Goal: Task Accomplishment & Management: Manage account settings

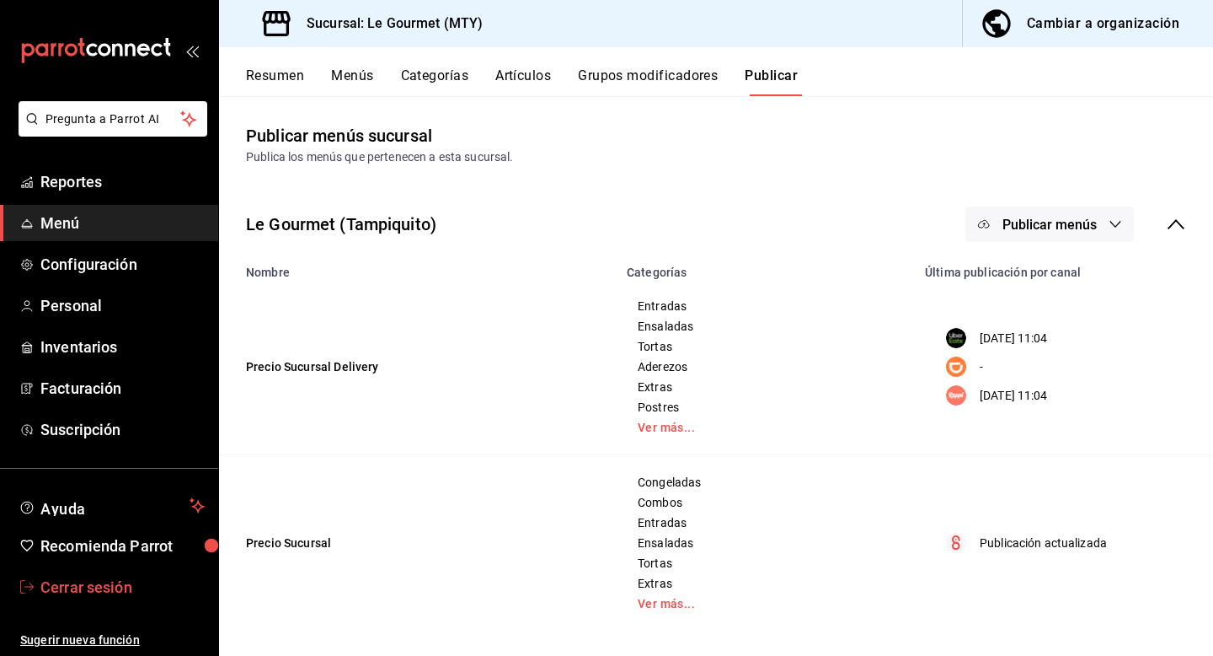
click at [116, 597] on span "Cerrar sesión" at bounding box center [122, 587] width 164 height 23
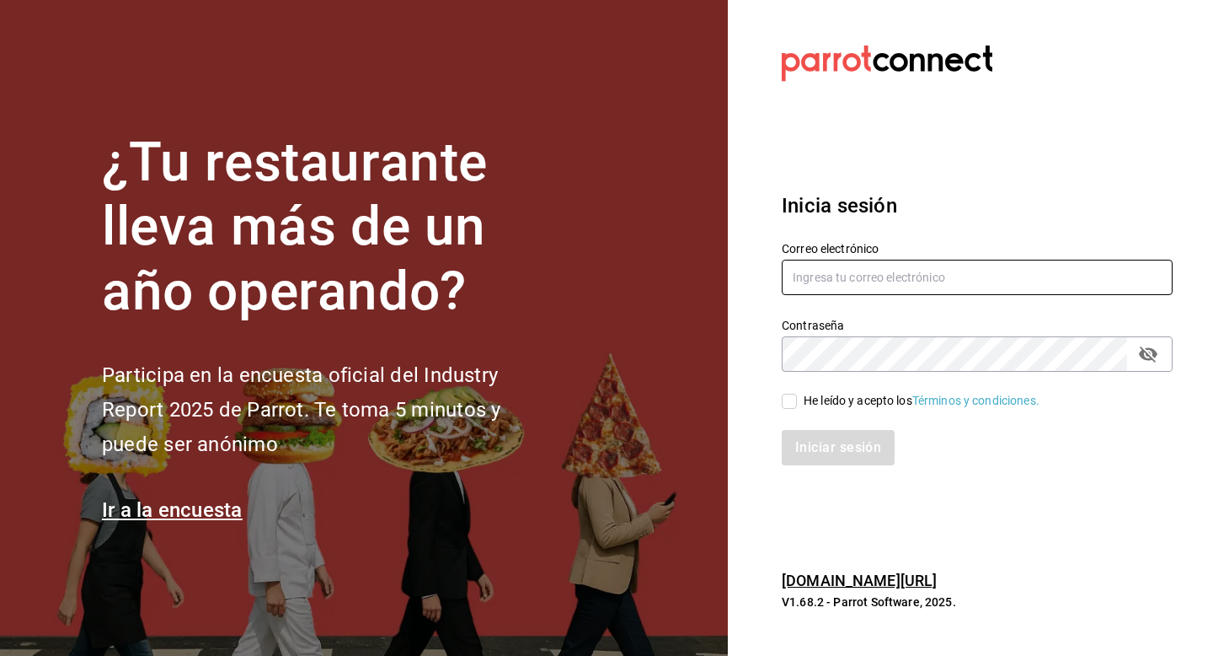
click at [833, 279] on input "text" at bounding box center [977, 277] width 391 height 35
type input "[EMAIL_ADDRESS][DOMAIN_NAME]"
click at [801, 404] on span "He leído y acepto los Términos y condiciones." at bounding box center [918, 401] width 243 height 18
click at [797, 404] on input "He leído y acepto los Términos y condiciones." at bounding box center [789, 401] width 15 height 15
checkbox input "true"
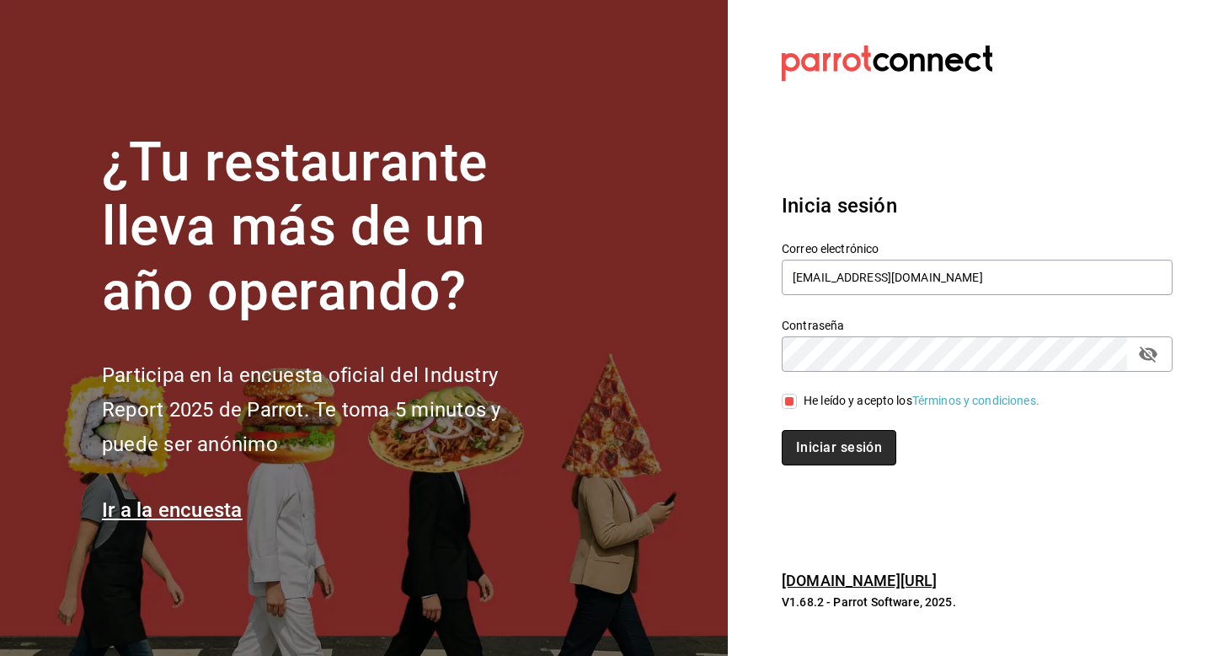
click at [801, 444] on button "Iniciar sesión" at bounding box center [839, 447] width 115 height 35
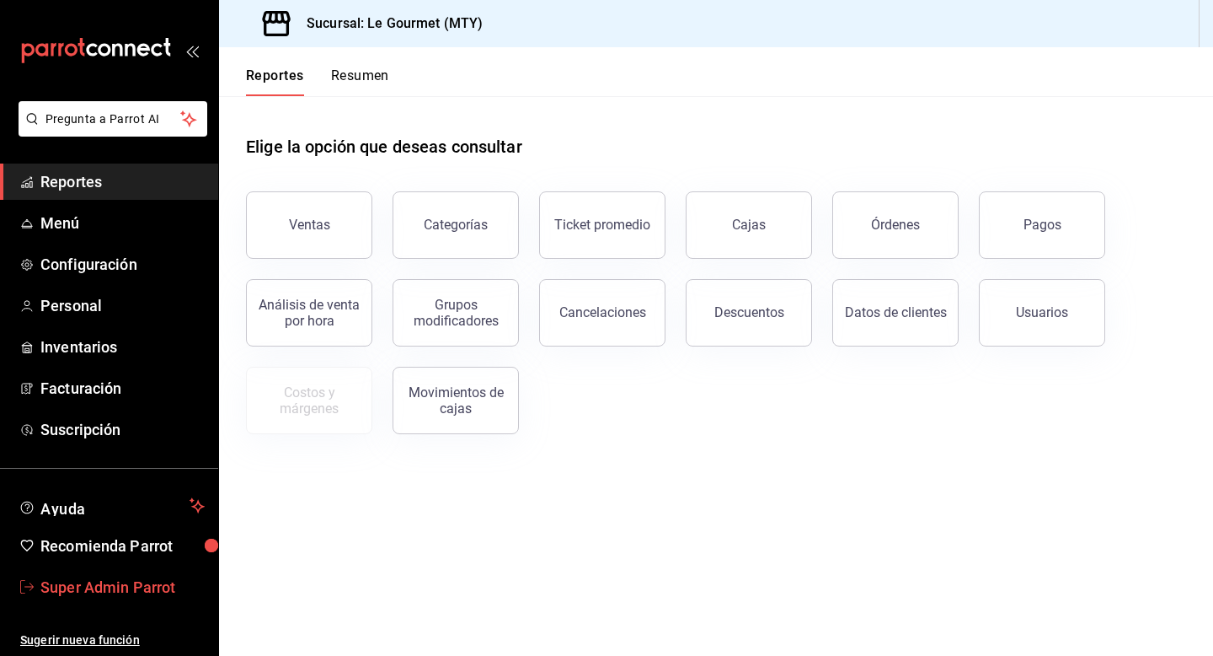
click at [149, 585] on span "Super Admin Parrot" at bounding box center [122, 587] width 164 height 23
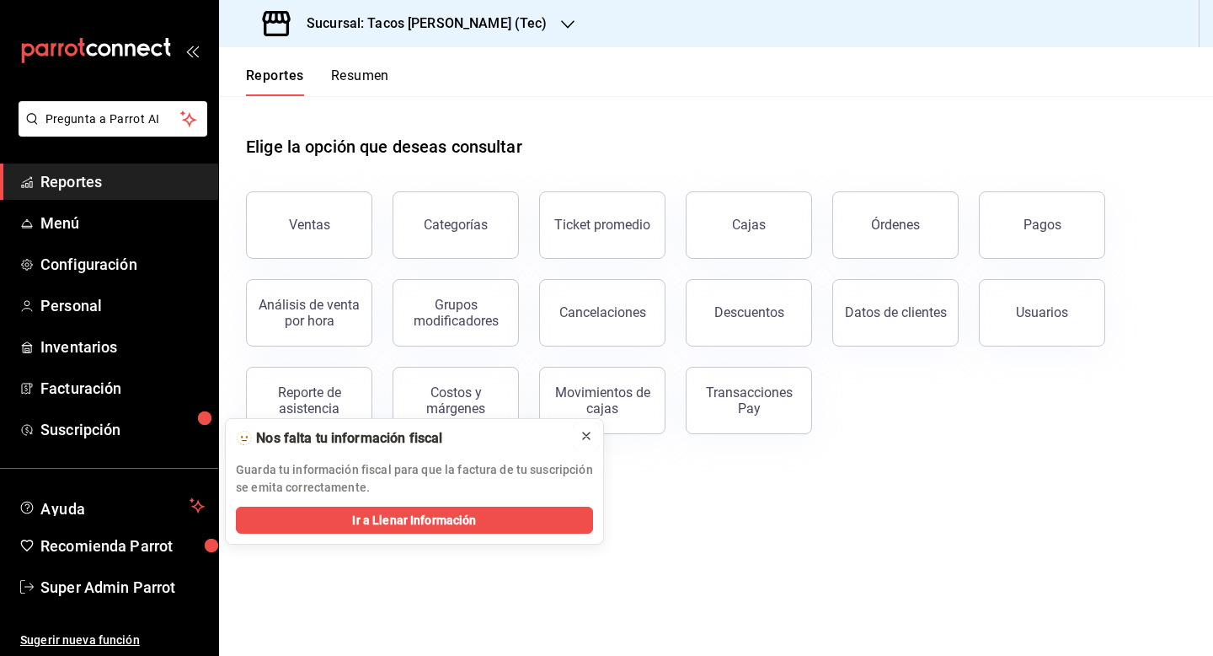
click at [586, 431] on icon at bounding box center [586, 435] width 13 height 13
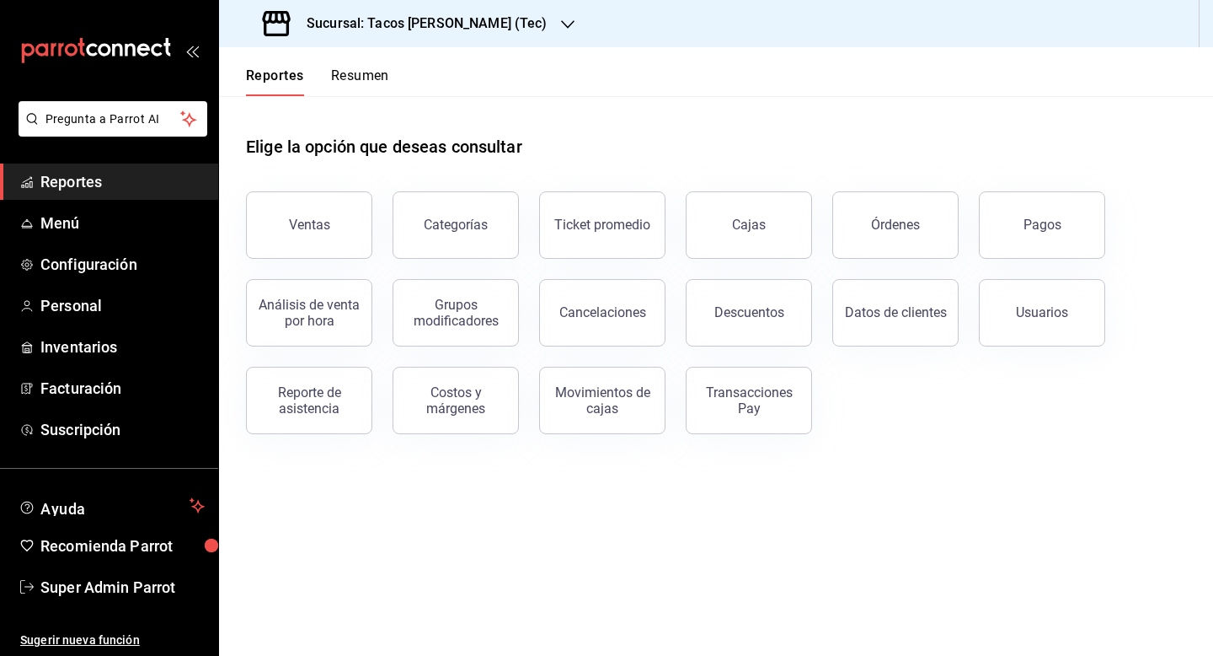
click at [452, 35] on div "Sucursal: Tacos don Pedro (Tec)" at bounding box center [407, 23] width 349 height 47
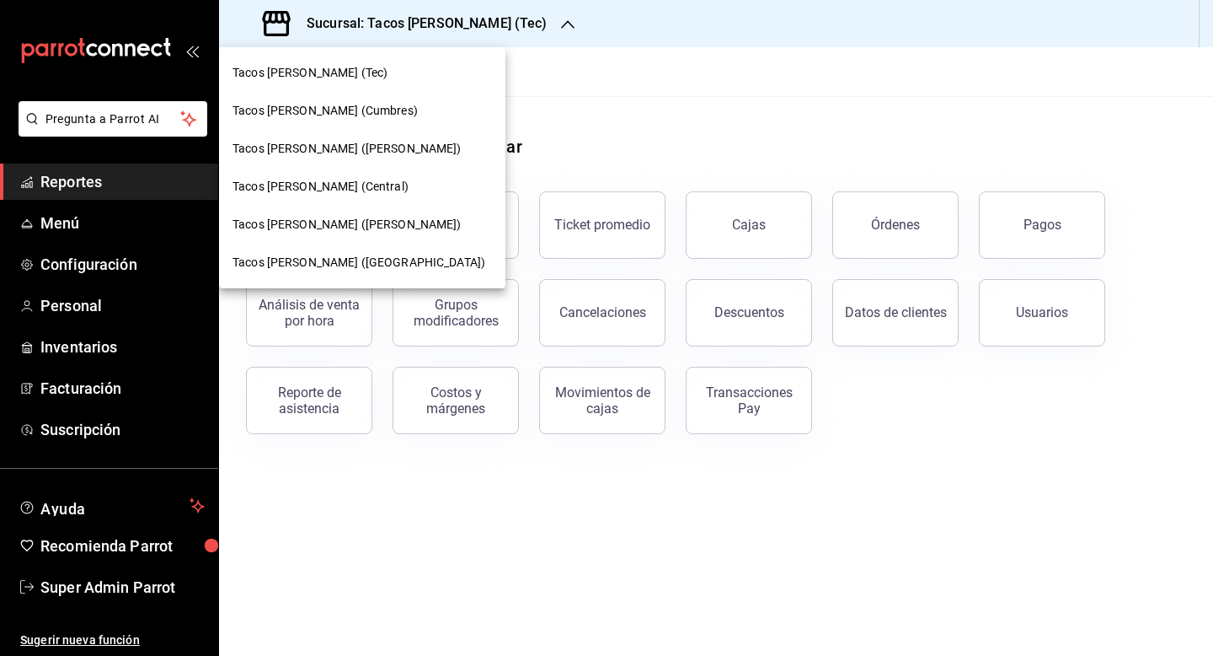
click at [385, 143] on span "Tacos don Pedro (Bartolomé)" at bounding box center [347, 149] width 229 height 18
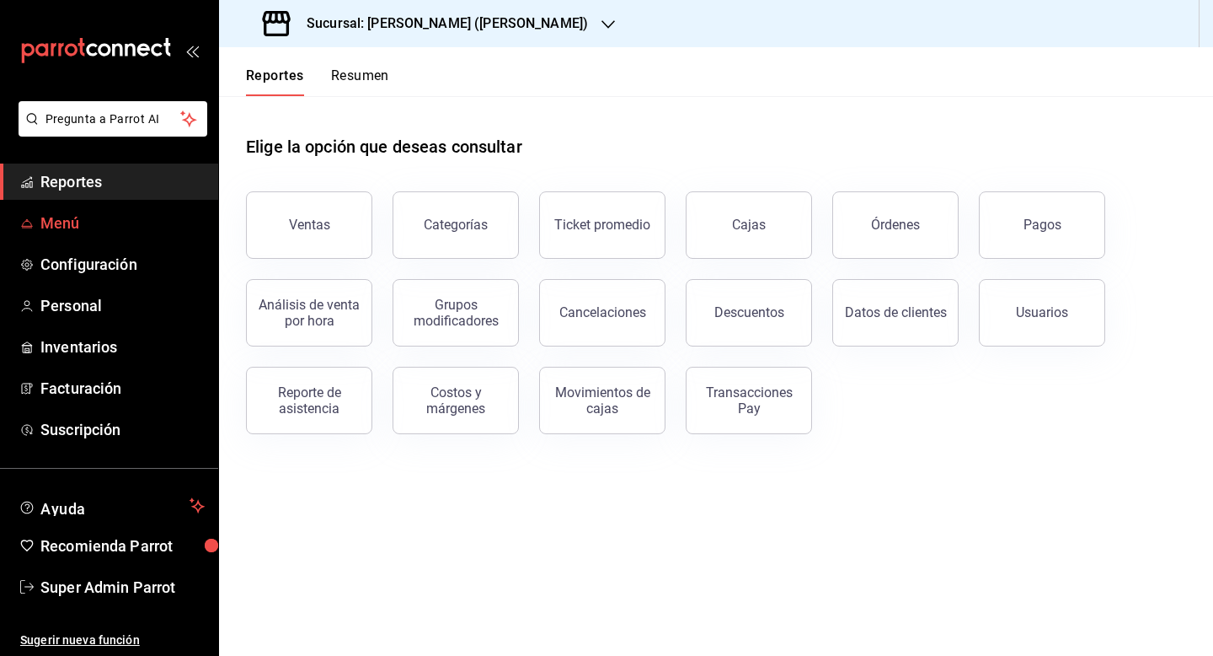
click at [70, 216] on span "Menú" at bounding box center [122, 223] width 164 height 23
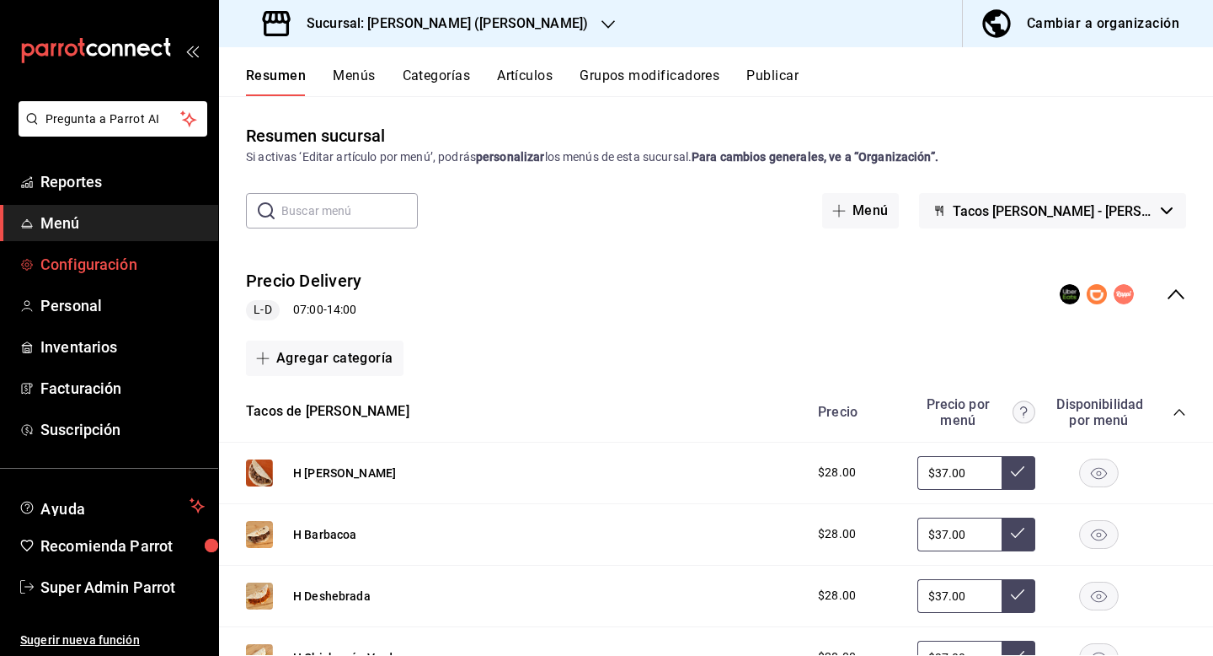
click at [88, 274] on span "Configuración" at bounding box center [122, 264] width 164 height 23
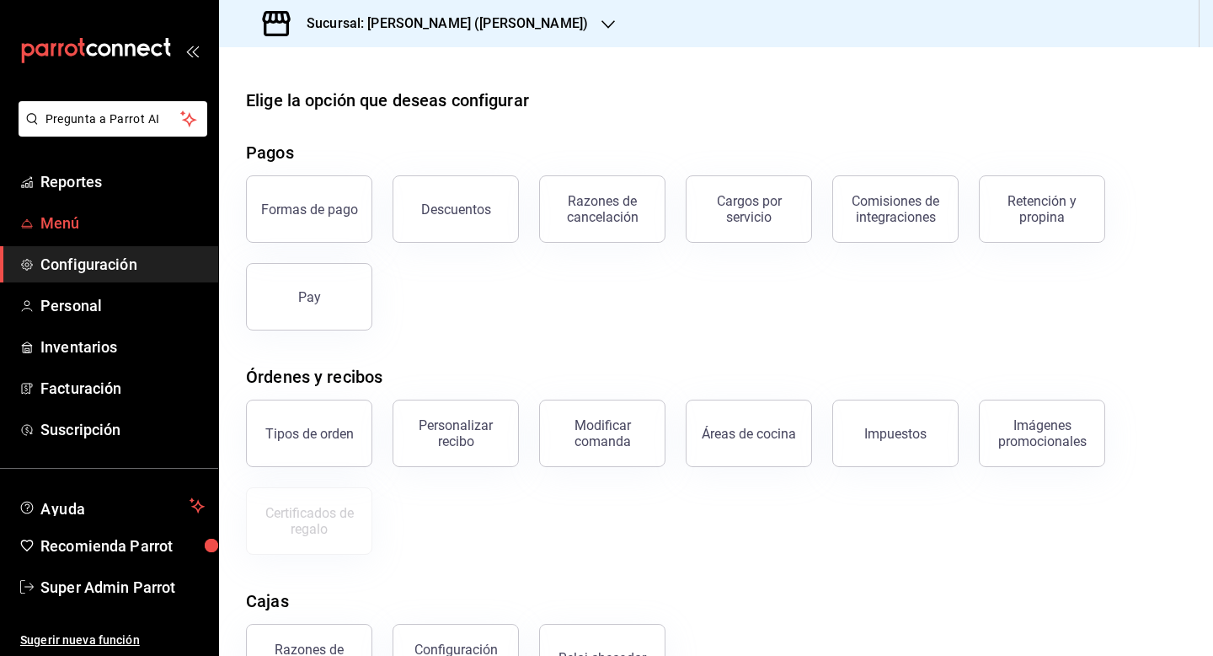
click at [99, 220] on span "Menú" at bounding box center [122, 223] width 164 height 23
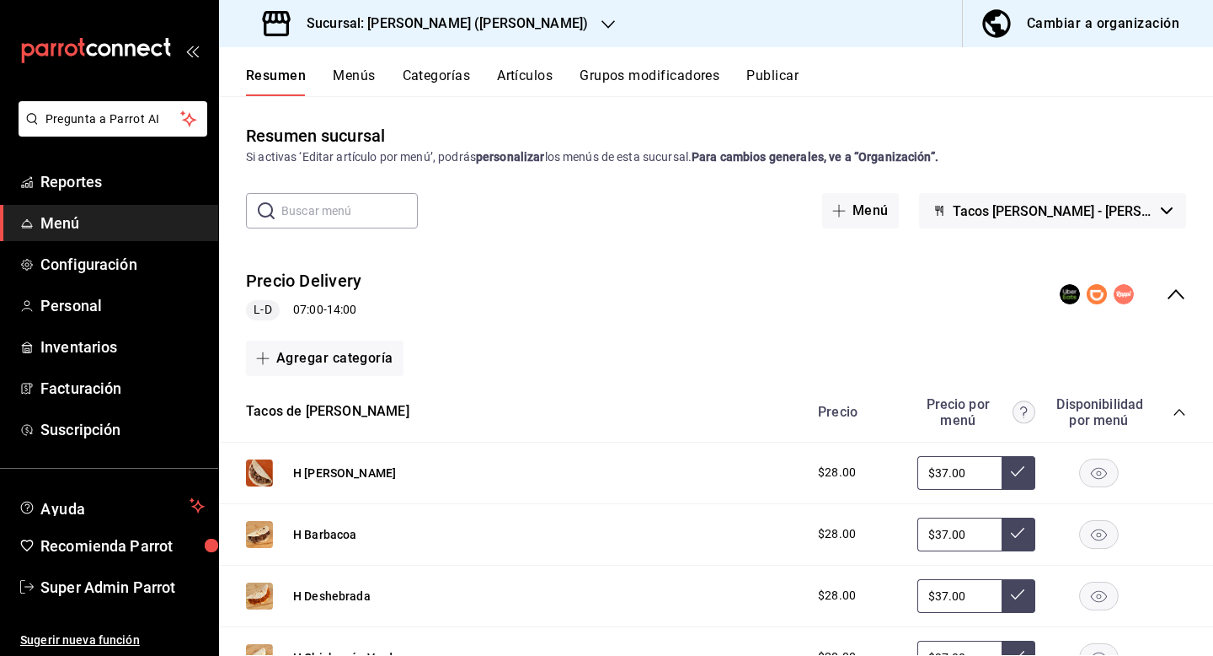
click at [1184, 294] on icon "collapse-menu-row" at bounding box center [1176, 294] width 20 height 20
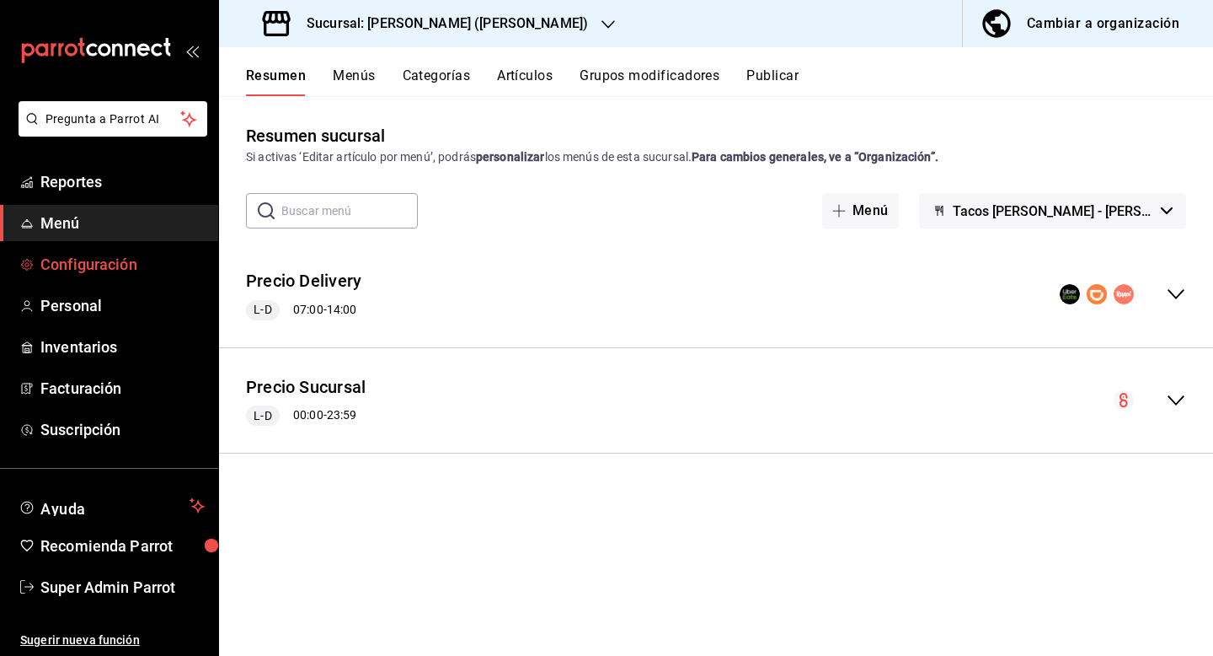
click at [78, 261] on span "Configuración" at bounding box center [122, 264] width 164 height 23
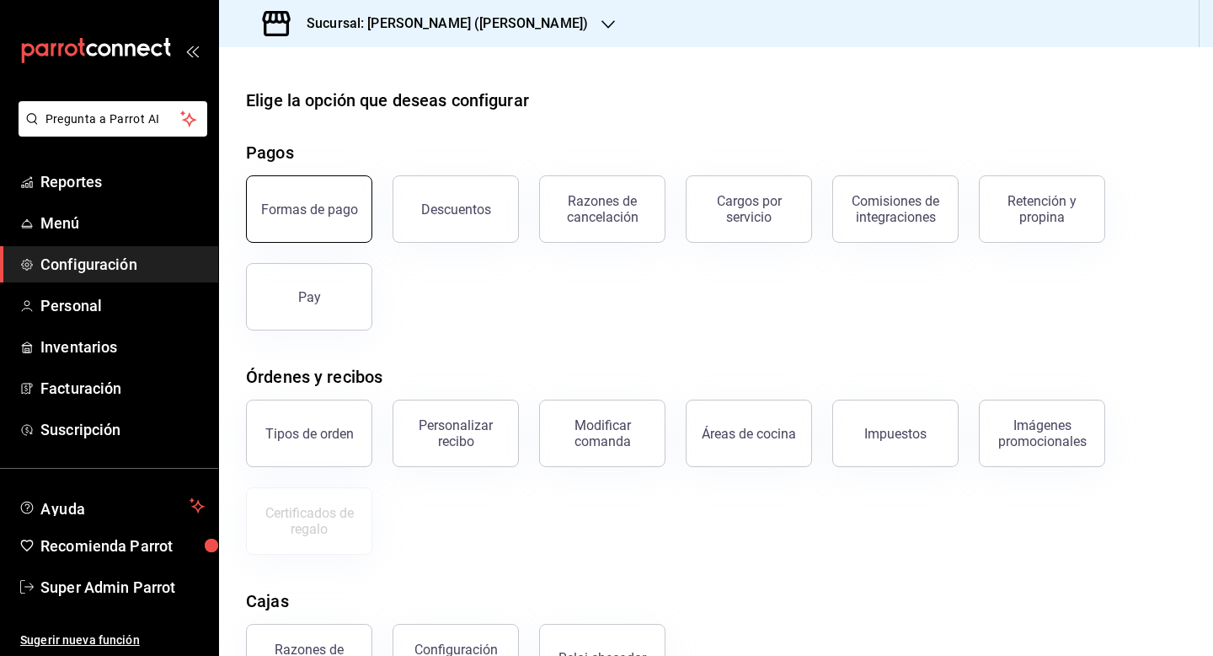
click at [286, 188] on button "Formas de pago" at bounding box center [309, 208] width 126 height 67
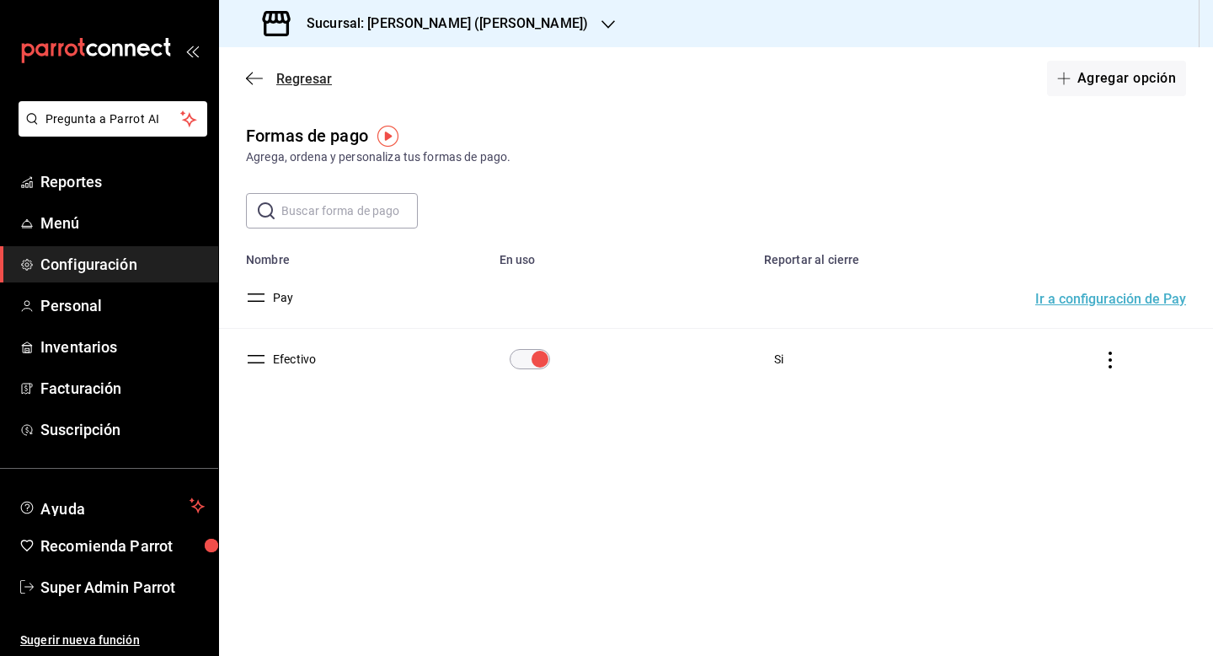
click at [308, 81] on span "Regresar" at bounding box center [304, 79] width 56 height 16
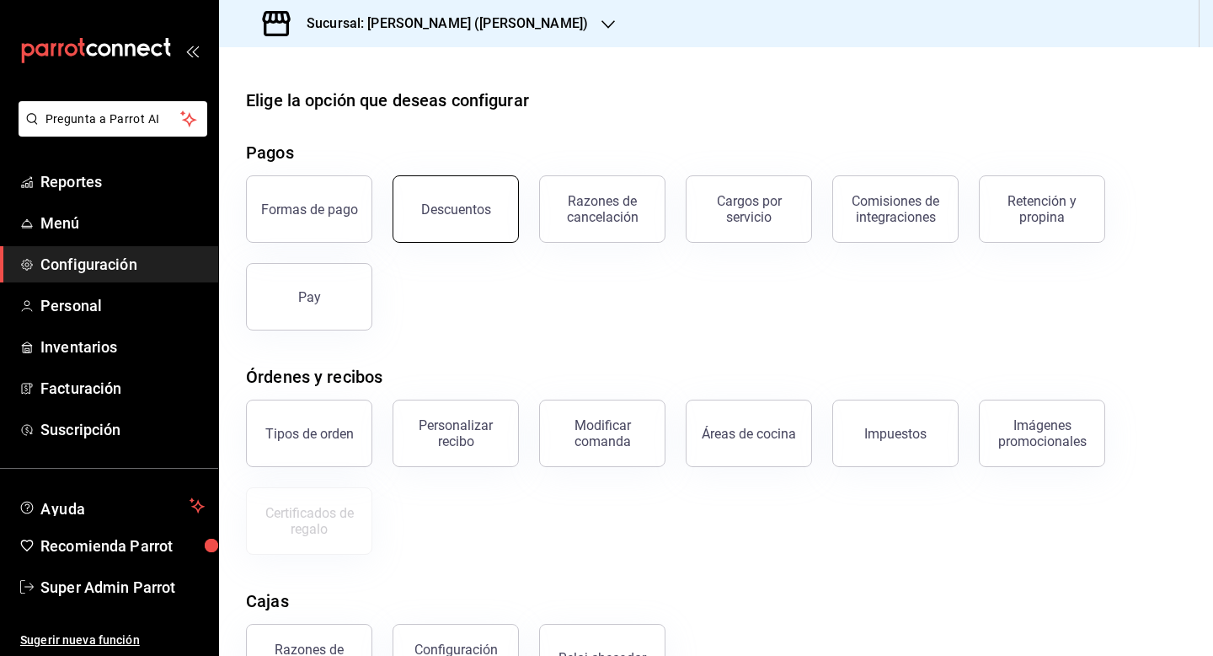
click at [434, 211] on div "Descuentos" at bounding box center [456, 209] width 70 height 16
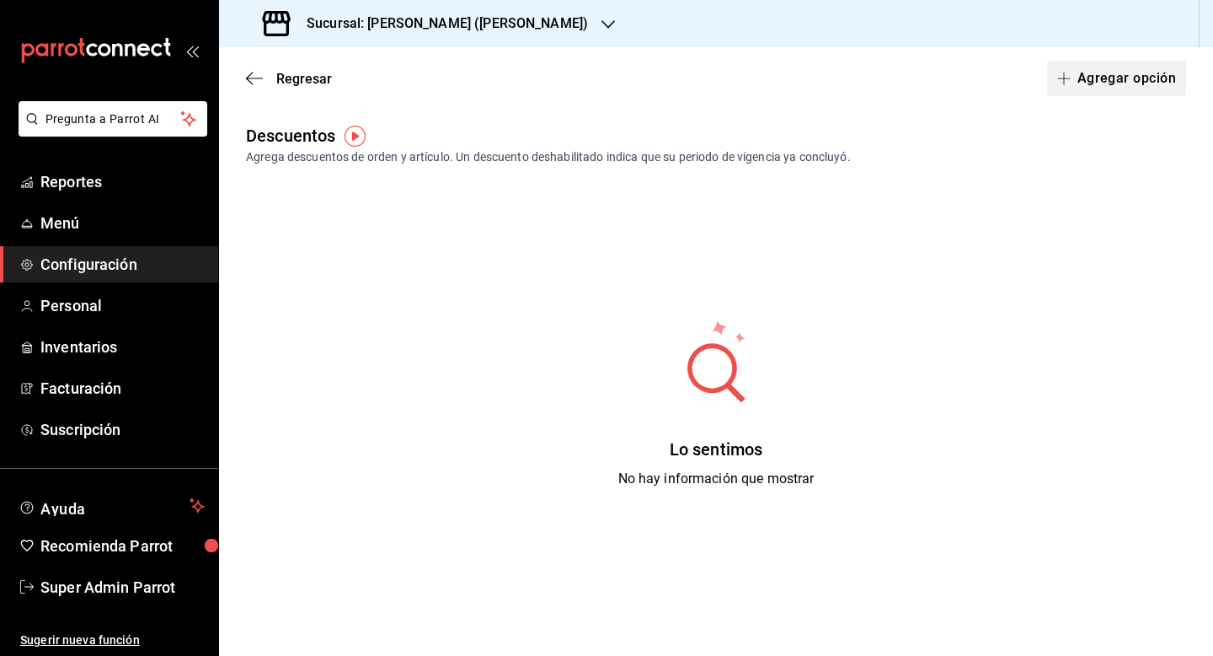
click at [1104, 92] on button "Agregar opción" at bounding box center [1116, 78] width 139 height 35
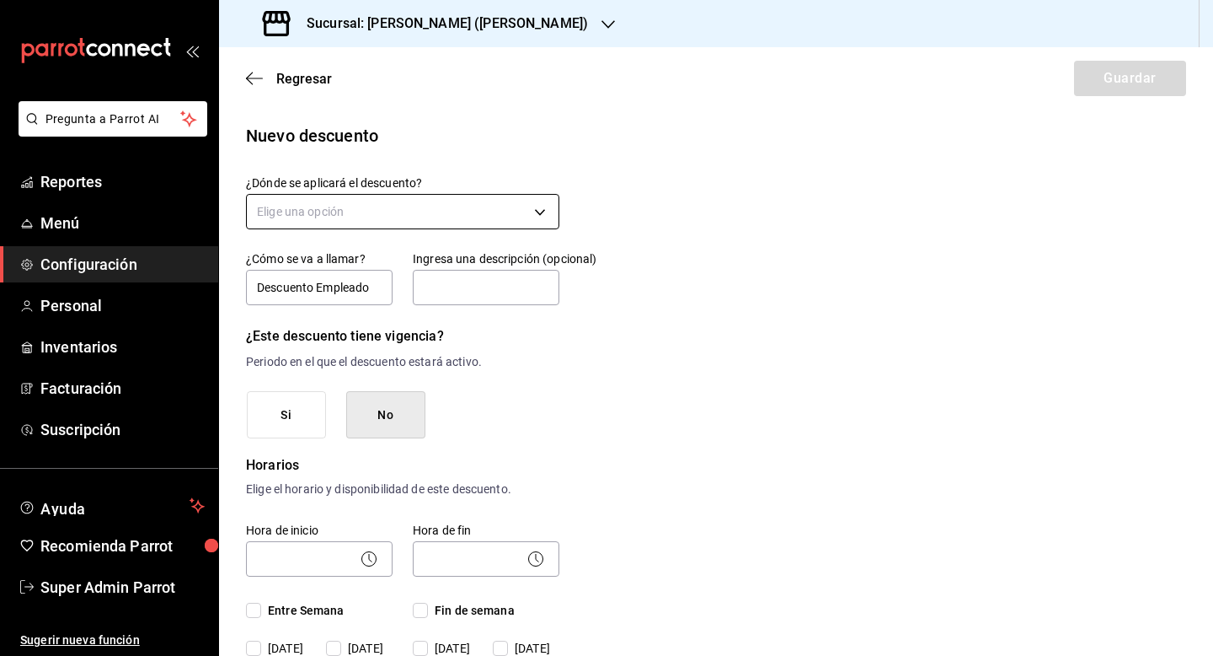
type input "Descuento Empleado"
click at [476, 210] on body "Pregunta a Parrot AI Reportes Menú Configuración Personal Inventarios Facturaci…" at bounding box center [606, 328] width 1213 height 656
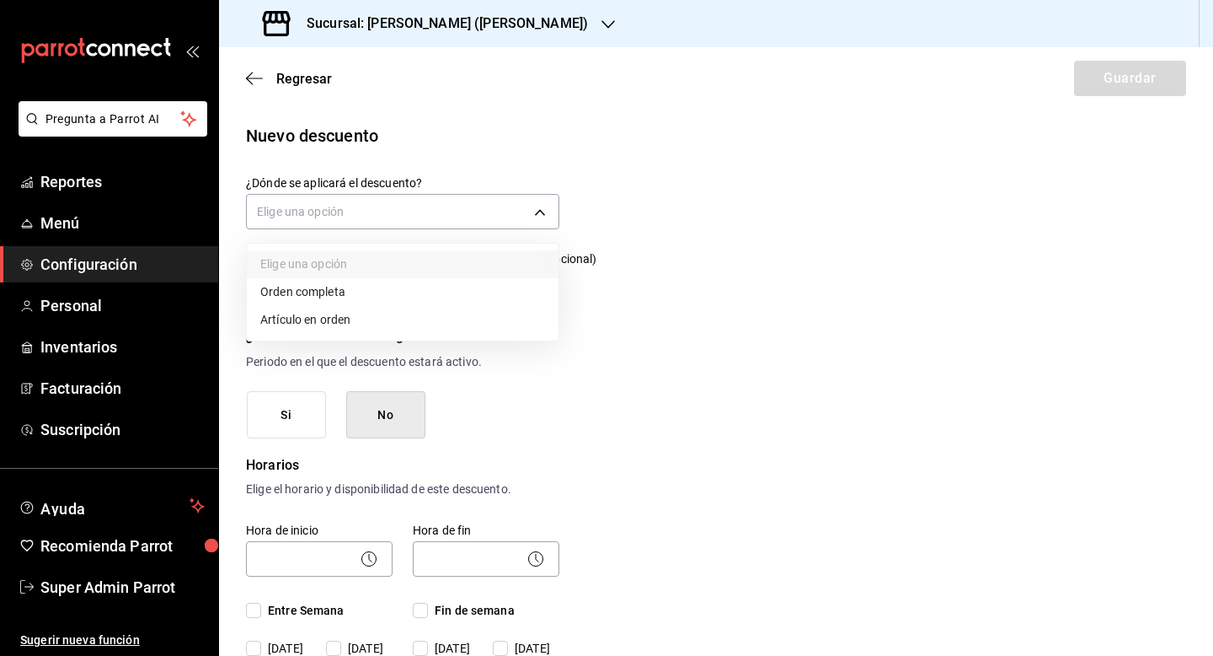
click at [423, 289] on li "Orden completa" at bounding box center [403, 292] width 312 height 28
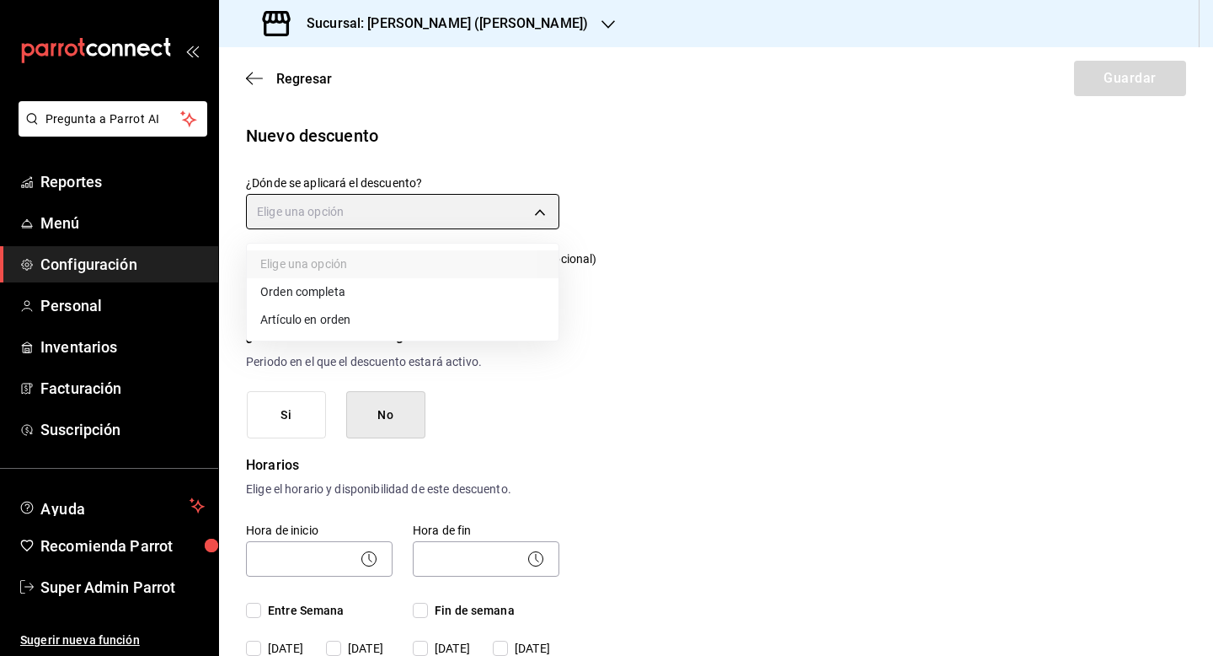
type input "ORDER"
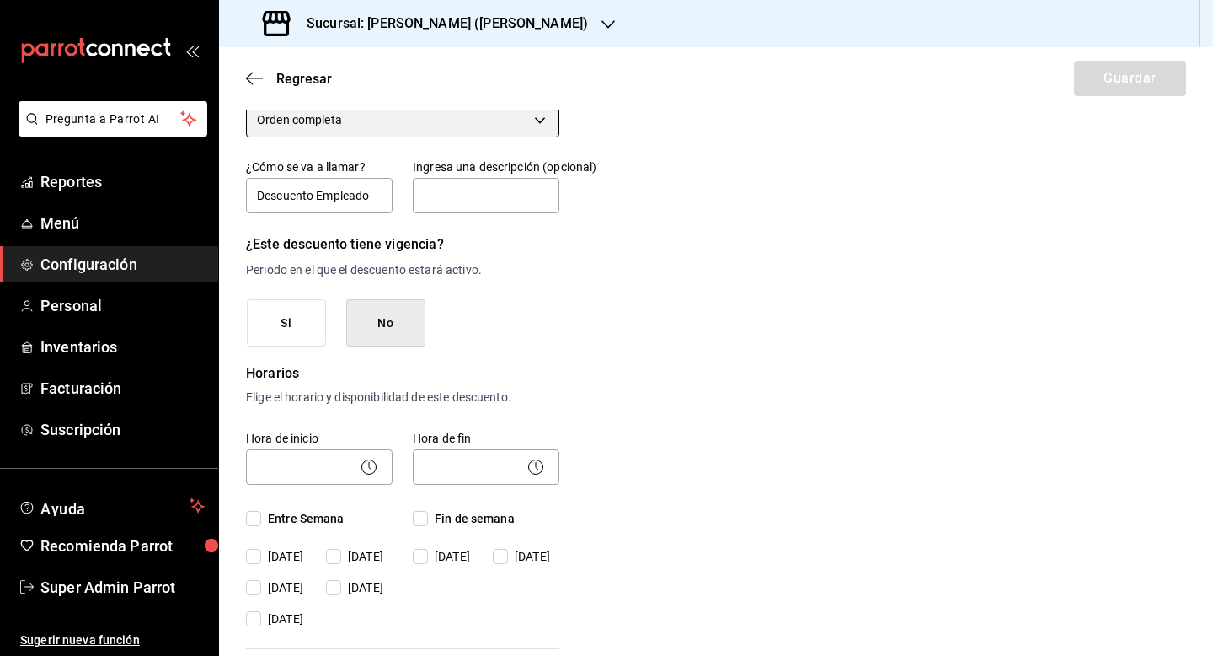
scroll to position [98, 0]
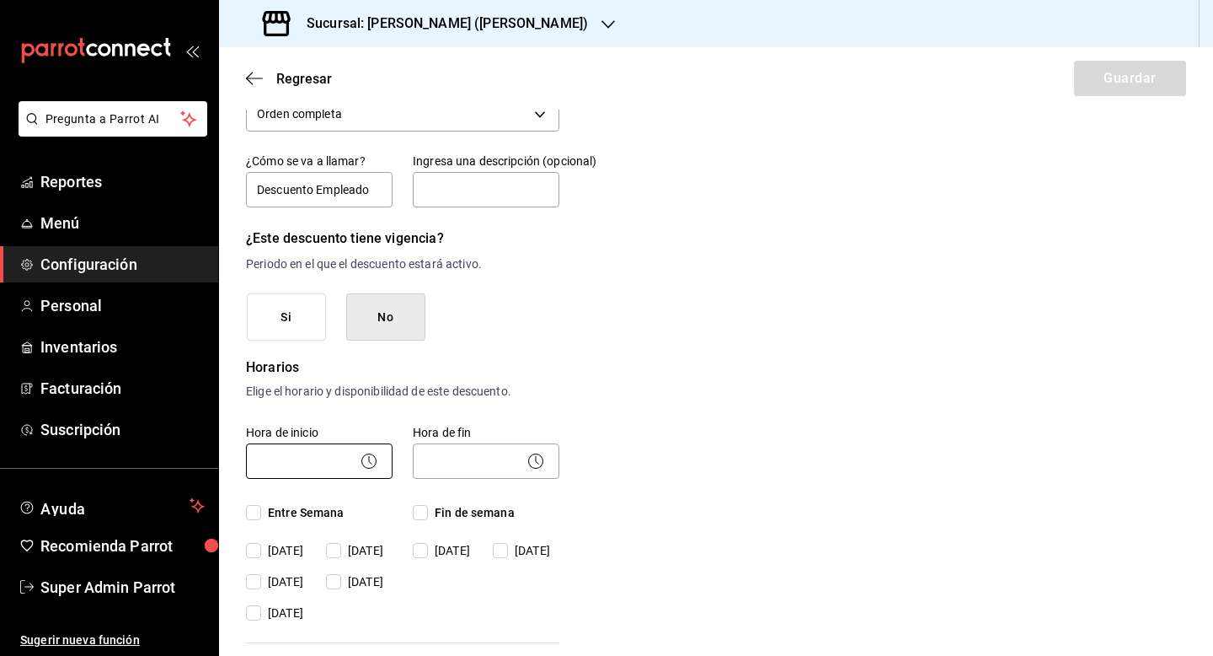
click at [331, 471] on body "Pregunta a Parrot AI Reportes Menú Configuración Personal Inventarios Facturaci…" at bounding box center [606, 328] width 1213 height 656
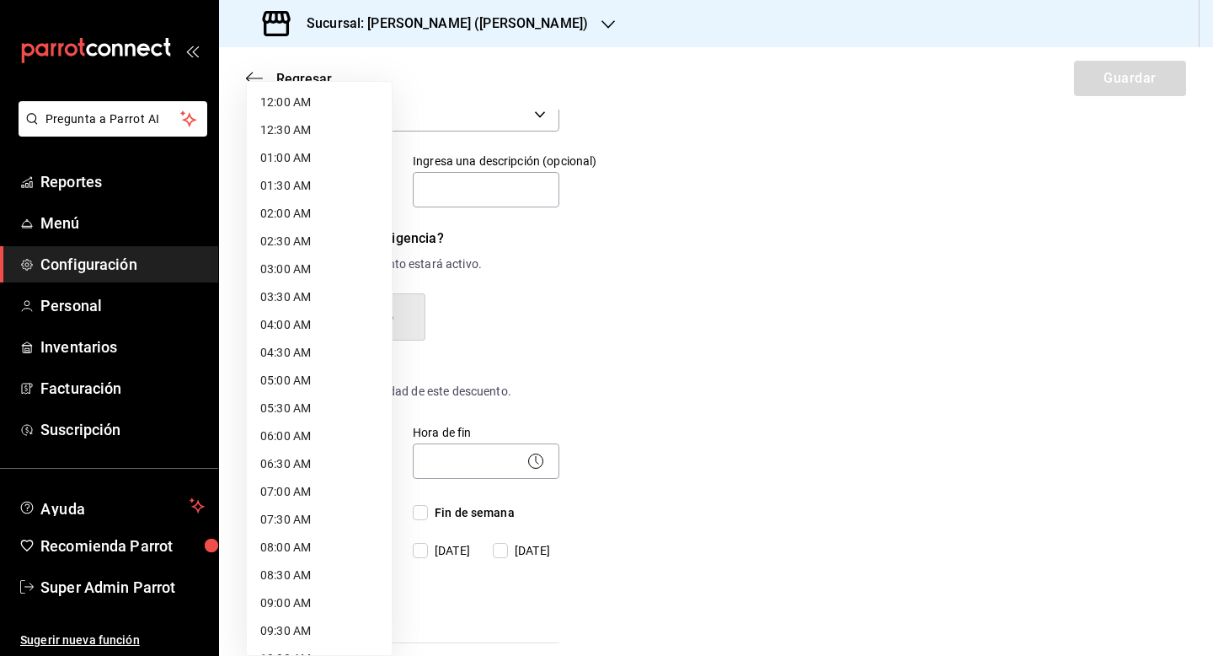
click at [324, 97] on li "12:00 AM" at bounding box center [319, 102] width 145 height 28
type input "00:00"
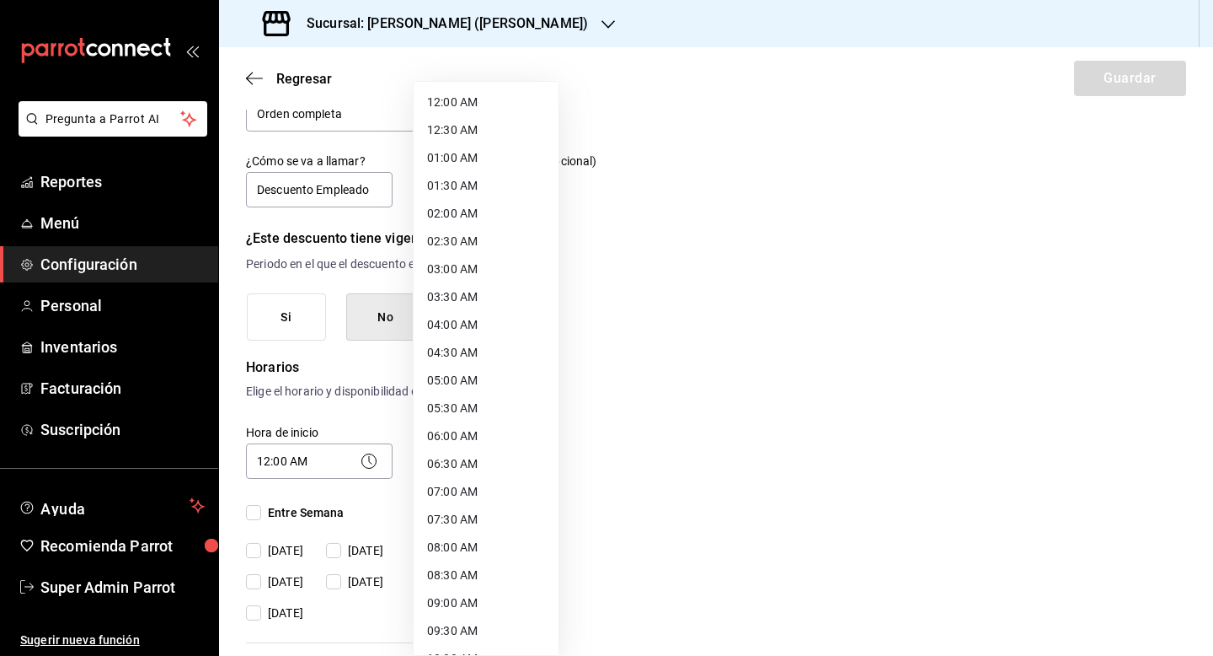
click at [443, 448] on body "Pregunta a Parrot AI Reportes Menú Configuración Personal Inventarios Facturaci…" at bounding box center [606, 328] width 1213 height 656
click at [453, 637] on li "23:59 PM" at bounding box center [486, 634] width 145 height 28
type input "23:59"
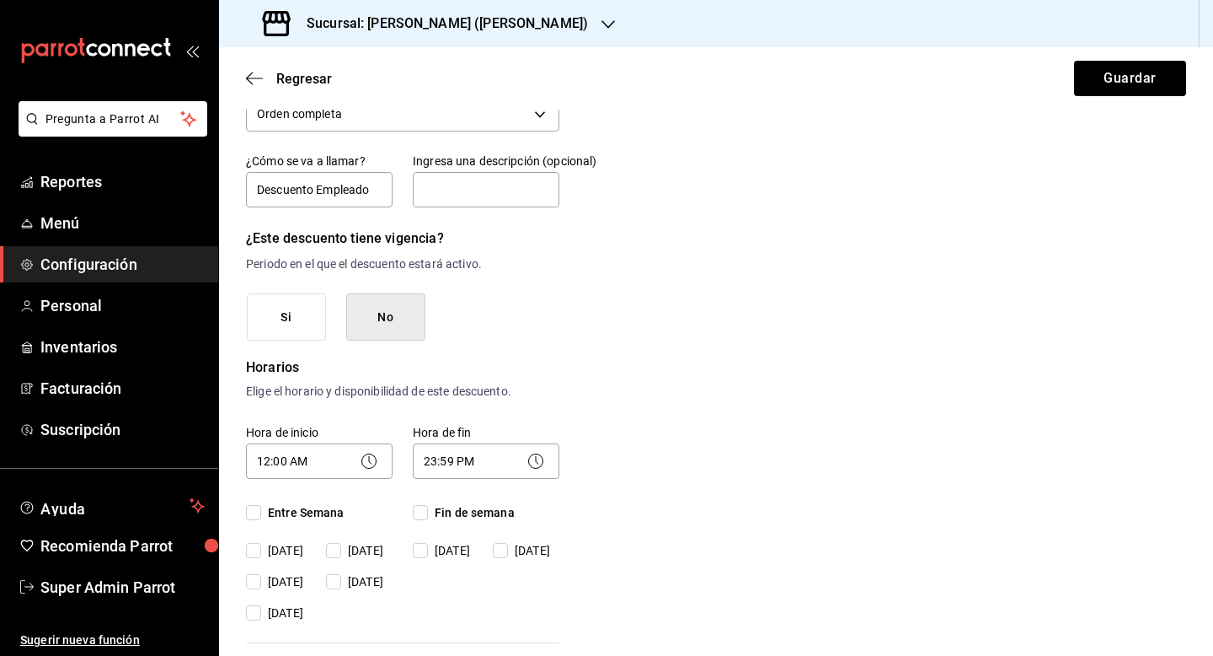
click at [255, 511] on input "Entre Semana" at bounding box center [253, 512] width 15 height 15
checkbox input "true"
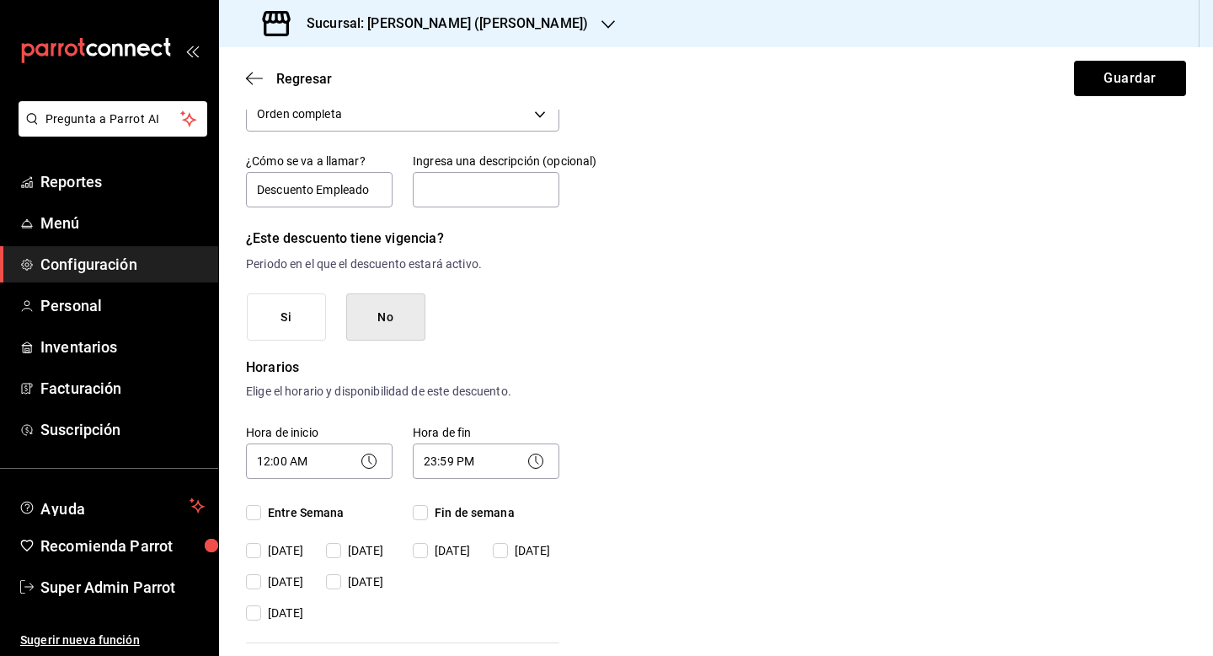
checkbox input "true"
click at [421, 518] on input "Fin de semana" at bounding box center [420, 512] width 15 height 15
checkbox input "true"
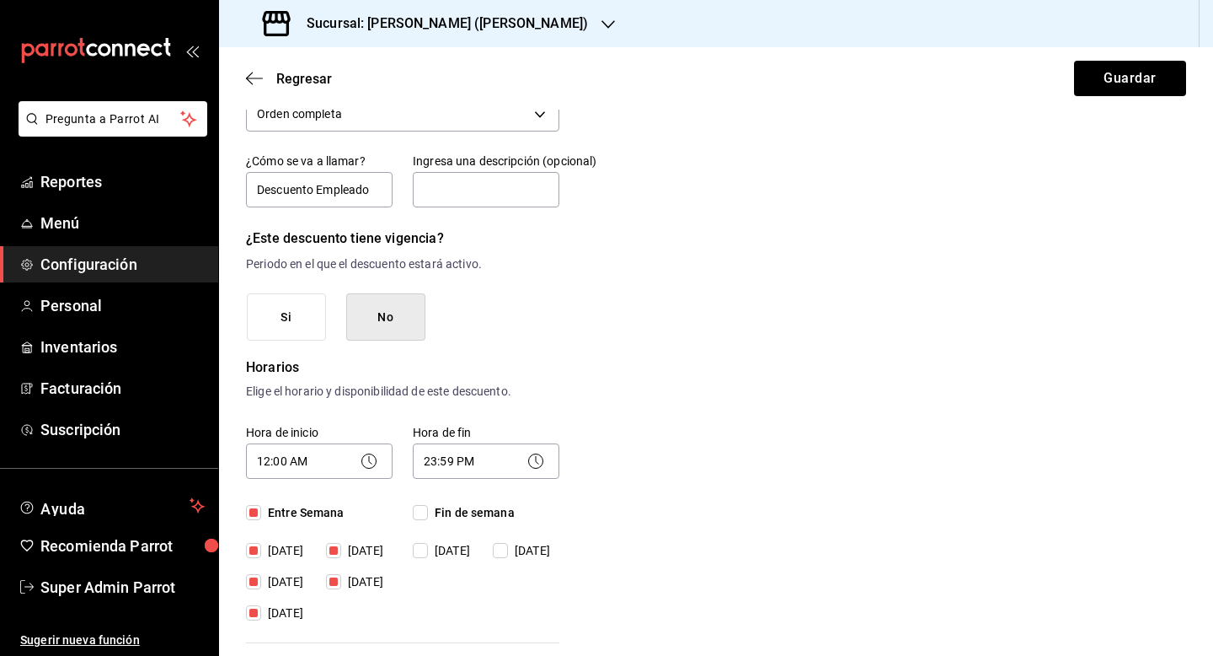
checkbox input "true"
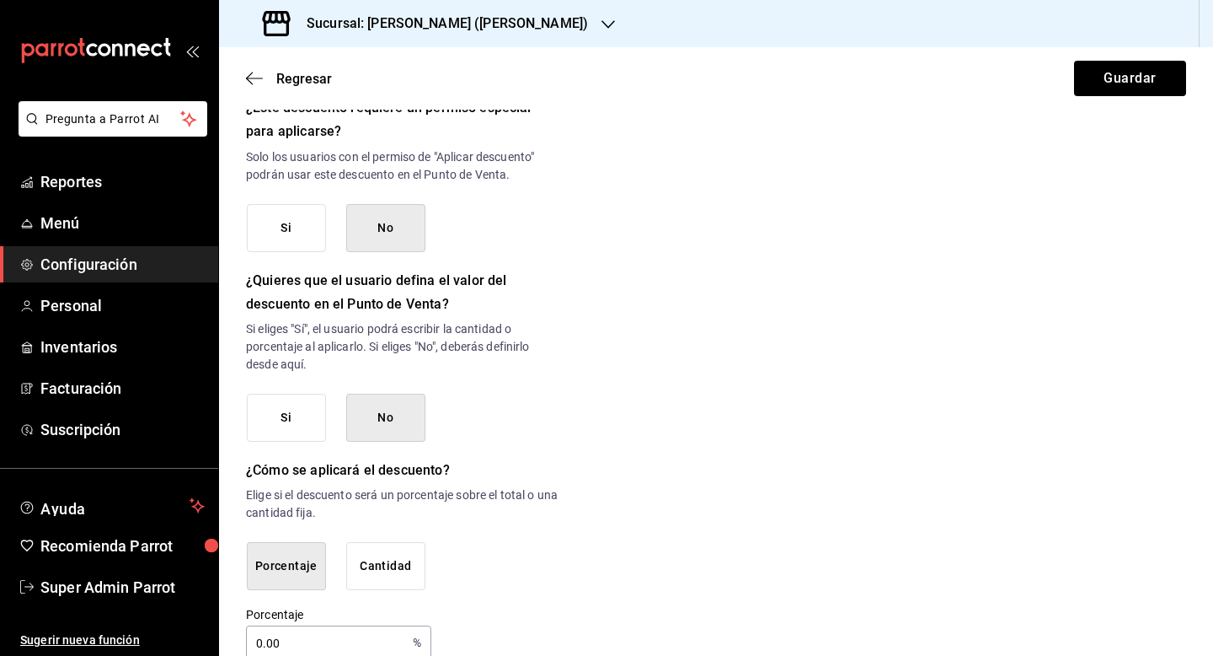
scroll to position [772, 0]
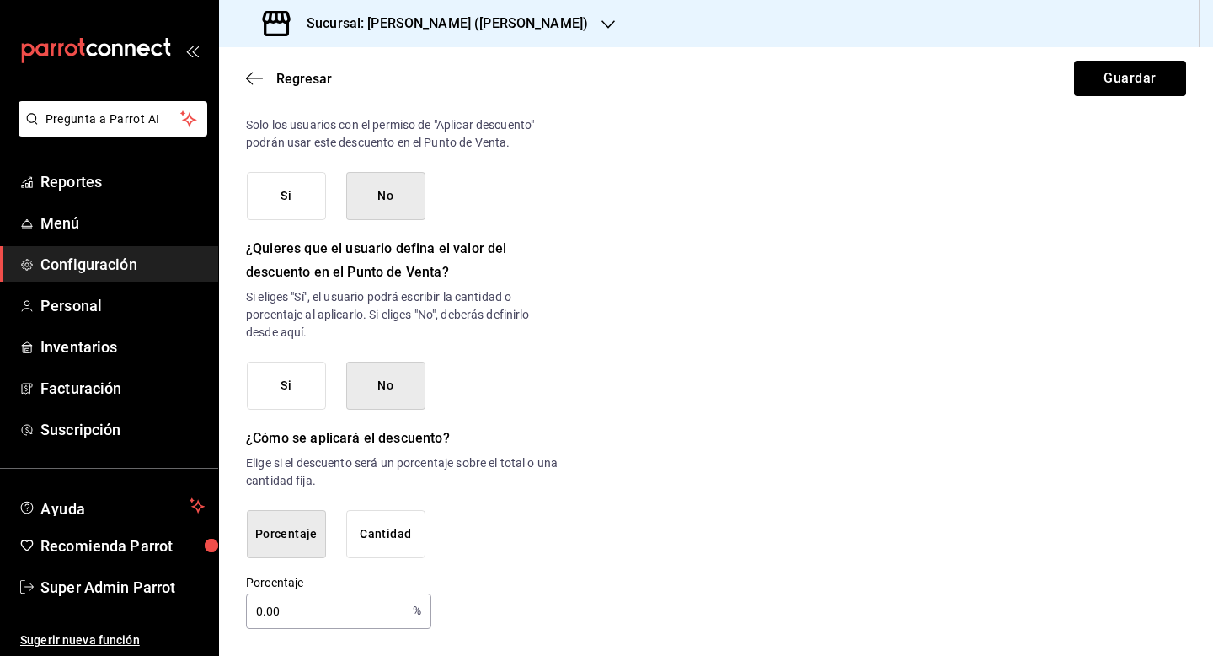
click at [266, 607] on input "0.00" at bounding box center [326, 611] width 160 height 34
type input "50"
click at [1135, 79] on button "Guardar" at bounding box center [1130, 78] width 112 height 35
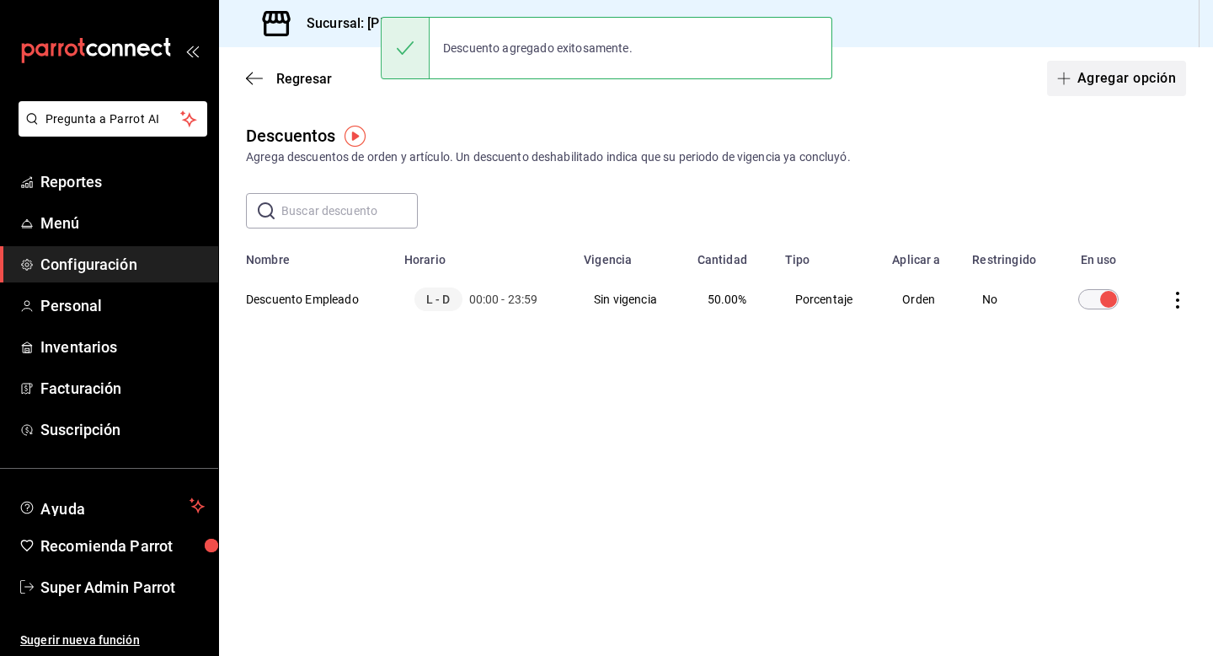
click at [1078, 77] on button "Agregar opción" at bounding box center [1116, 78] width 139 height 35
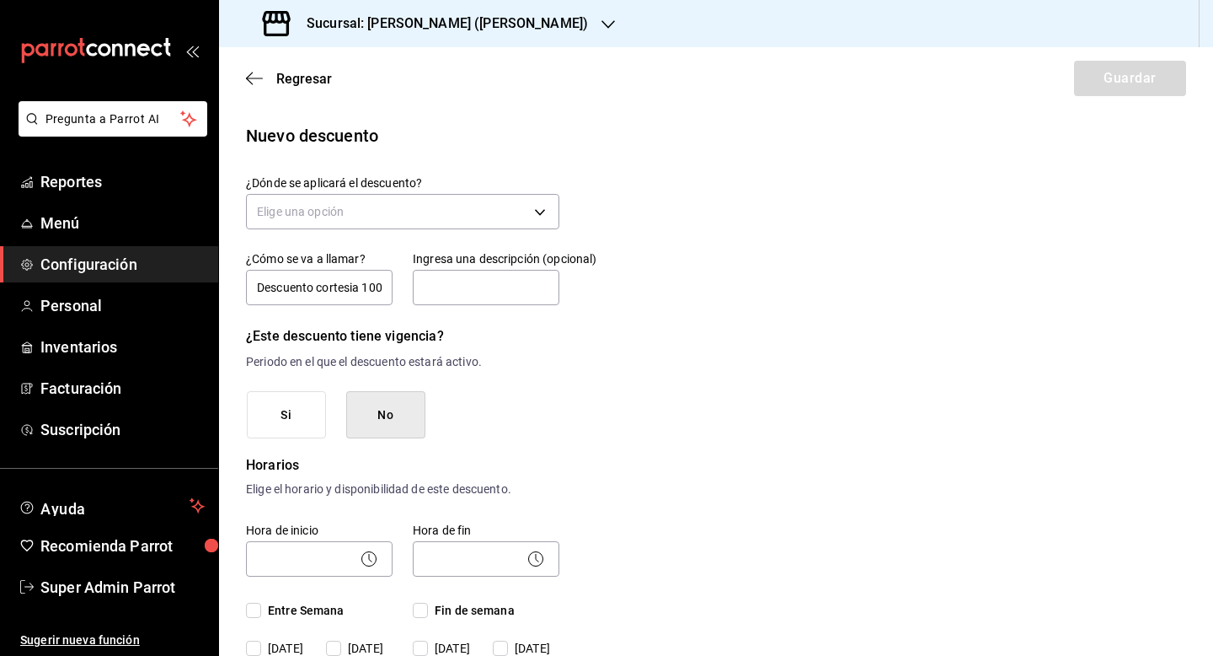
scroll to position [0, 15]
type input "Descuento cortesia 100"
click at [405, 202] on body "Pregunta a Parrot AI Reportes Menú Configuración Personal Inventarios Facturaci…" at bounding box center [606, 328] width 1213 height 656
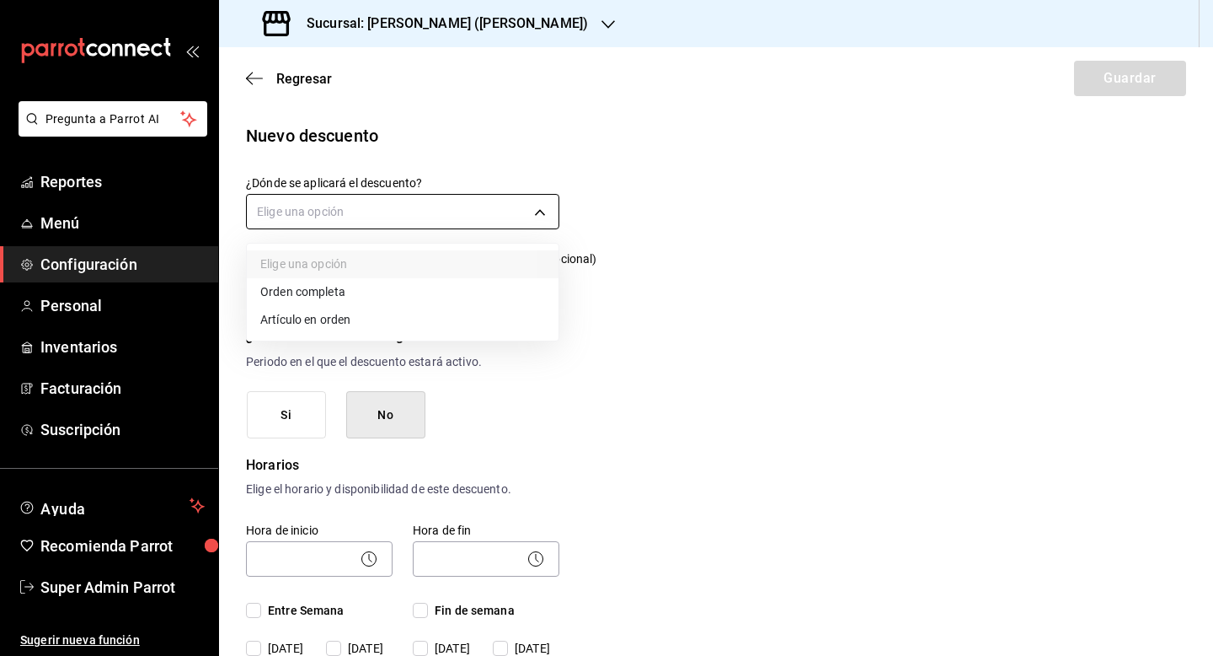
scroll to position [0, 0]
click at [381, 286] on li "Orden completa" at bounding box center [403, 292] width 312 height 28
type input "ORDER"
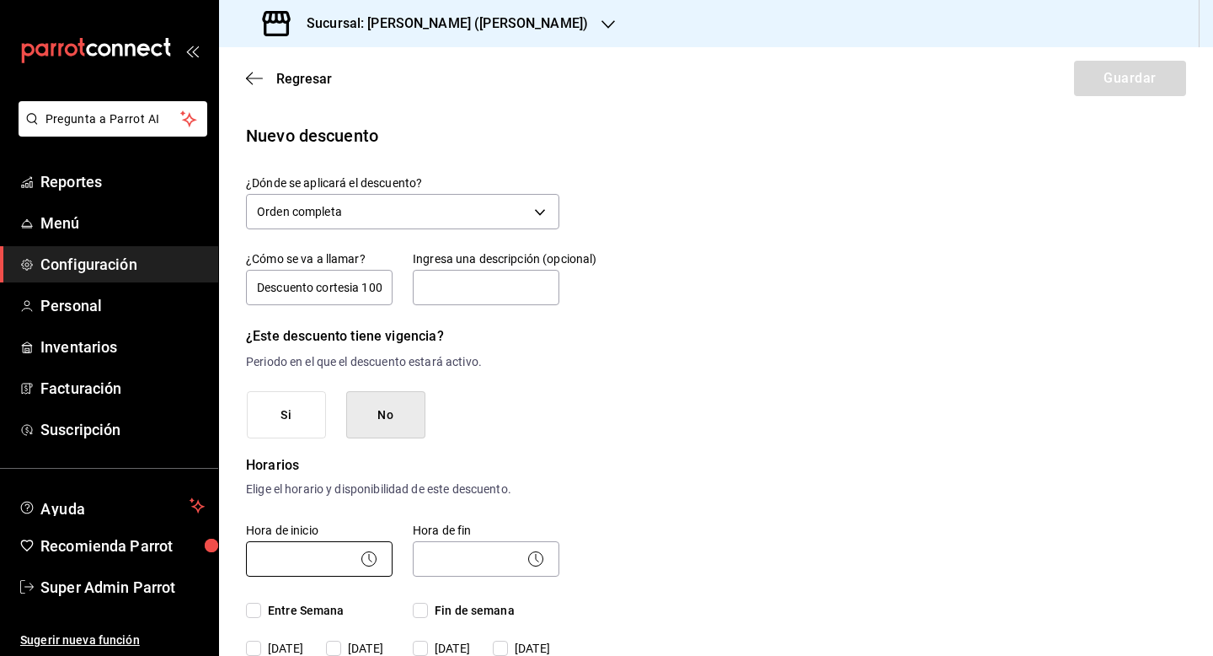
click at [323, 556] on body "Pregunta a Parrot AI Reportes Menú Configuración Personal Inventarios Facturaci…" at bounding box center [606, 328] width 1213 height 656
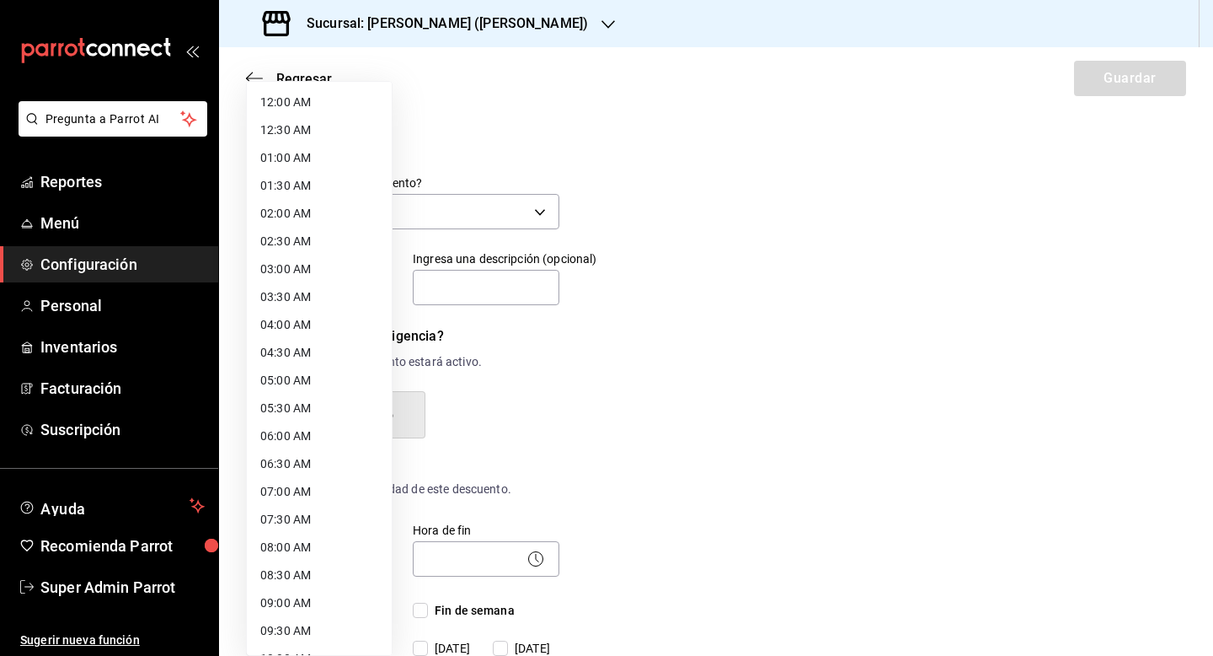
click at [325, 110] on li "12:00 AM" at bounding box center [319, 102] width 145 height 28
type input "00:00"
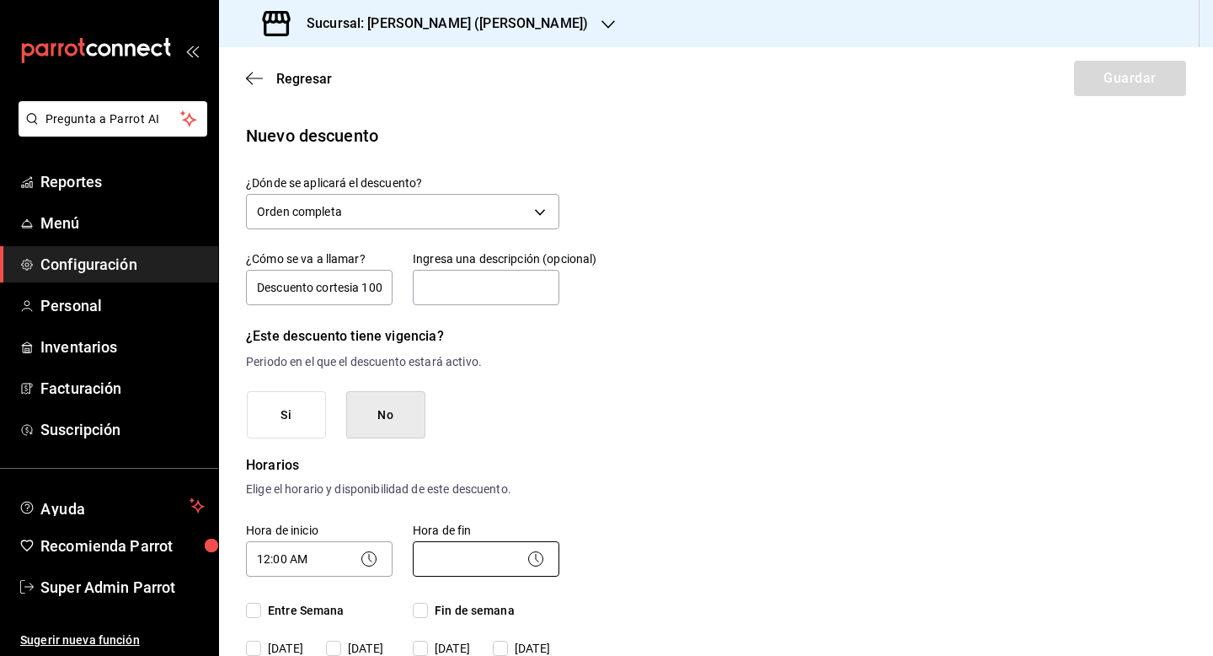
click at [462, 555] on body "Pregunta a Parrot AI Reportes Menú Configuración Personal Inventarios Facturaci…" at bounding box center [606, 328] width 1213 height 656
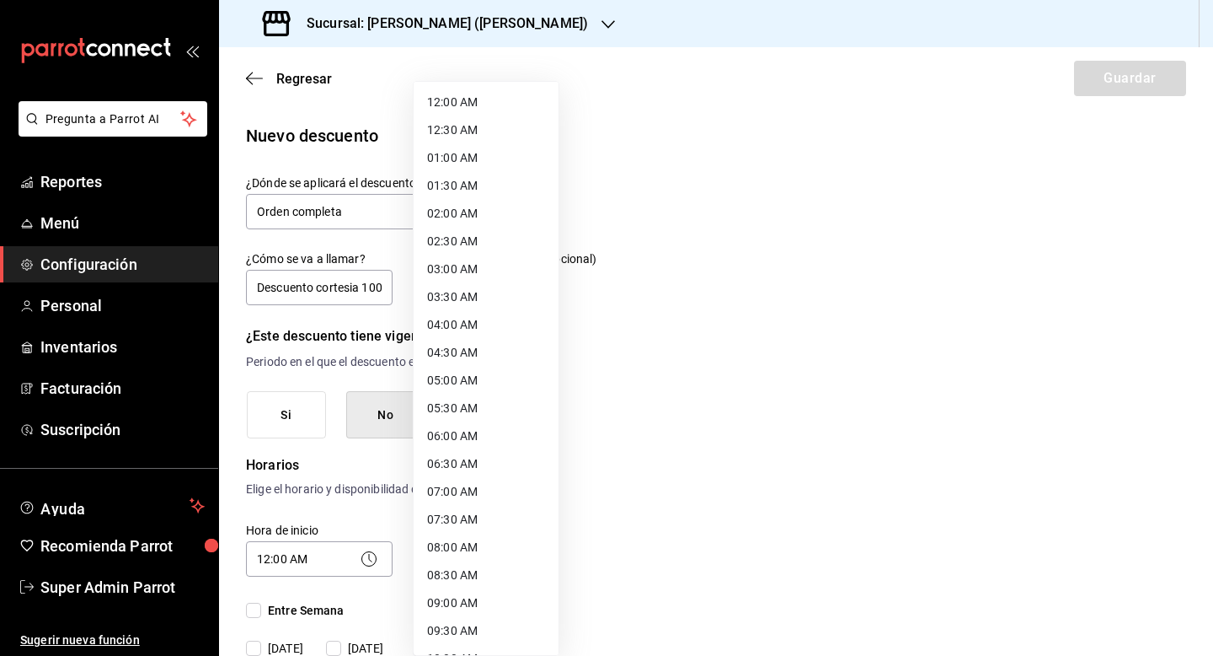
scroll to position [803, 0]
click at [460, 637] on li "23:59 PM" at bounding box center [486, 634] width 145 height 28
type input "23:59"
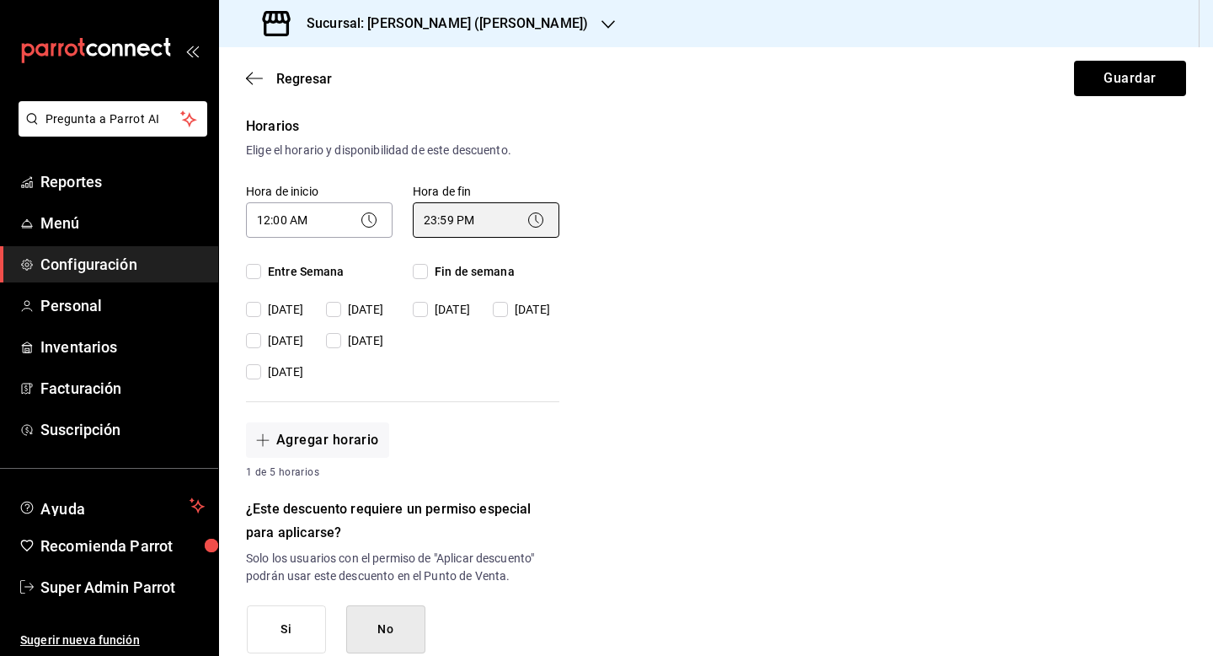
scroll to position [396, 0]
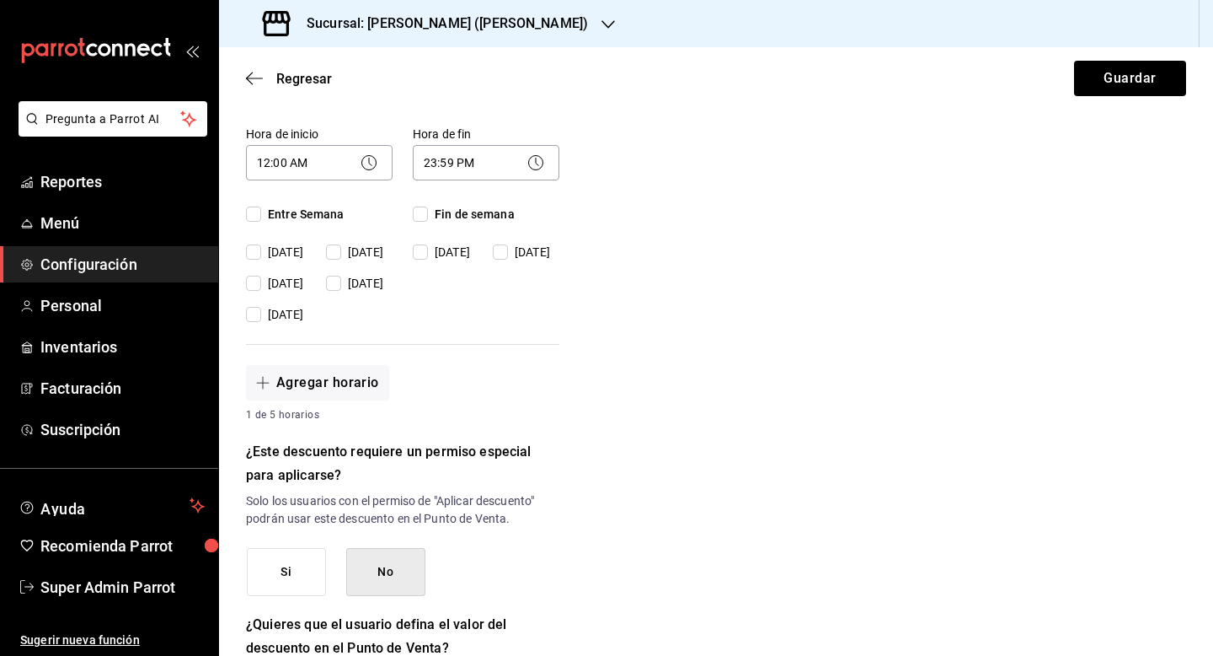
click at [265, 213] on span "Entre Semana" at bounding box center [302, 215] width 83 height 18
click at [261, 213] on input "Entre Semana" at bounding box center [253, 213] width 15 height 15
checkbox input "true"
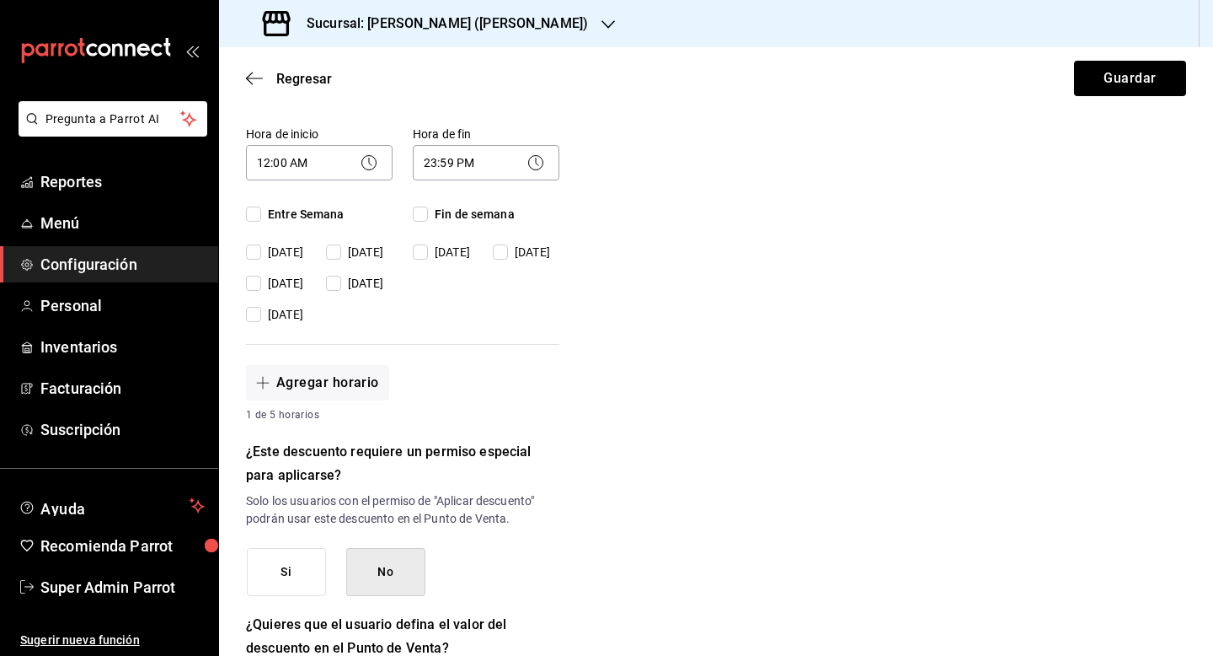
checkbox input "true"
click at [417, 212] on input "Fin de semana" at bounding box center [420, 213] width 15 height 15
checkbox input "true"
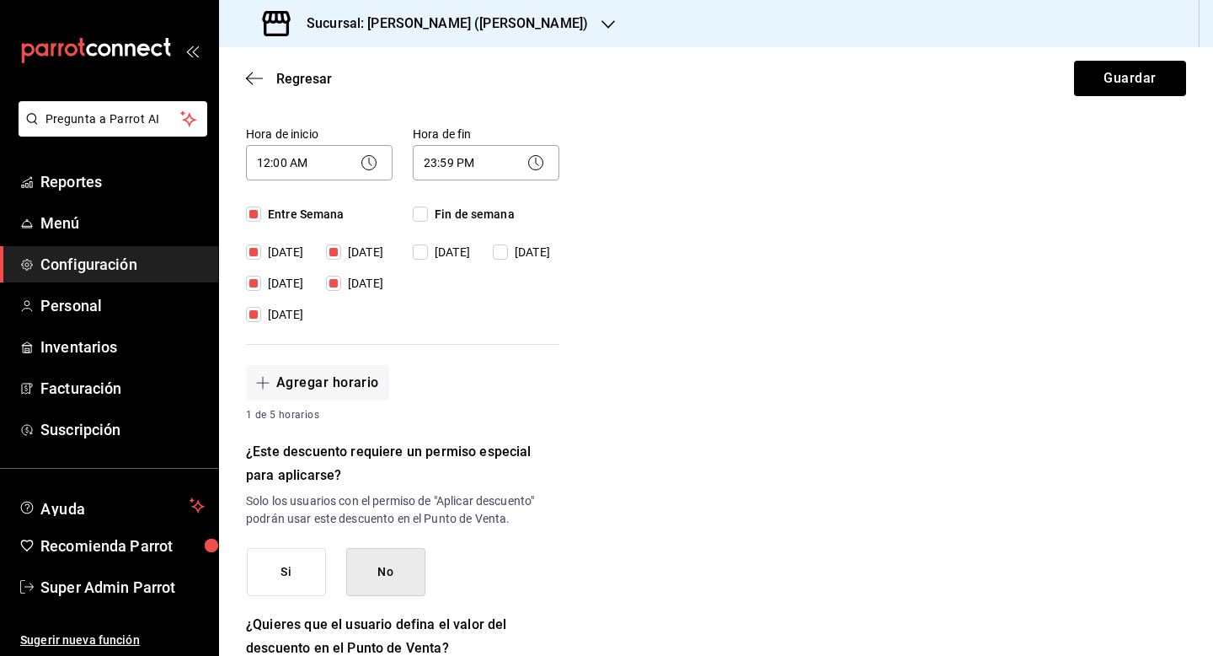
checkbox input "true"
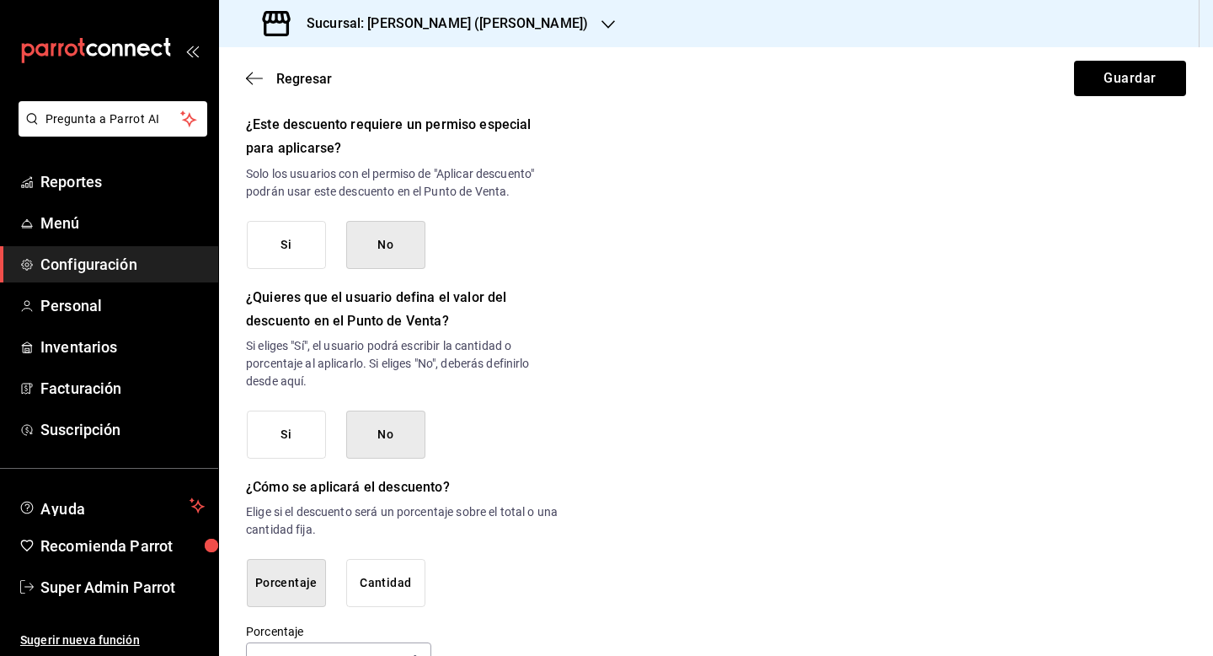
scroll to position [772, 0]
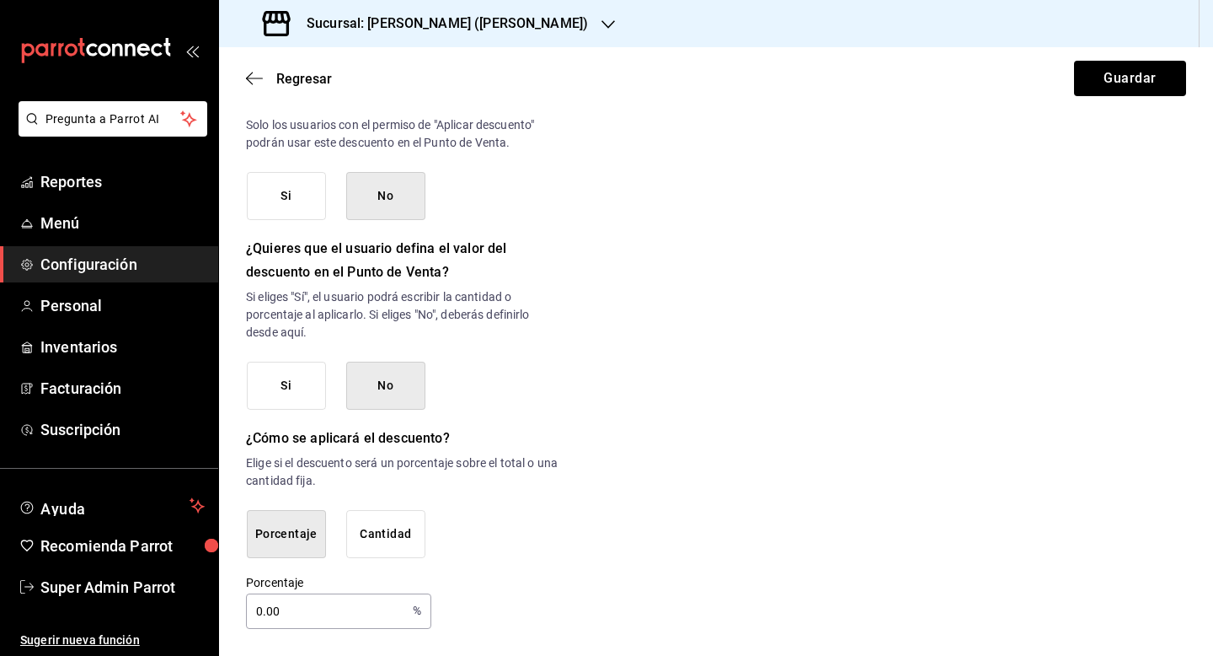
click at [271, 607] on input "0.00" at bounding box center [326, 611] width 160 height 34
type input "100"
click at [1135, 69] on button "Guardar" at bounding box center [1130, 78] width 112 height 35
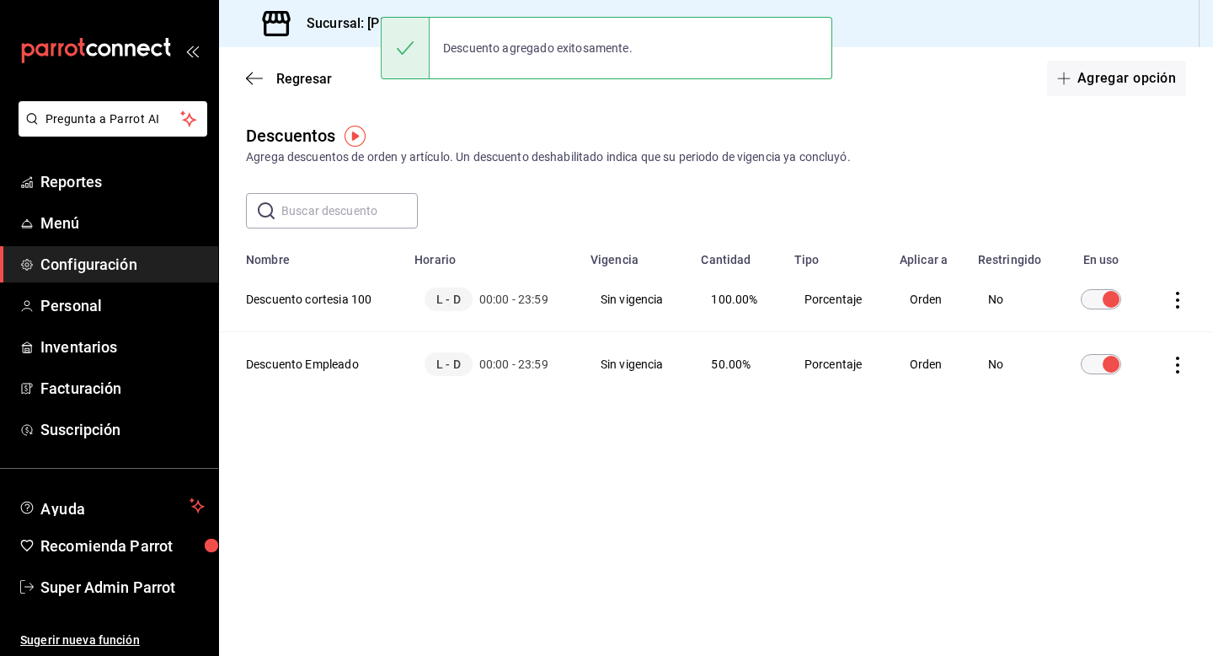
click at [1094, 96] on div "Regresar Agregar opción" at bounding box center [716, 78] width 994 height 62
click at [1091, 85] on button "Agregar opción" at bounding box center [1116, 78] width 139 height 35
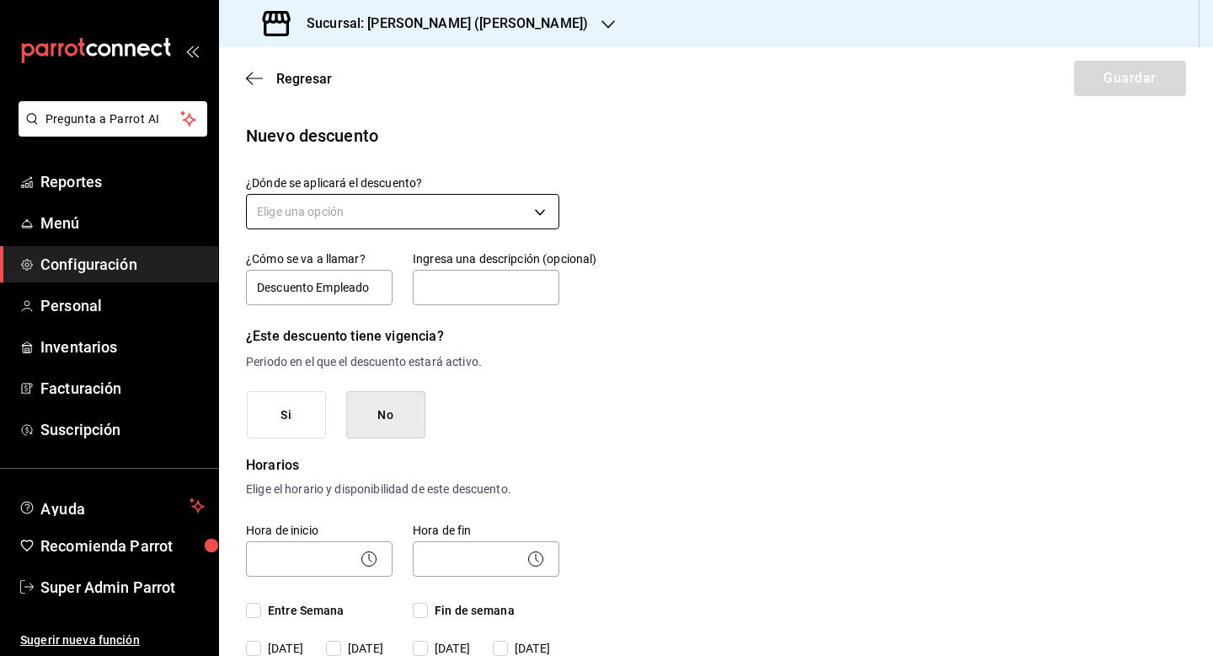
type input "Descuento Empleado"
click at [505, 217] on body "Pregunta a Parrot AI Reportes Menú Configuración Personal Inventarios Facturaci…" at bounding box center [606, 328] width 1213 height 656
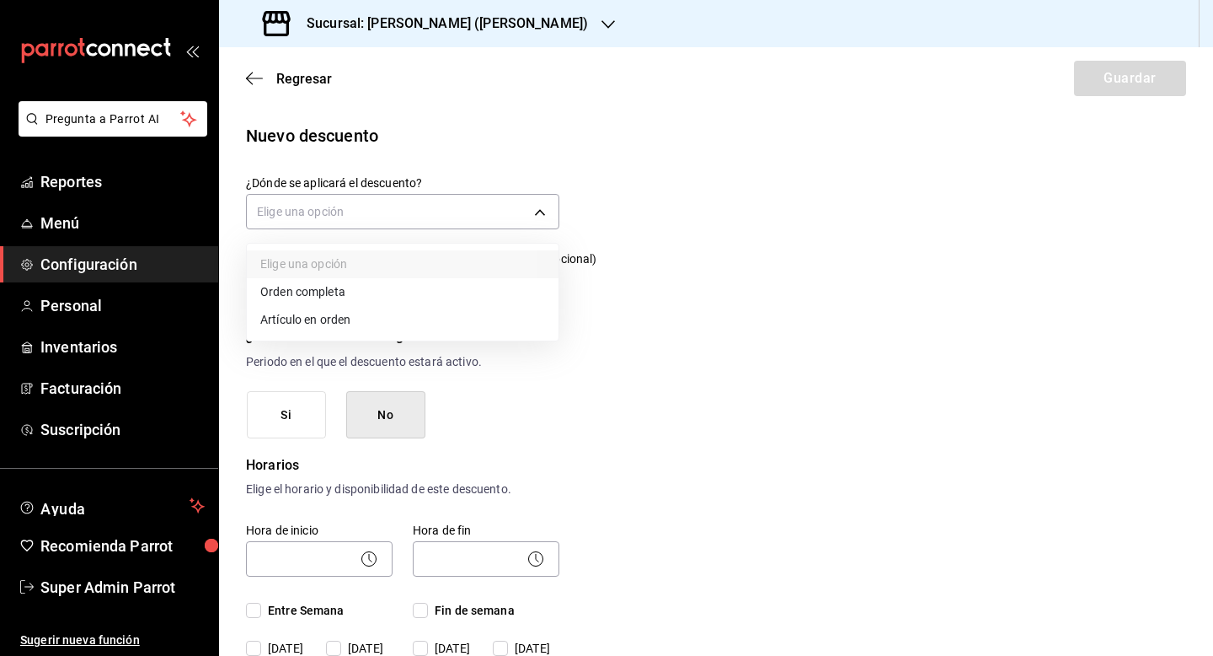
click at [427, 315] on li "Artículo en orden" at bounding box center [403, 320] width 312 height 28
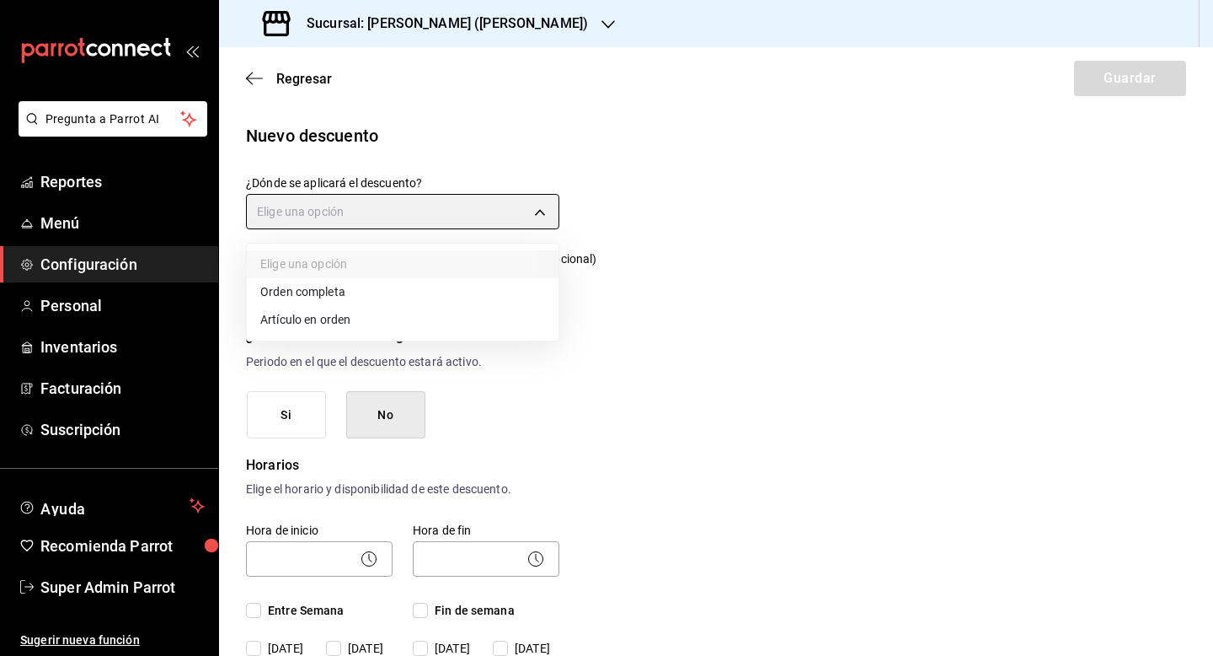
type input "ORDER_ITEM"
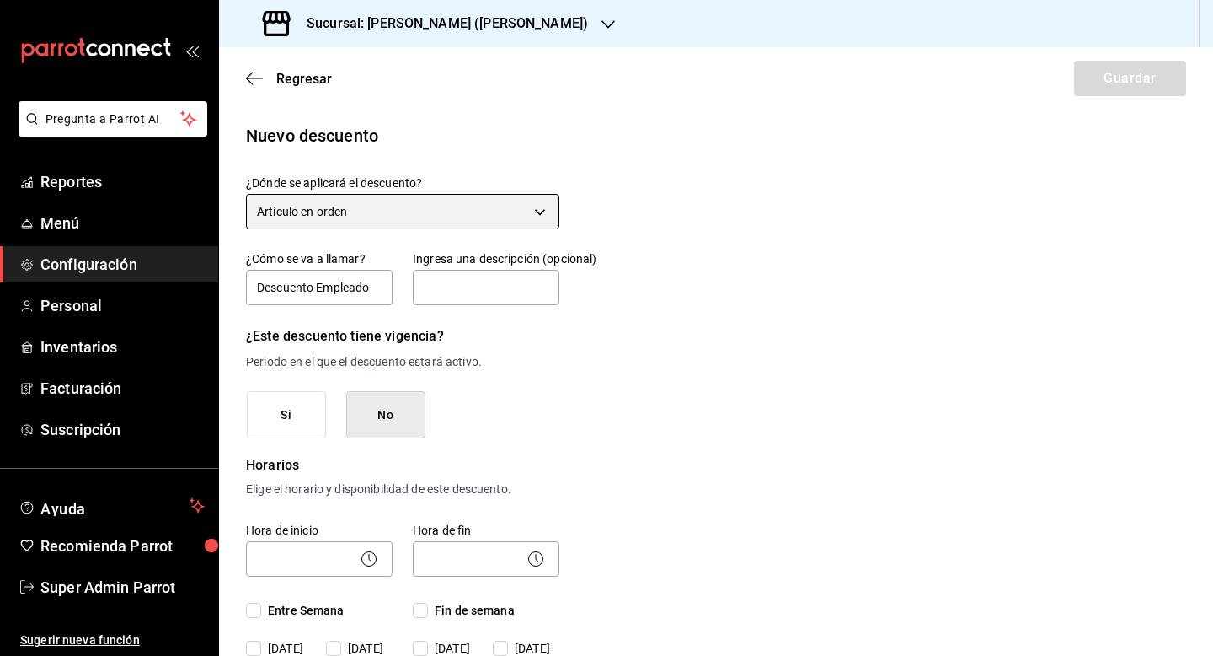
scroll to position [128, 0]
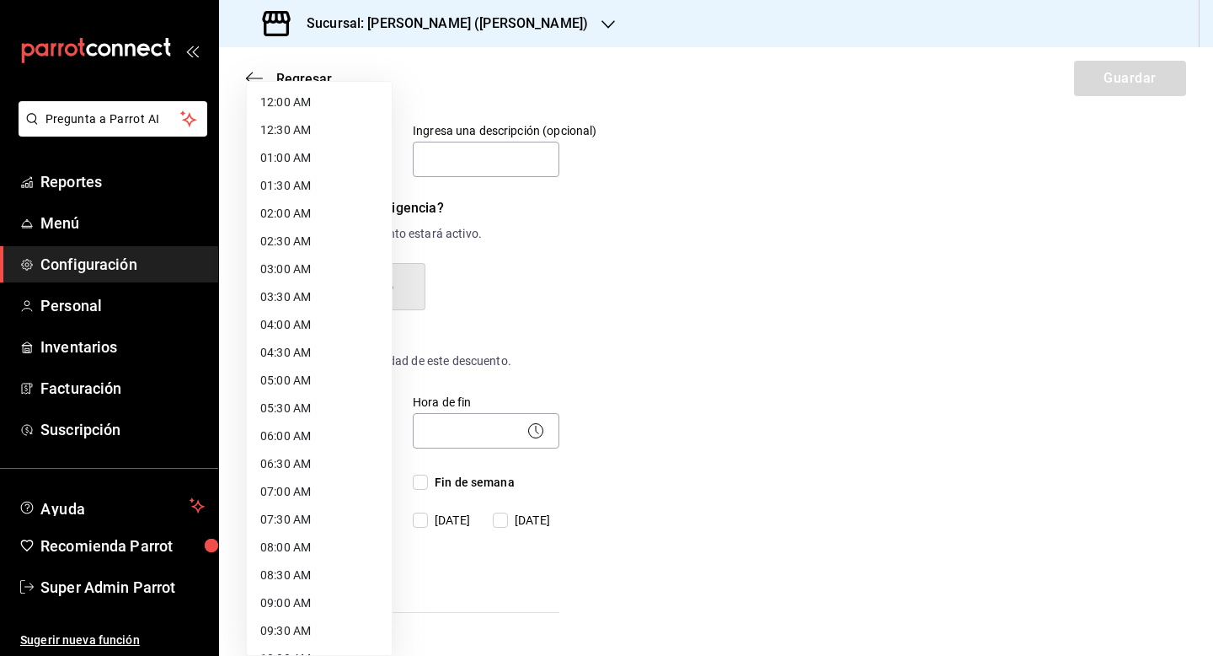
click at [324, 439] on body "Pregunta a Parrot AI Reportes Menú Configuración Personal Inventarios Facturaci…" at bounding box center [606, 328] width 1213 height 656
click at [333, 97] on li "12:00 AM" at bounding box center [319, 102] width 145 height 28
type input "00:00"
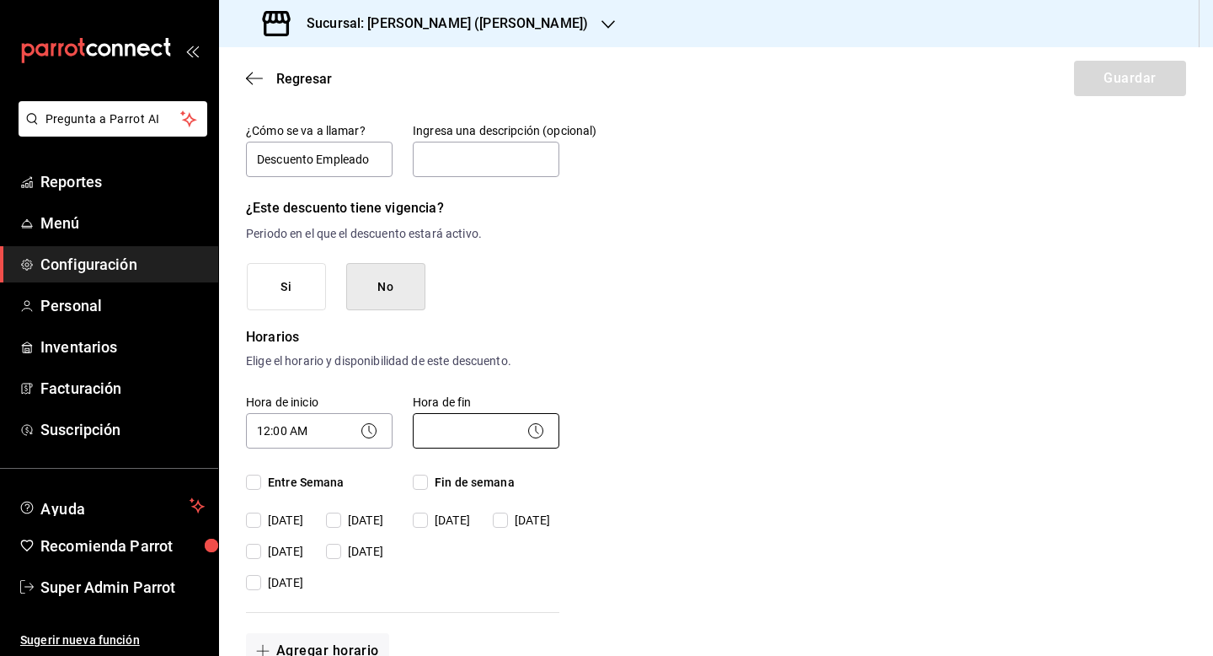
click at [465, 436] on body "Pregunta a Parrot AI Reportes Menú Configuración Personal Inventarios Facturaci…" at bounding box center [606, 328] width 1213 height 656
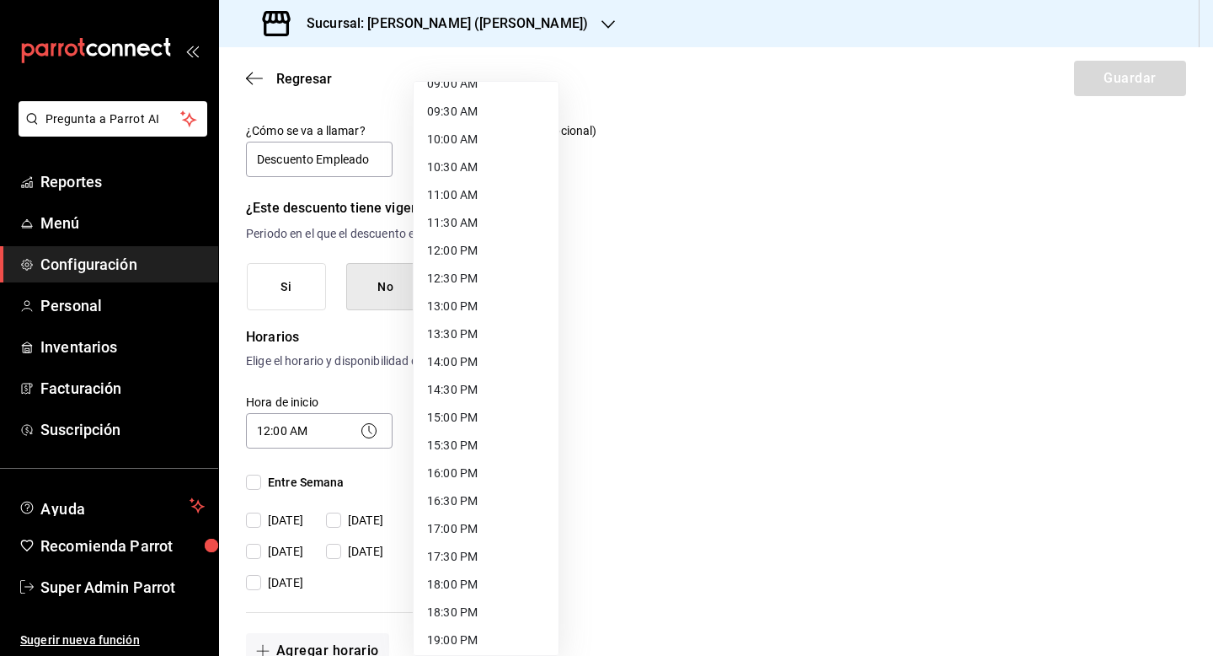
scroll to position [803, 0]
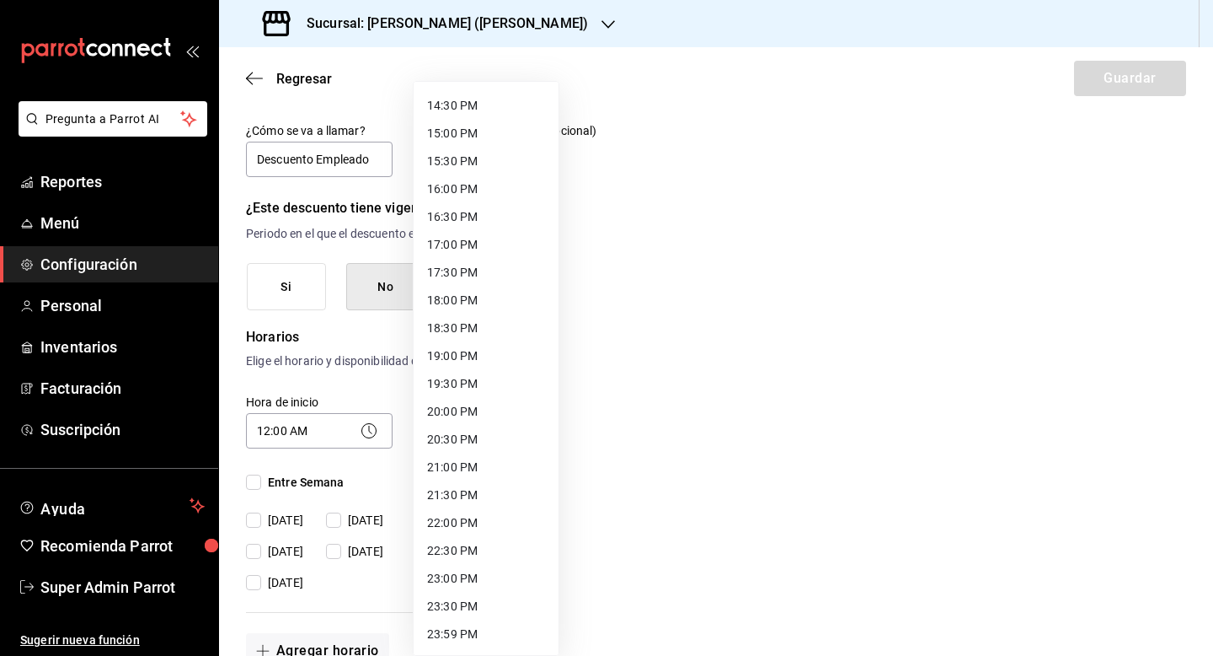
click at [459, 632] on li "23:59 PM" at bounding box center [486, 634] width 145 height 28
type input "23:59"
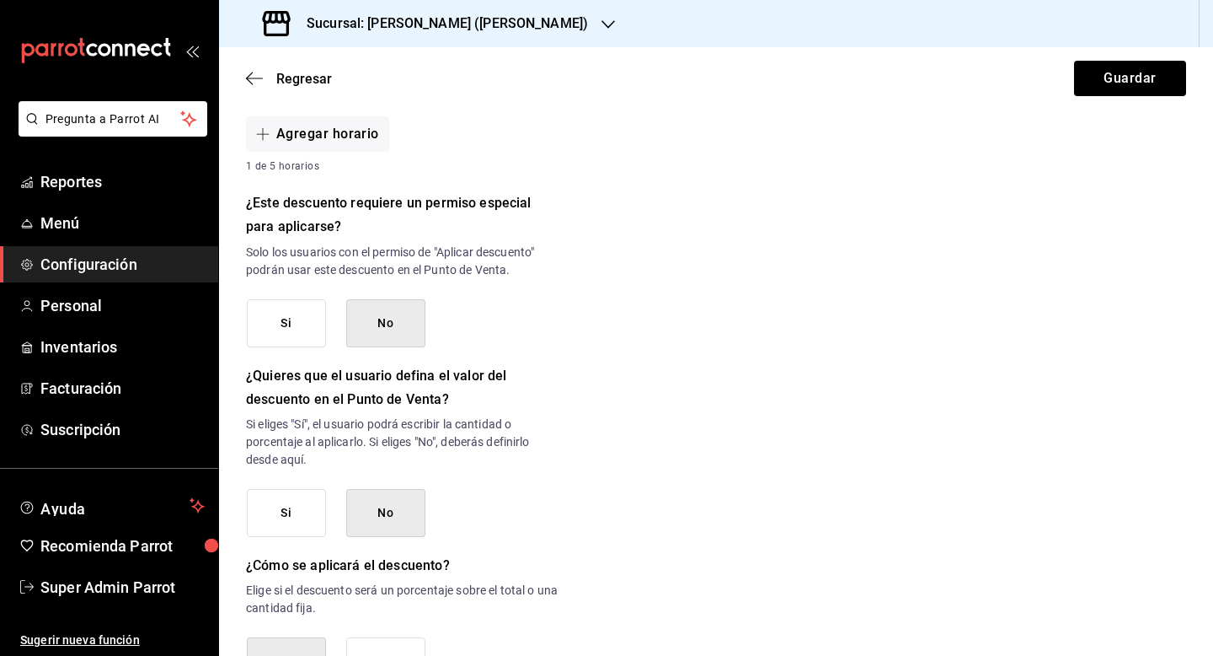
scroll to position [772, 0]
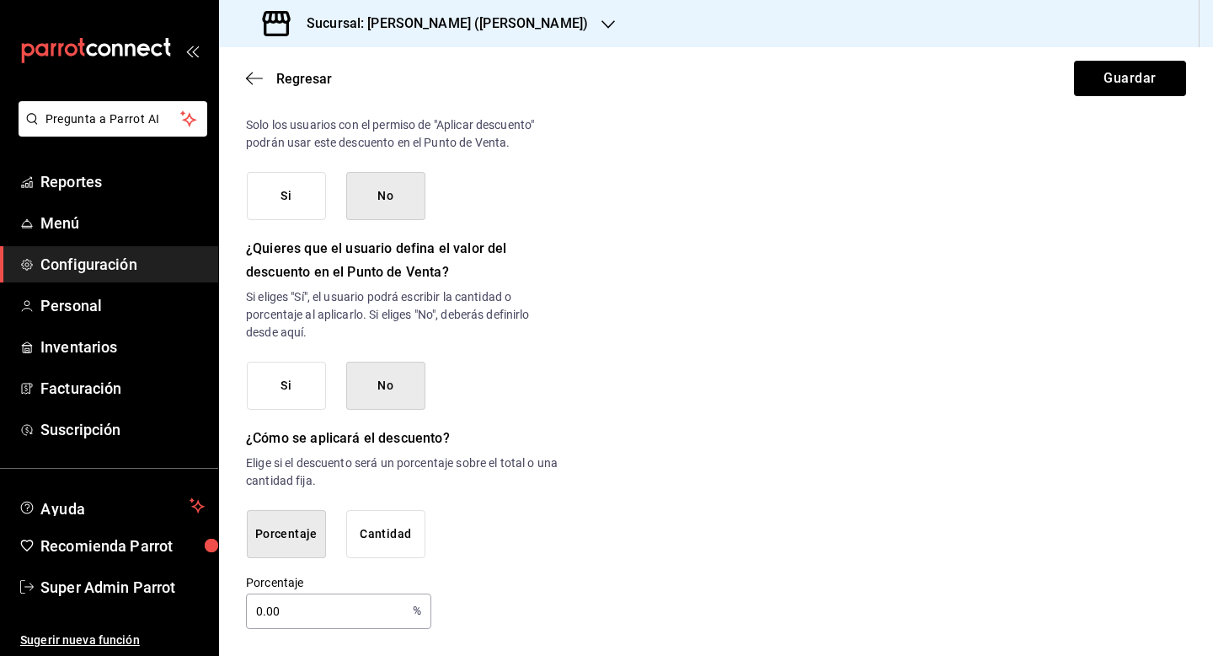
click at [293, 618] on input "0.00" at bounding box center [326, 611] width 160 height 34
type input "50"
click at [1139, 76] on button "Guardar" at bounding box center [1130, 78] width 112 height 35
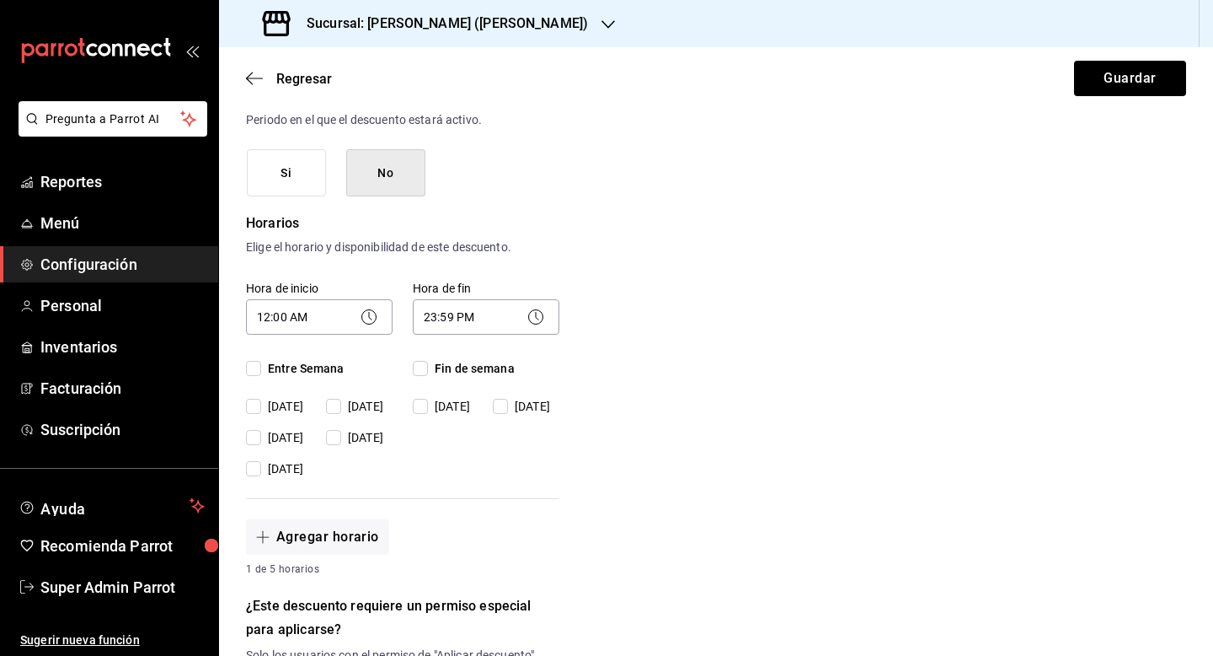
scroll to position [239, 0]
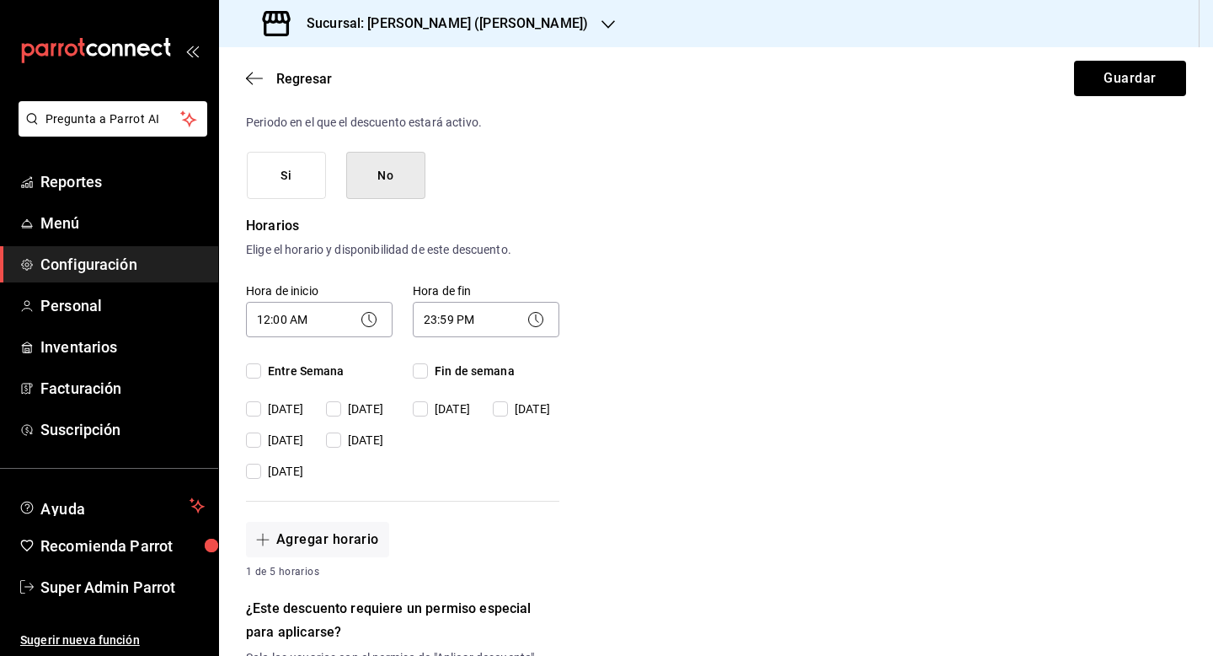
click at [253, 371] on input "Entre Semana" at bounding box center [253, 370] width 15 height 15
checkbox input "true"
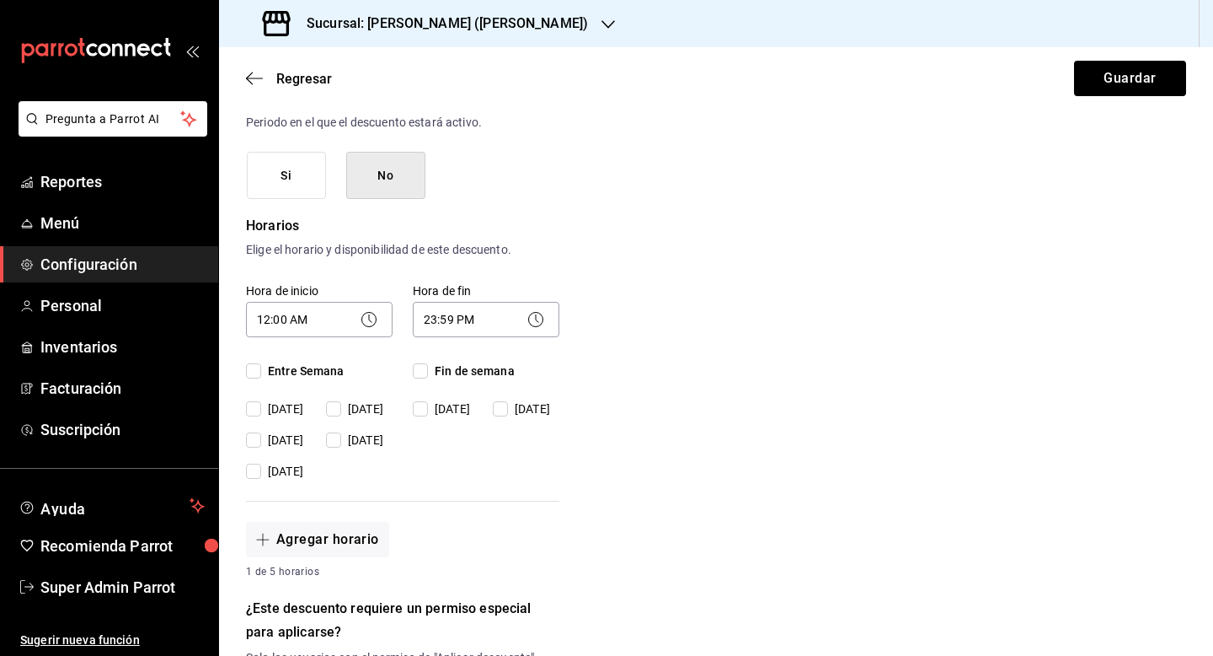
checkbox input "true"
click at [423, 367] on input "Fin de semana" at bounding box center [420, 370] width 15 height 15
checkbox input "true"
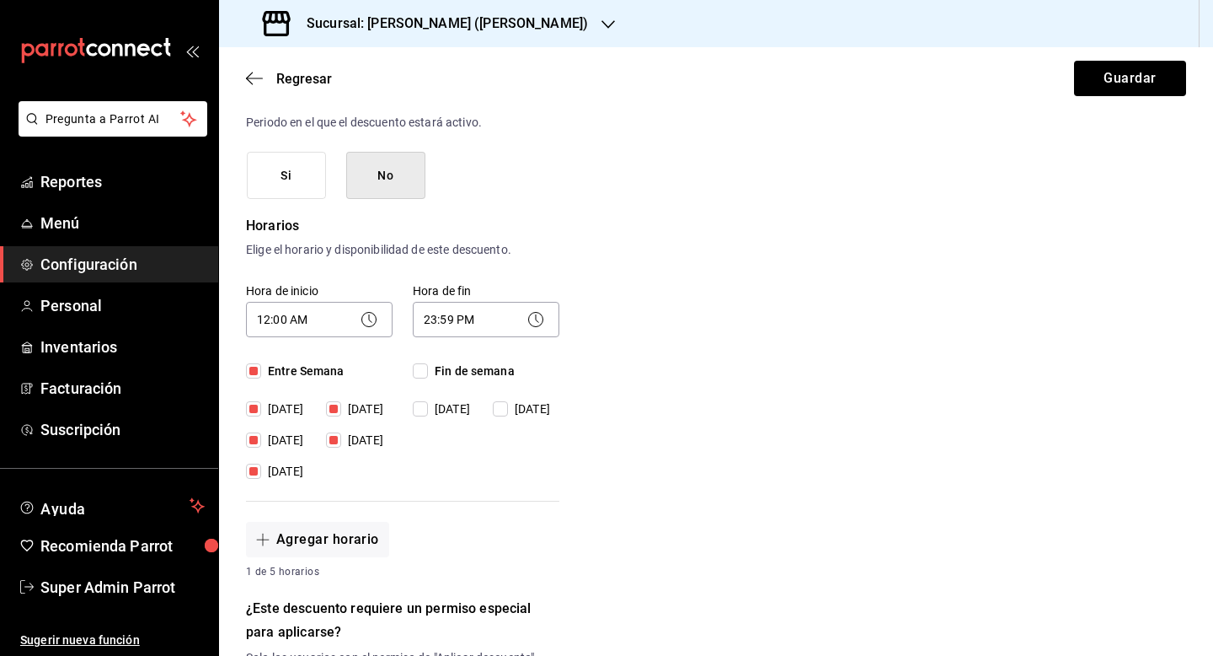
checkbox input "true"
click at [1098, 88] on button "Guardar" at bounding box center [1130, 78] width 112 height 35
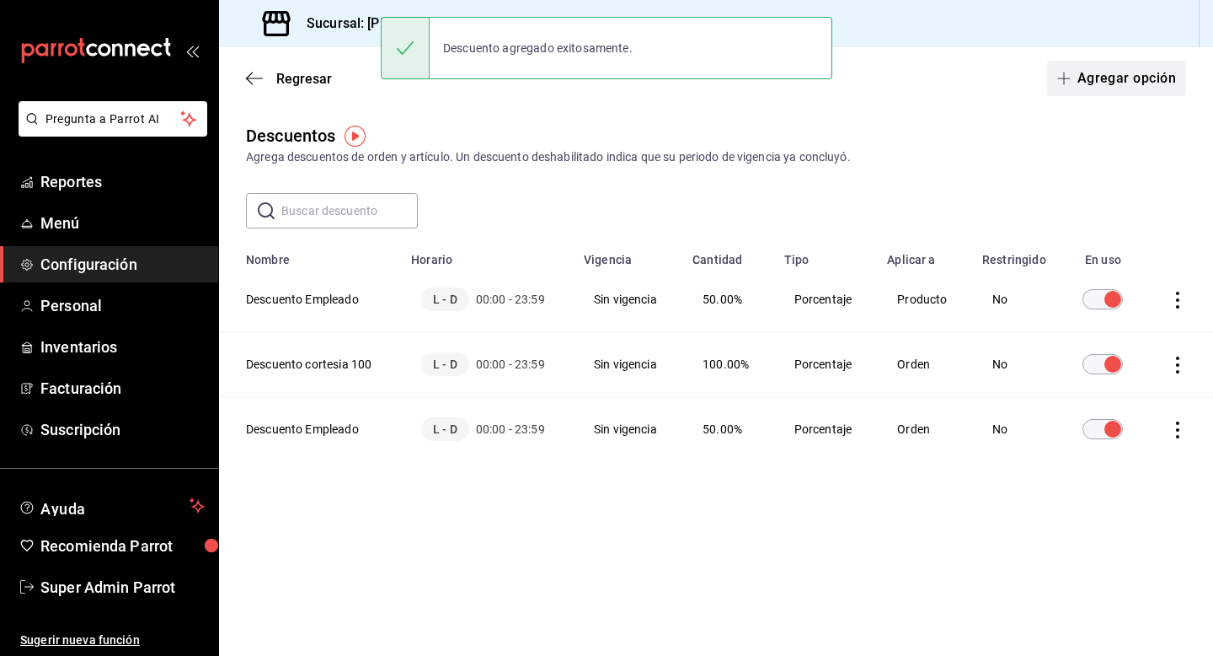
click at [1092, 75] on button "Agregar opción" at bounding box center [1116, 78] width 139 height 35
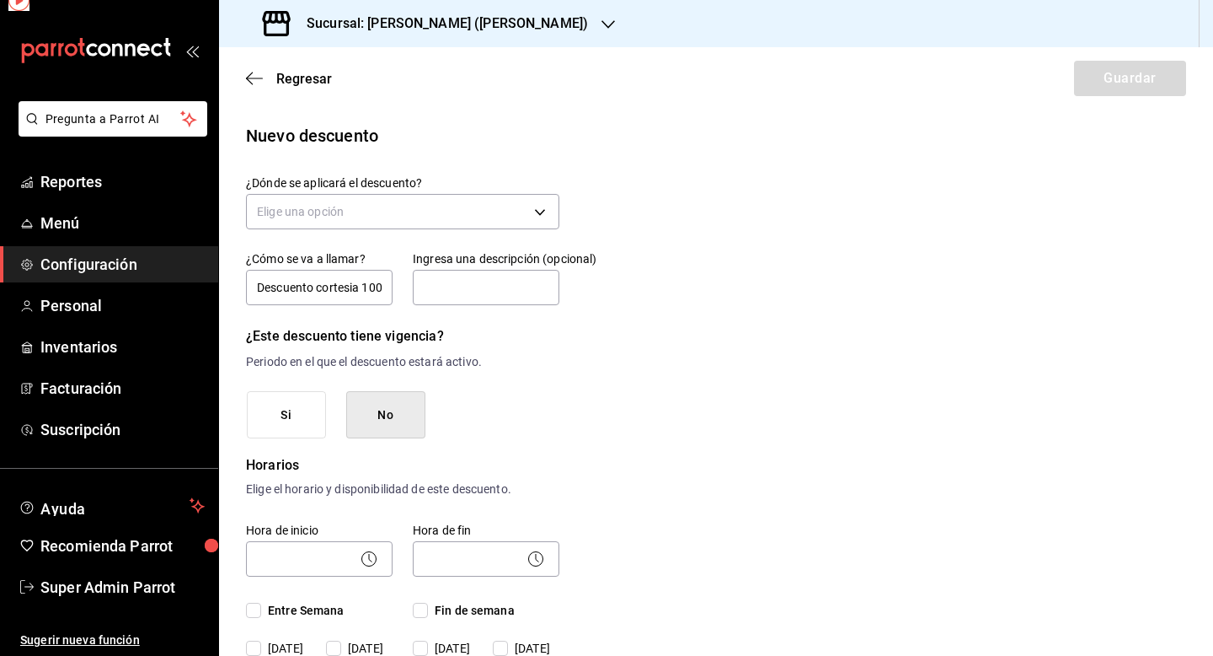
scroll to position [0, 15]
type input "Descuento cortesia 100"
click at [446, 221] on body "Pregunta a Parrot AI Reportes Menú Configuración Personal Inventarios Facturaci…" at bounding box center [606, 328] width 1213 height 656
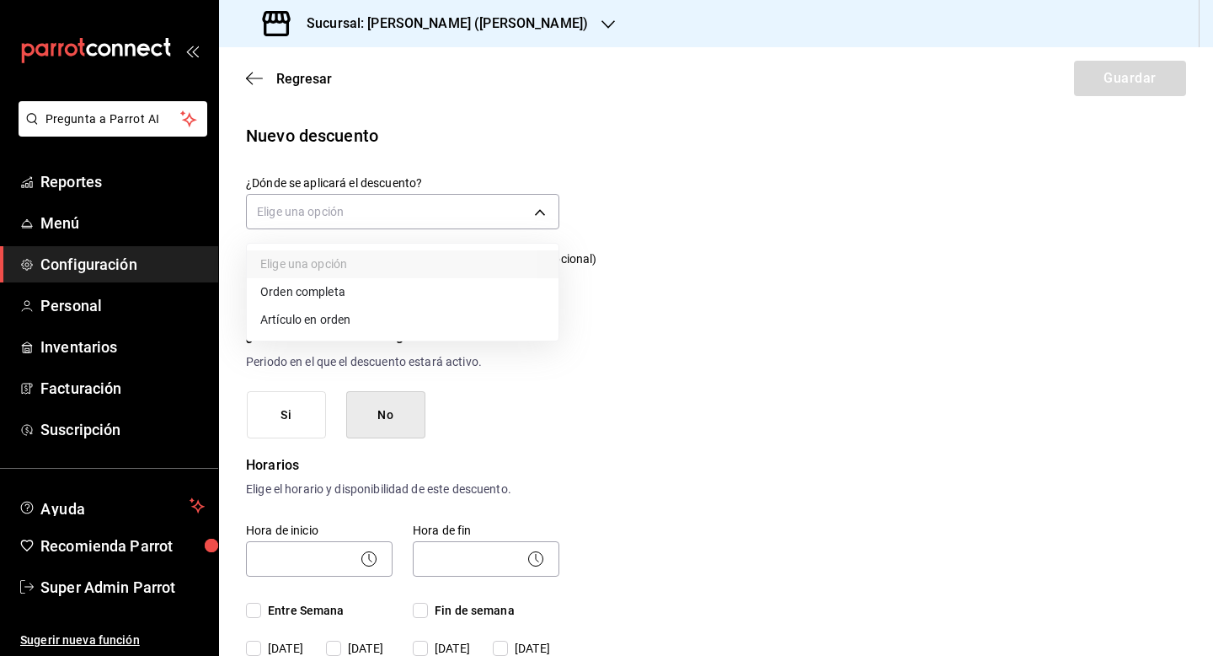
click at [410, 314] on li "Artículo en orden" at bounding box center [403, 320] width 312 height 28
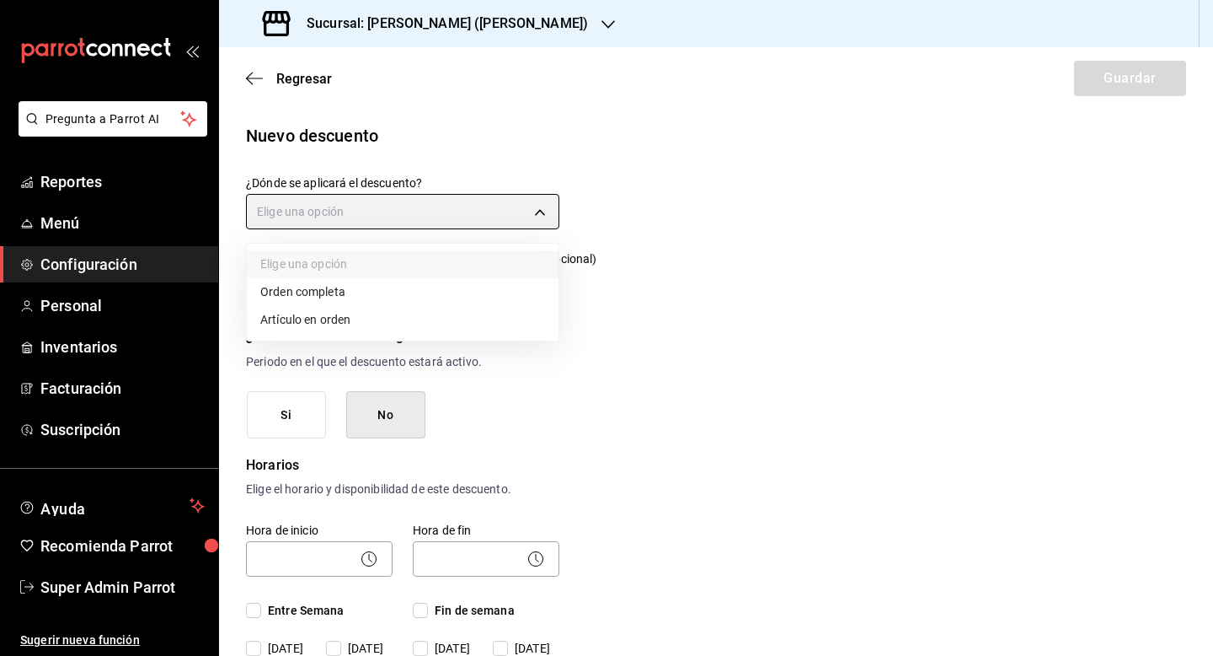
type input "ORDER_ITEM"
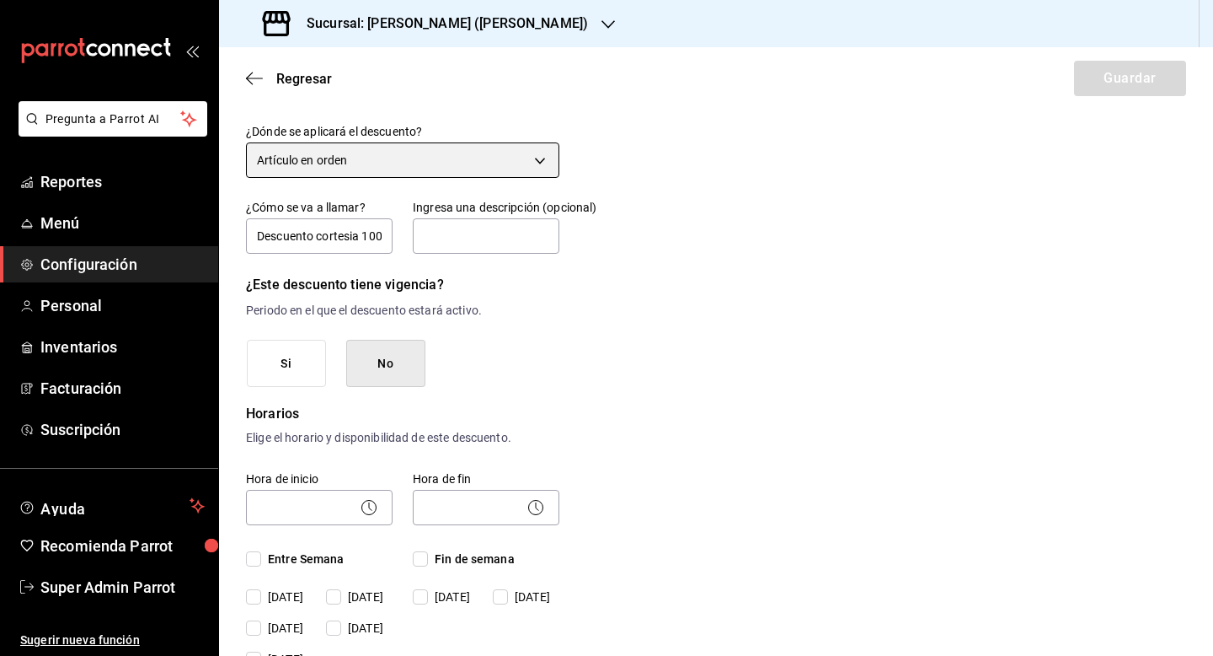
scroll to position [148, 0]
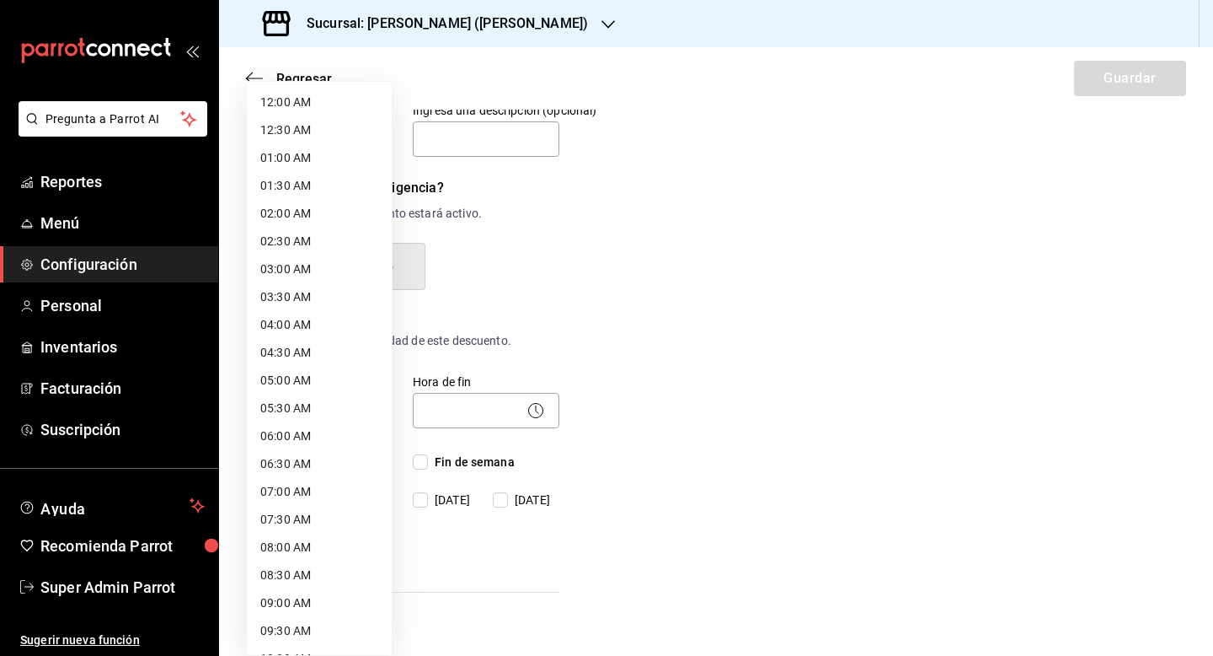
click at [306, 415] on body "Pregunta a Parrot AI Reportes Menú Configuración Personal Inventarios Facturaci…" at bounding box center [606, 328] width 1213 height 656
click at [311, 104] on li "12:00 AM" at bounding box center [319, 102] width 145 height 28
type input "00:00"
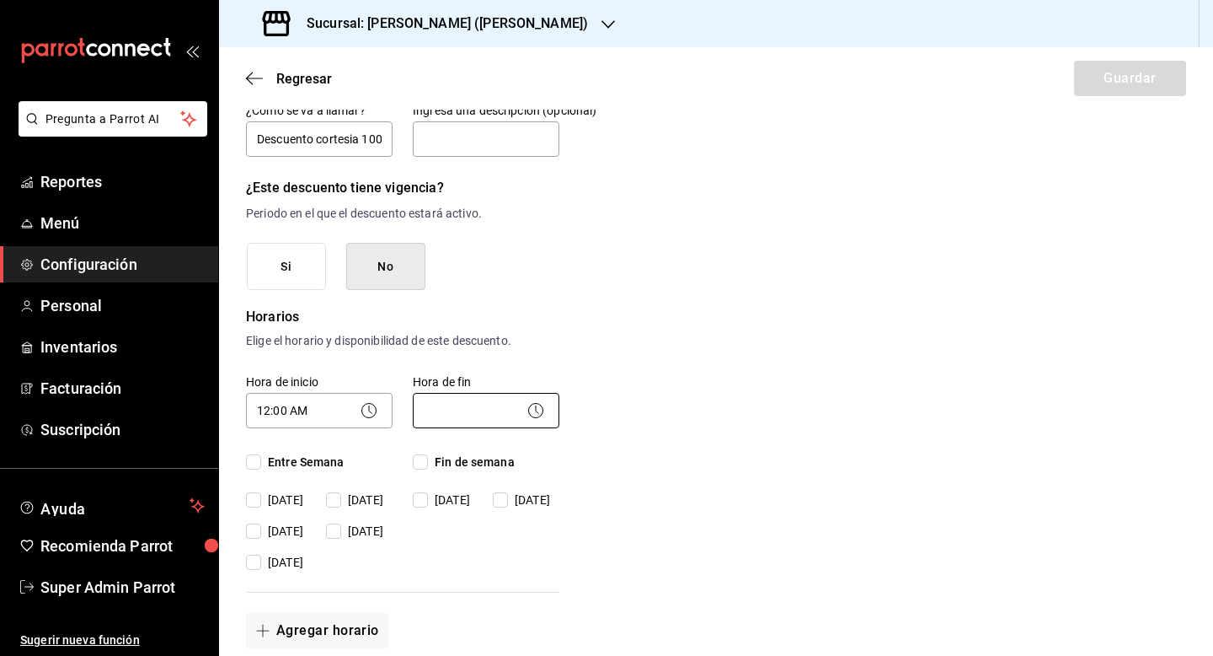
click at [467, 414] on body "Pregunta a Parrot AI Reportes Menú Configuración Personal Inventarios Facturaci…" at bounding box center [606, 328] width 1213 height 656
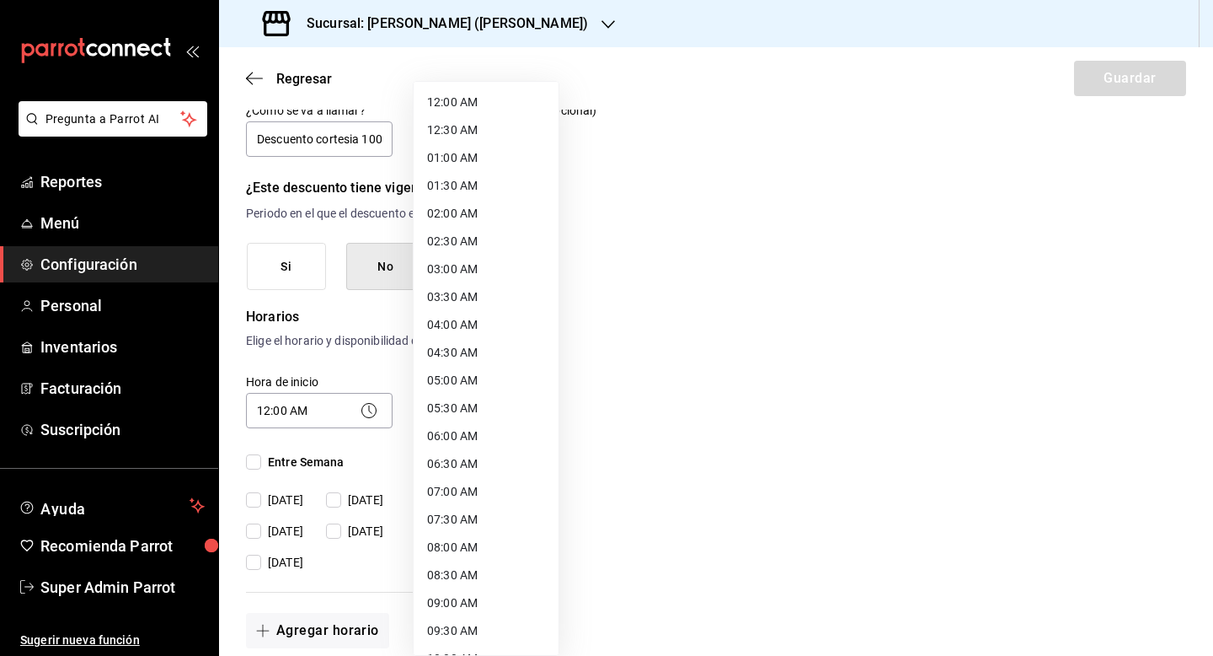
scroll to position [803, 0]
click at [442, 627] on li "23:59 PM" at bounding box center [486, 634] width 145 height 28
type input "23:59"
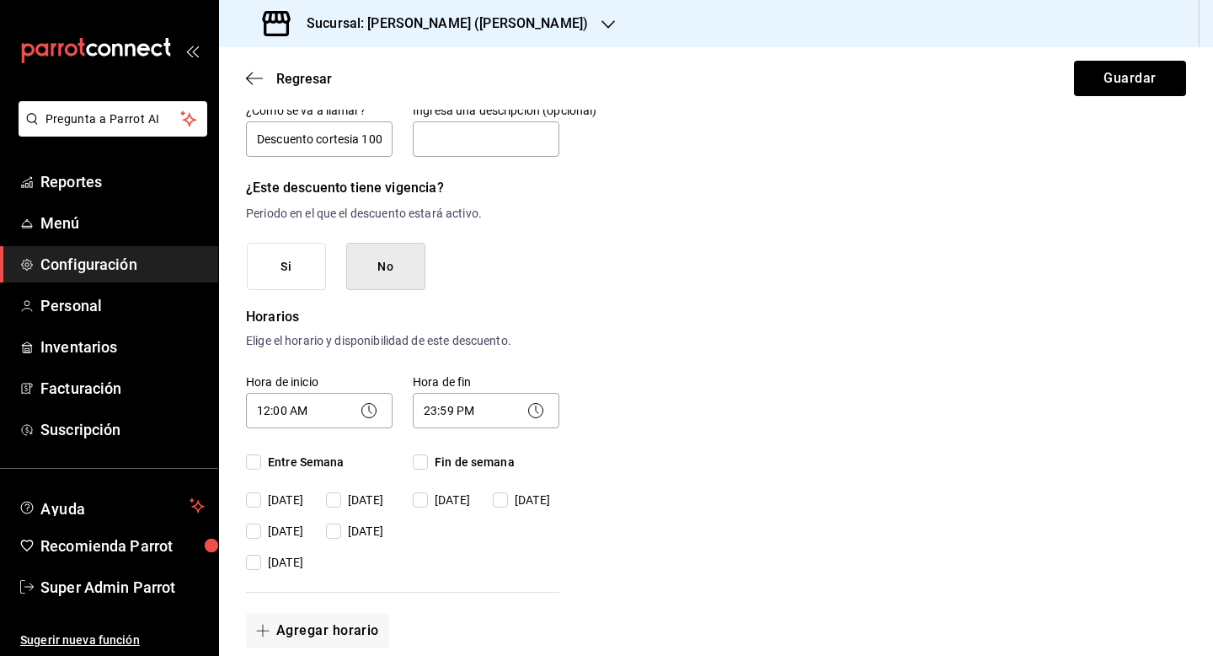
click at [250, 462] on input "Entre Semana" at bounding box center [253, 461] width 15 height 15
checkbox input "true"
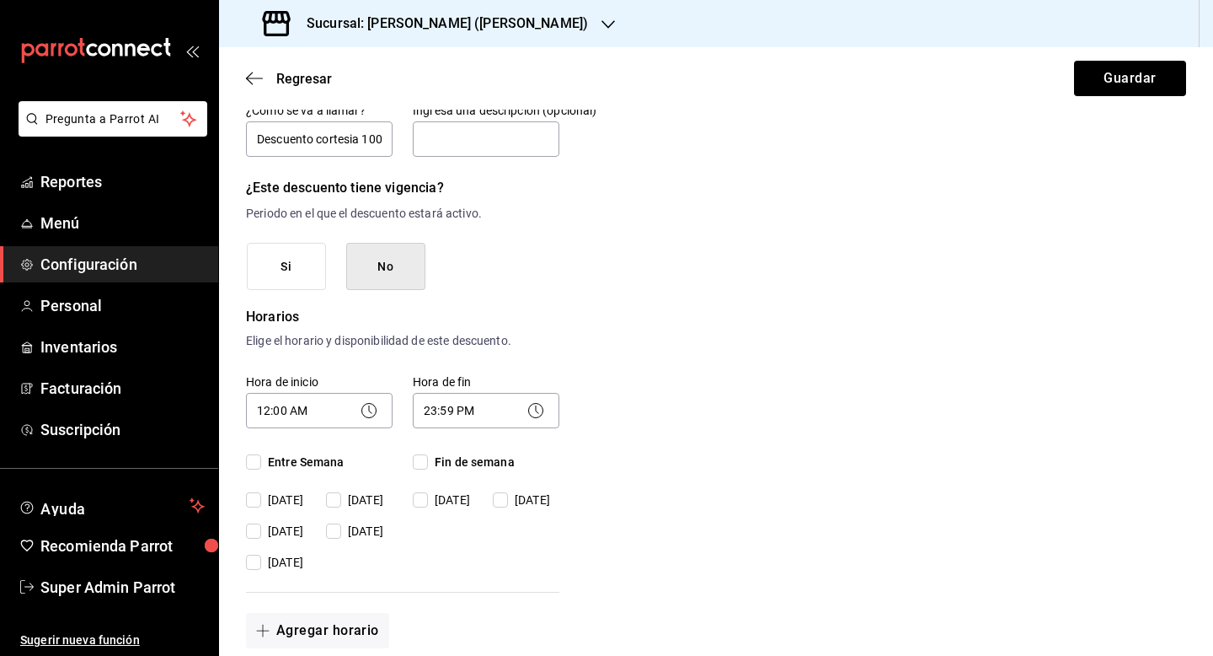
checkbox input "true"
click at [422, 463] on input "Fin de semana" at bounding box center [420, 461] width 15 height 15
checkbox input "true"
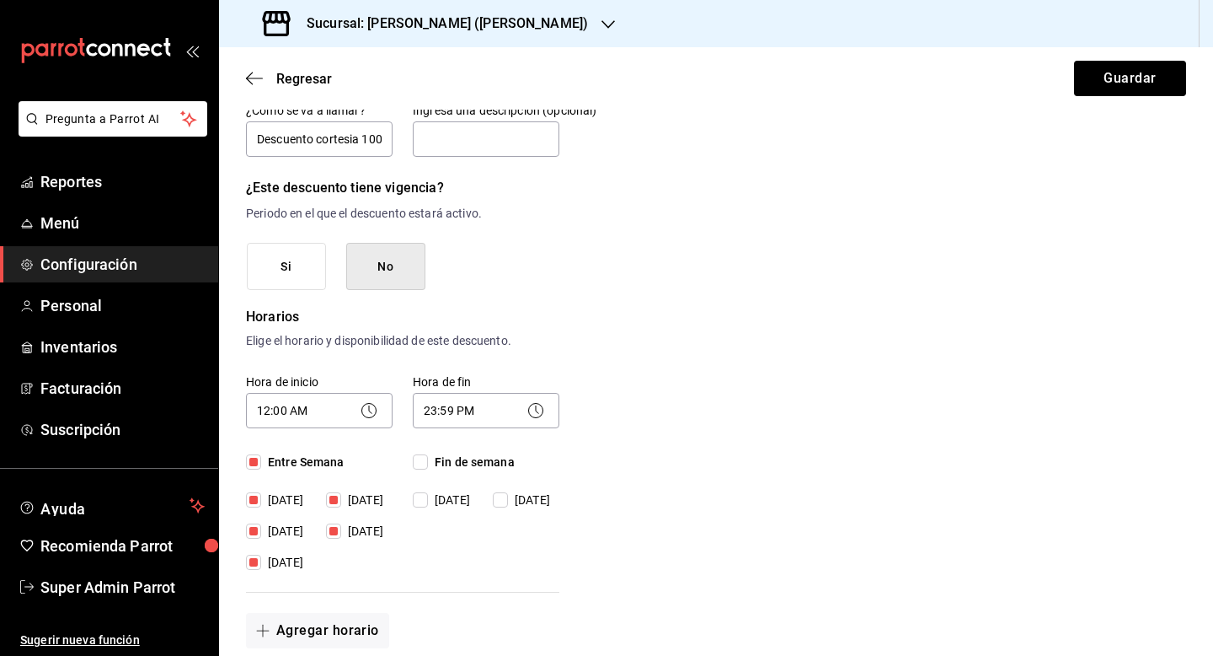
checkbox input "true"
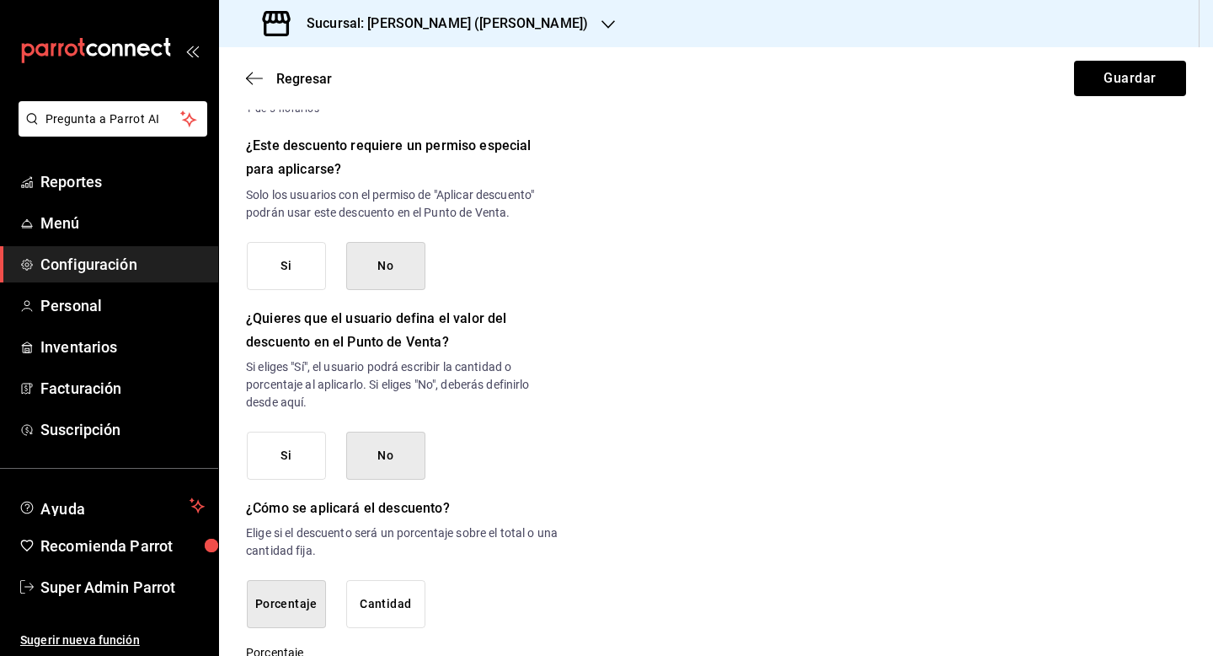
scroll to position [772, 0]
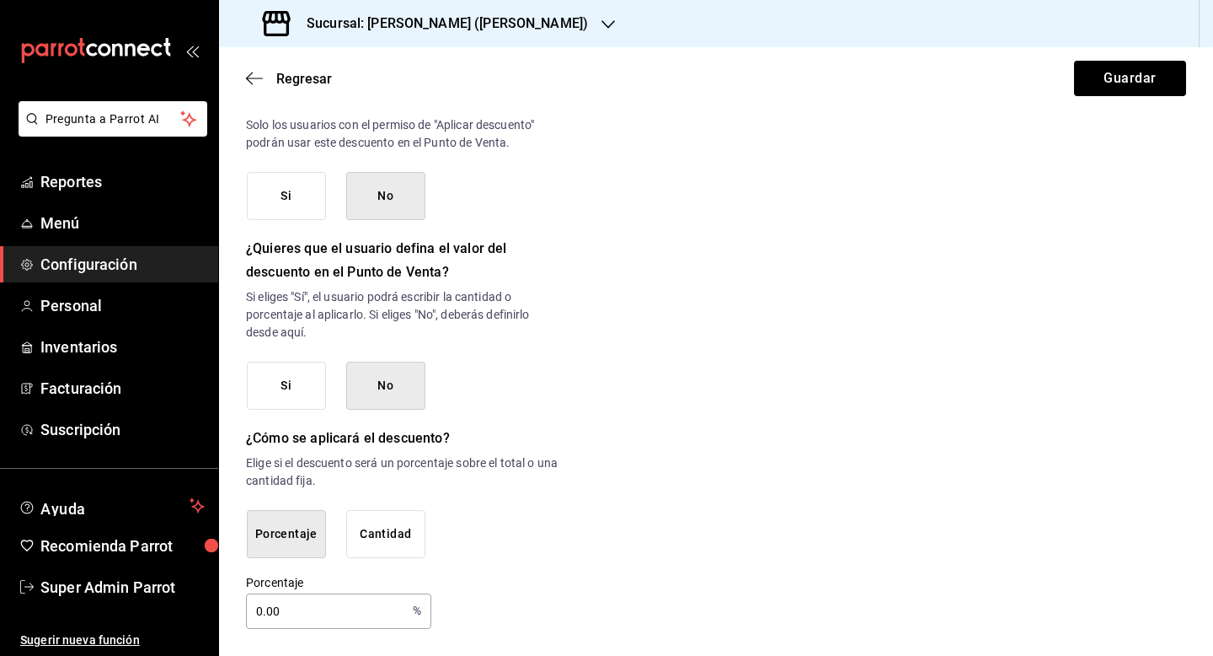
click at [261, 617] on input "0.00" at bounding box center [326, 611] width 160 height 34
click at [257, 614] on input "0.00" at bounding box center [326, 611] width 160 height 34
type input "100"
click at [1116, 82] on button "Guardar" at bounding box center [1130, 78] width 112 height 35
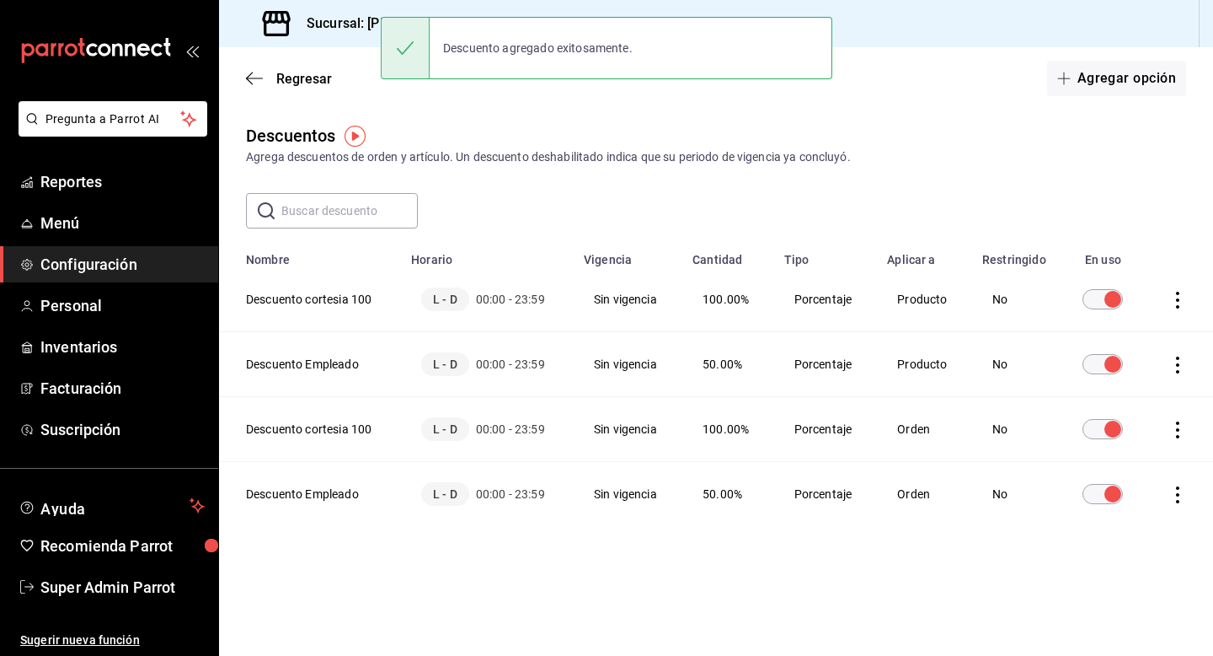
click at [297, 89] on div "Regresar Agregar opción" at bounding box center [716, 78] width 994 height 62
click at [297, 74] on span "Regresar" at bounding box center [304, 79] width 56 height 16
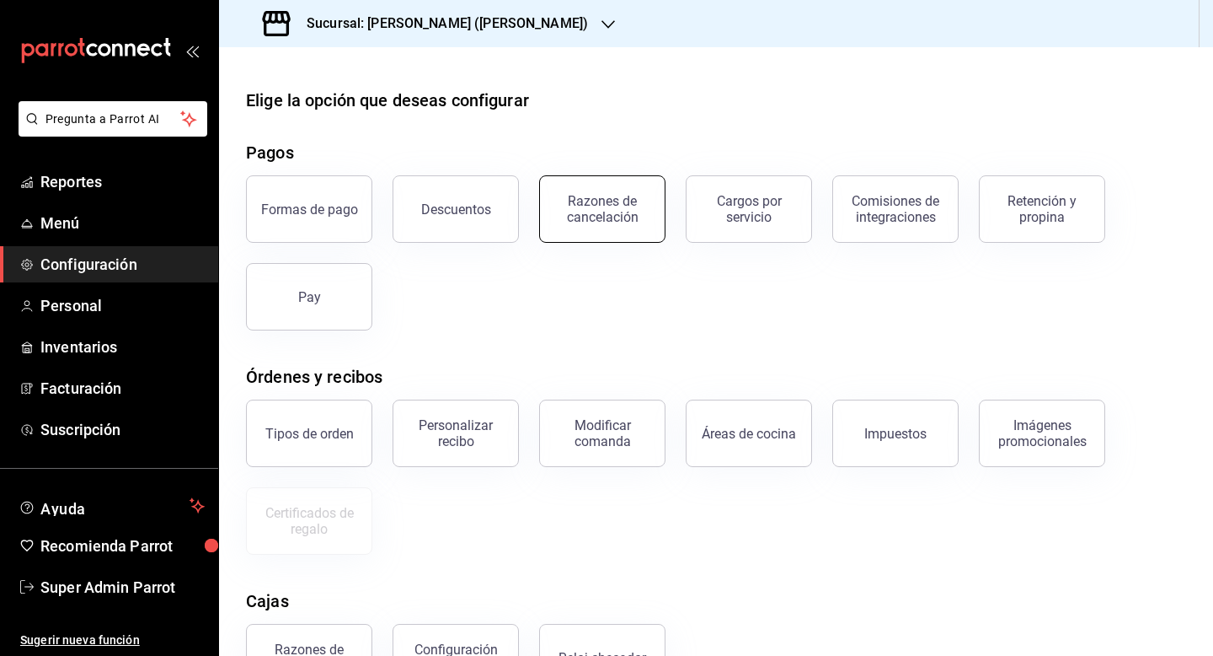
click at [613, 195] on div "Razones de cancelación" at bounding box center [602, 209] width 104 height 32
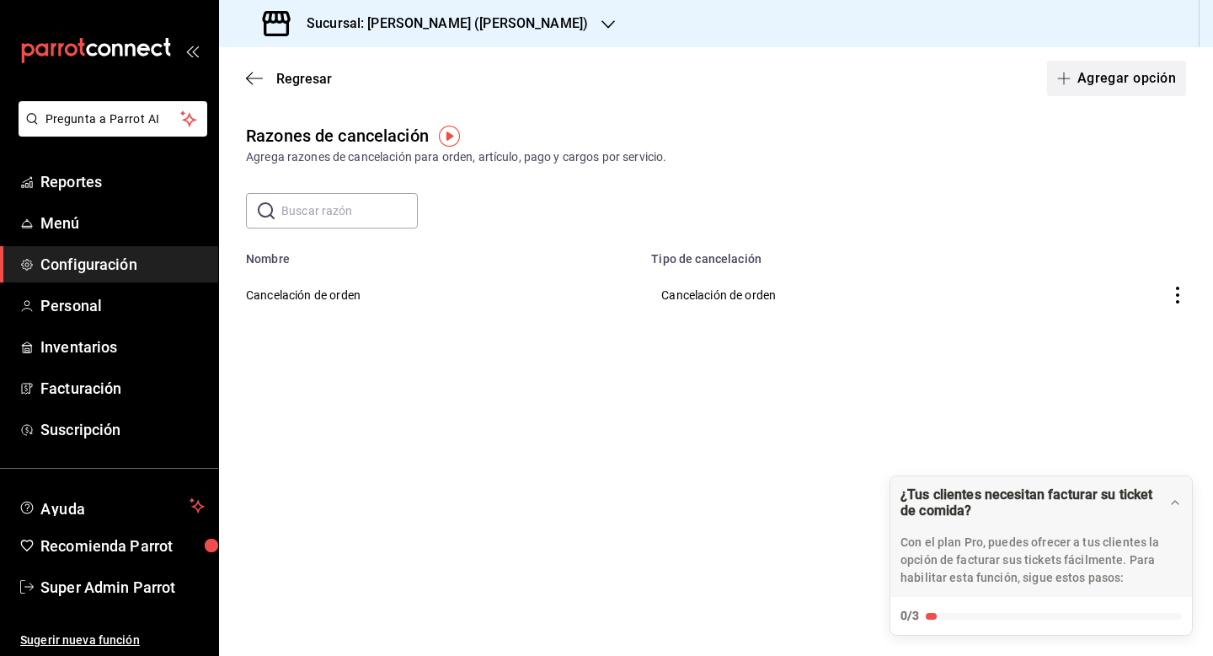
click at [1101, 67] on button "Agregar opción" at bounding box center [1116, 78] width 139 height 35
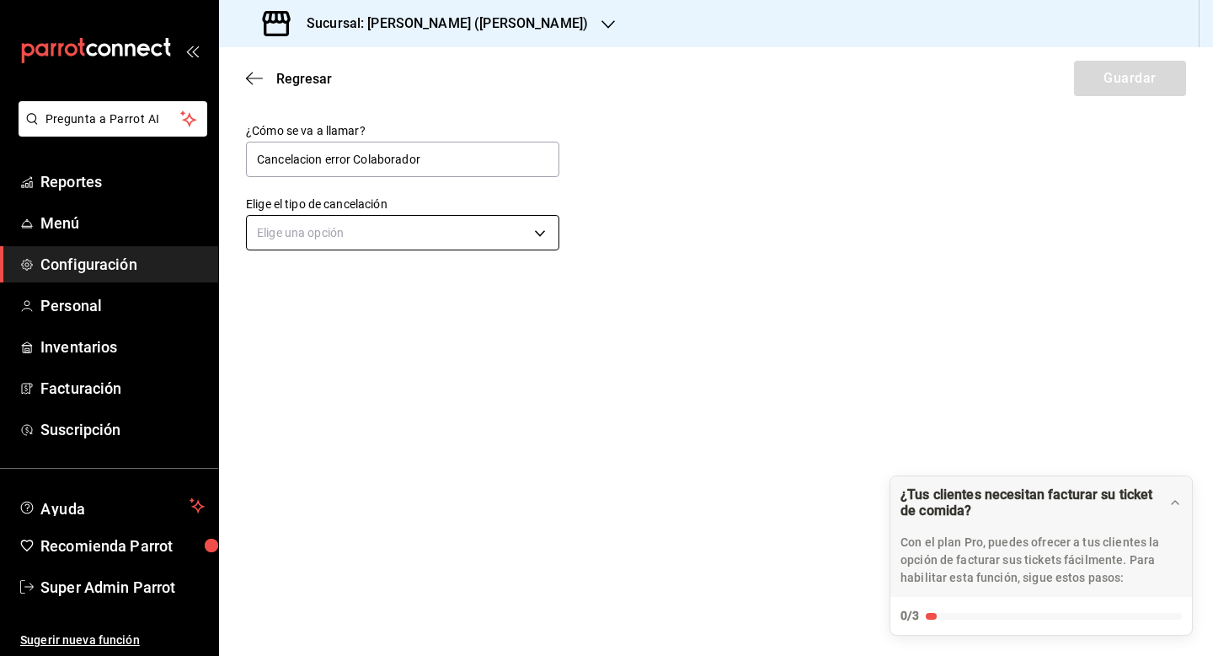
type input "Cancelacion error Colaborador"
click at [488, 217] on body "Pregunta a Parrot AI Reportes Menú Configuración Personal Inventarios Facturaci…" at bounding box center [606, 328] width 1213 height 656
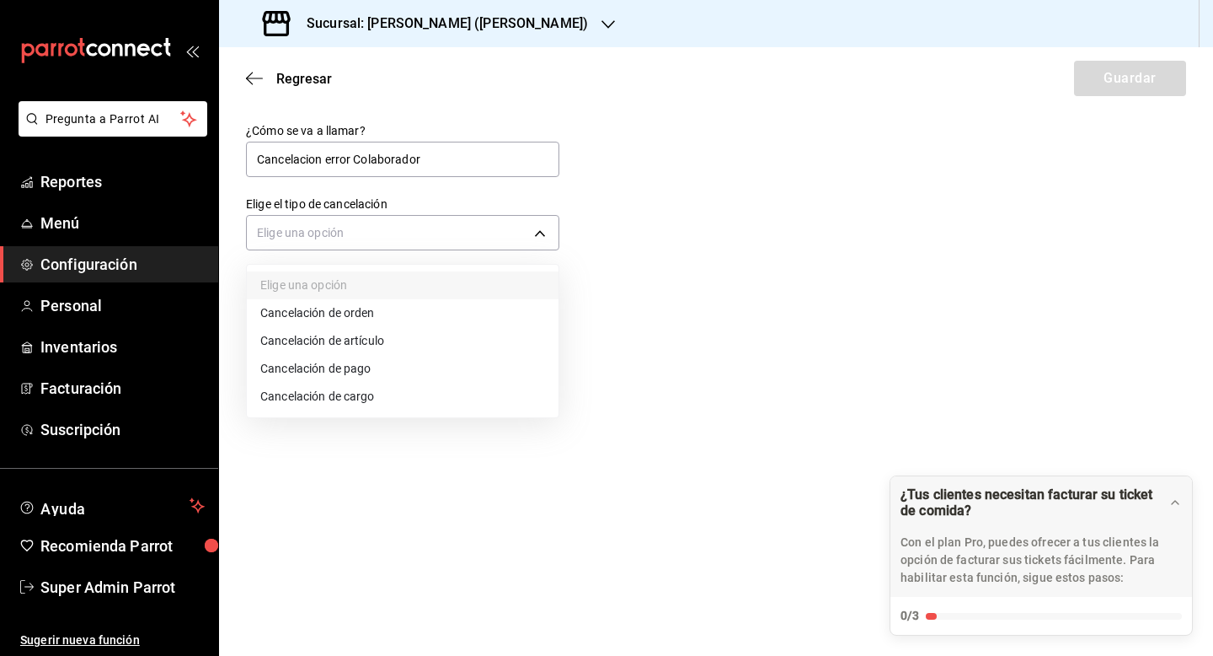
click at [469, 345] on li "Cancelación de artículo" at bounding box center [403, 341] width 312 height 28
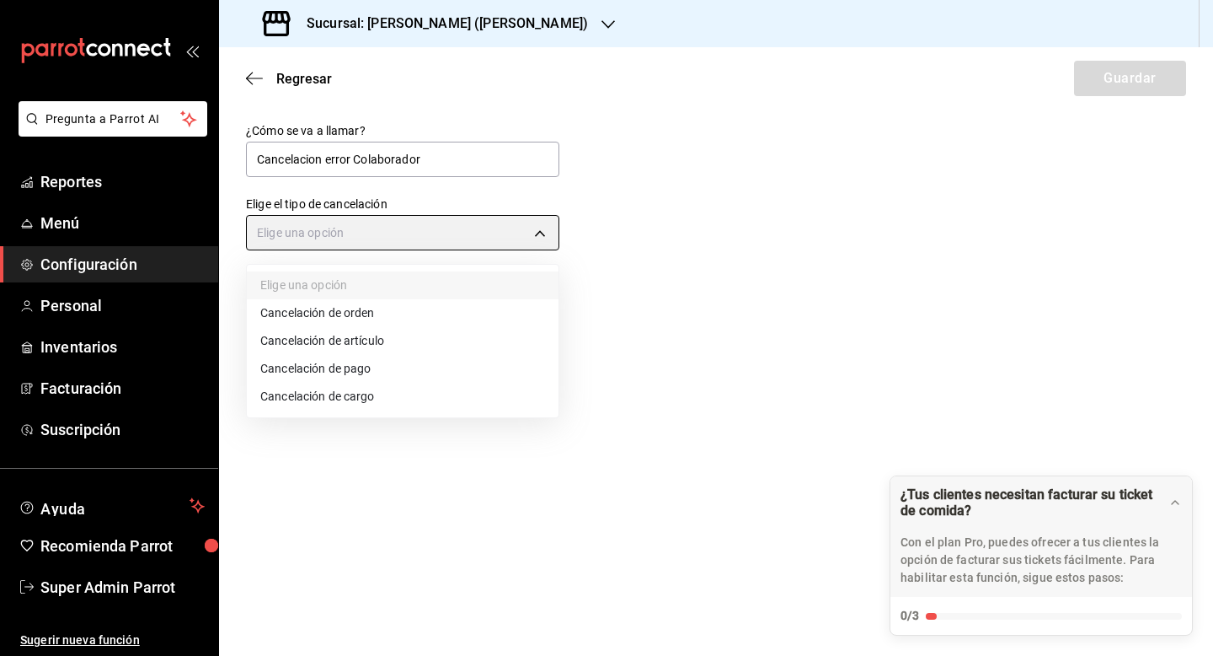
type input "ORDER_ITEM"
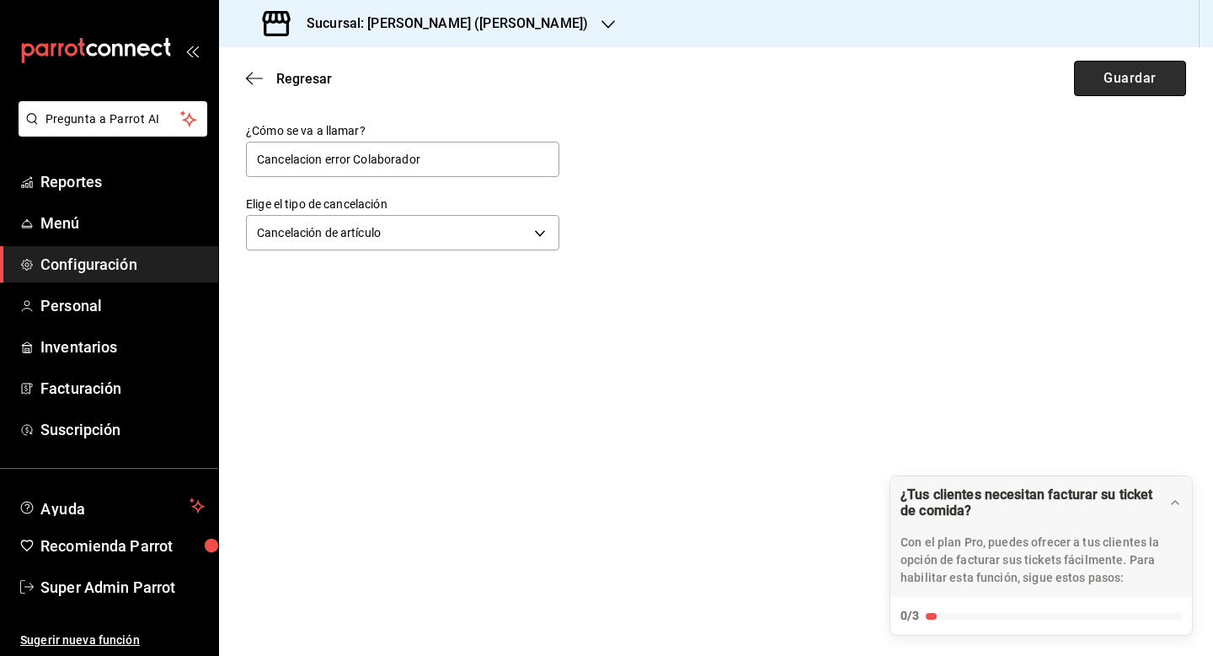
click at [1093, 84] on button "Guardar" at bounding box center [1130, 78] width 112 height 35
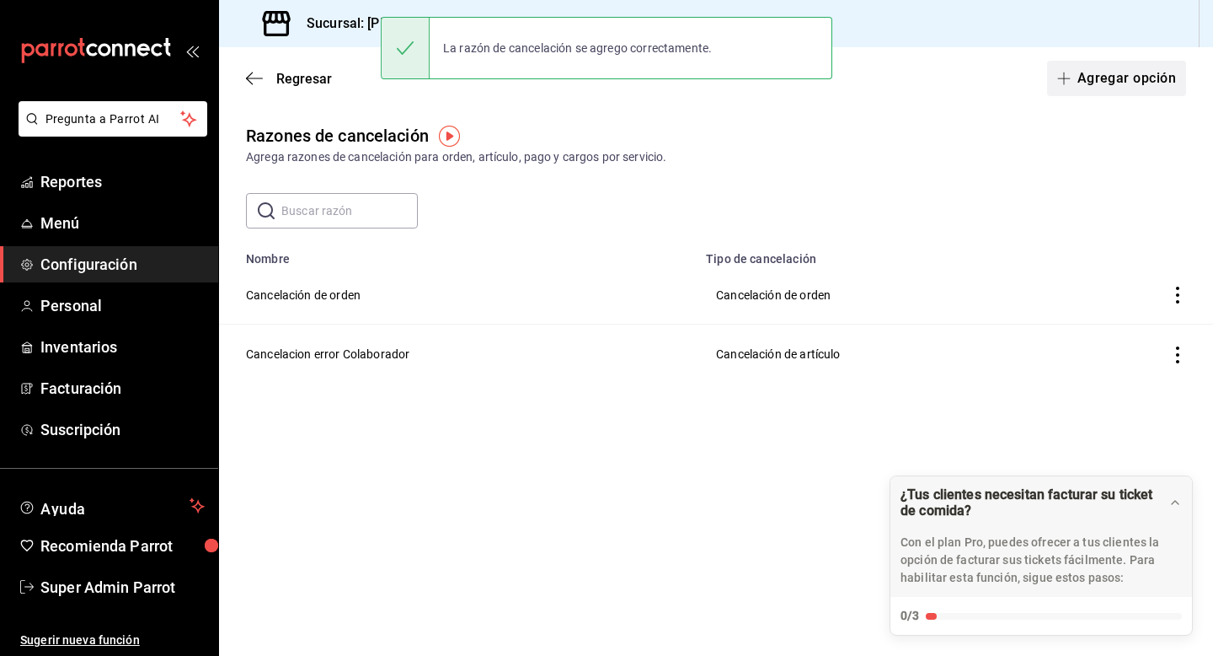
click at [1101, 91] on button "Agregar opción" at bounding box center [1116, 78] width 139 height 35
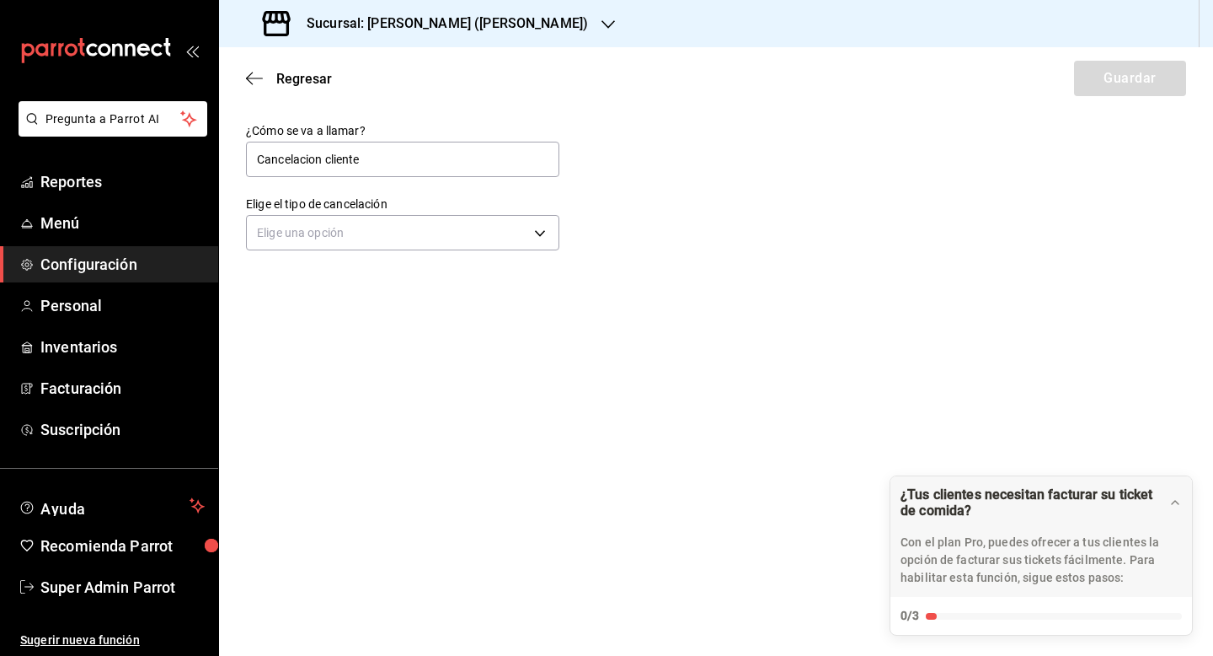
type input "Cancelacion cliente"
click at [447, 251] on div "Elige una opción" at bounding box center [402, 230] width 313 height 45
click at [444, 233] on body "Pregunta a Parrot AI Reportes Menú Configuración Personal Inventarios Facturaci…" at bounding box center [606, 328] width 1213 height 656
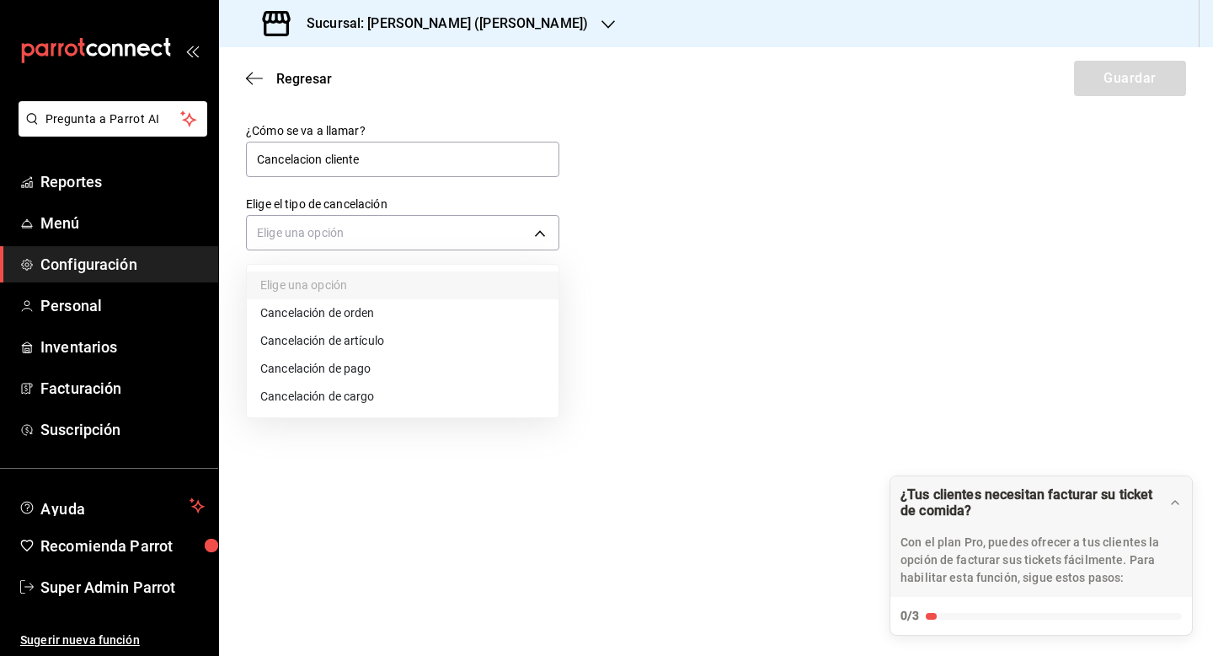
click at [431, 305] on li "Cancelación de orden" at bounding box center [403, 313] width 312 height 28
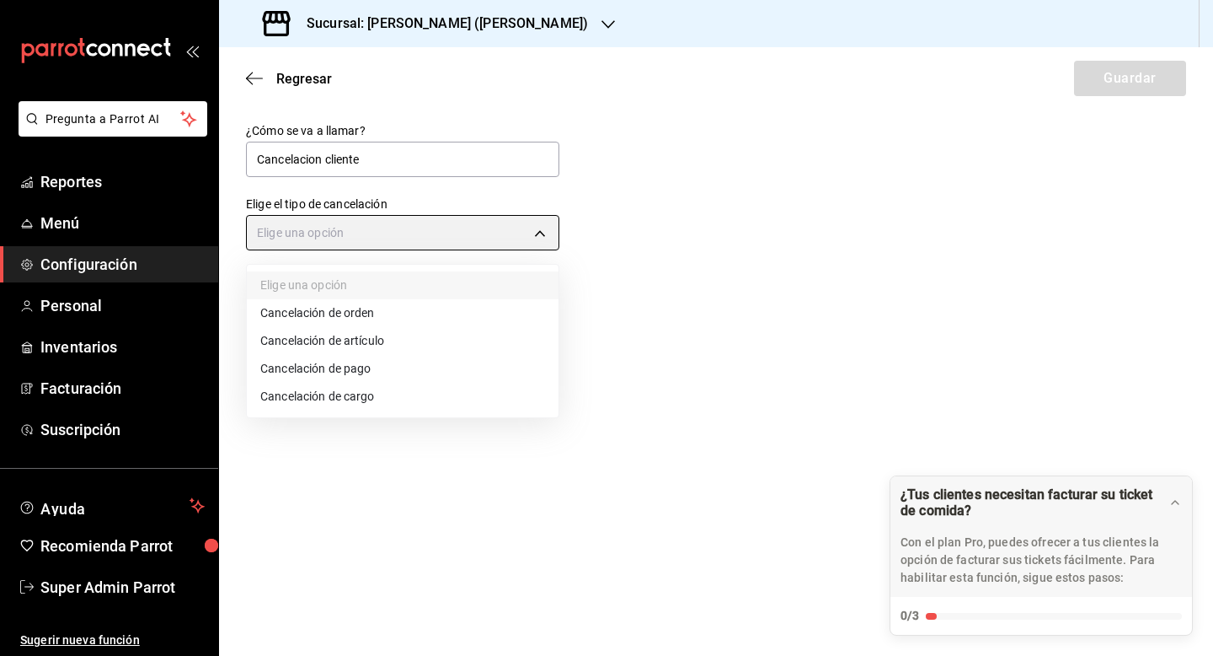
type input "ORDER"
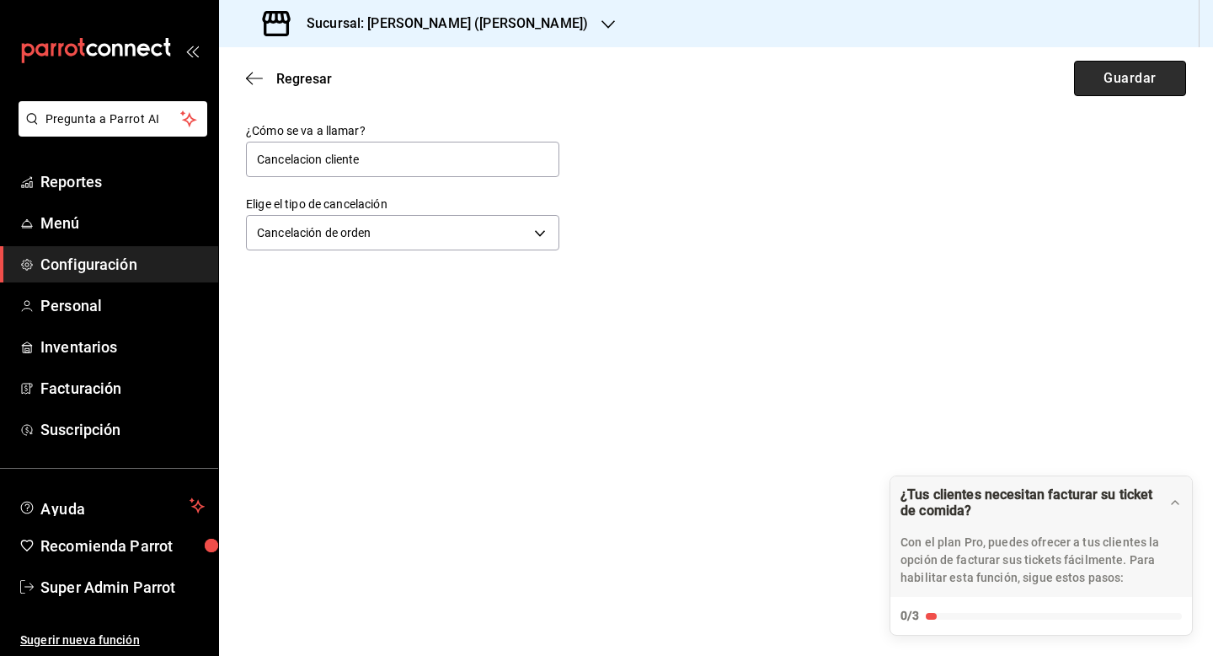
click at [1107, 88] on button "Guardar" at bounding box center [1130, 78] width 112 height 35
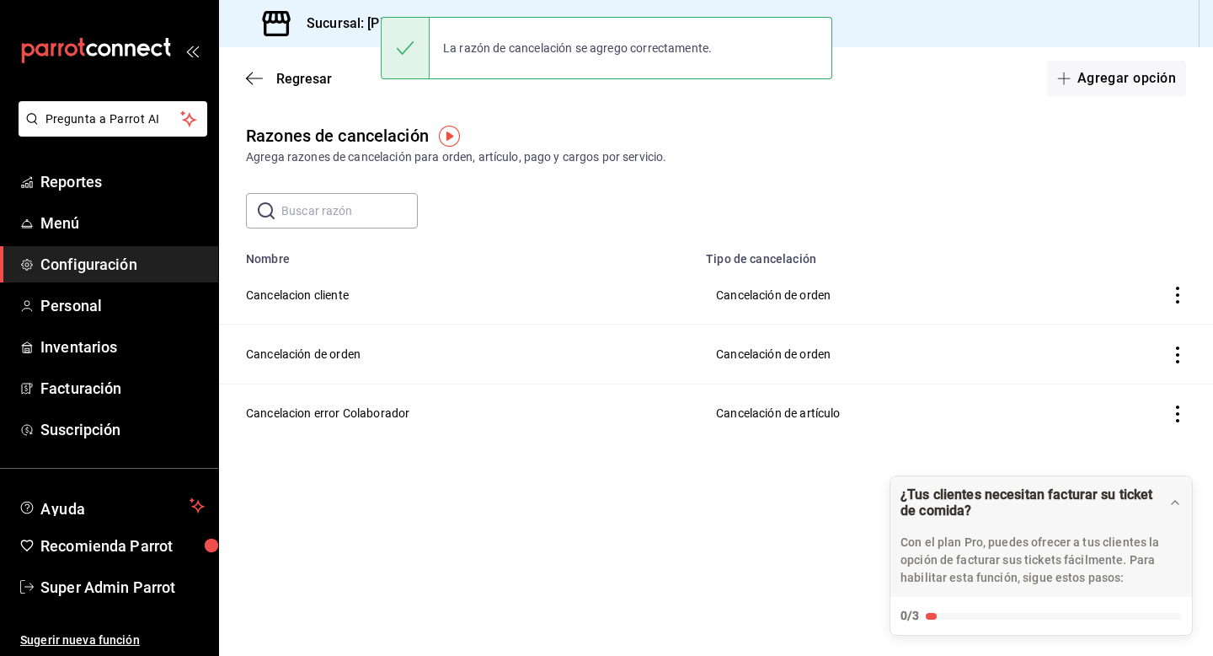
click at [324, 290] on td "Cancelacion cliente" at bounding box center [457, 294] width 477 height 59
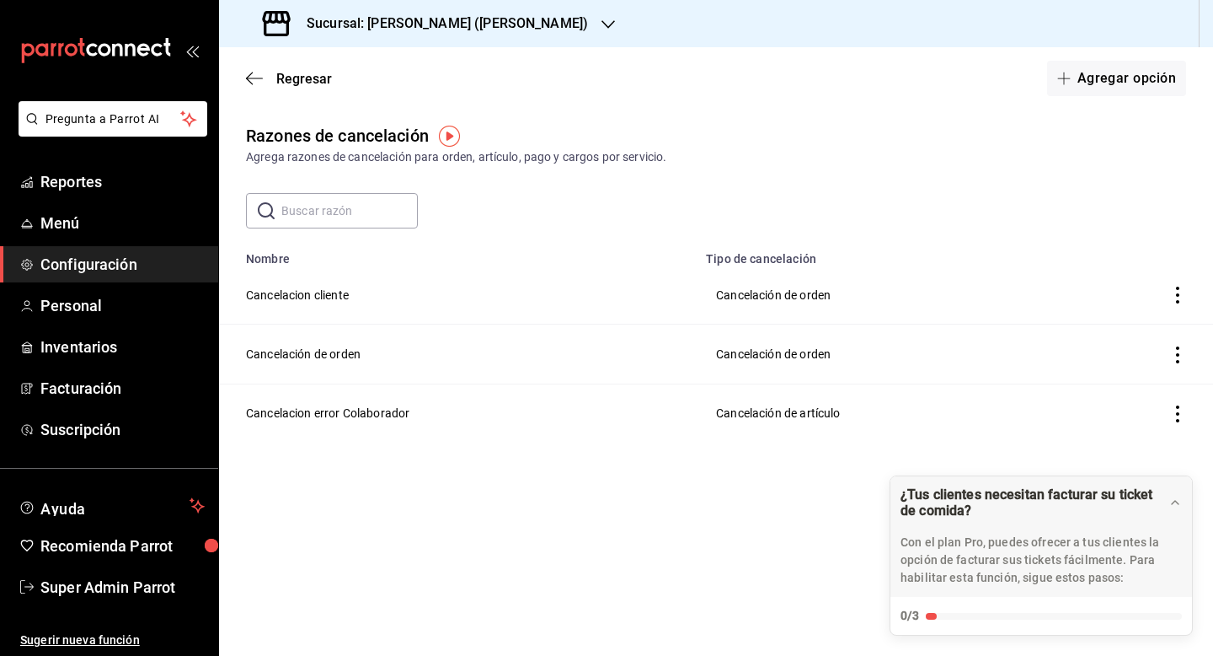
click at [1175, 296] on icon "actions" at bounding box center [1178, 294] width 17 height 17
click at [1153, 298] on li "Eliminar" at bounding box center [1116, 294] width 142 height 47
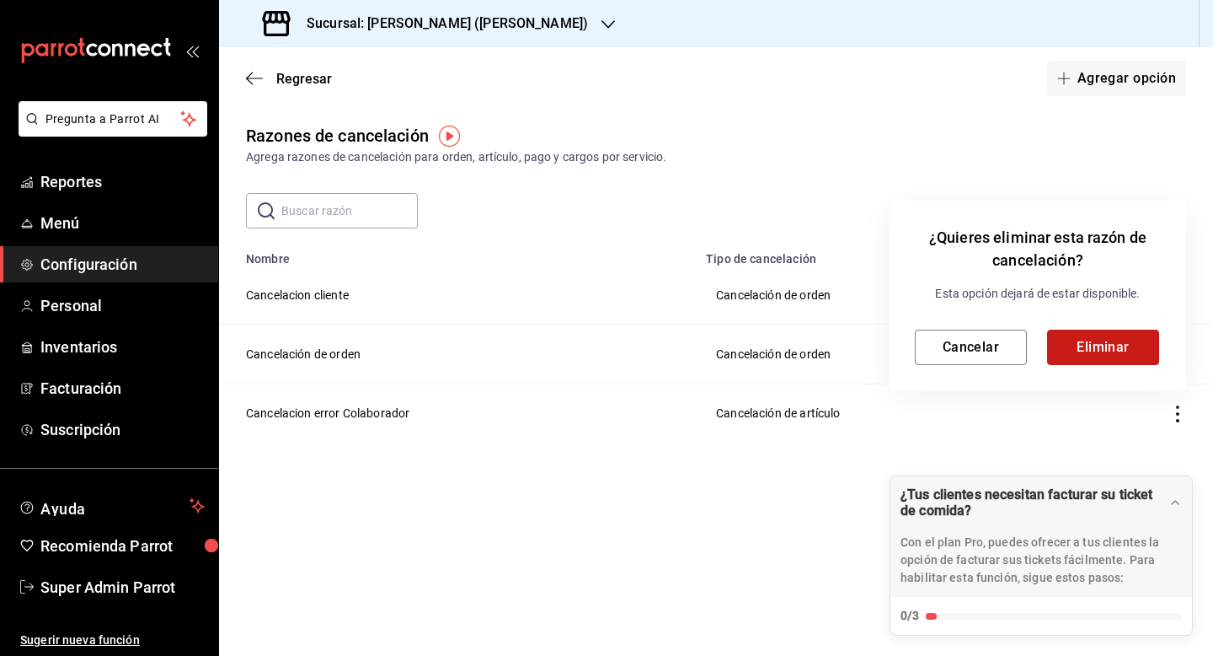
click at [1098, 345] on button "Eliminar" at bounding box center [1103, 346] width 112 height 35
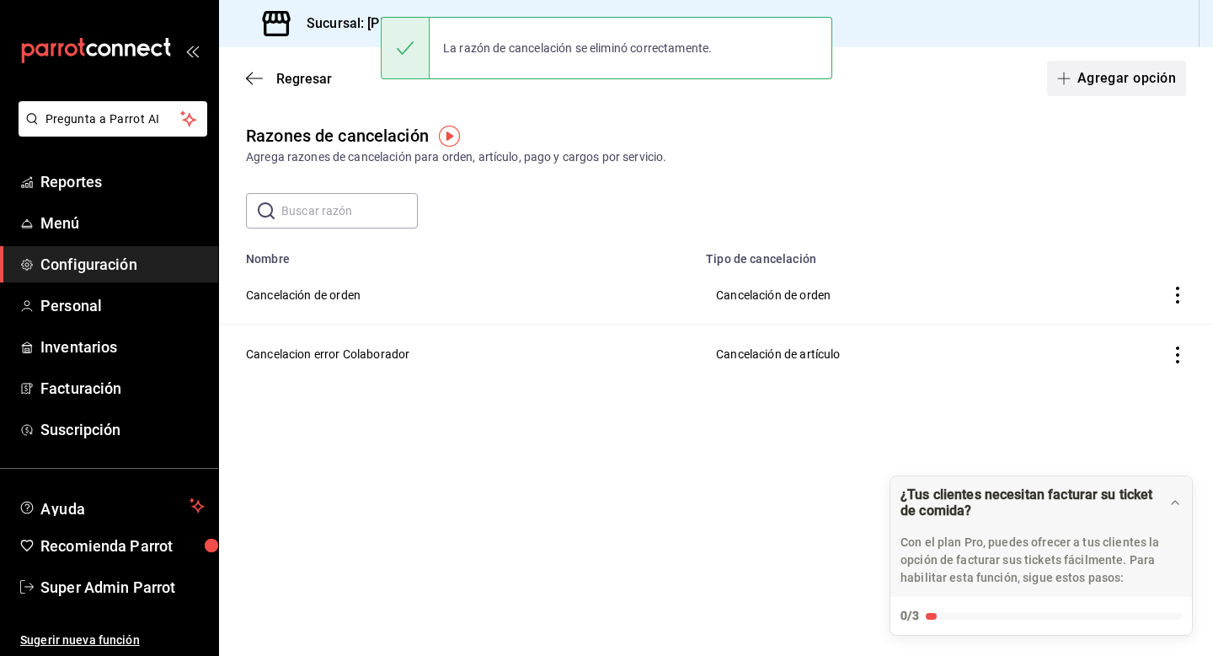
click at [1104, 93] on button "Agregar opción" at bounding box center [1116, 78] width 139 height 35
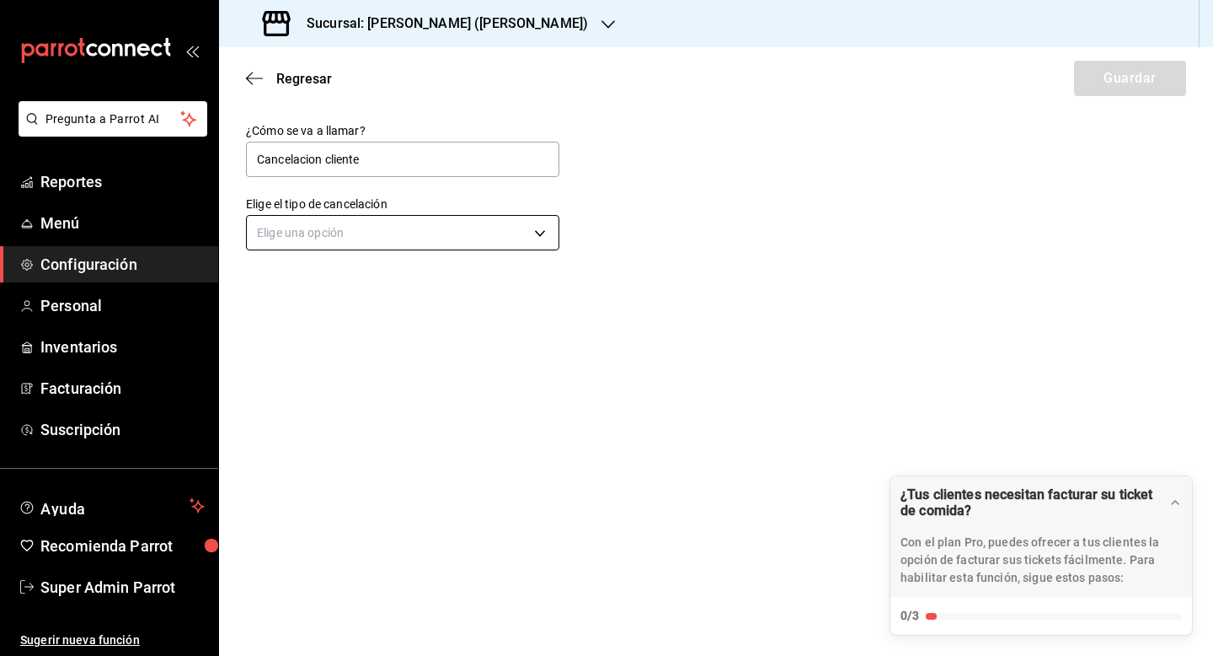
type input "Cancelacion cliente"
click at [522, 232] on body "Pregunta a Parrot AI Reportes Menú Configuración Personal Inventarios Facturaci…" at bounding box center [606, 328] width 1213 height 656
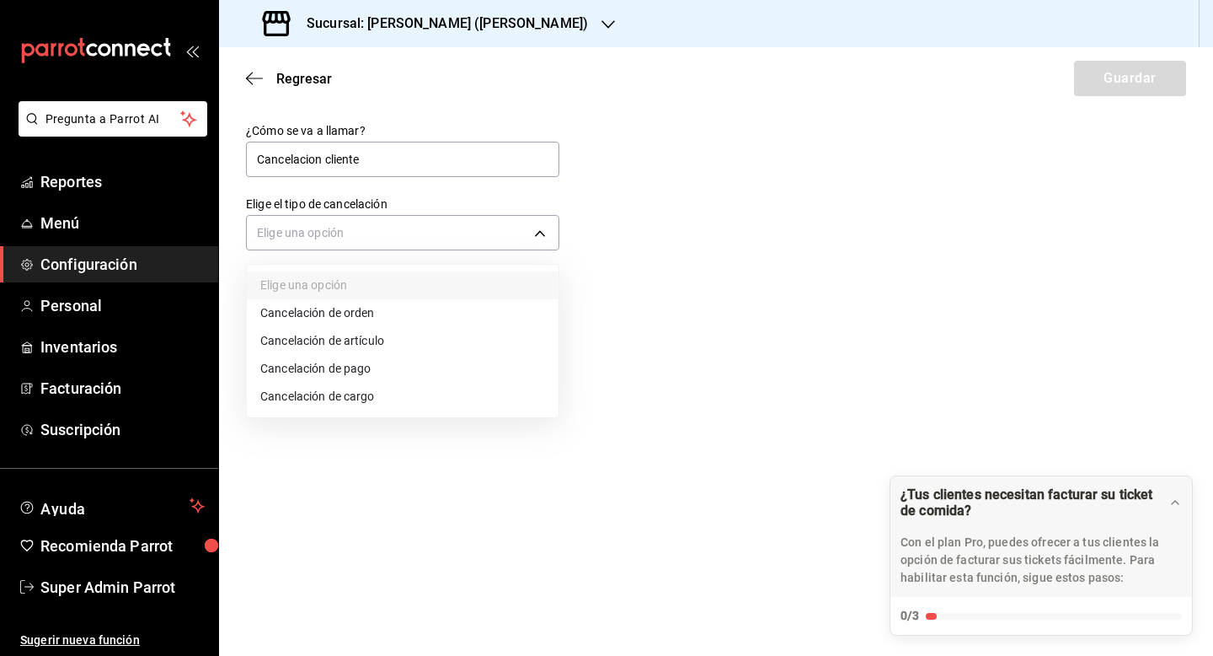
click at [471, 335] on li "Cancelación de artículo" at bounding box center [403, 341] width 312 height 28
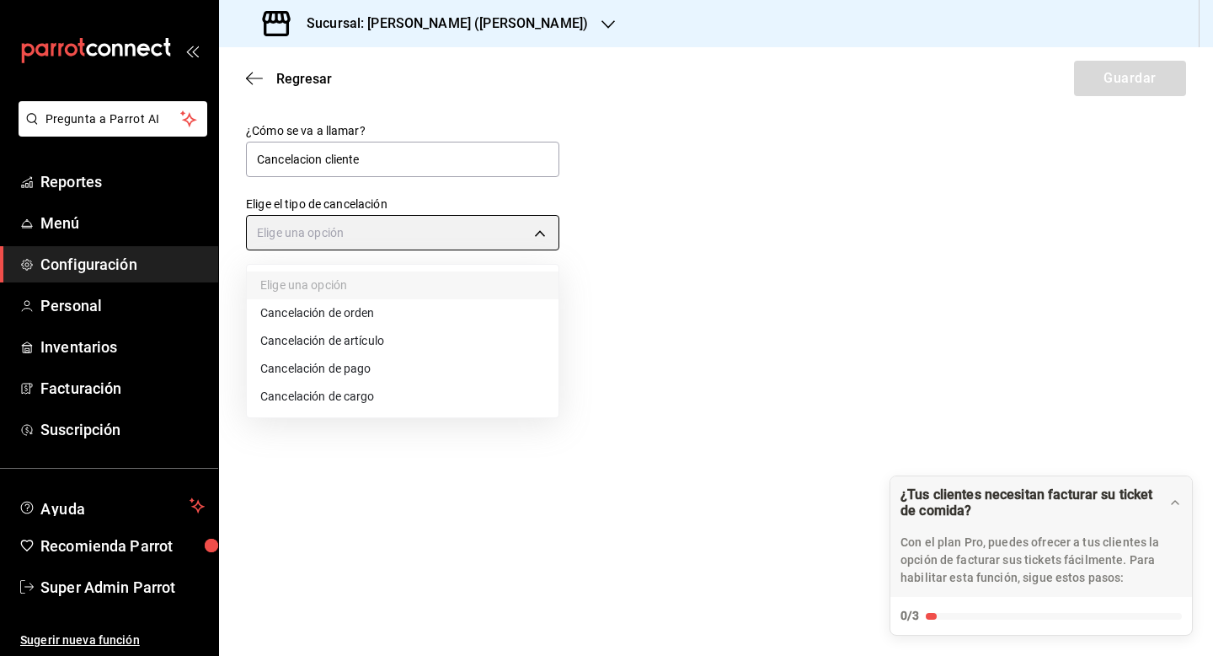
type input "ORDER_ITEM"
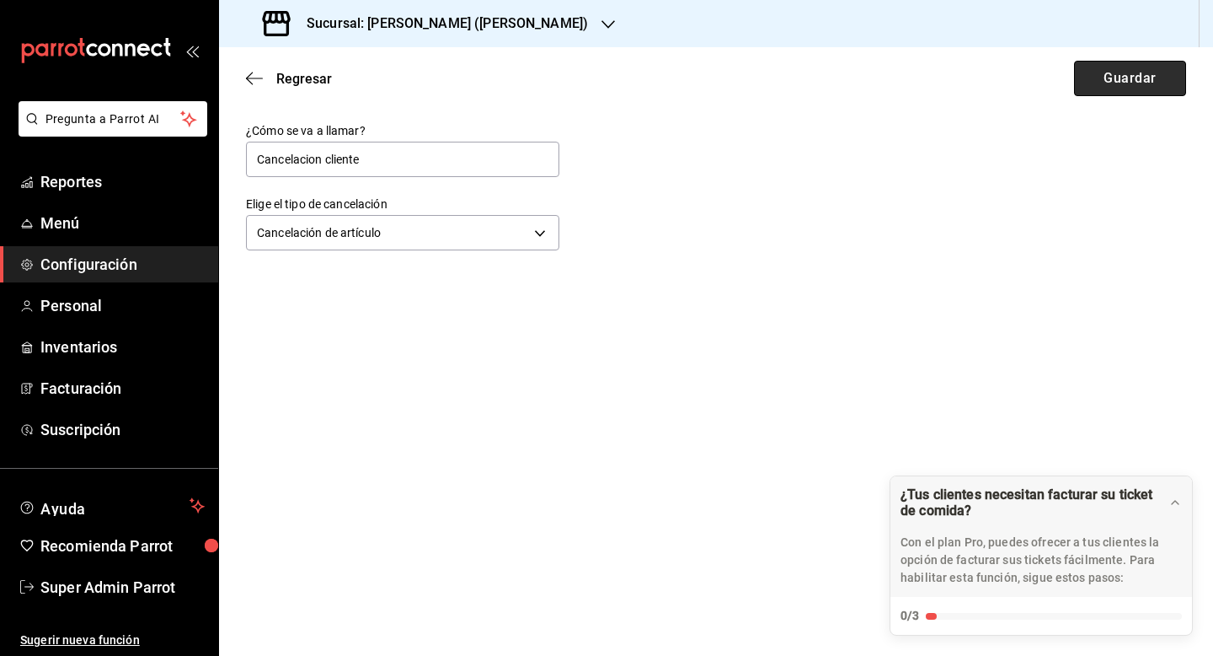
click at [1106, 83] on button "Guardar" at bounding box center [1130, 78] width 112 height 35
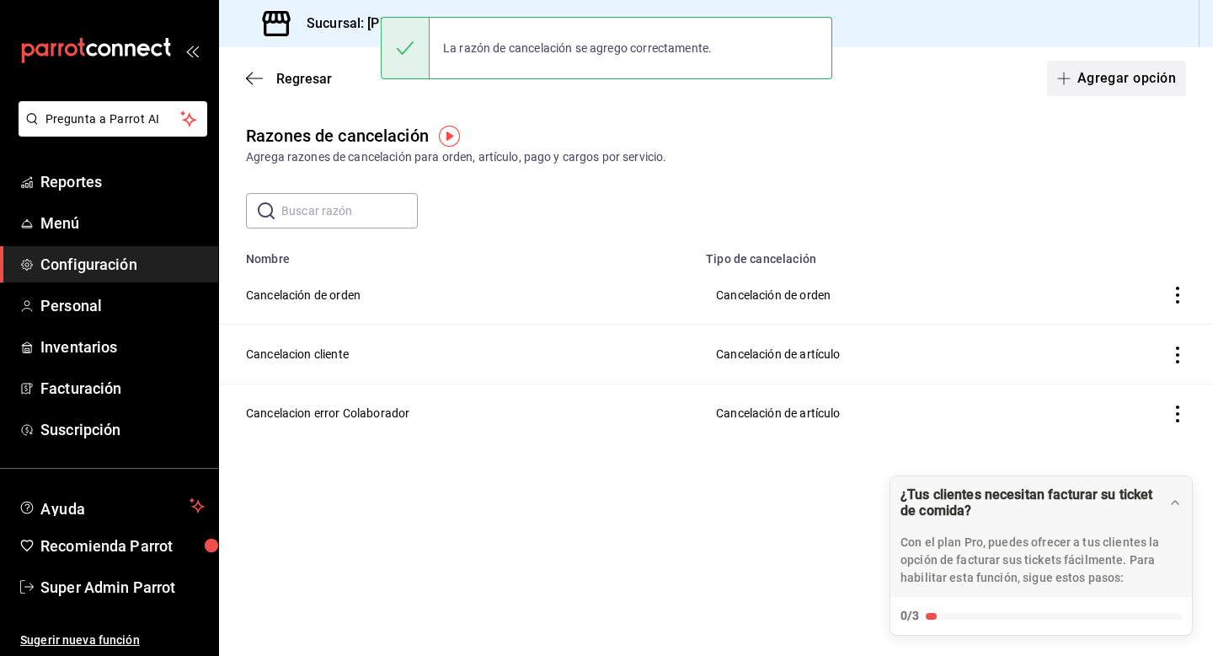
click at [1052, 72] on button "Agregar opción" at bounding box center [1116, 78] width 139 height 35
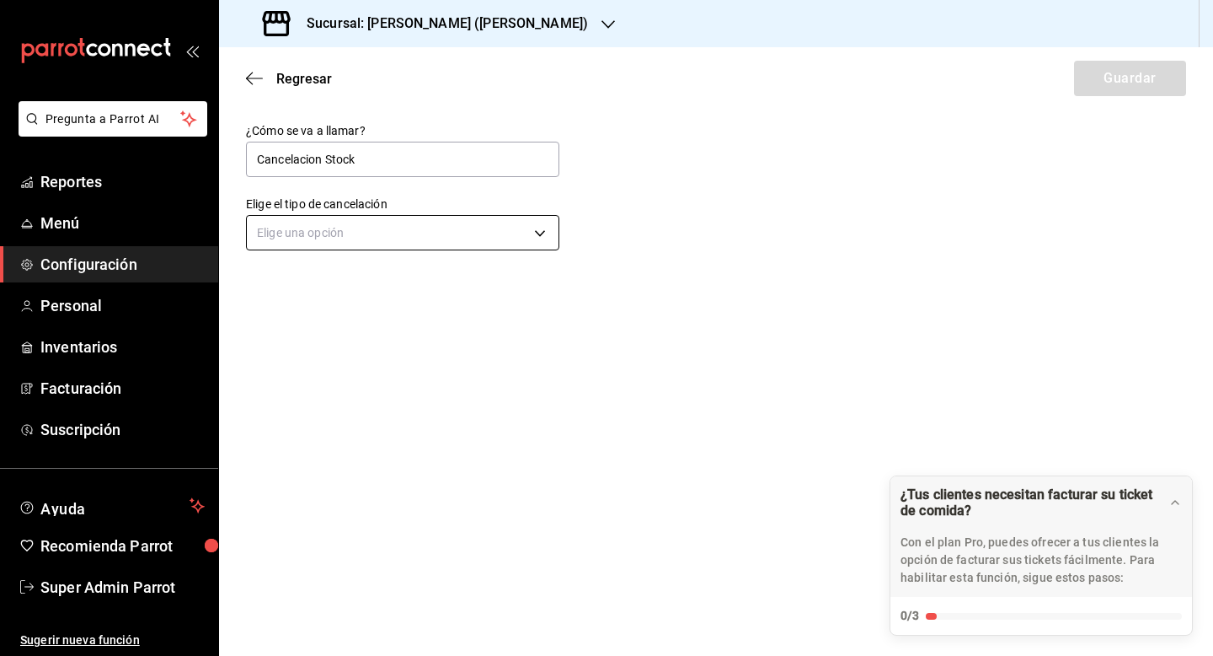
type input "Cancelacion Stock"
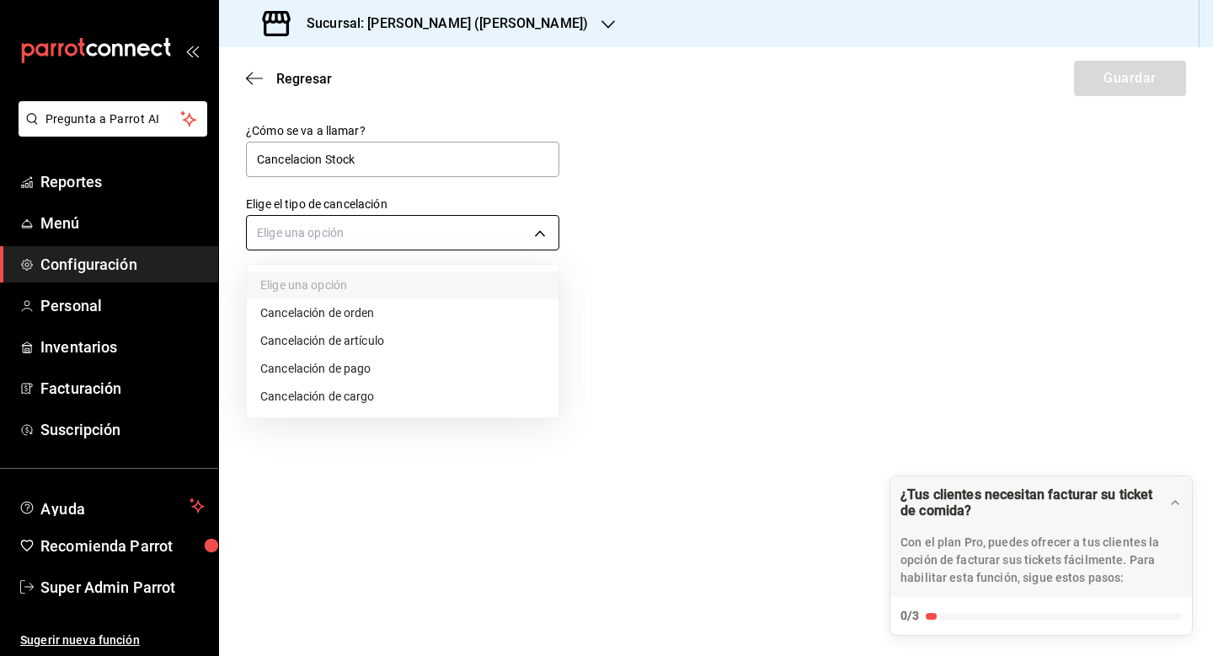
click at [519, 235] on body "Pregunta a Parrot AI Reportes Menú Configuración Personal Inventarios Facturaci…" at bounding box center [606, 328] width 1213 height 656
click at [469, 303] on li "Cancelación de orden" at bounding box center [403, 313] width 312 height 28
type input "ORDER"
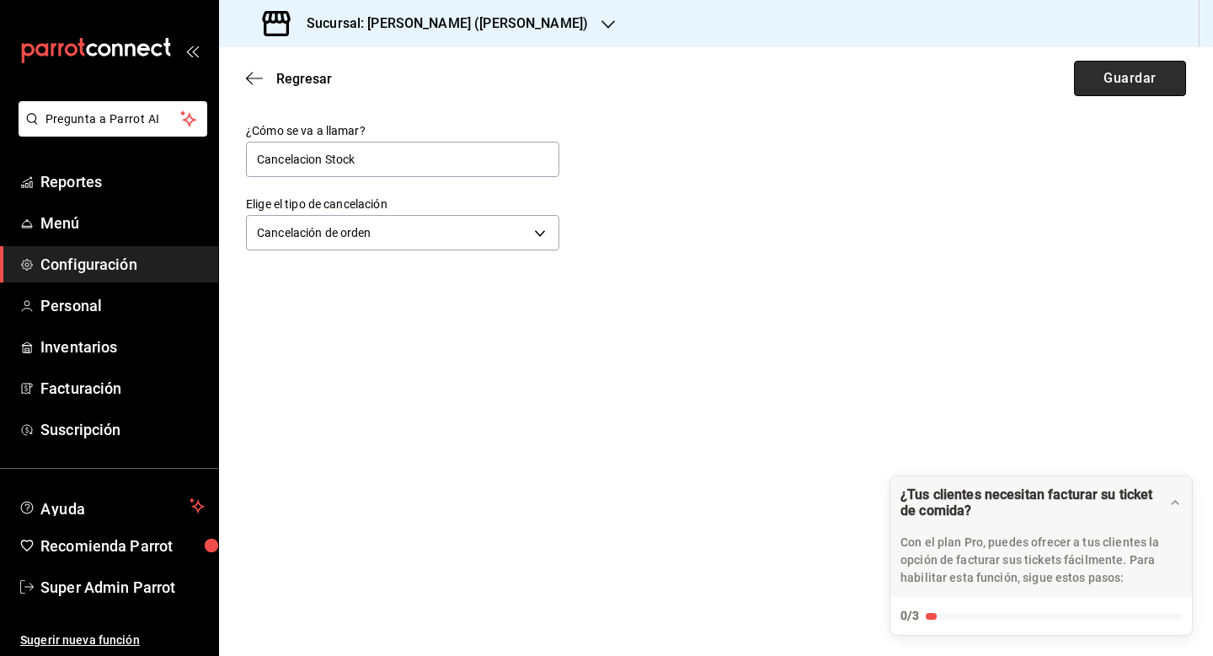
click at [1111, 74] on button "Guardar" at bounding box center [1130, 78] width 112 height 35
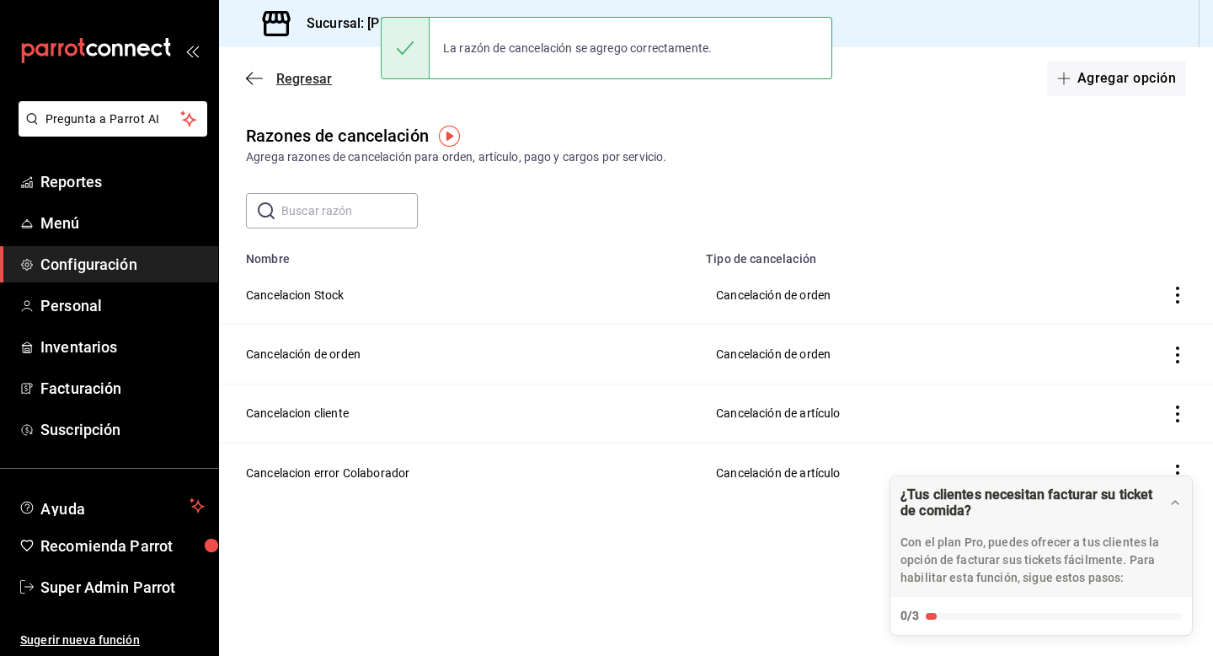
click at [300, 75] on span "Regresar" at bounding box center [304, 79] width 56 height 16
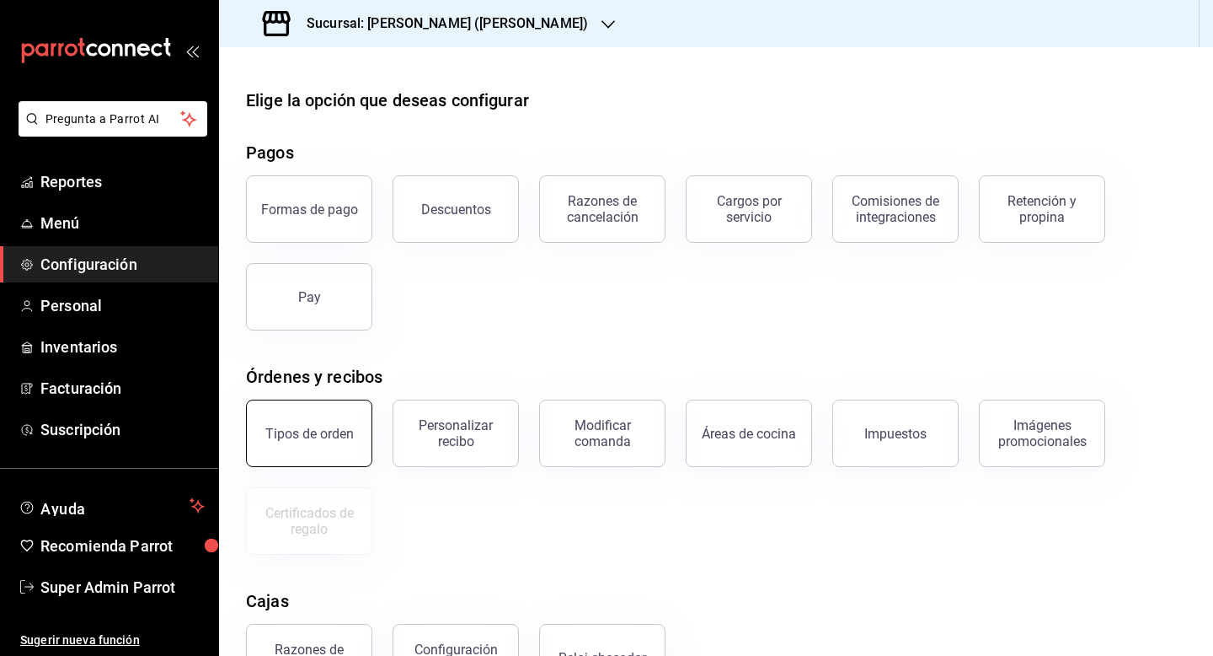
click at [311, 444] on button "Tipos de orden" at bounding box center [309, 432] width 126 height 67
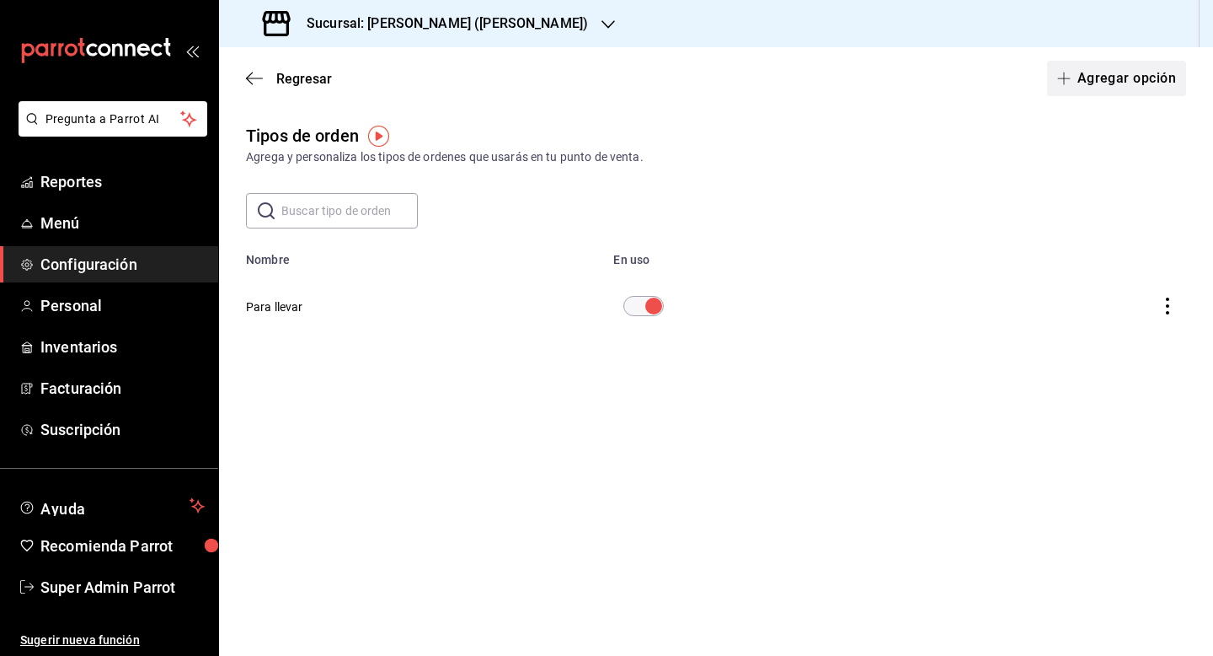
click at [1101, 85] on button "Agregar opción" at bounding box center [1116, 78] width 139 height 35
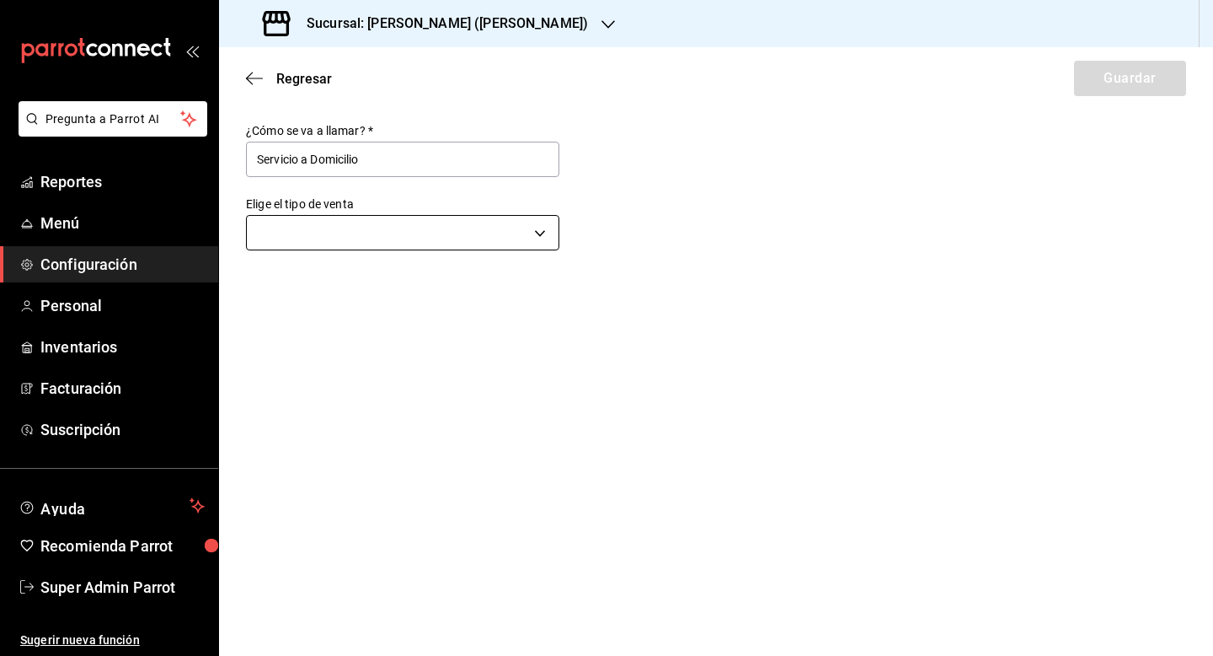
type input "Servicio a Domicilio"
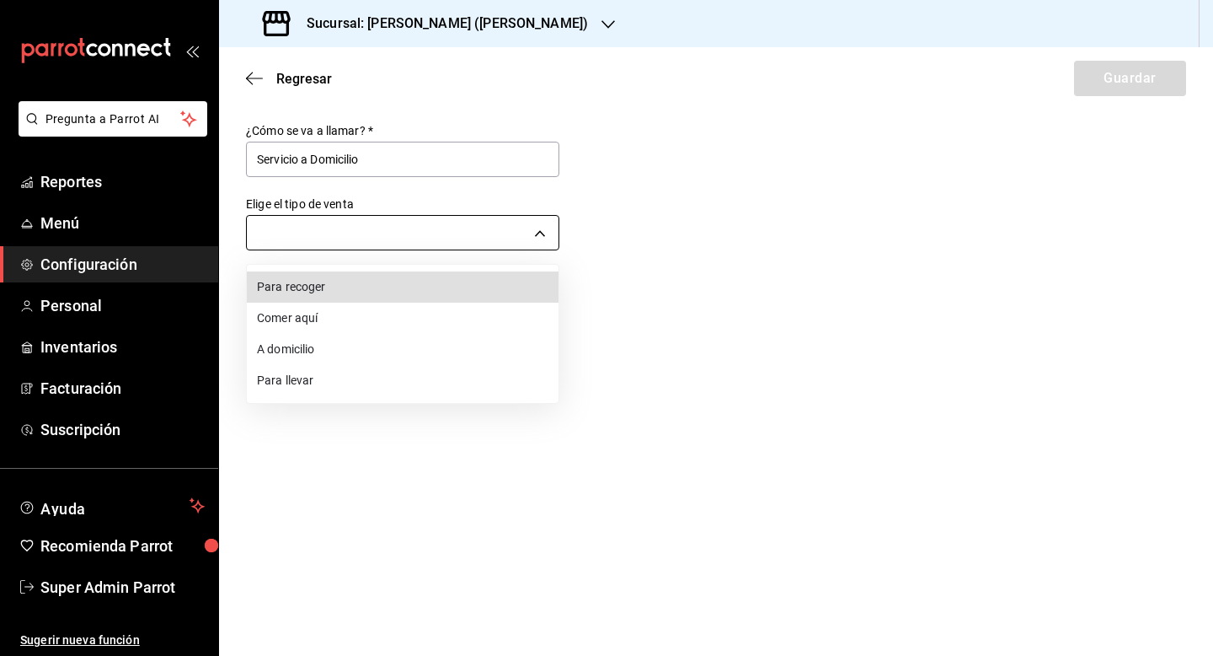
click at [511, 230] on body "Pregunta a Parrot AI Reportes Menú Configuración Personal Inventarios Facturaci…" at bounding box center [606, 328] width 1213 height 656
click at [466, 351] on li "A domicilio" at bounding box center [403, 349] width 312 height 31
type input "DELIVERY"
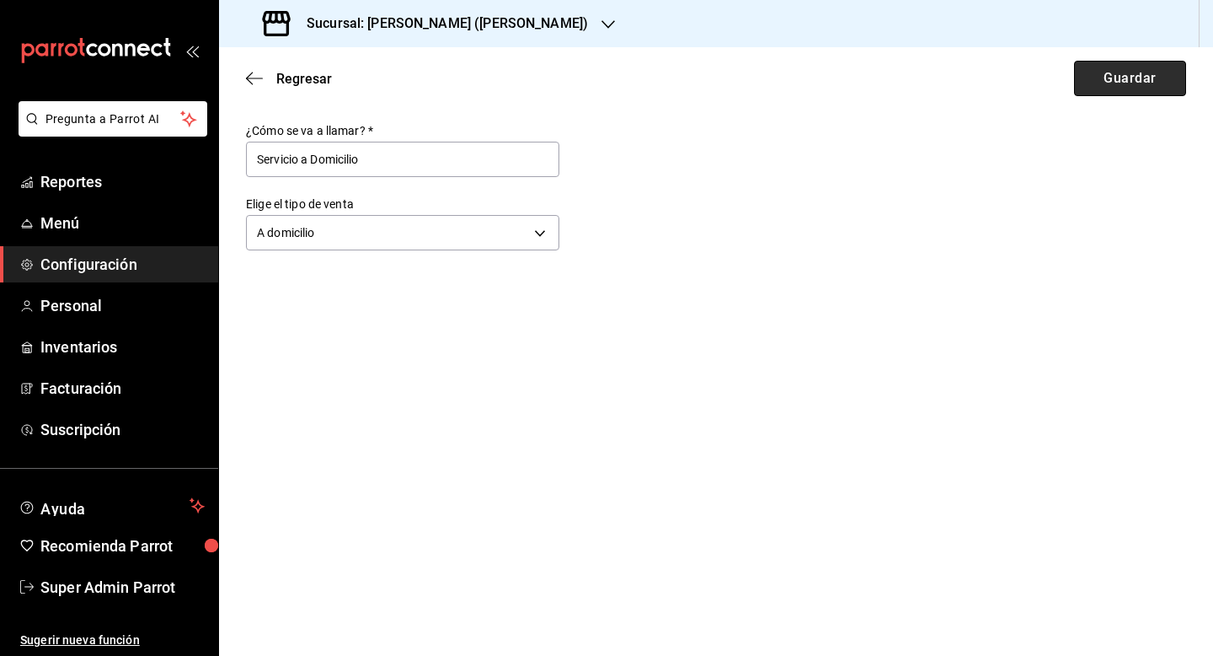
click at [1110, 74] on button "Guardar" at bounding box center [1130, 78] width 112 height 35
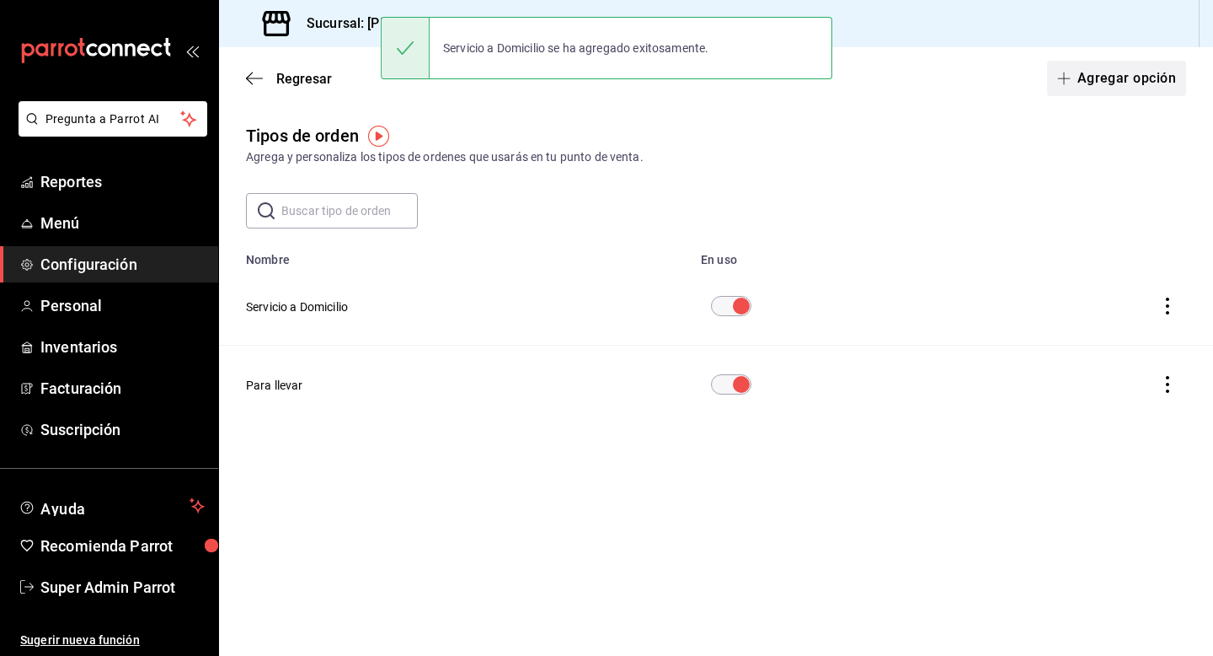
click at [1114, 80] on button "Agregar opción" at bounding box center [1116, 78] width 139 height 35
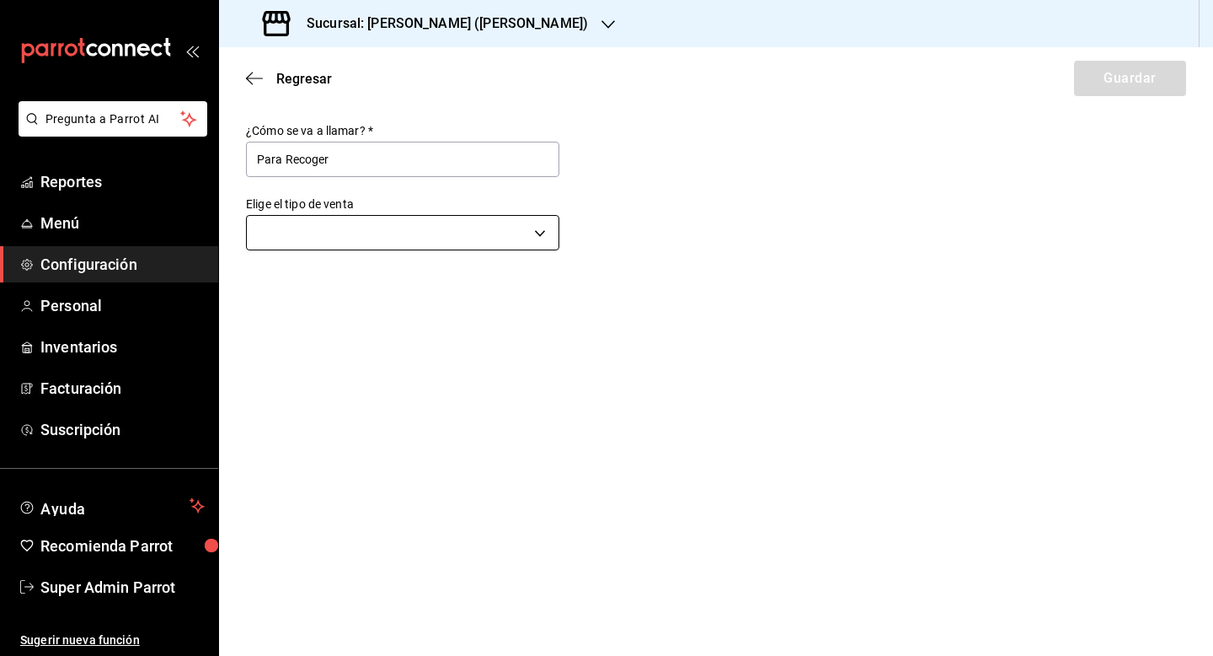
type input "Para Recoger"
click at [322, 233] on body "Pregunta a Parrot AI Reportes Menú Configuración Personal Inventarios Facturaci…" at bounding box center [606, 328] width 1213 height 656
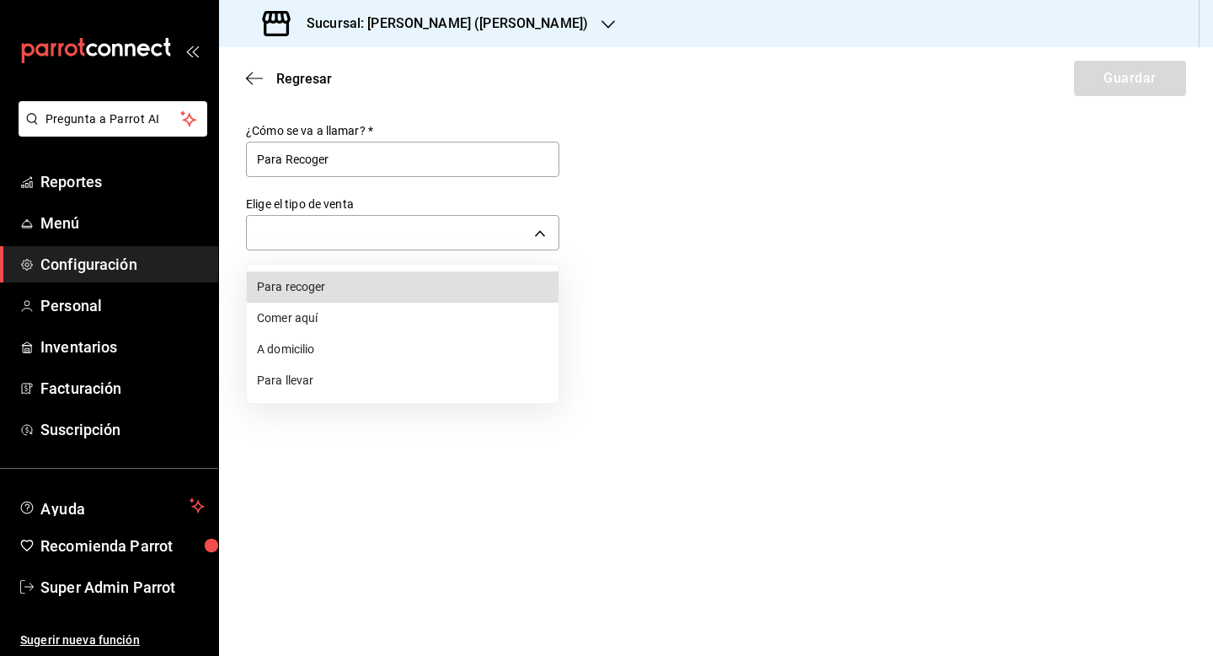
click at [362, 291] on li "Para recoger" at bounding box center [403, 286] width 312 height 31
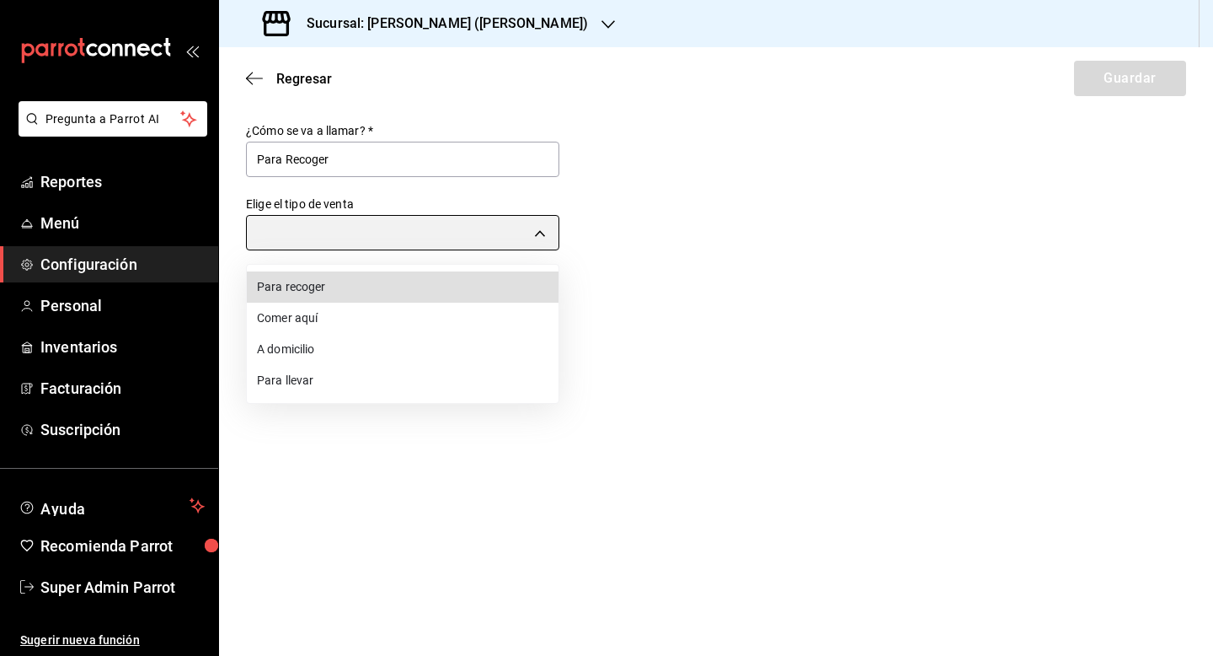
type input "PICK_UP"
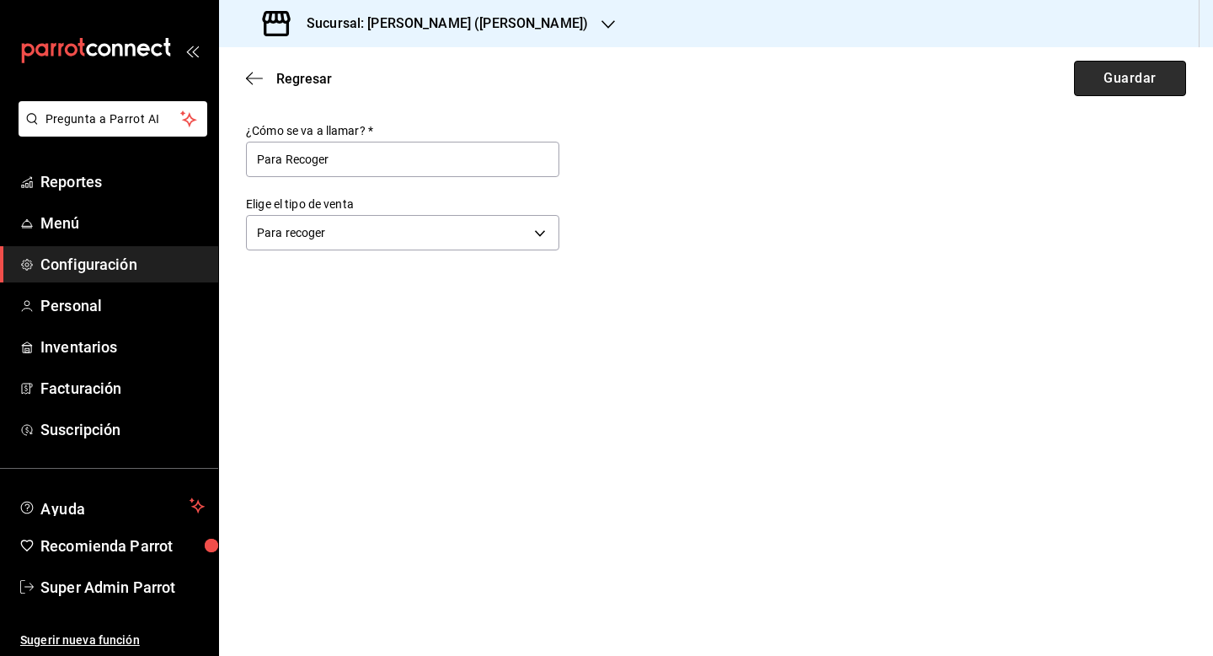
click at [1140, 75] on button "Guardar" at bounding box center [1130, 78] width 112 height 35
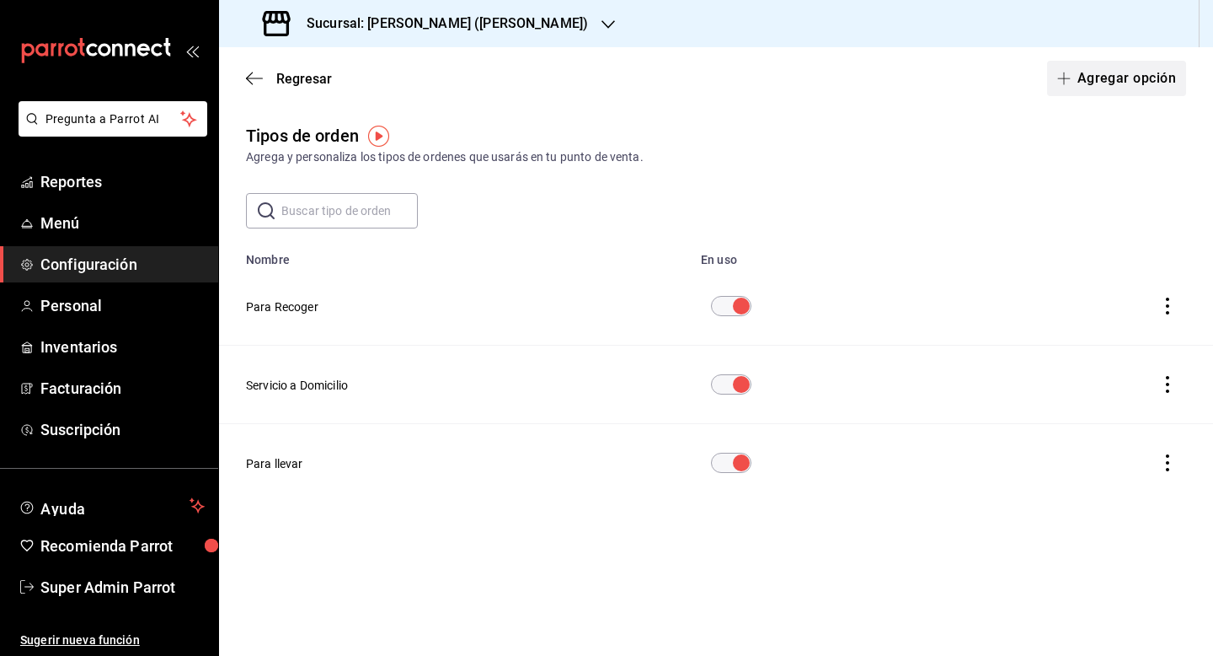
click at [1098, 88] on button "Agregar opción" at bounding box center [1116, 78] width 139 height 35
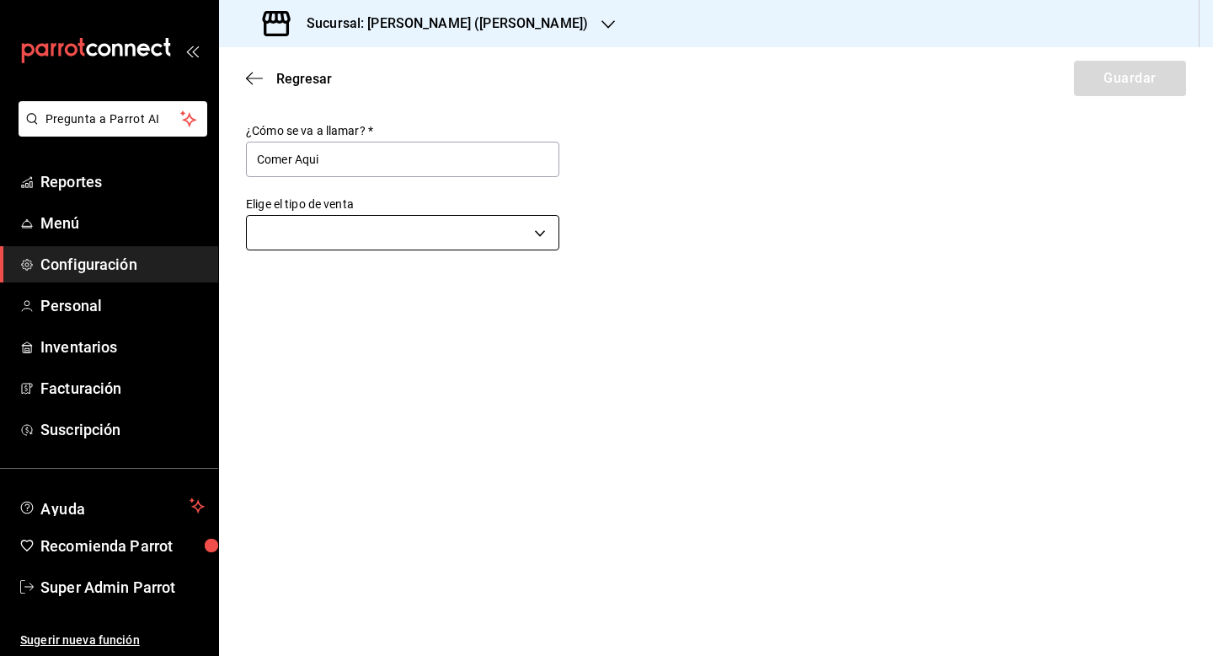
type input "Comer Aqui"
click at [456, 237] on body "Pregunta a Parrot AI Reportes Menú Configuración Personal Inventarios Facturaci…" at bounding box center [606, 328] width 1213 height 656
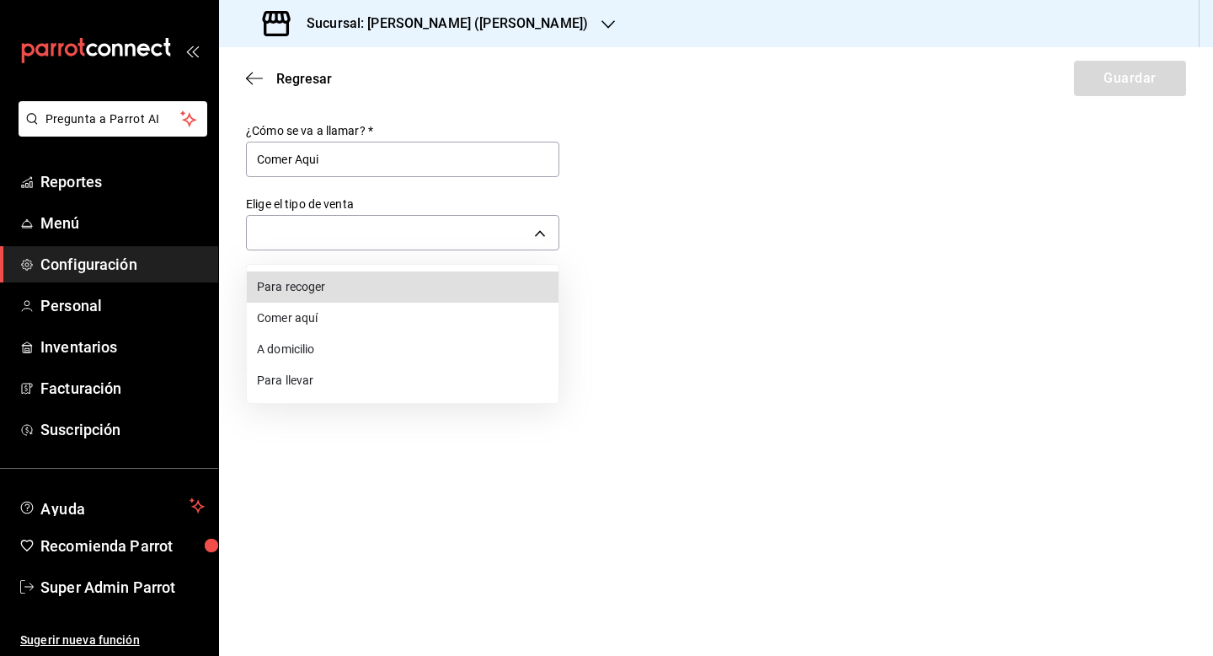
click at [441, 319] on li "Comer aquí" at bounding box center [403, 318] width 312 height 31
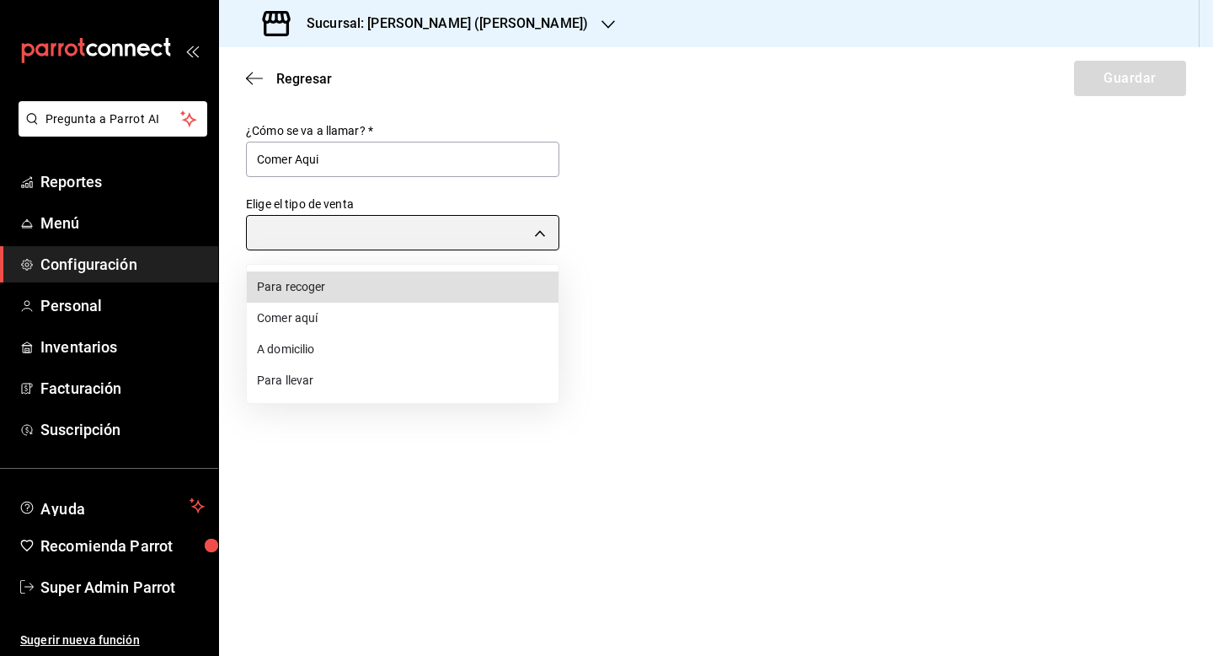
type input "DINE_IN"
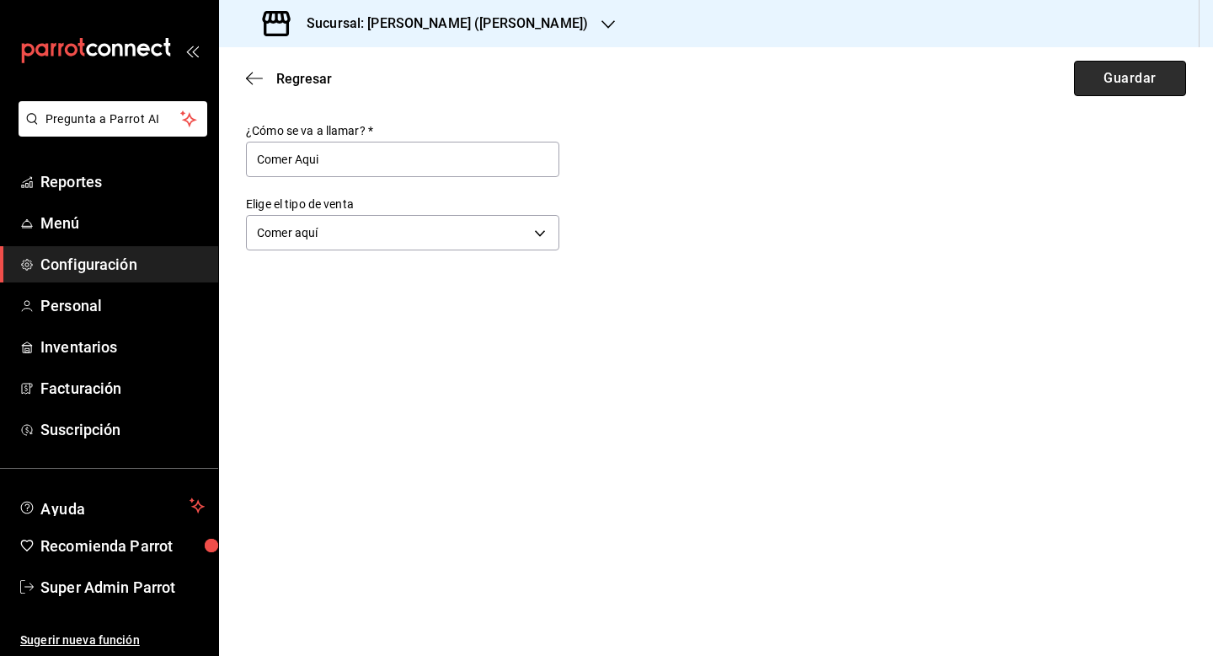
click at [1107, 83] on button "Guardar" at bounding box center [1130, 78] width 112 height 35
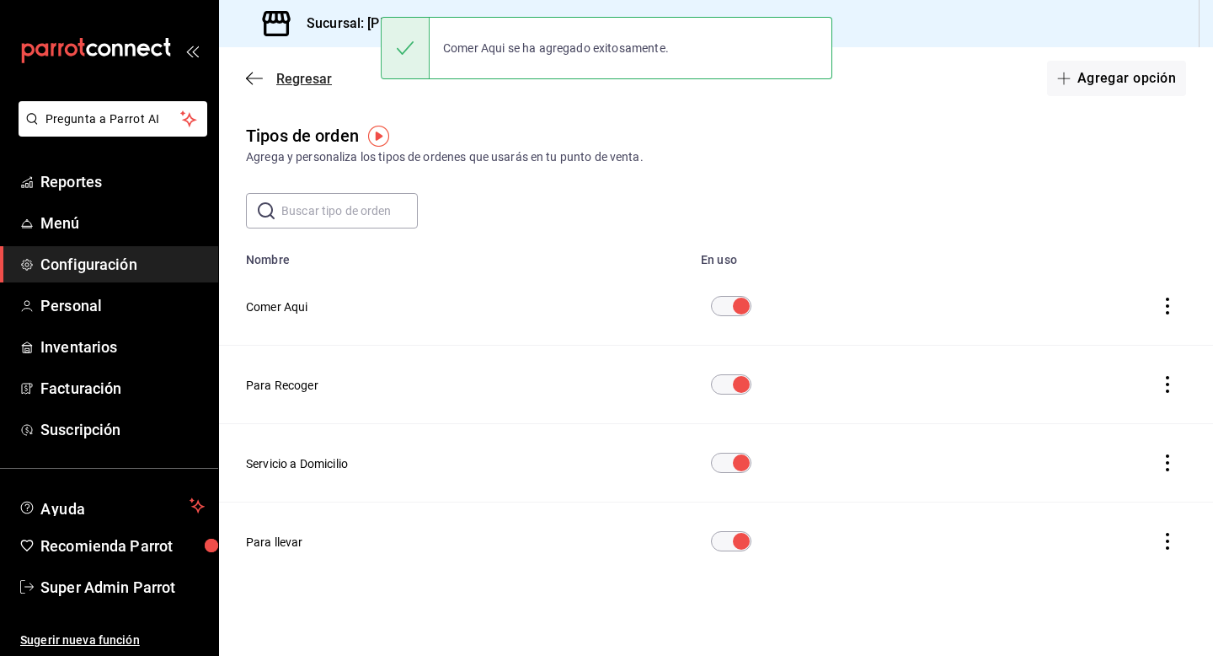
click at [297, 84] on span "Regresar" at bounding box center [304, 79] width 56 height 16
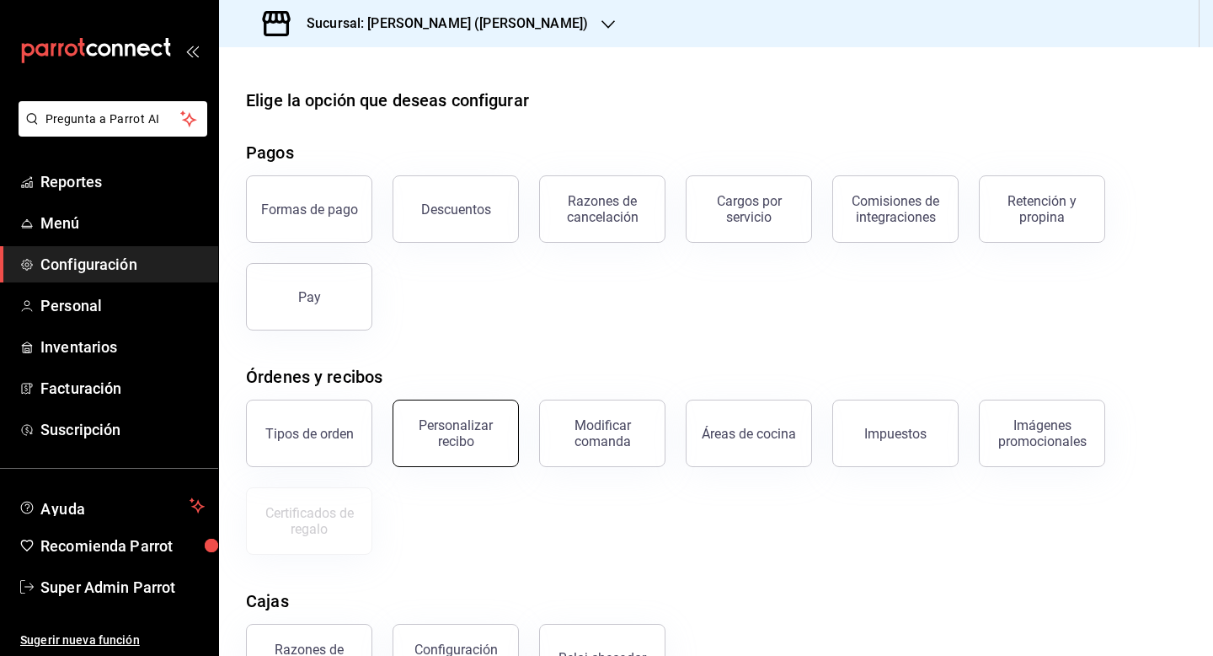
click at [455, 411] on button "Personalizar recibo" at bounding box center [456, 432] width 126 height 67
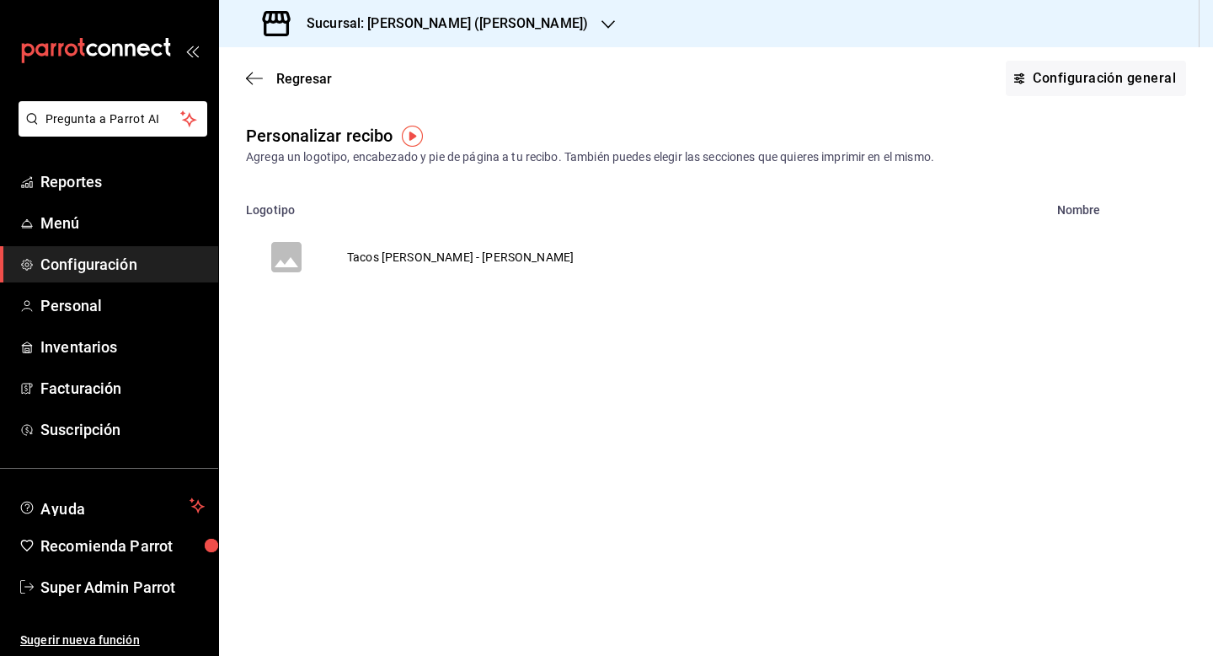
click at [369, 259] on td "Tacos Pedro - Bartolomé" at bounding box center [460, 257] width 267 height 81
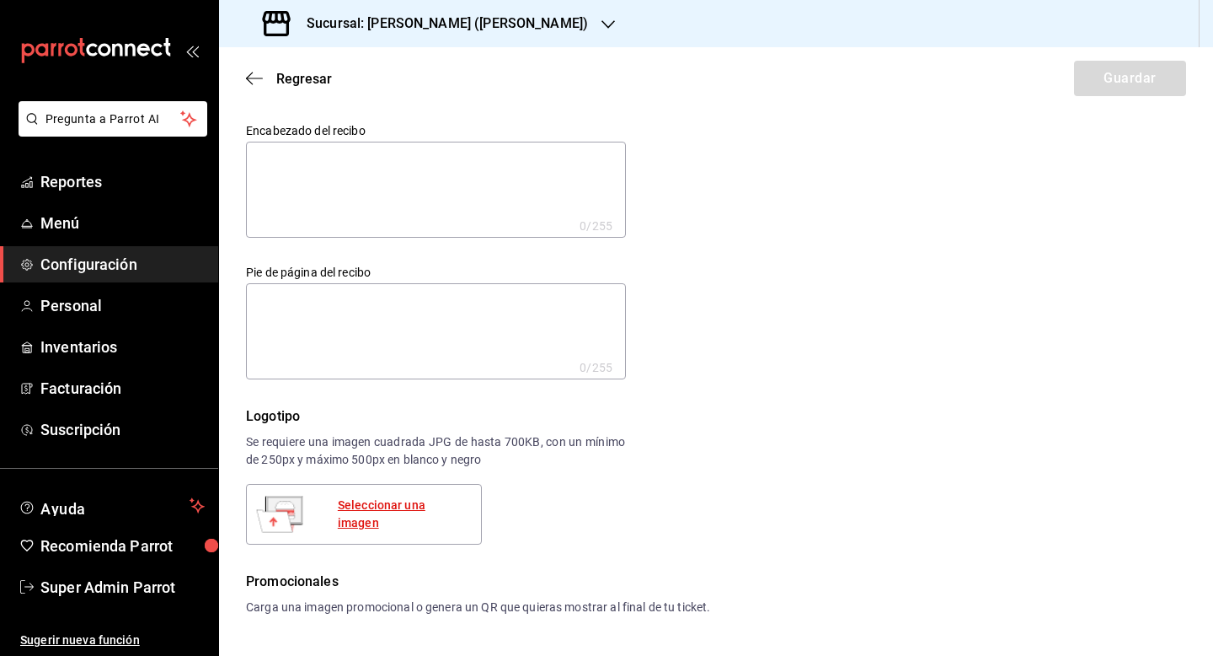
scroll to position [19, 0]
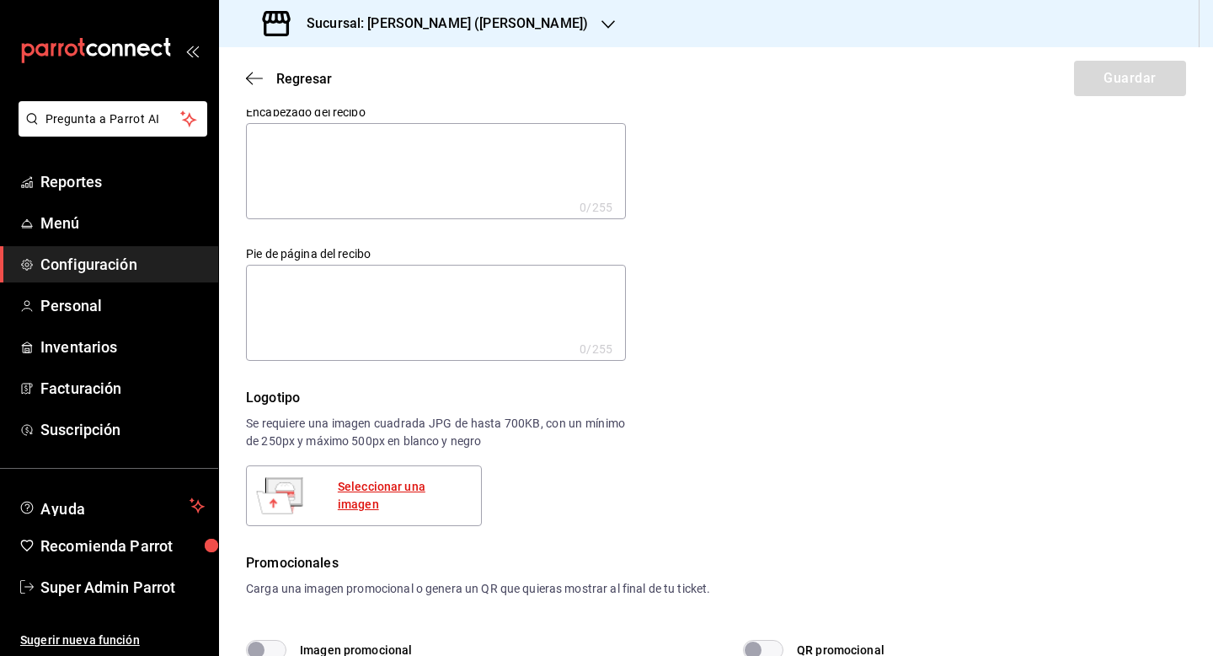
click at [388, 490] on div "Seleccionar una imagen" at bounding box center [403, 495] width 130 height 35
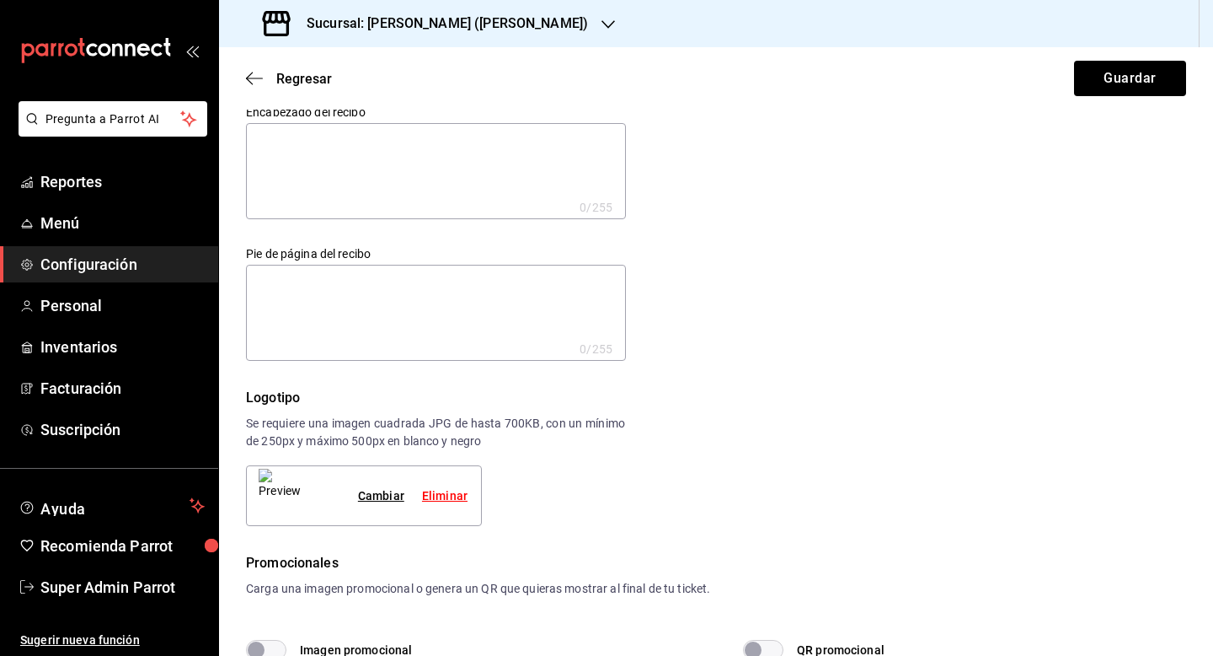
click at [402, 197] on textarea at bounding box center [436, 171] width 380 height 96
paste textarea "Tacos Don Pedro Tec"
type textarea "Tacos Don Pedro Tec"
type textarea "x"
type textarea "Tacos Don Pedro Te"
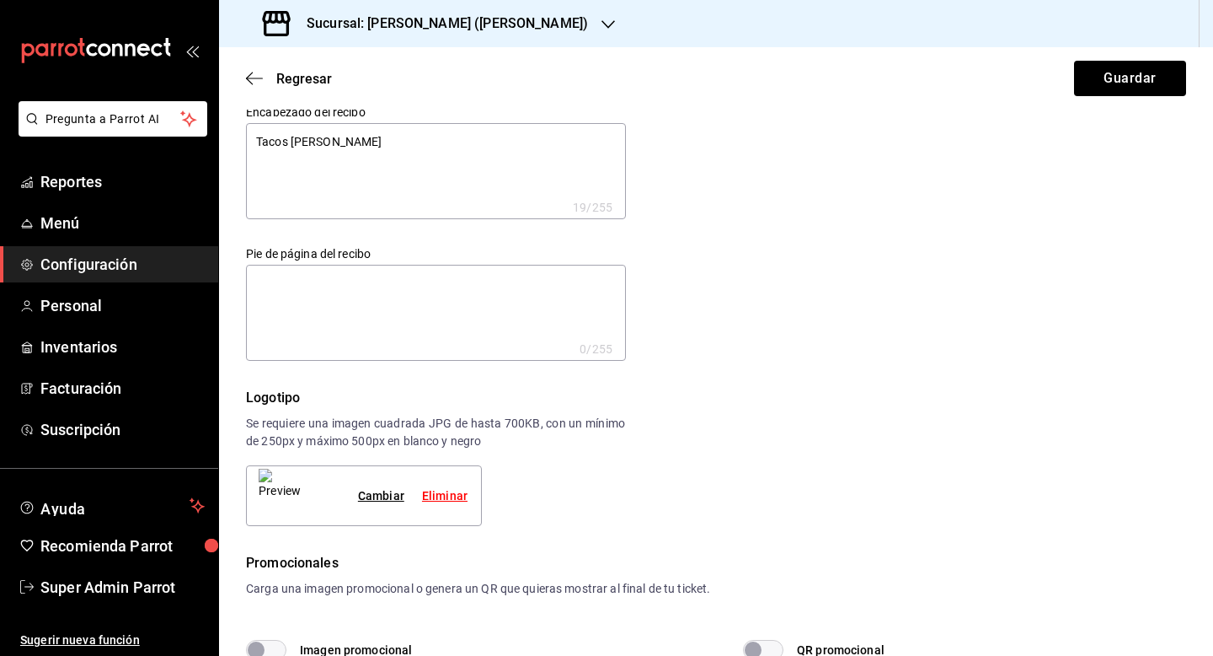
type textarea "x"
type textarea "Tacos Don Pedro T"
type textarea "x"
type textarea "Tacos Don Pedro"
type textarea "x"
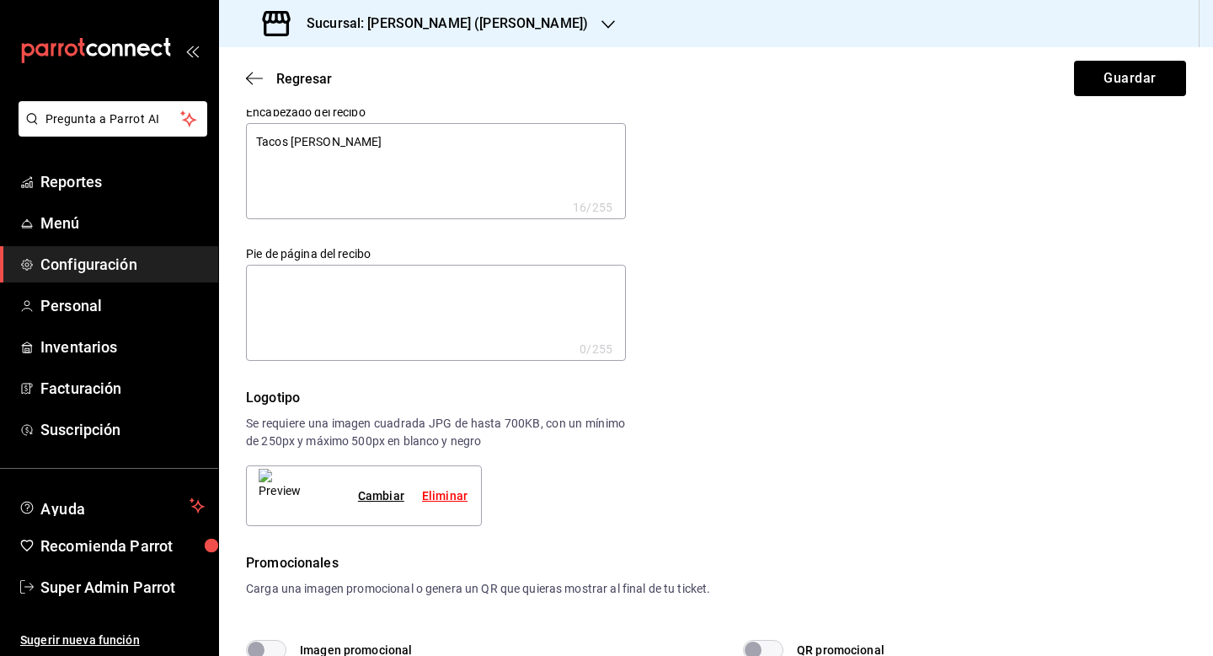
type textarea "Tacos Don Pedro B"
type textarea "x"
type textarea "Tacos Don Pedro Ba"
type textarea "x"
type textarea "Tacos Don Pedro Bar"
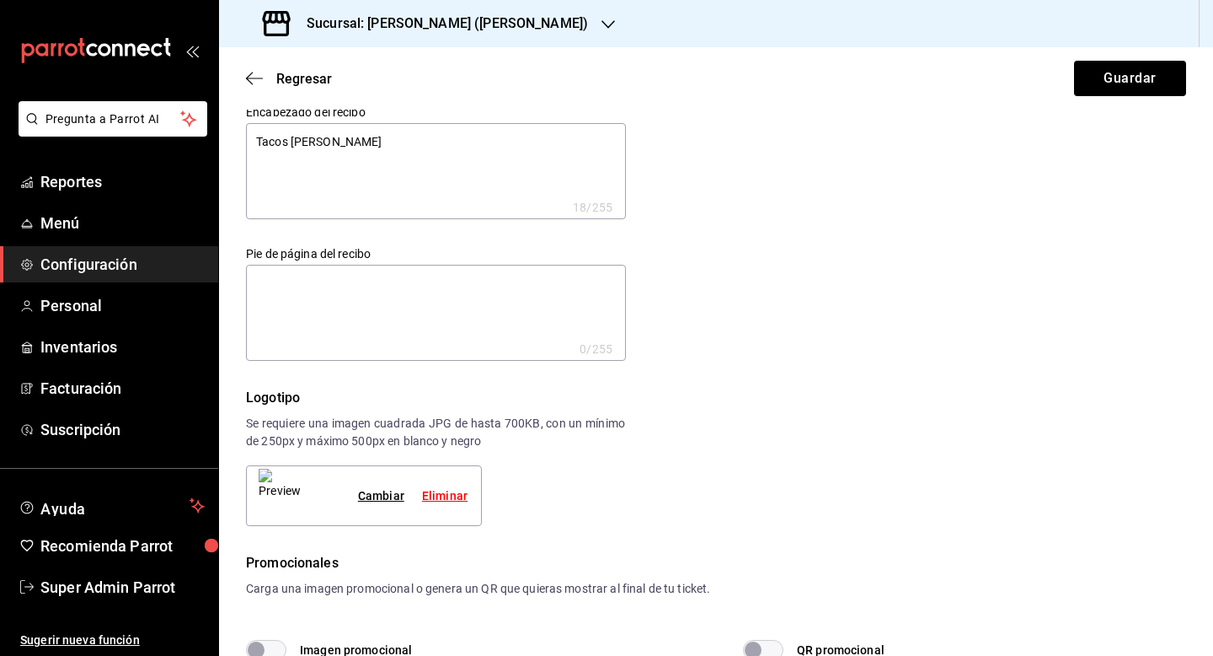
type textarea "x"
type textarea "Tacos Don Pedro Bart"
type textarea "x"
type textarea "Tacos Don Pedro Barto"
type textarea "x"
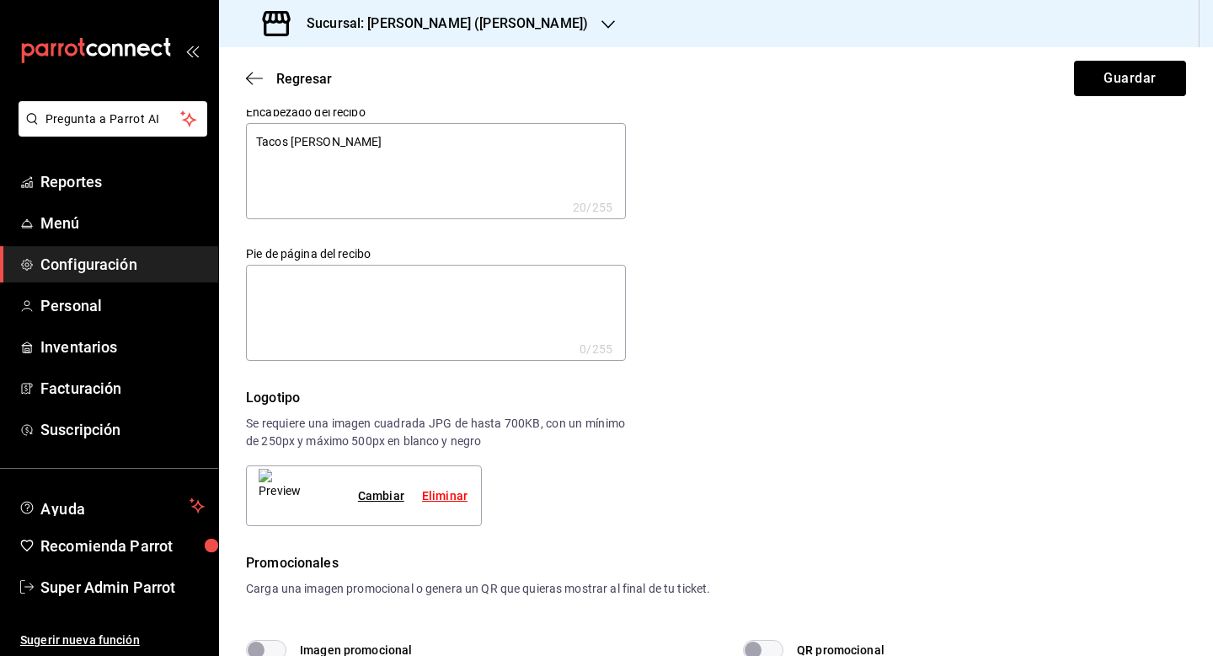
type textarea "Tacos Don Pedro Bartol"
type textarea "x"
type textarea "Tacos Don Pedro Bartolo"
type textarea "x"
type textarea "Tacos Don Pedro Bartolom"
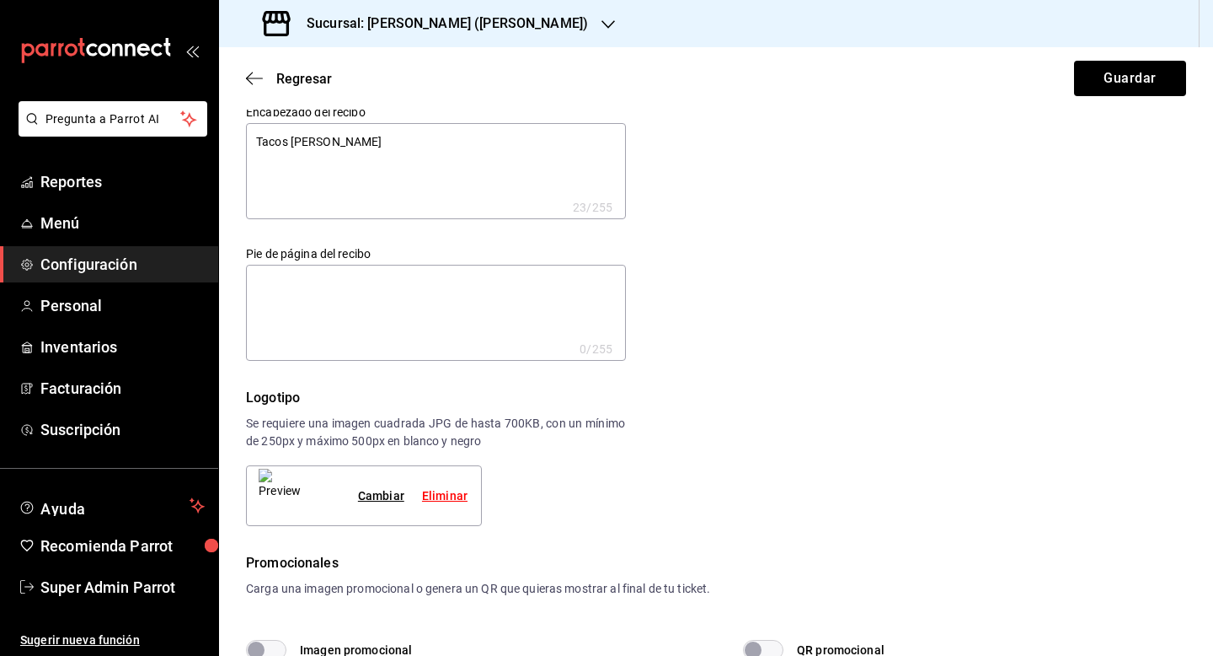
type textarea "x"
type textarea "Tacos Don Pedro Bartolome"
type textarea "x"
type textarea "Tacos Don Pedro Bartolome"
type textarea "x"
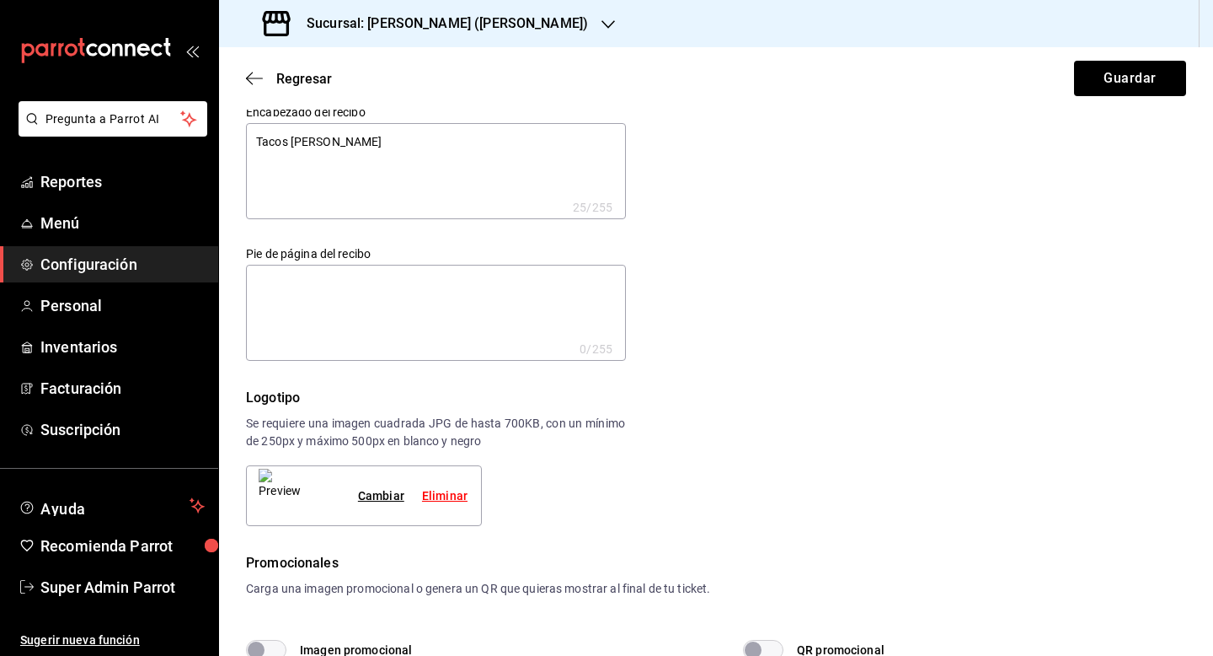
type textarea "Tacos Don Pedro Bartolome"
type textarea "x"
paste textarea "Fray Bartolomé de las Casas 401, El Roble, 66450 San Nicolás de los Garza, N.L."
type textarea "Tacos Don Pedro Bartolome Fray Bartolomé de las Casas 401, El Roble, 66450 San …"
type textarea "x"
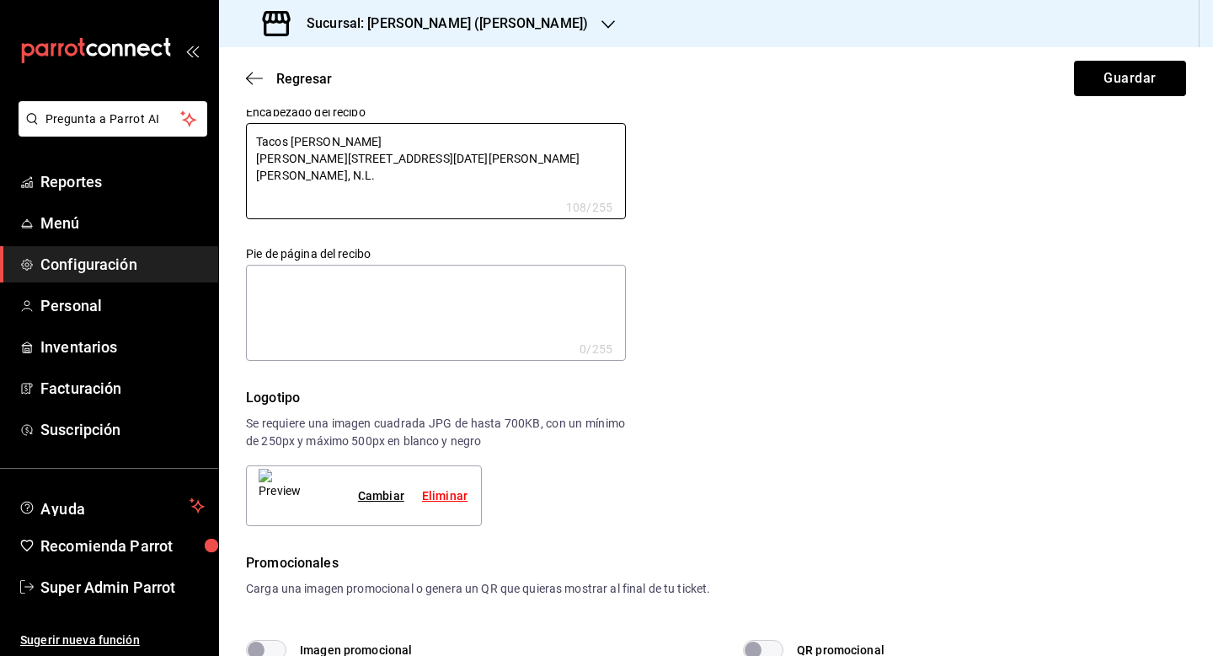
type textarea "Tacos Don Pedro Bartolome Fray Bartolomé de las Casas 401, El Roble, 66450 San …"
type textarea "x"
drag, startPoint x: 485, startPoint y: 158, endPoint x: 500, endPoint y: 183, distance: 28.3
click at [500, 183] on textarea "Tacos Don Pedro Bartolome Fray Bartolomé de las Casas 401, El Roble, 66450 San …" at bounding box center [436, 171] width 380 height 96
type textarea "Tacos Don Pedro Bartolome Fray Bartolomé de las Casas 401, El Roble,"
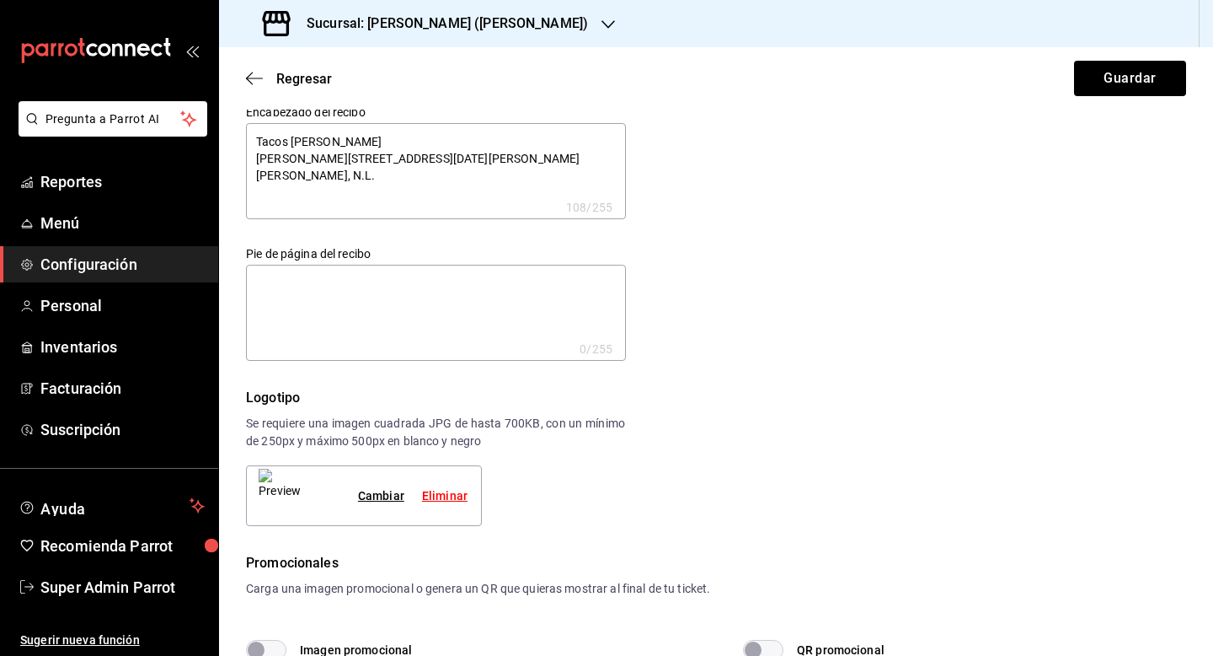
type textarea "x"
type textarea "Tacos Don Pedro Bartolome Fray Bartolomé de las Casas 401, El Roble,"
type textarea "x"
type textarea "Tacos Don Pedro Bartolome Fray Bartolomé de las Casas 401, El Roble"
type textarea "x"
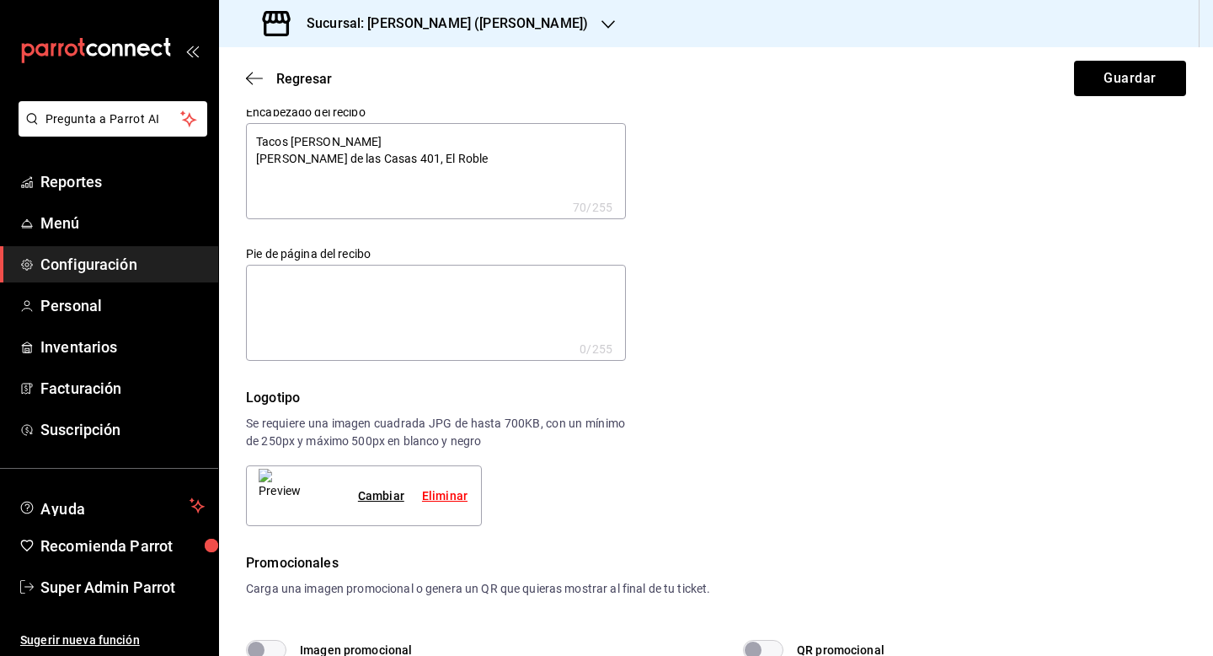
type textarea "Tacos Don Pedro Bartolome Fray Bartolomé de las Casas 401, El Roble"
type textarea "x"
type textarea "Tacos Don Pedro Bartolome Fray Bartolomé de las Casas 401, El Roble"
type textarea "x"
type textarea "Tacos Don Pedro Bartolome Fray Bartolomé de las Casas 401, El Roble T"
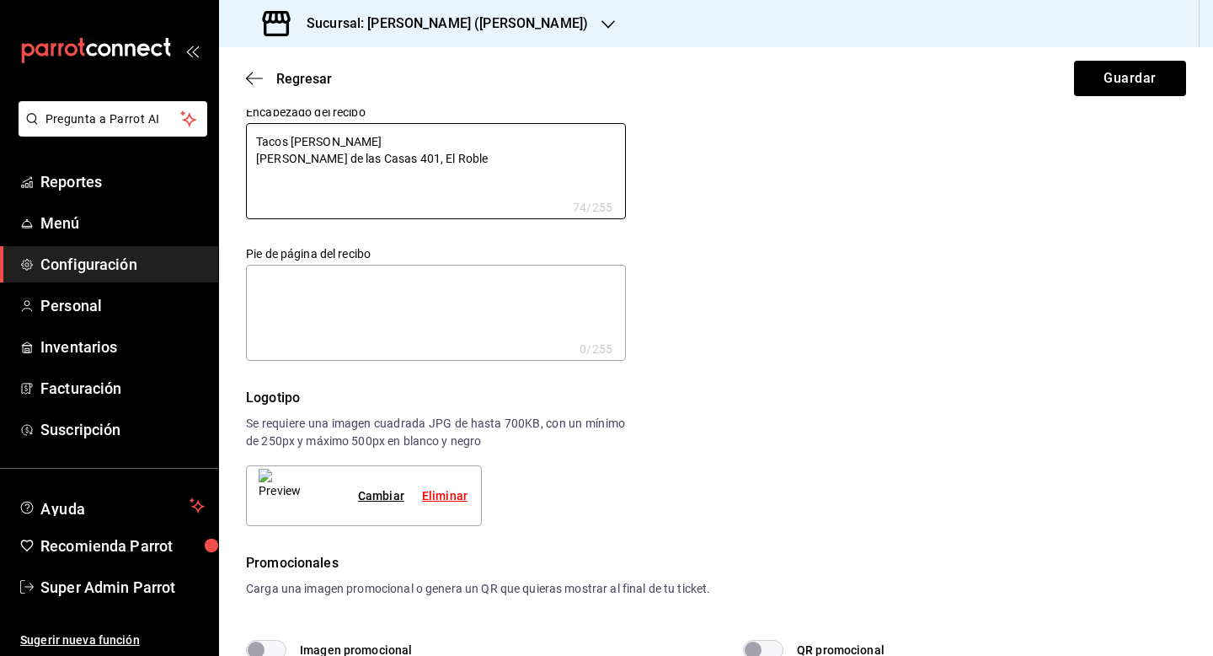
type textarea "x"
type textarea "Tacos Don Pedro Bartolome Fray Bartolomé de las Casas 401, El Roble Te"
type textarea "x"
type textarea "Tacos Don Pedro Bartolome Fray Bartolomé de las Casas 401, El Roble Tel"
type textarea "x"
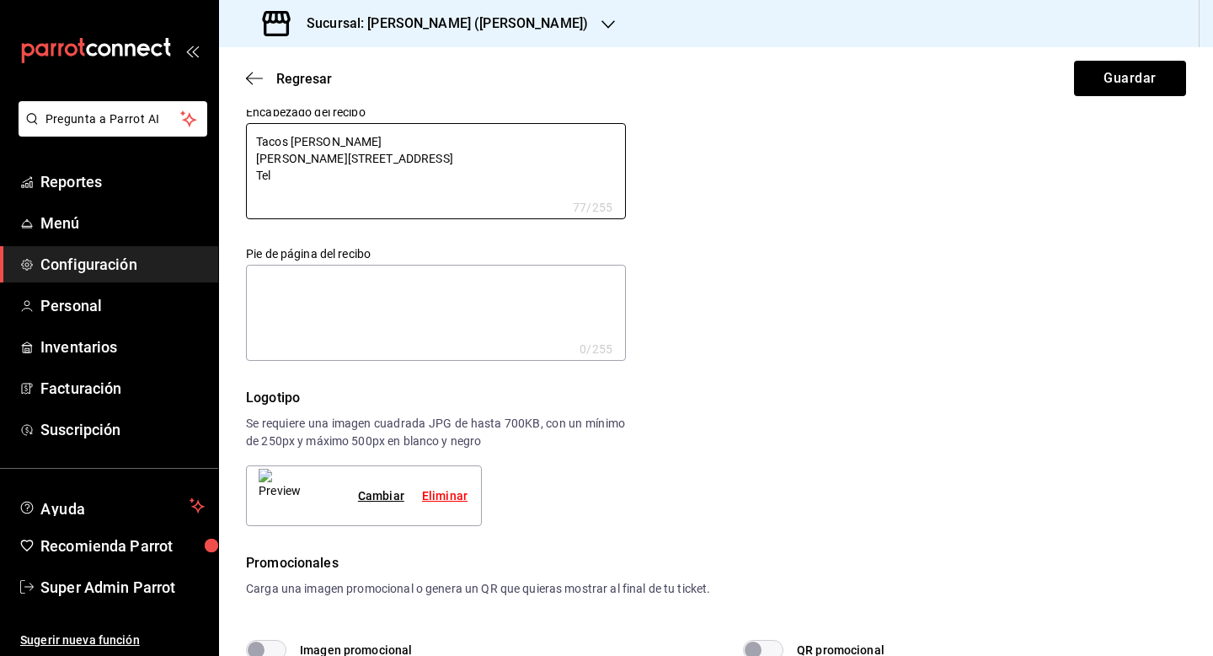
type textarea "Tacos Don Pedro Bartolome Fray Bartolomé de las Casas 401, El Roble Tel:"
type textarea "x"
type textarea "Tacos Don Pedro Bartolome Fray Bartolomé de las Casas 401, El Roble Tel:"
type textarea "x"
type textarea "Tacos Don Pedro Bartolome Fray Bartolomé de las Casas 401, El Roble Tel:"
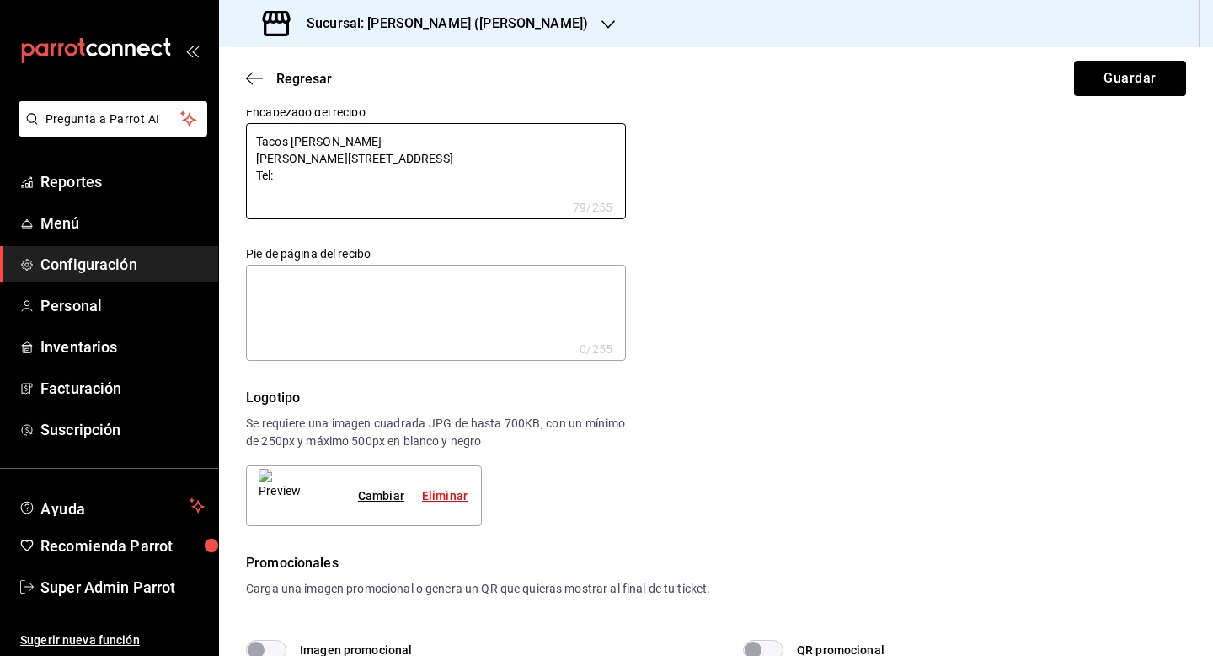
type textarea "x"
paste textarea "81 1367 0857"
type textarea "Tacos Don Pedro Bartolome Fray Bartolomé de las Casas 401, El Roble Tel: 81 136…"
type textarea "x"
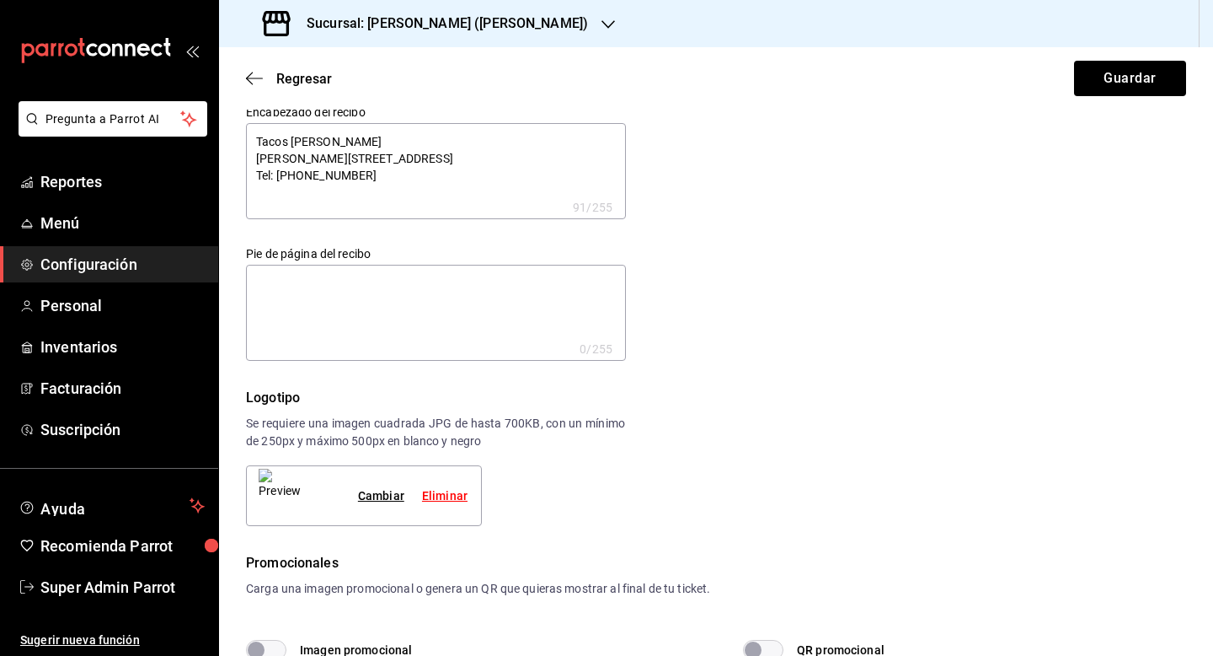
click at [325, 174] on textarea "Tacos Don Pedro Bartolome Fray Bartolomé de las Casas 401, El Roble Tel: 81 136…" at bounding box center [436, 171] width 380 height 96
type textarea "Tacos Don Pedro Bartolome Fray Bartolomé de las Casas 401, El Roble Tel: 81 136…"
type textarea "x"
type textarea "Tacos Don Pedro Bartolome Fray Bartolomé de las Casas 401, El Roble Tel: 811367…"
type textarea "x"
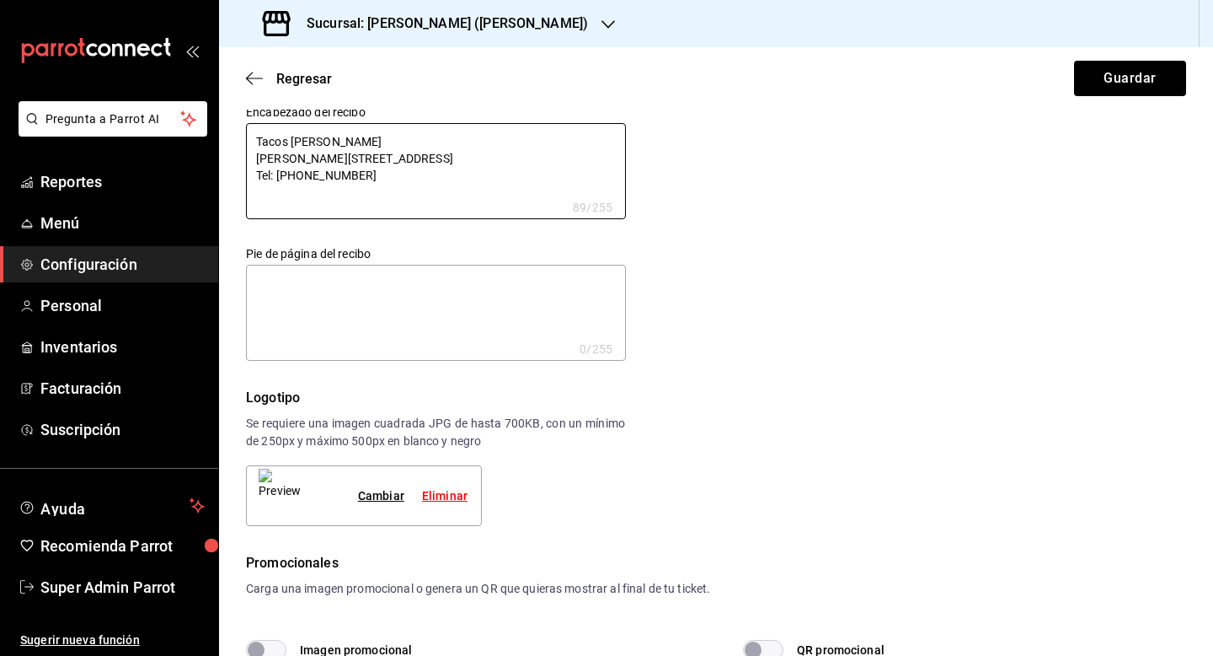
type textarea "Tacos Don Pedro Bartolome Fray Bartolomé de las Casas 401, El Roble Tel: 811367…"
click at [418, 329] on textarea at bounding box center [436, 313] width 380 height 96
paste textarea "Servicio a domicilio o llamar y recoger le atendemos en el telefono 8119354073"
type textarea "x"
type textarea "Servicio a domicilio o llamar y recoger le atendemos en el telefono 8119354073"
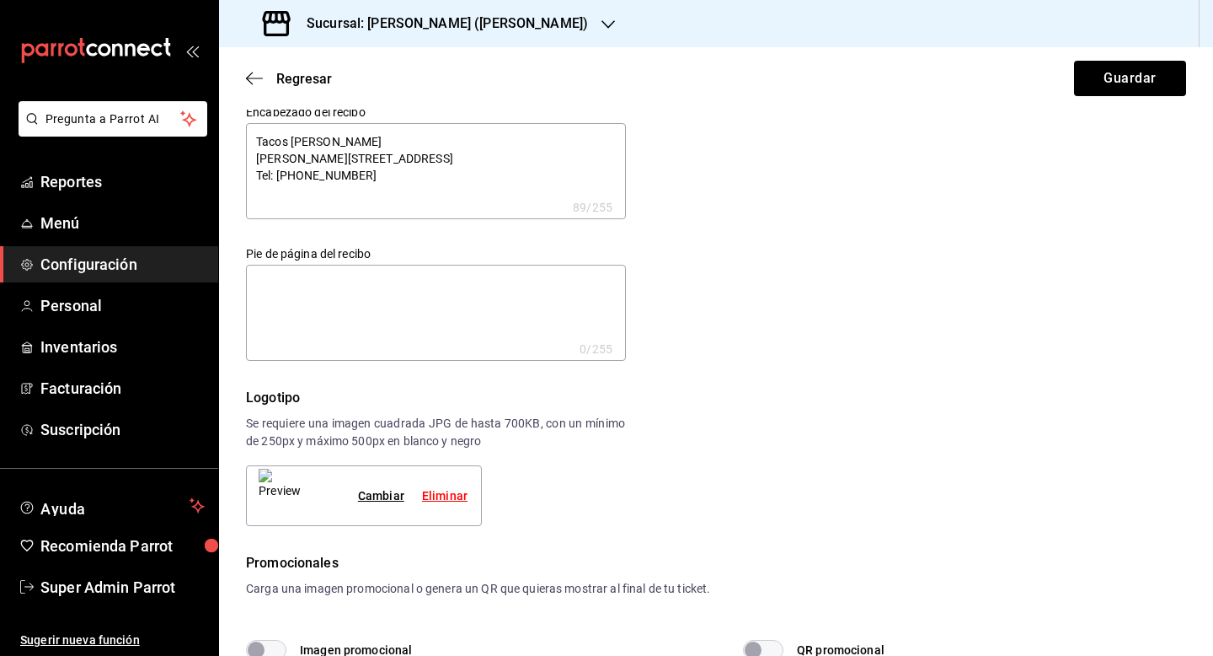
type textarea "x"
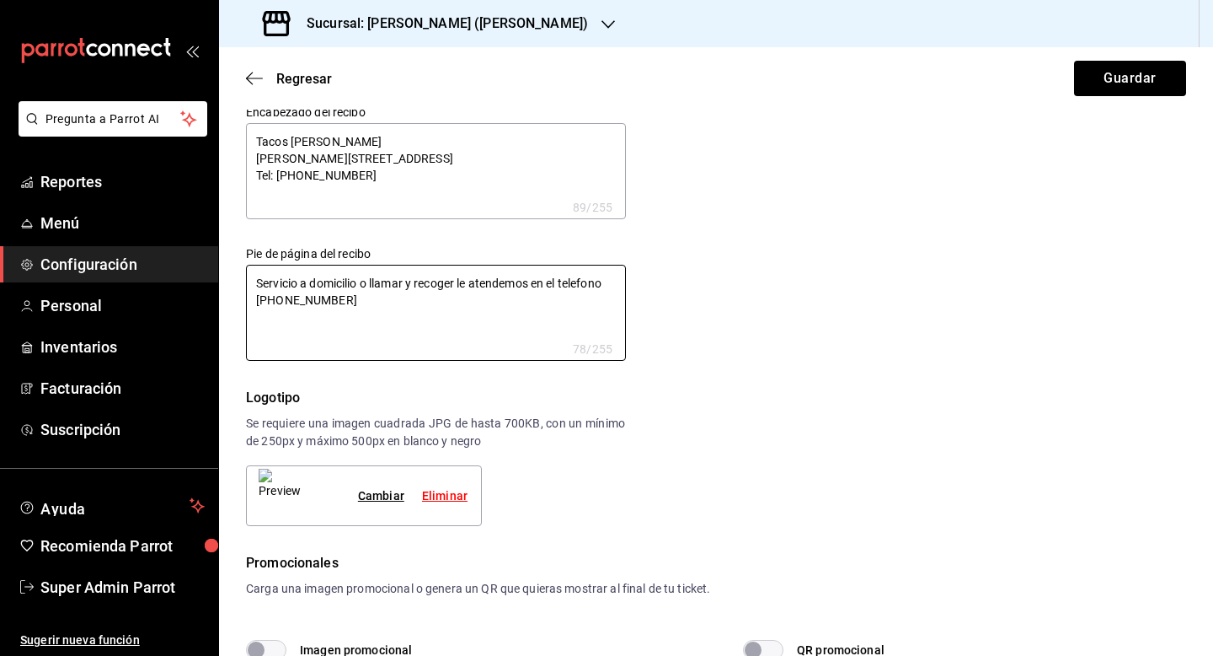
type textarea "Servicio a domicilio o llamar y recoger le atendemos en el telefono 8119354073"
type textarea "x"
drag, startPoint x: 353, startPoint y: 176, endPoint x: 280, endPoint y: 173, distance: 73.4
click at [280, 173] on textarea "Tacos Don Pedro Bartolome Fray Bartolomé de las Casas 401, El Roble Tel: 811367…" at bounding box center [436, 171] width 380 height 96
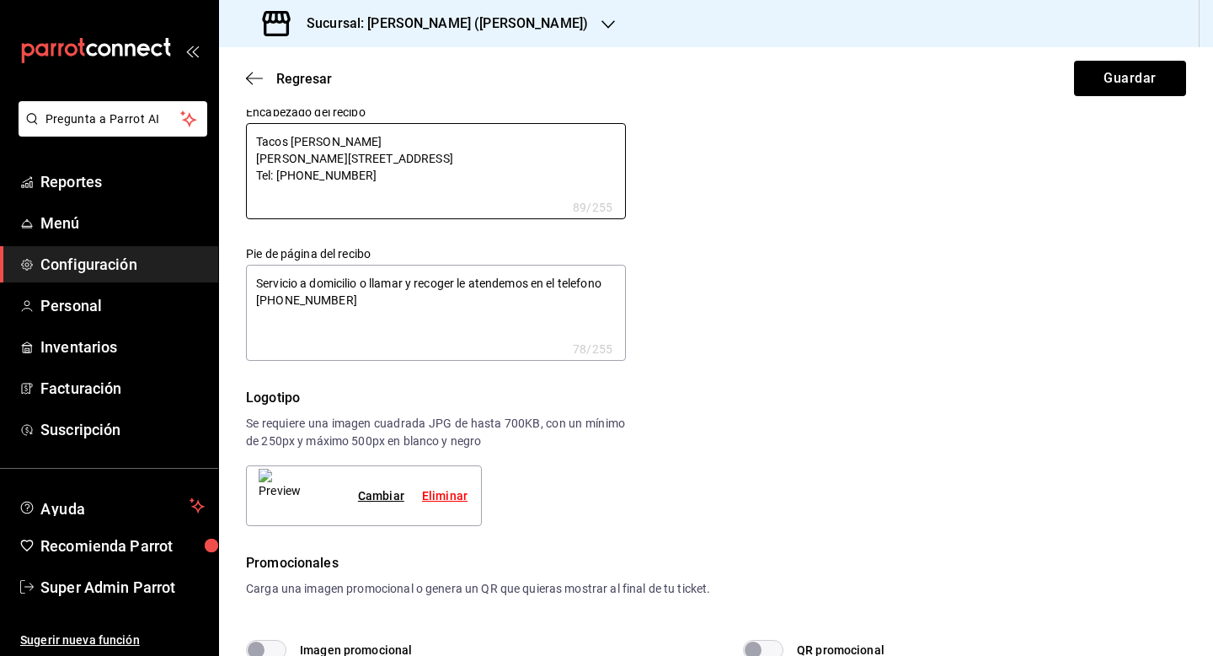
type textarea "x"
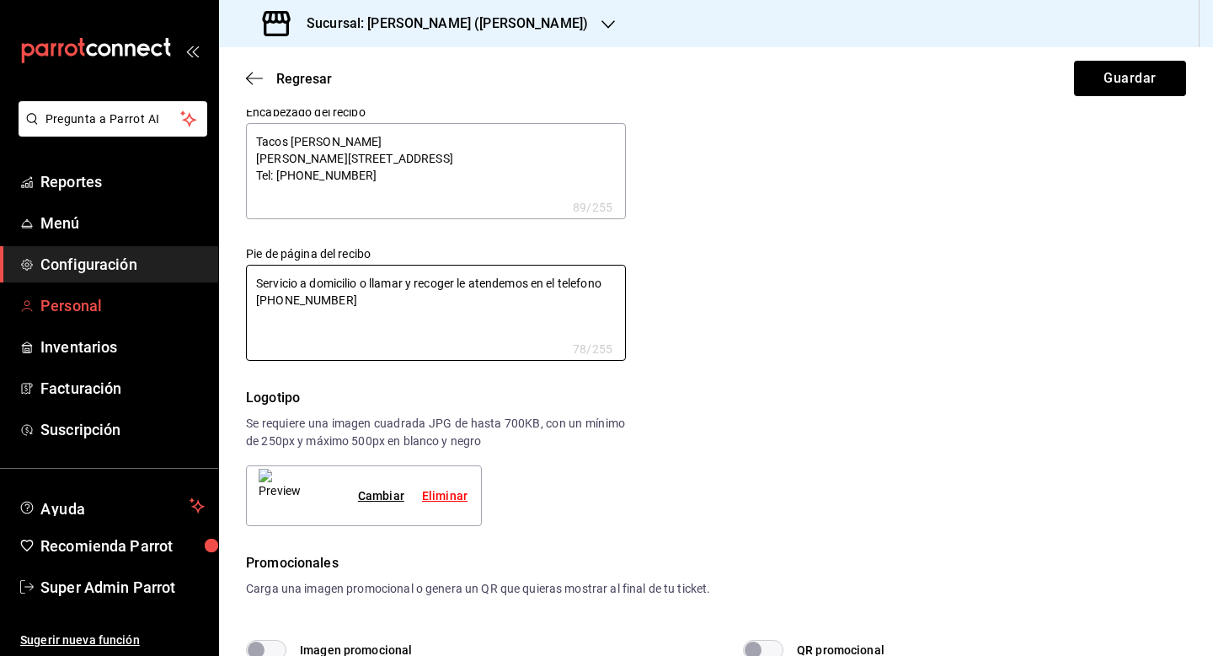
drag, startPoint x: 327, startPoint y: 303, endPoint x: 212, endPoint y: 303, distance: 115.4
click at [212, 303] on div "Pregunta a Parrot AI Reportes Menú Configuración Personal Inventarios Facturaci…" at bounding box center [606, 328] width 1213 height 656
paste textarea "3670857"
type textarea "x"
type textarea "Servicio a domicilio o llamar y recoger le atendemos en el telefono 8113670857"
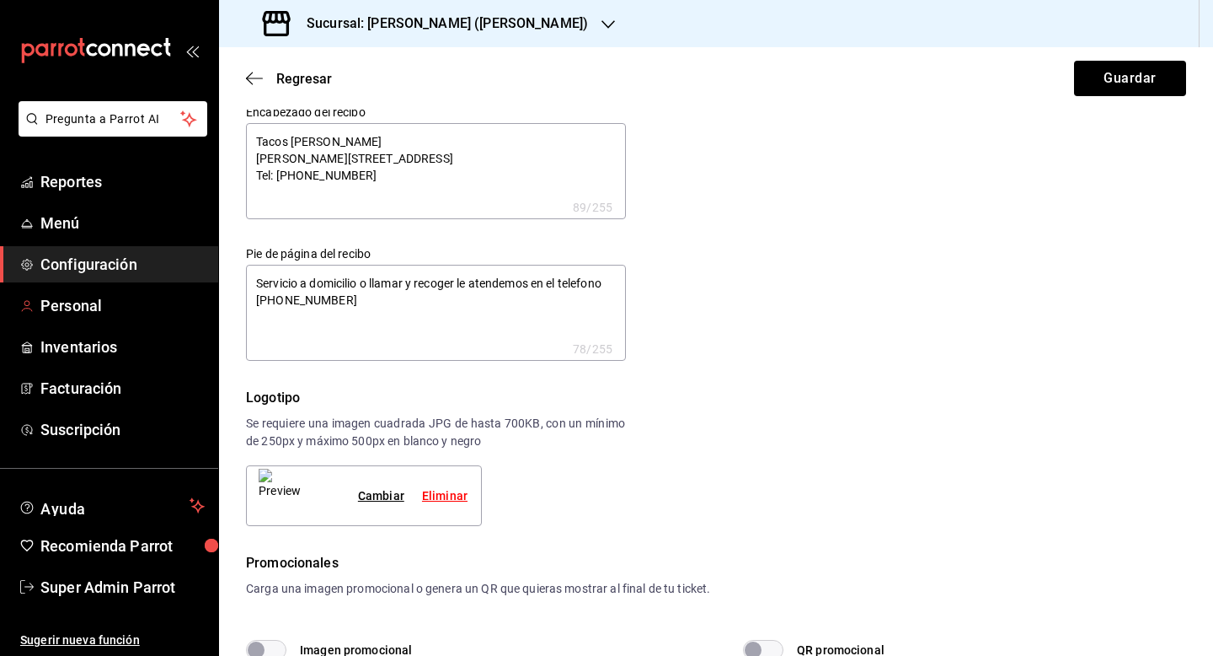
type textarea "x"
type textarea "Servicio a domicilio o llamar y recoger le atendemos en el telefono 8113670857"
type textarea "x"
click at [1115, 94] on button "Guardar" at bounding box center [1130, 78] width 112 height 35
type textarea "x"
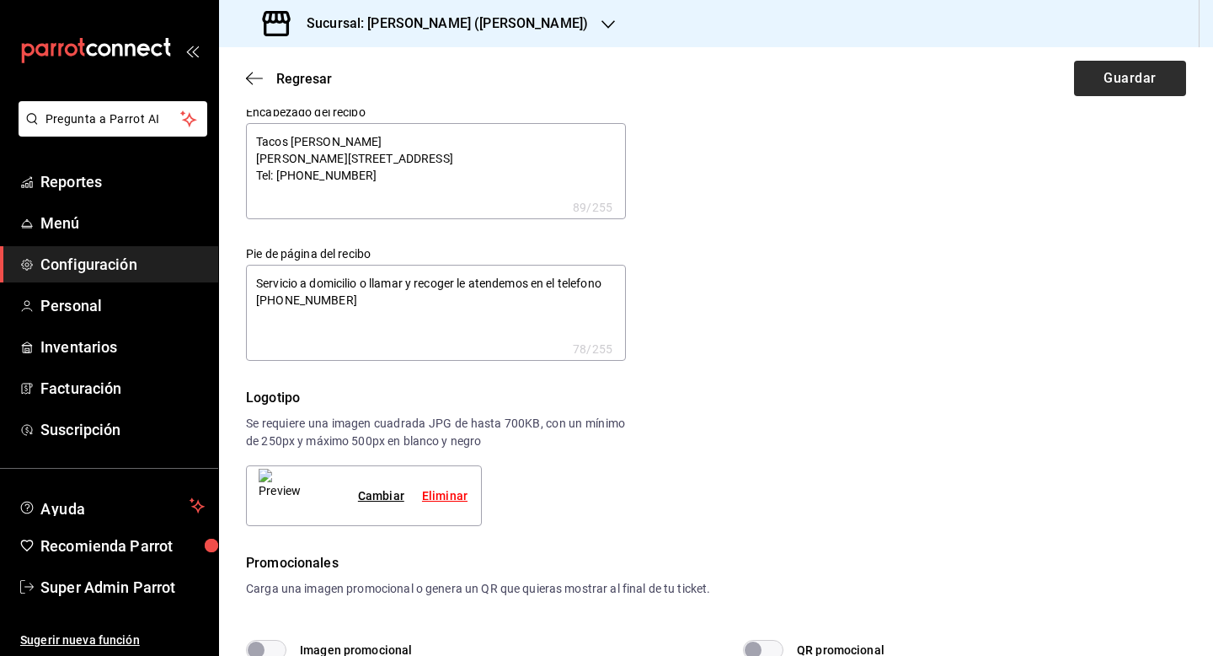
type textarea "x"
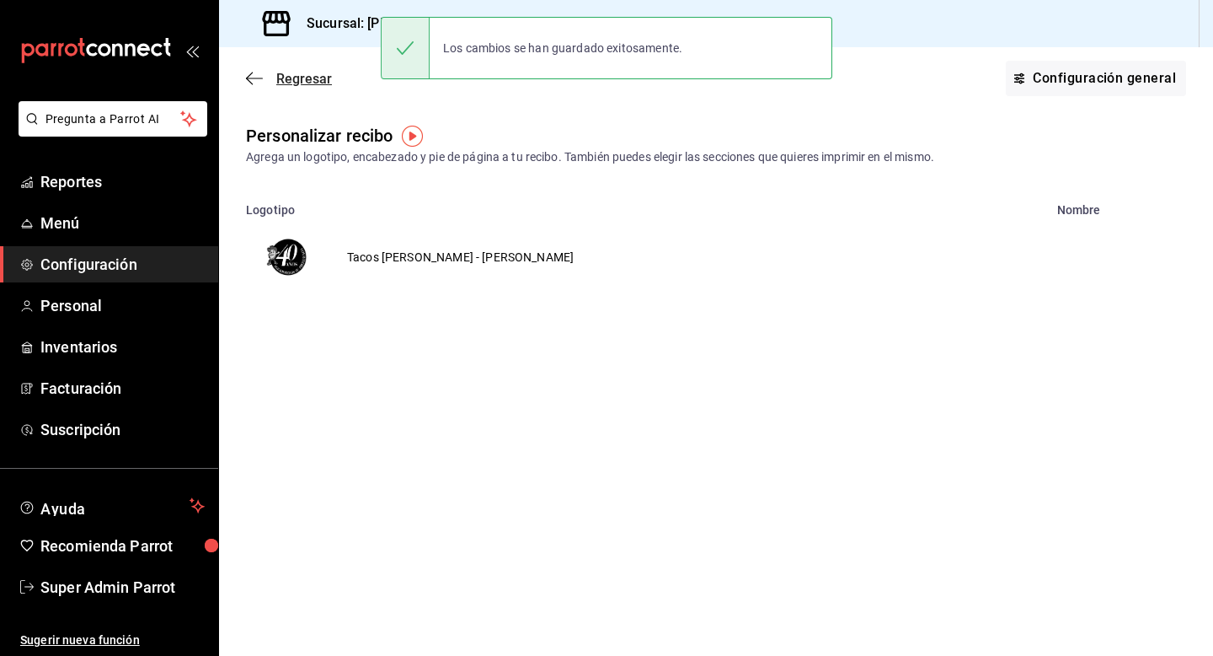
click at [308, 78] on span "Regresar" at bounding box center [304, 79] width 56 height 16
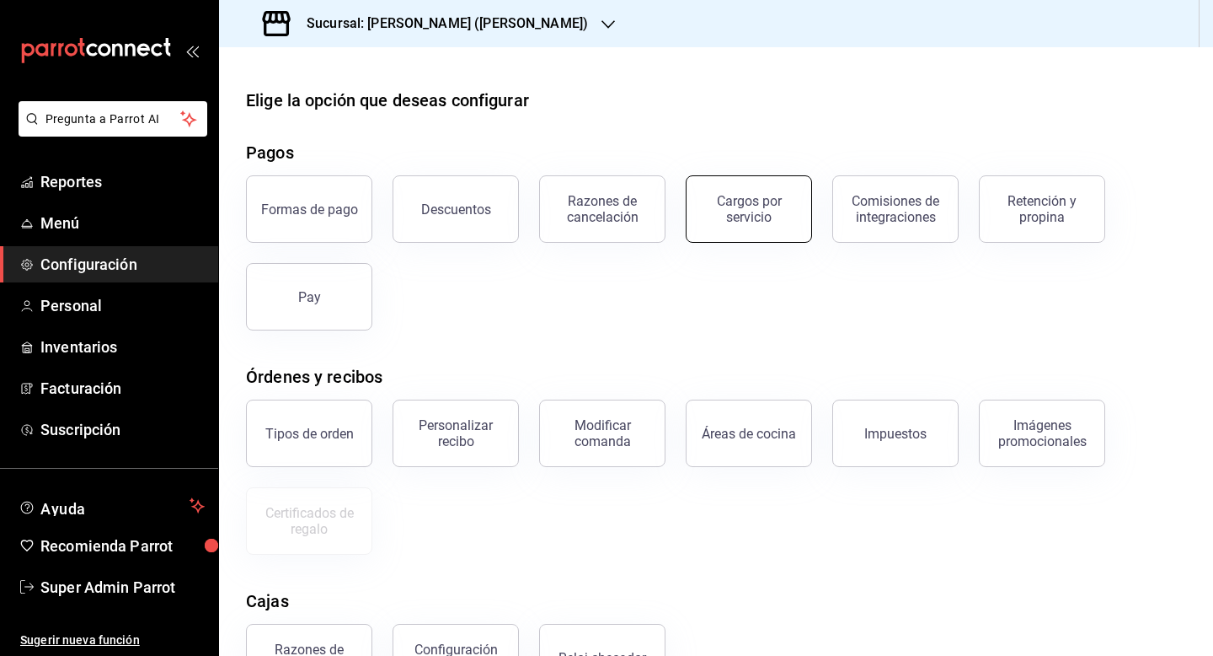
click at [768, 205] on div "Cargos por servicio" at bounding box center [749, 209] width 104 height 32
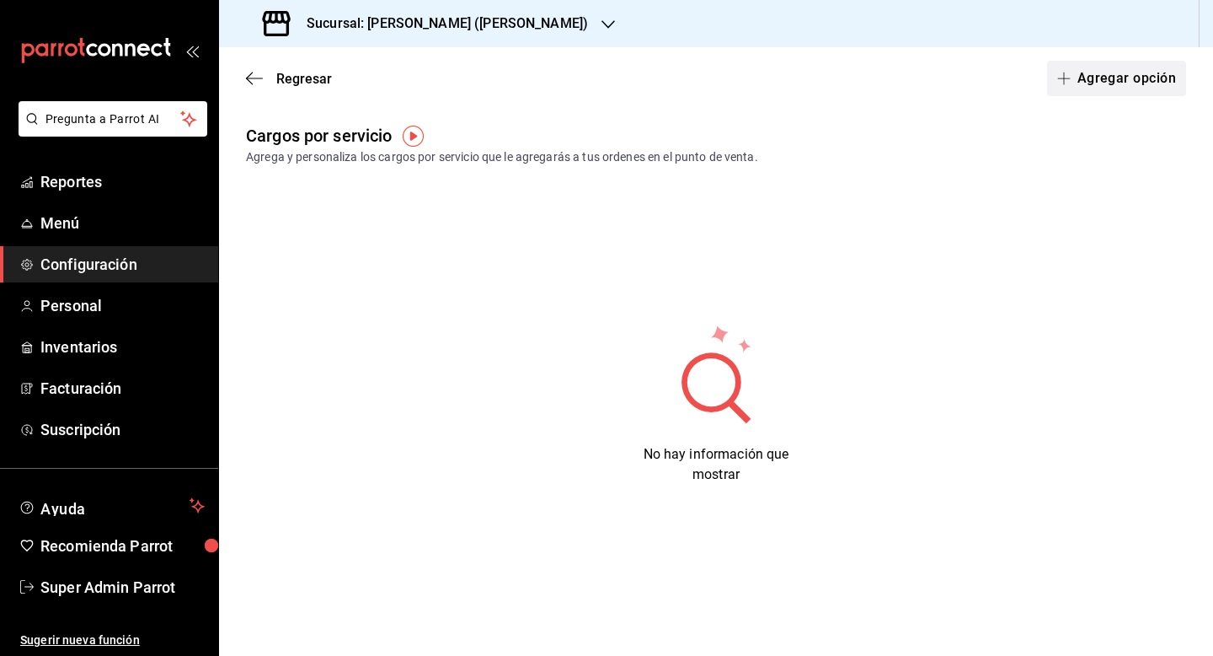
click at [1083, 82] on button "Agregar opción" at bounding box center [1116, 78] width 139 height 35
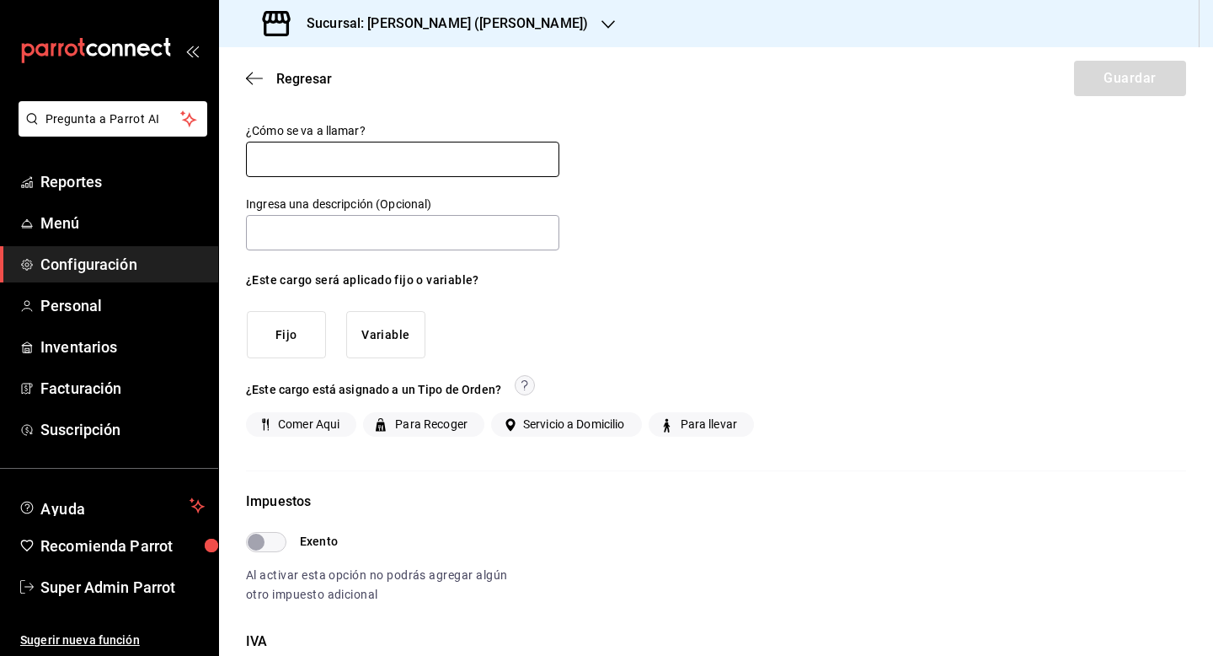
click at [477, 164] on input "text" at bounding box center [402, 159] width 313 height 35
type input "Servicio a Domicilio"
click at [403, 336] on button "Variable" at bounding box center [385, 335] width 79 height 48
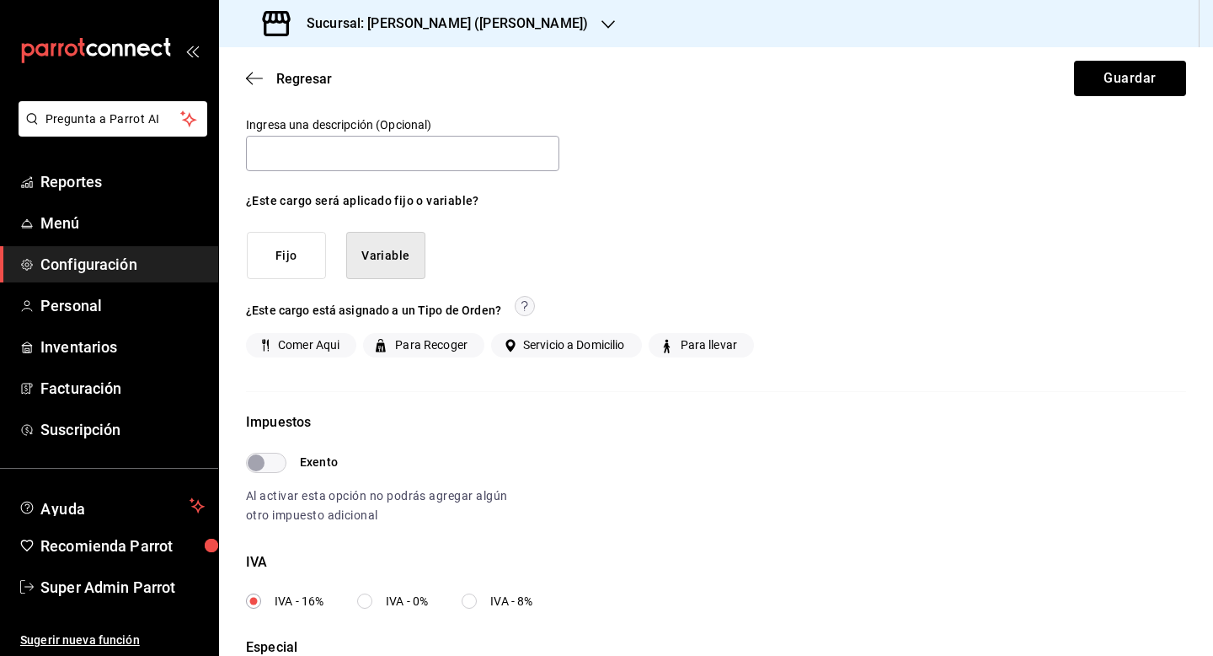
scroll to position [166, 0]
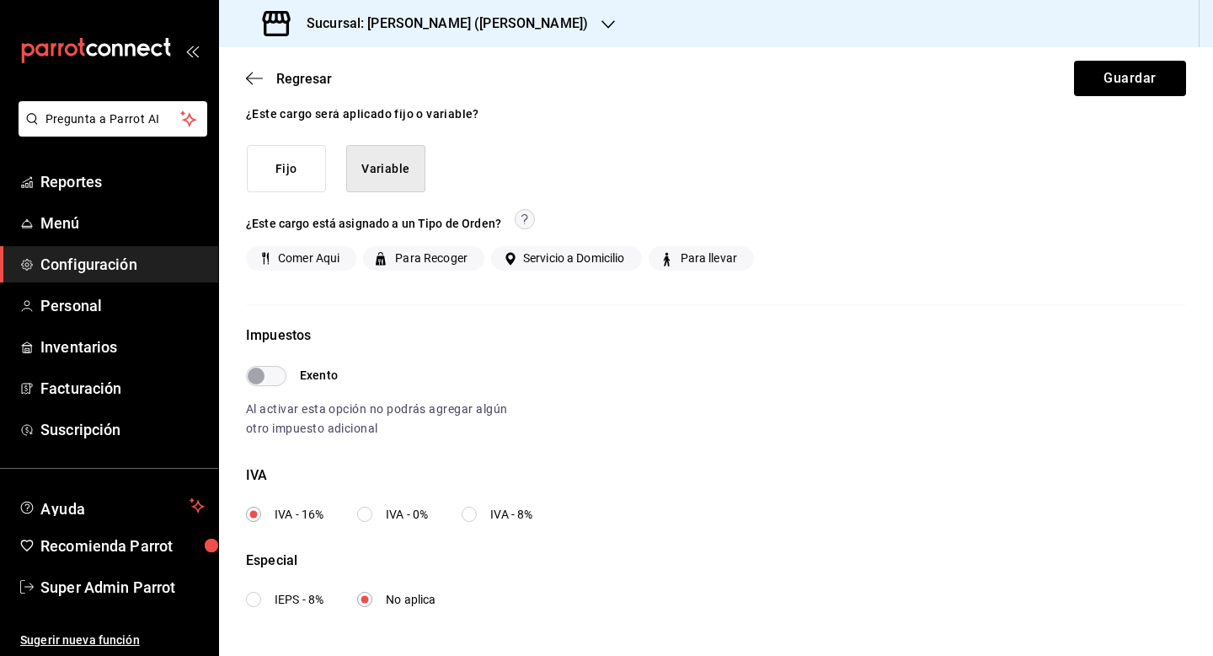
click at [552, 261] on span "Servicio a Domicilio" at bounding box center [571, 258] width 109 height 18
click at [517, 261] on input "Servicio a Domicilio" at bounding box center [508, 258] width 15 height 15
checkbox input "true"
click at [1125, 79] on button "Guardar" at bounding box center [1130, 78] width 112 height 35
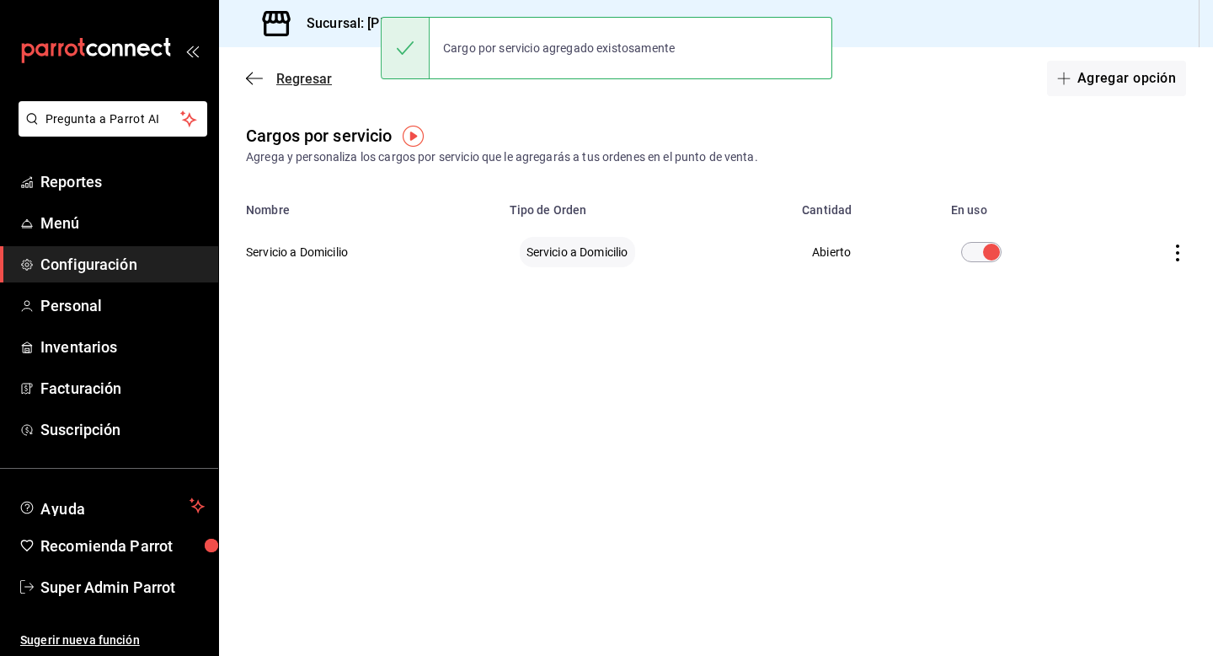
click at [317, 78] on span "Regresar" at bounding box center [304, 79] width 56 height 16
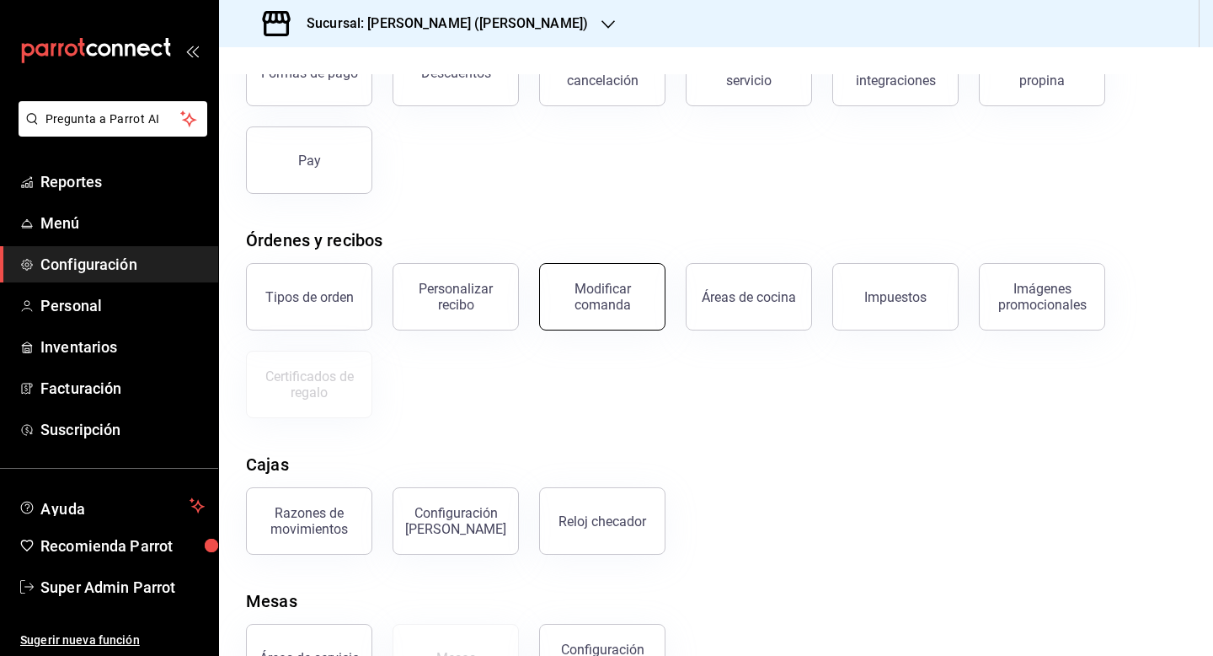
scroll to position [148, 0]
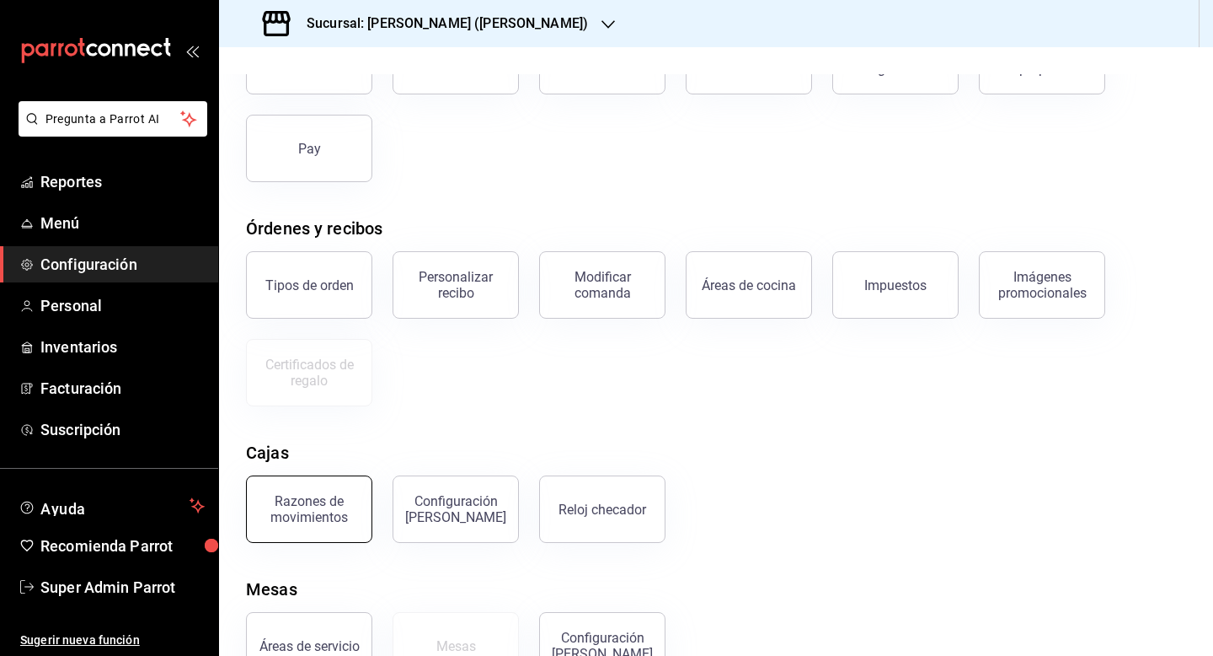
click at [346, 495] on div "Razones de movimientos" at bounding box center [309, 509] width 104 height 32
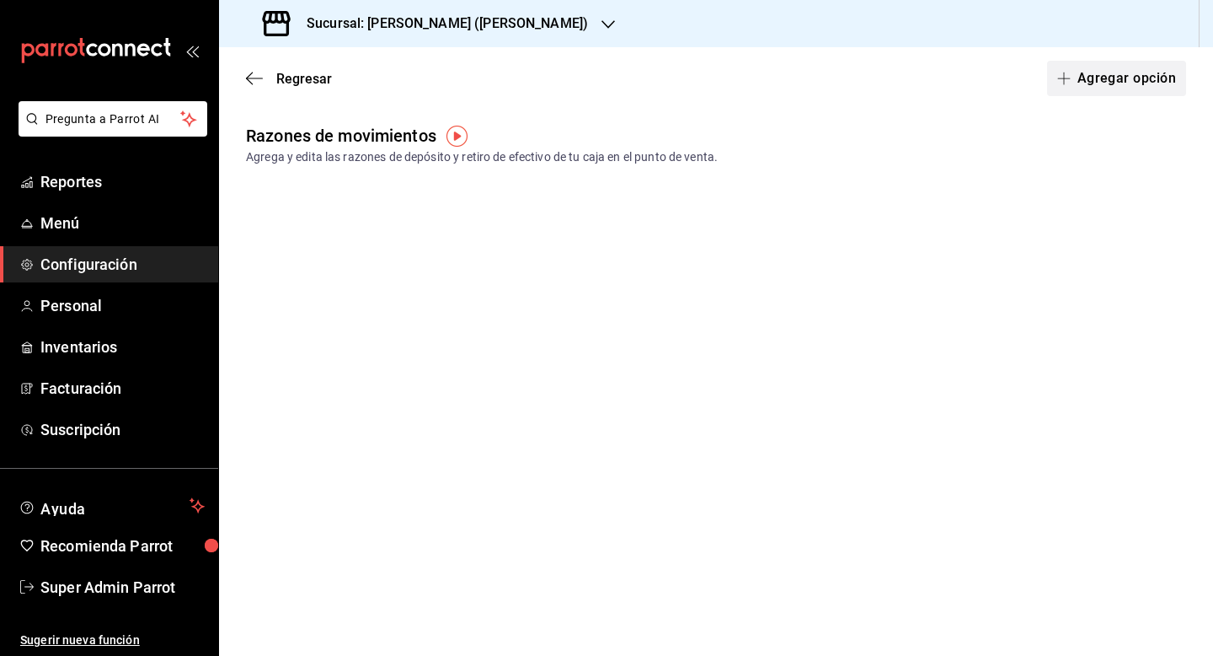
click at [1095, 83] on button "Agregar opción" at bounding box center [1116, 78] width 139 height 35
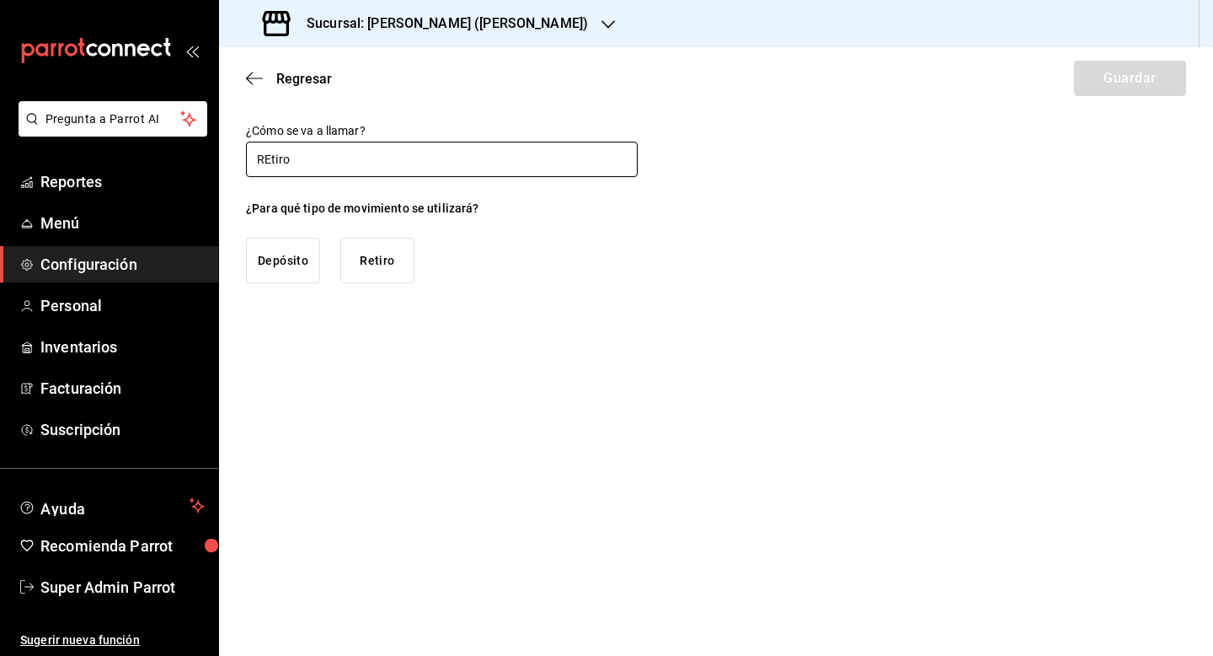
click at [267, 161] on input "REtiro" at bounding box center [442, 159] width 392 height 35
type input "Retiro"
click at [372, 249] on button "Retiro" at bounding box center [377, 261] width 74 height 46
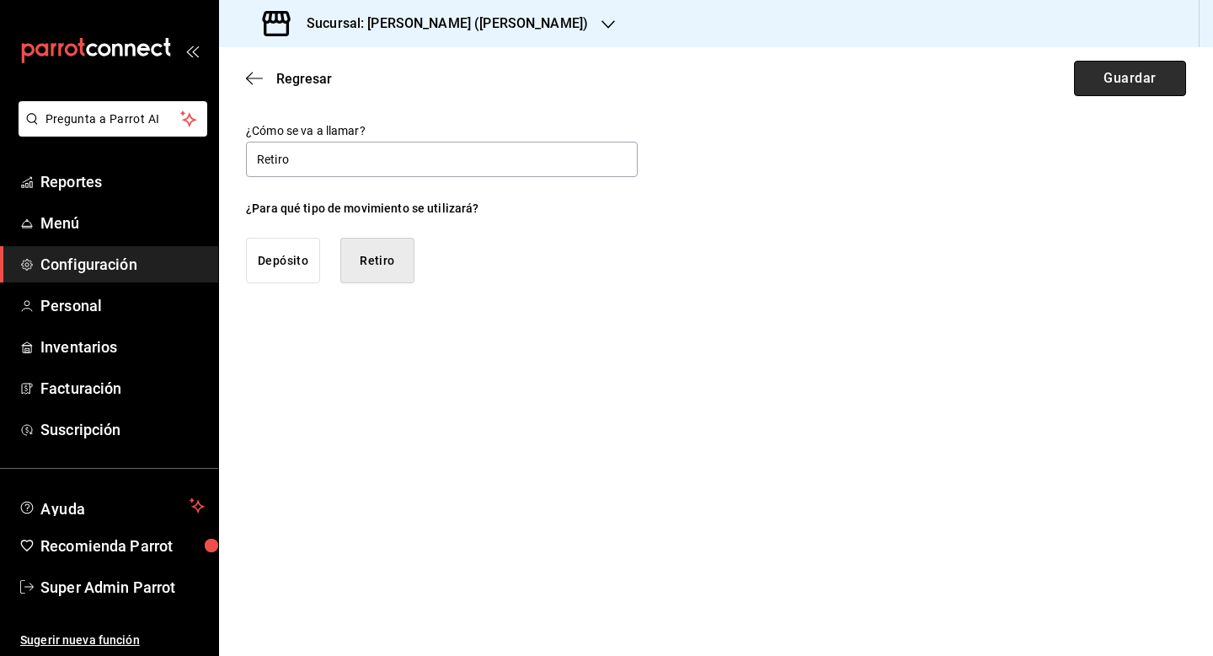
click at [1143, 85] on button "Guardar" at bounding box center [1130, 78] width 112 height 35
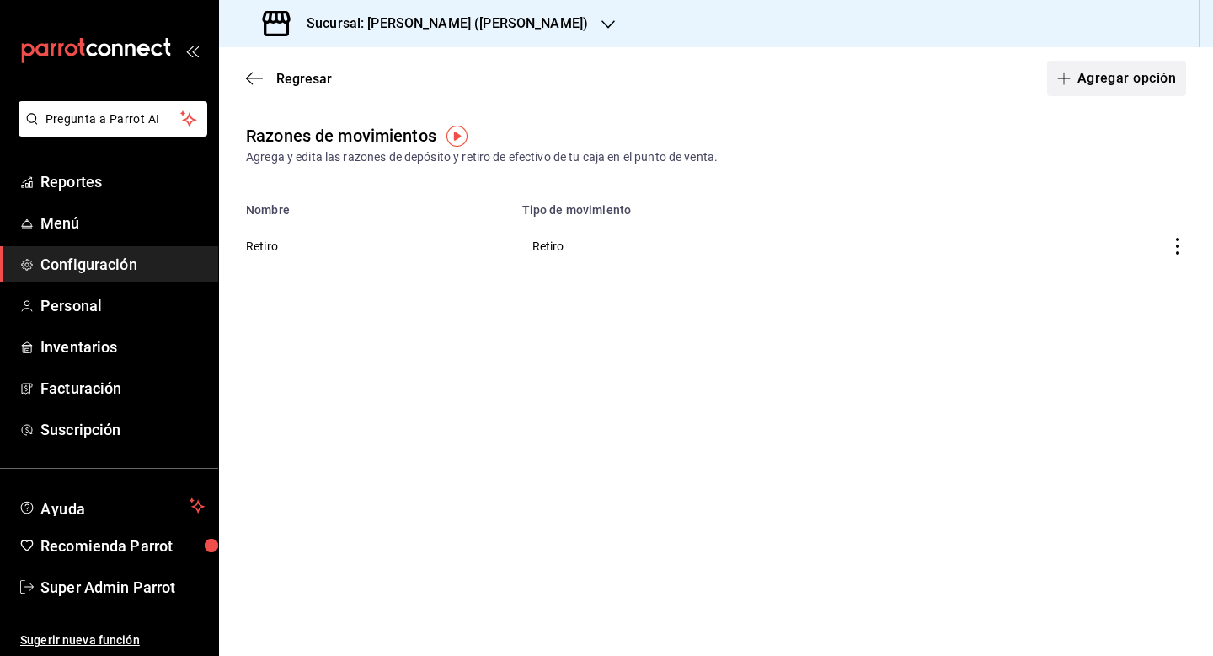
click at [1092, 93] on button "Agregar opción" at bounding box center [1116, 78] width 139 height 35
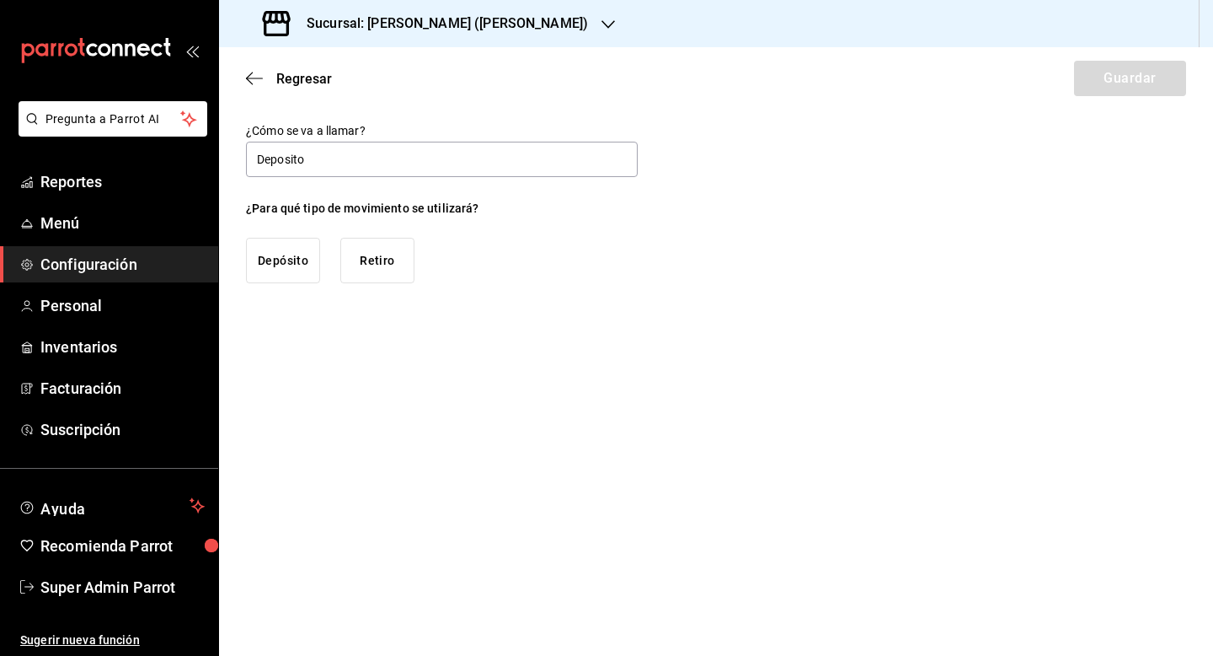
type input "Deposito"
click at [1009, 356] on main "Regresar Guardar ¿Cómo se va a llamar? Deposito ¿Para qué tipo de movimiento se…" at bounding box center [716, 351] width 994 height 608
click at [292, 259] on button "Depósito" at bounding box center [283, 261] width 74 height 46
click at [1106, 89] on button "Guardar" at bounding box center [1130, 78] width 112 height 35
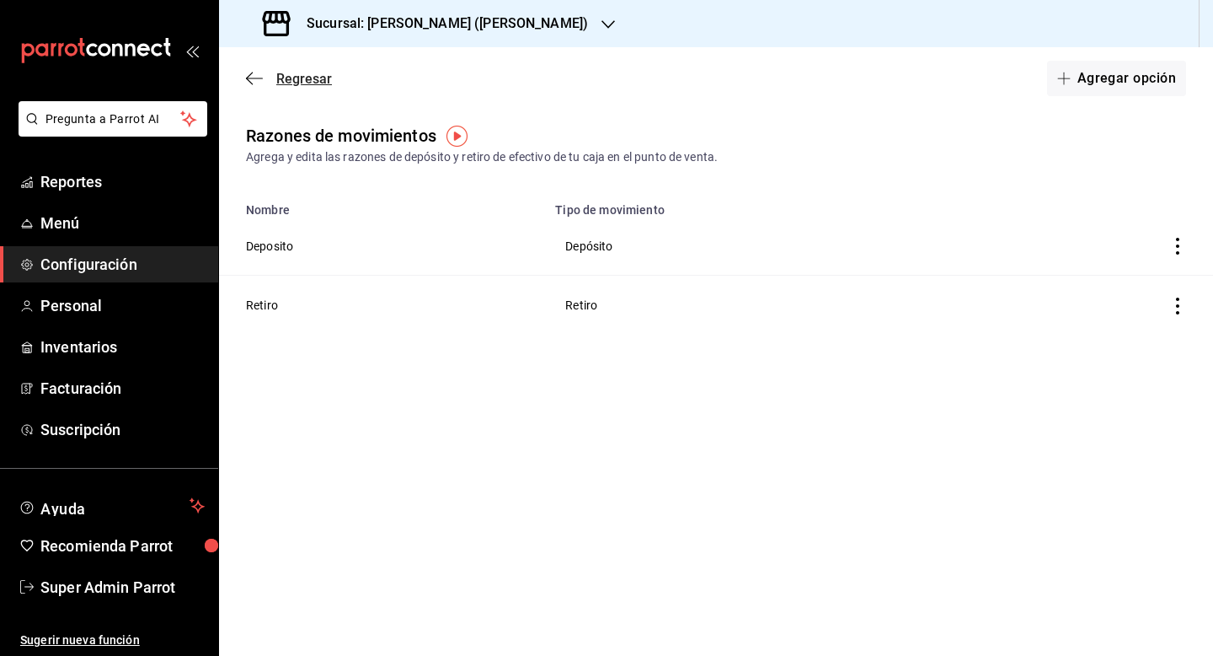
click at [303, 76] on span "Regresar" at bounding box center [304, 79] width 56 height 16
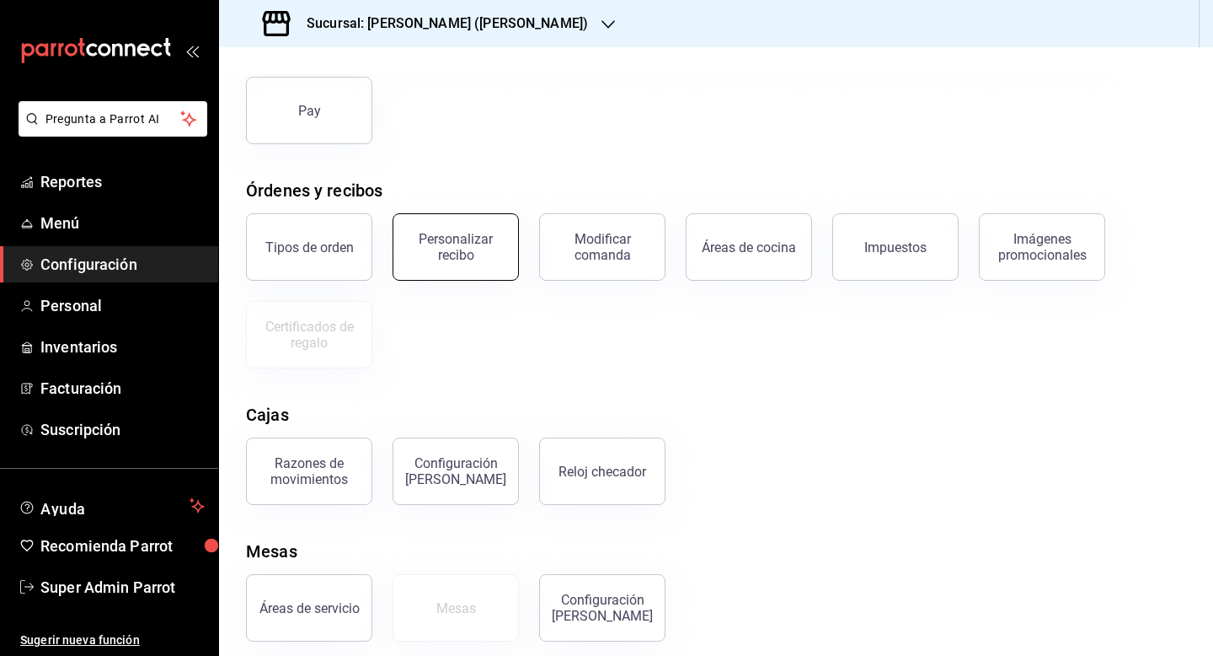
scroll to position [199, 0]
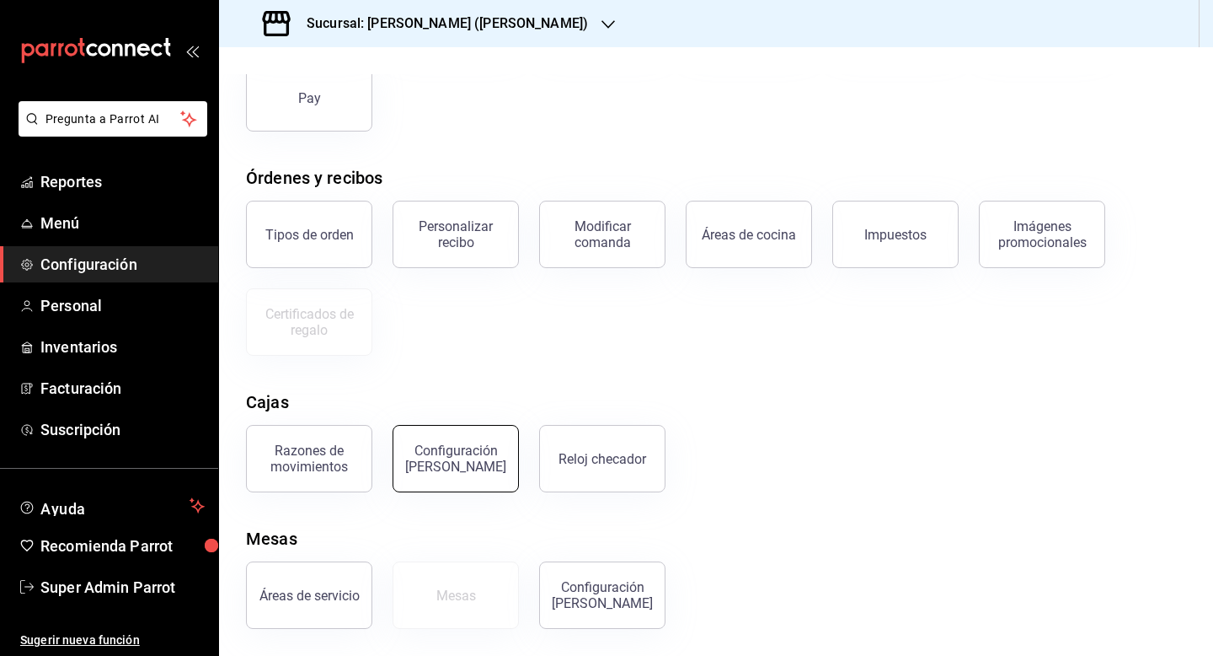
click at [456, 448] on div "Configuración [PERSON_NAME]" at bounding box center [456, 458] width 104 height 32
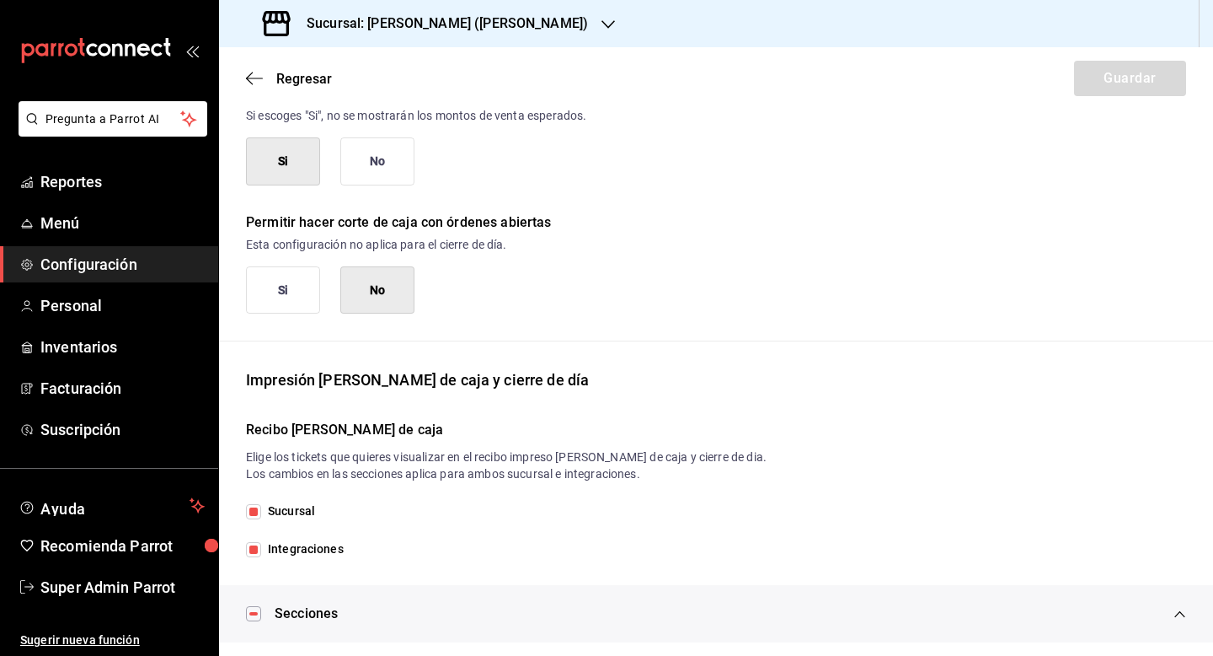
scroll to position [151, 0]
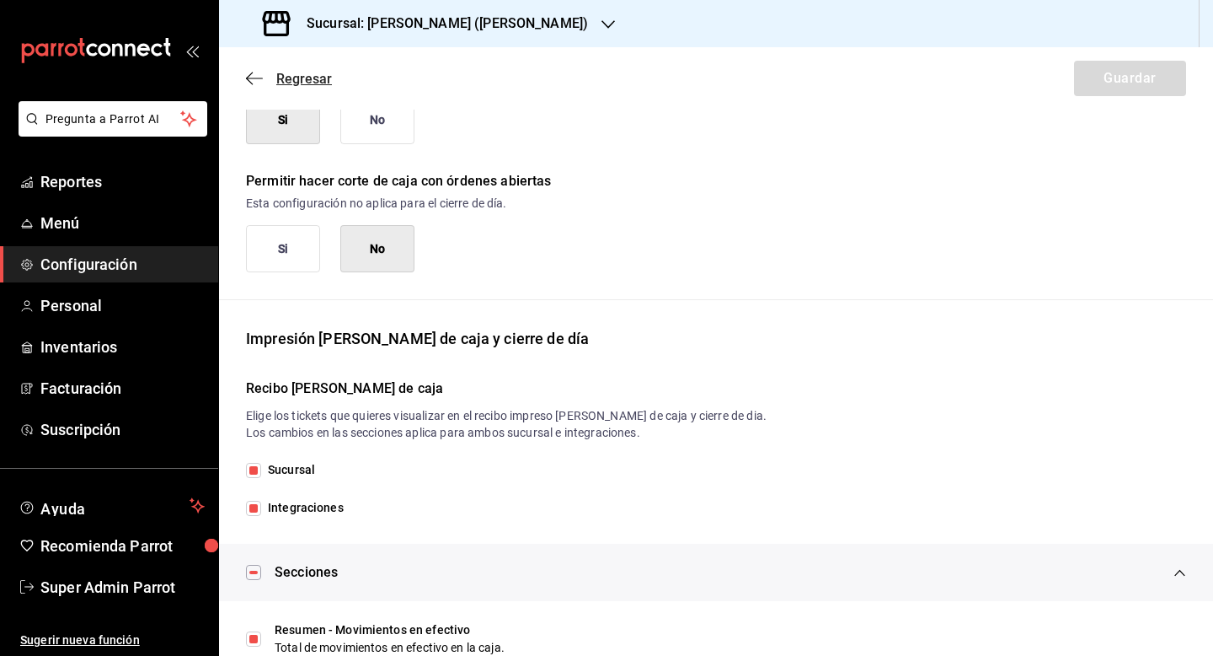
click at [319, 72] on span "Regresar" at bounding box center [304, 79] width 56 height 16
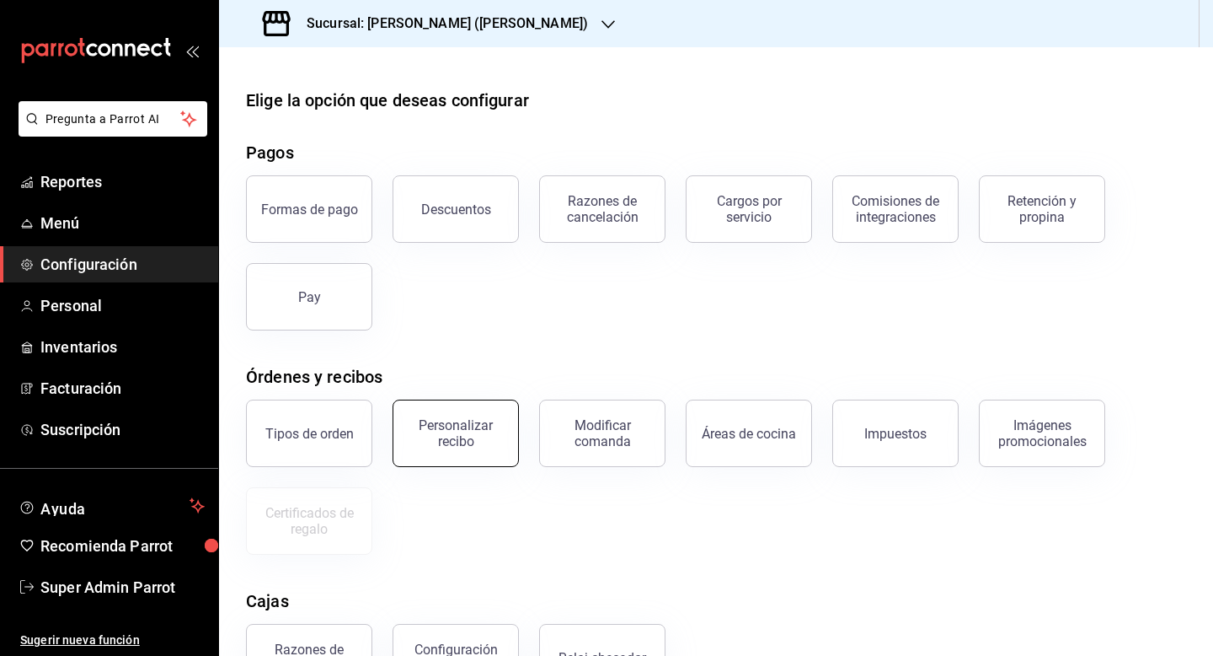
scroll to position [199, 0]
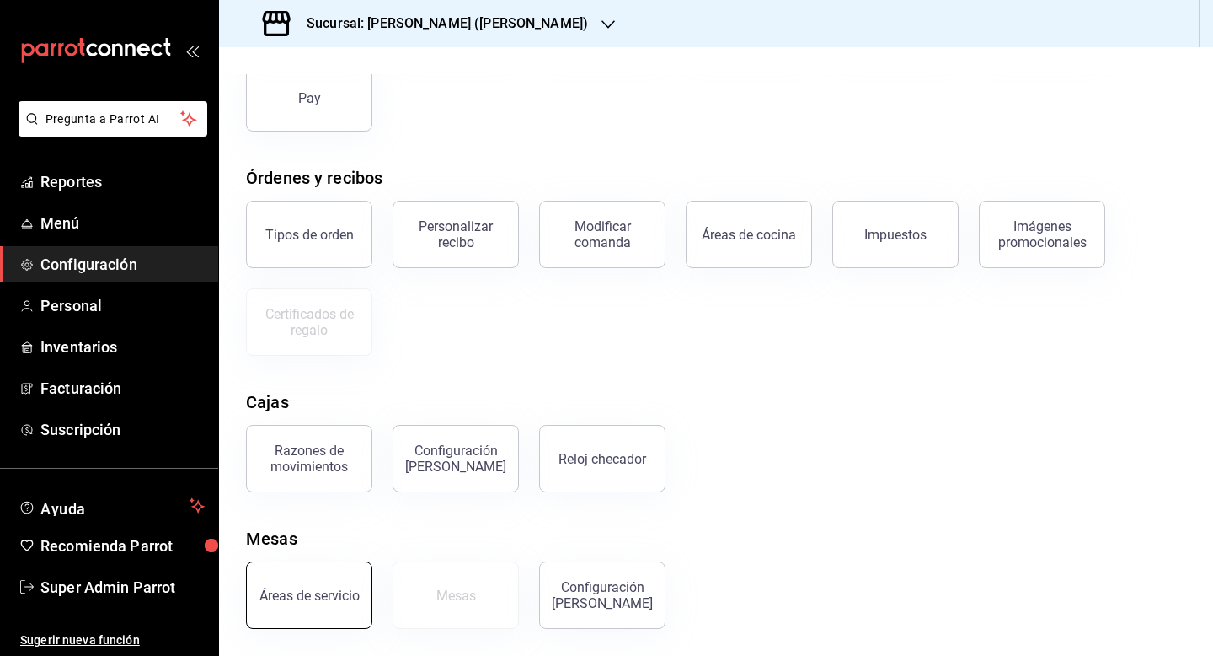
click at [341, 592] on div "Áreas de servicio" at bounding box center [310, 595] width 100 height 16
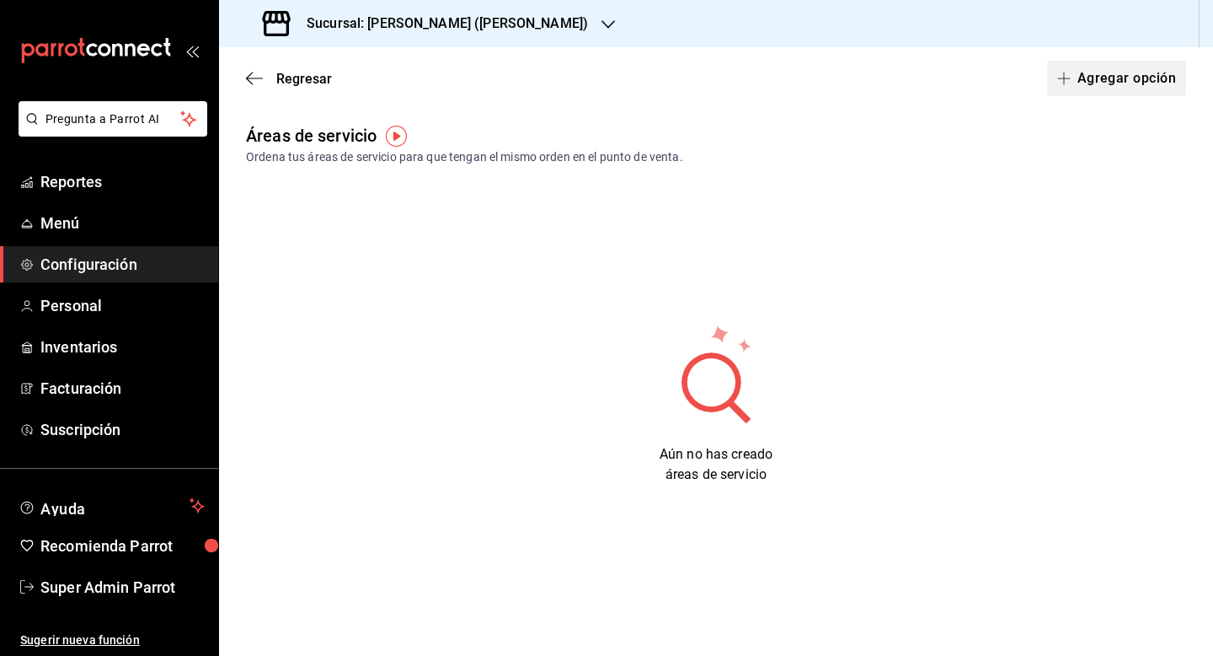
click at [1117, 81] on button "Agregar opción" at bounding box center [1116, 78] width 139 height 35
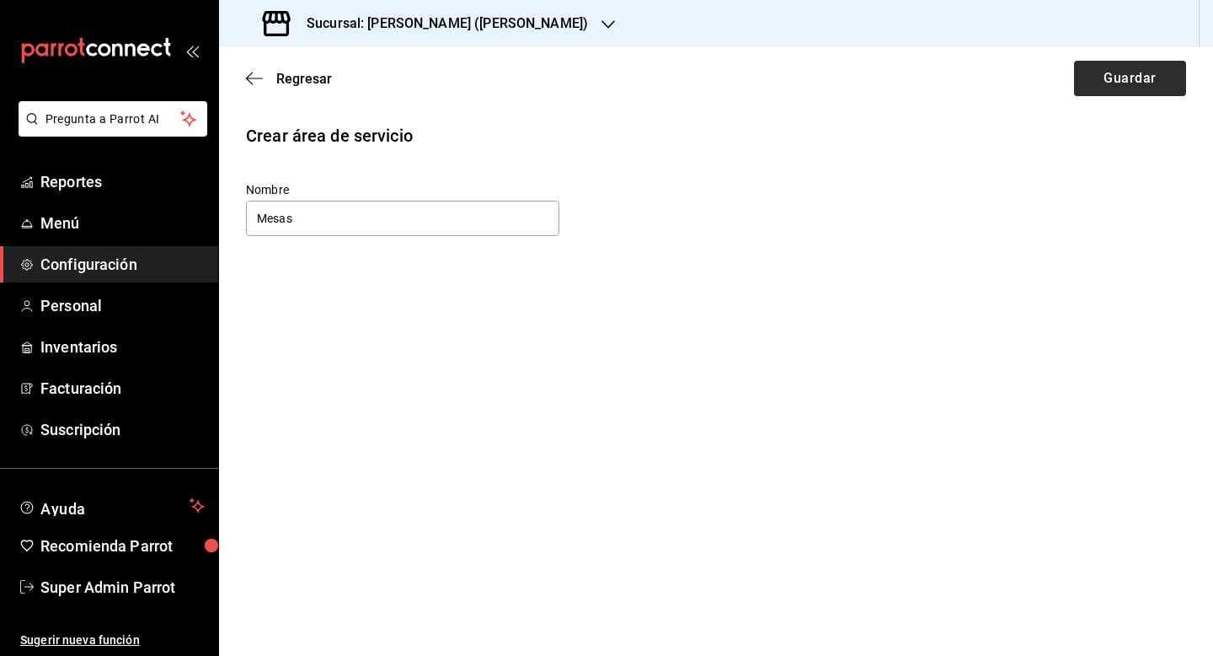
type input "Mesas"
click at [1161, 76] on button "Guardar" at bounding box center [1130, 78] width 112 height 35
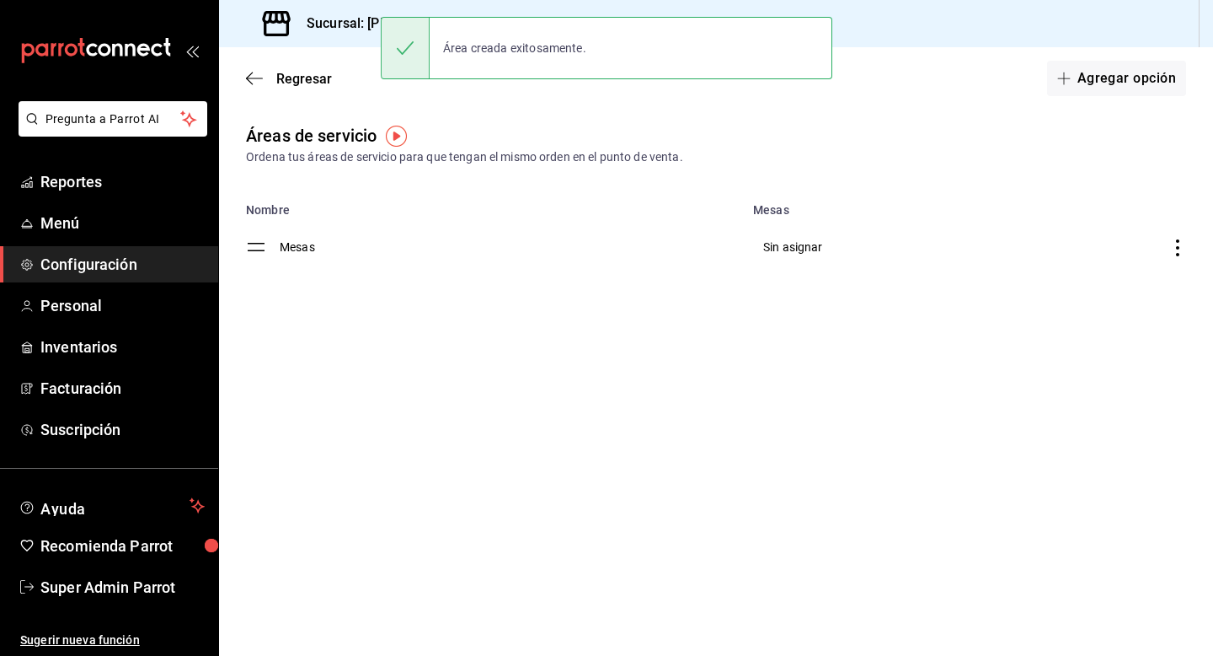
click at [309, 86] on div "Regresar Agregar opción" at bounding box center [716, 78] width 994 height 62
click at [309, 75] on span "Regresar" at bounding box center [304, 79] width 56 height 16
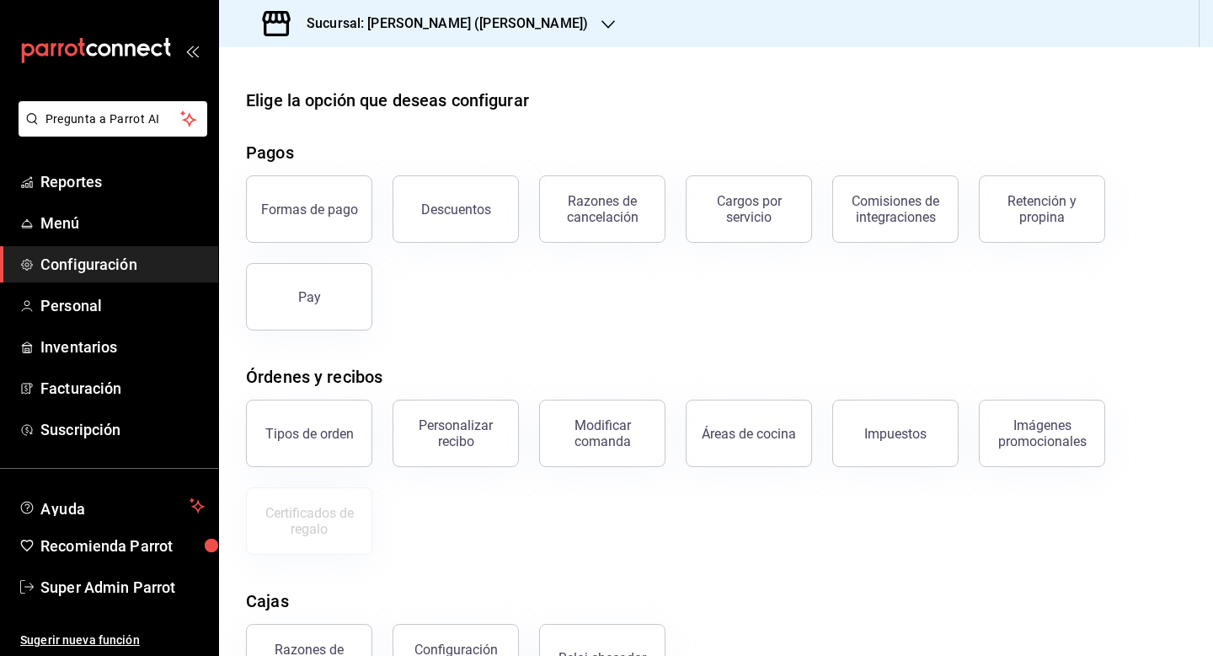
scroll to position [199, 0]
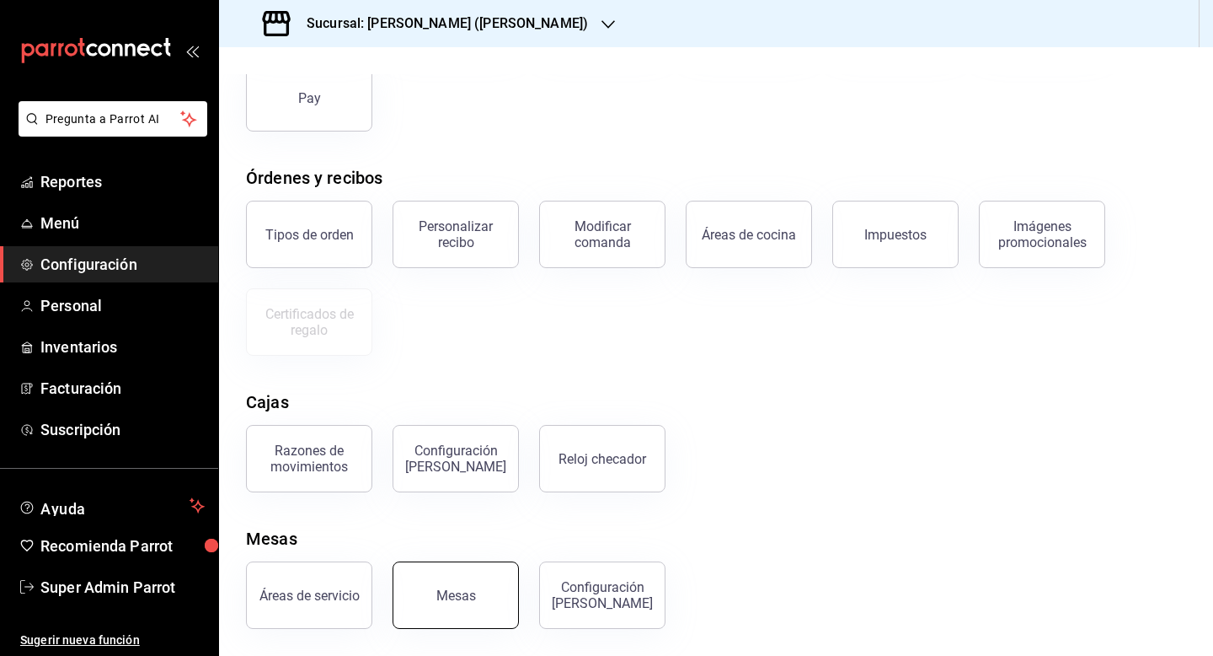
click at [451, 589] on div "Mesas" at bounding box center [456, 595] width 40 height 16
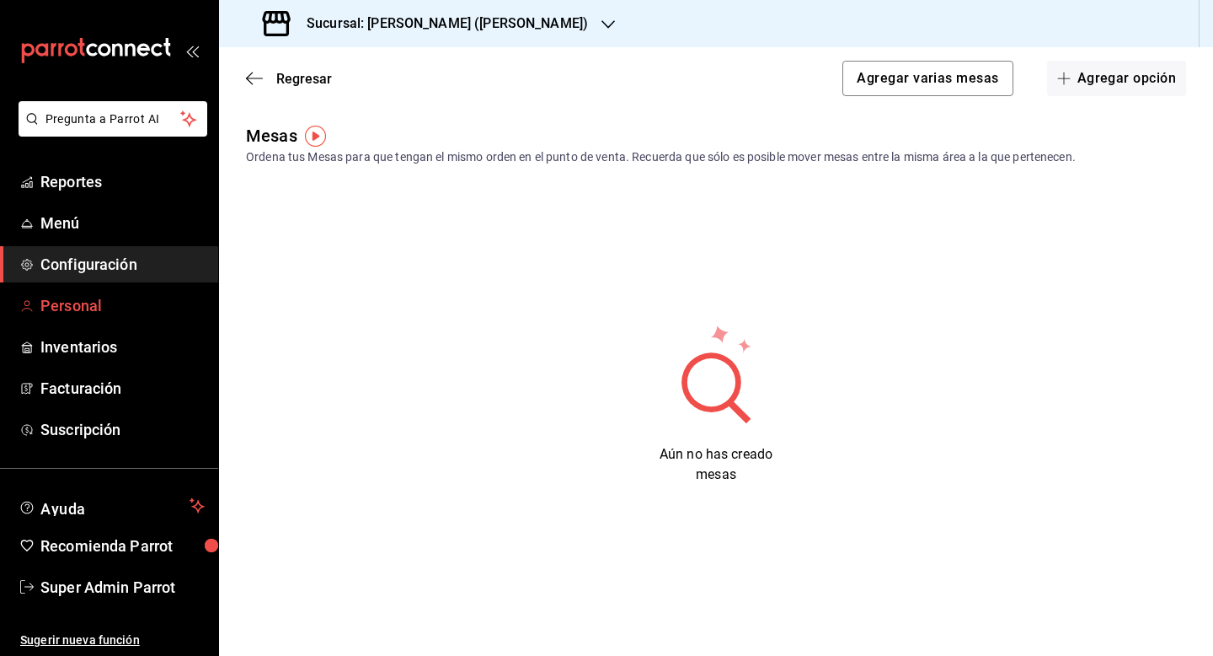
click at [76, 297] on span "Personal" at bounding box center [122, 305] width 164 height 23
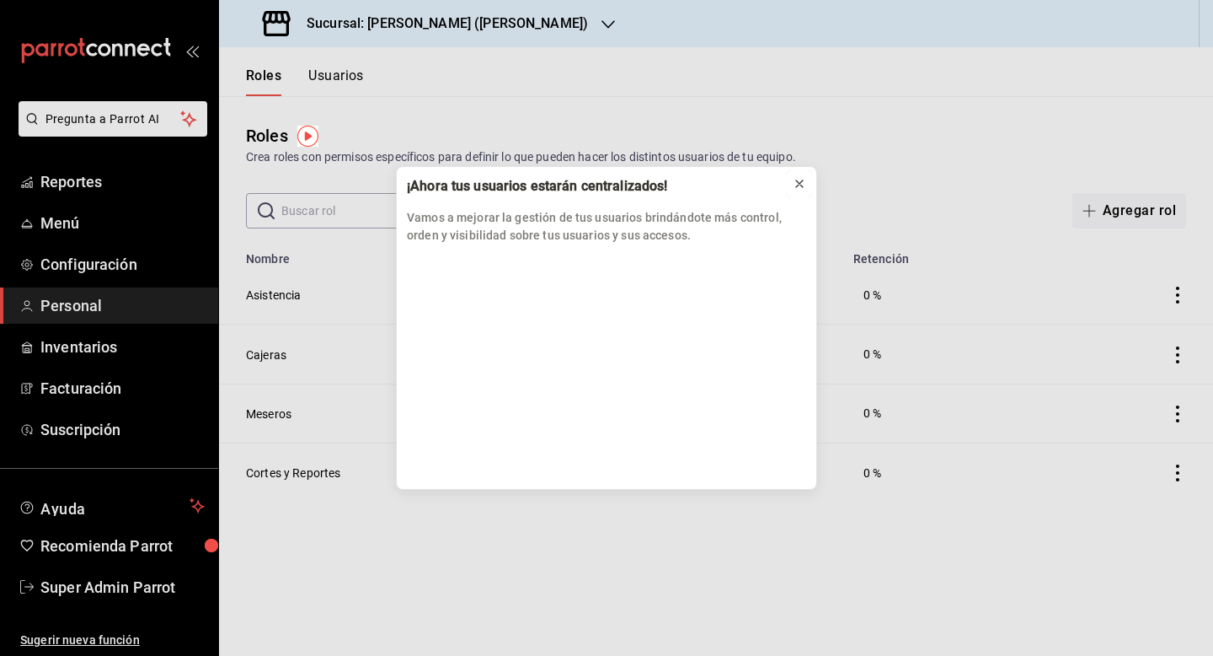
click at [801, 178] on icon at bounding box center [799, 183] width 13 height 13
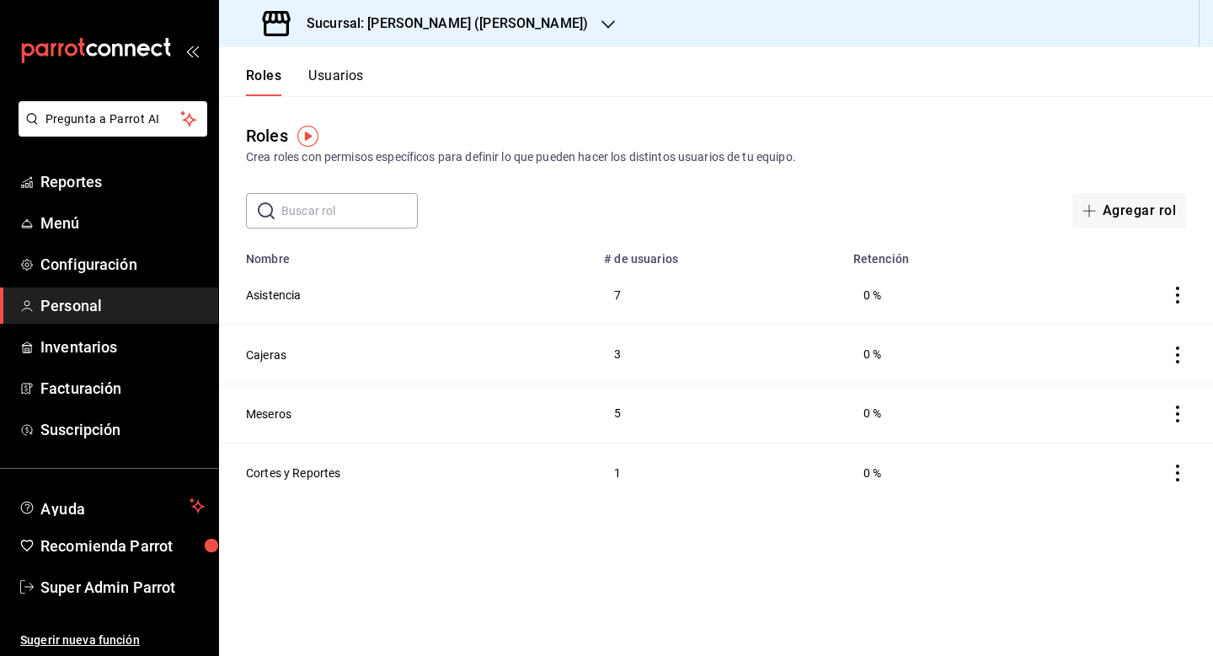
click at [104, 313] on span "Personal" at bounding box center [122, 305] width 164 height 23
click at [99, 272] on span "Configuración" at bounding box center [122, 264] width 164 height 23
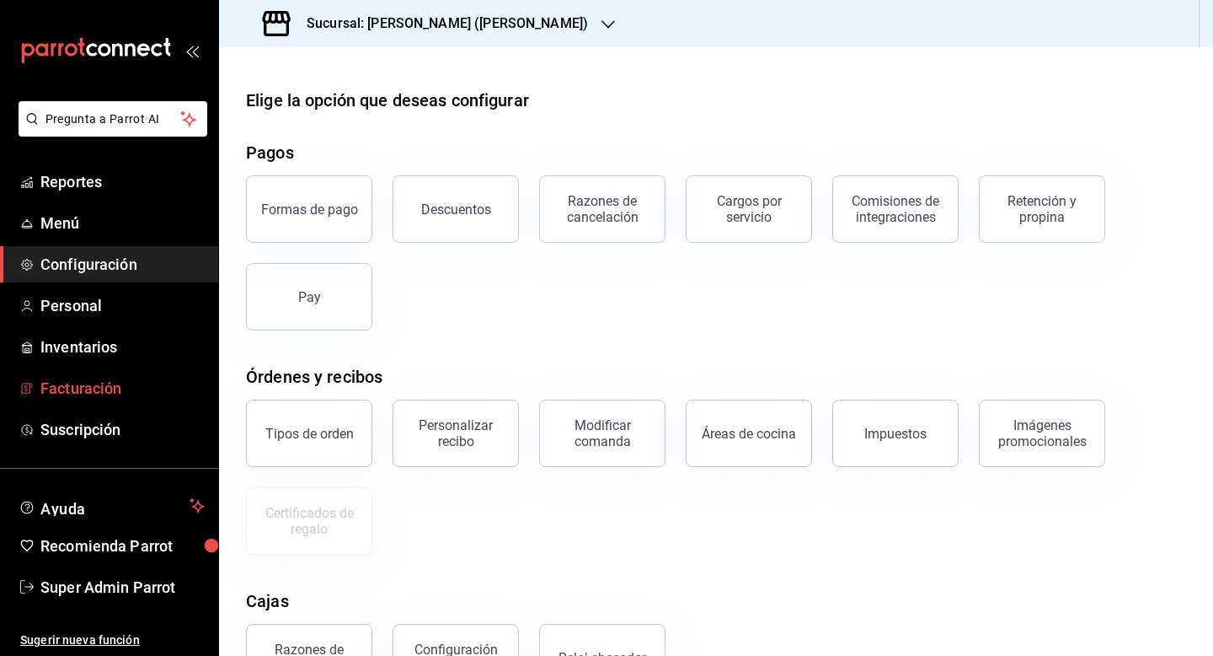
click at [95, 393] on span "Facturación" at bounding box center [122, 388] width 164 height 23
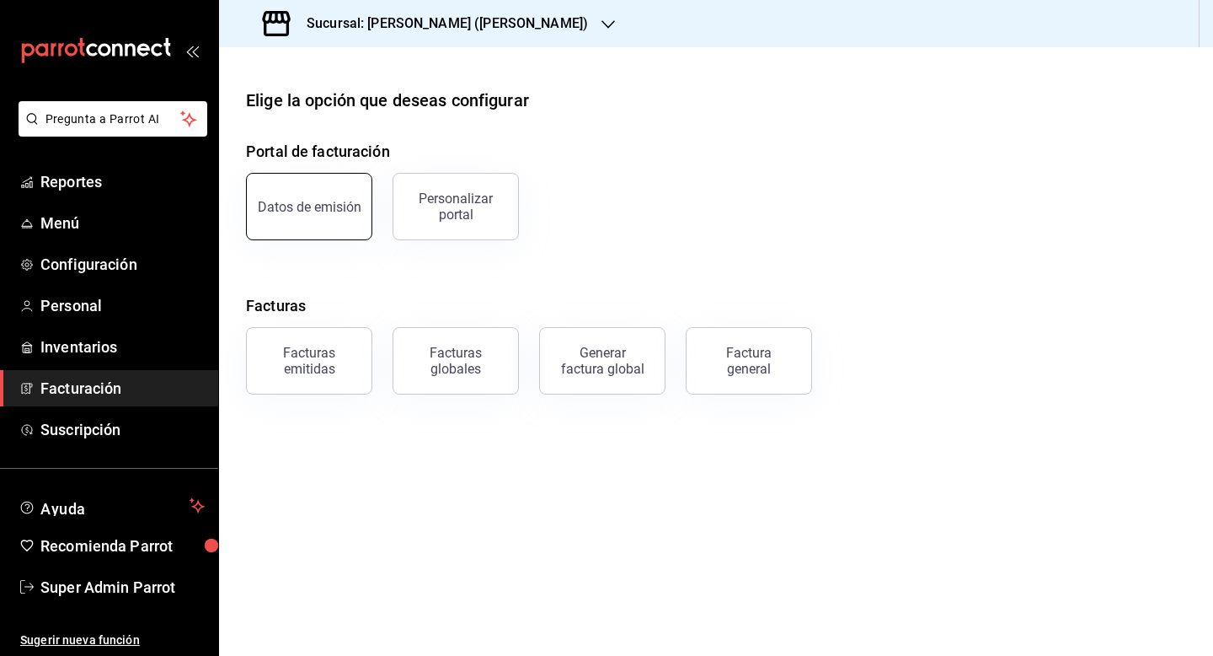
click at [319, 186] on button "Datos de emisión" at bounding box center [309, 206] width 126 height 67
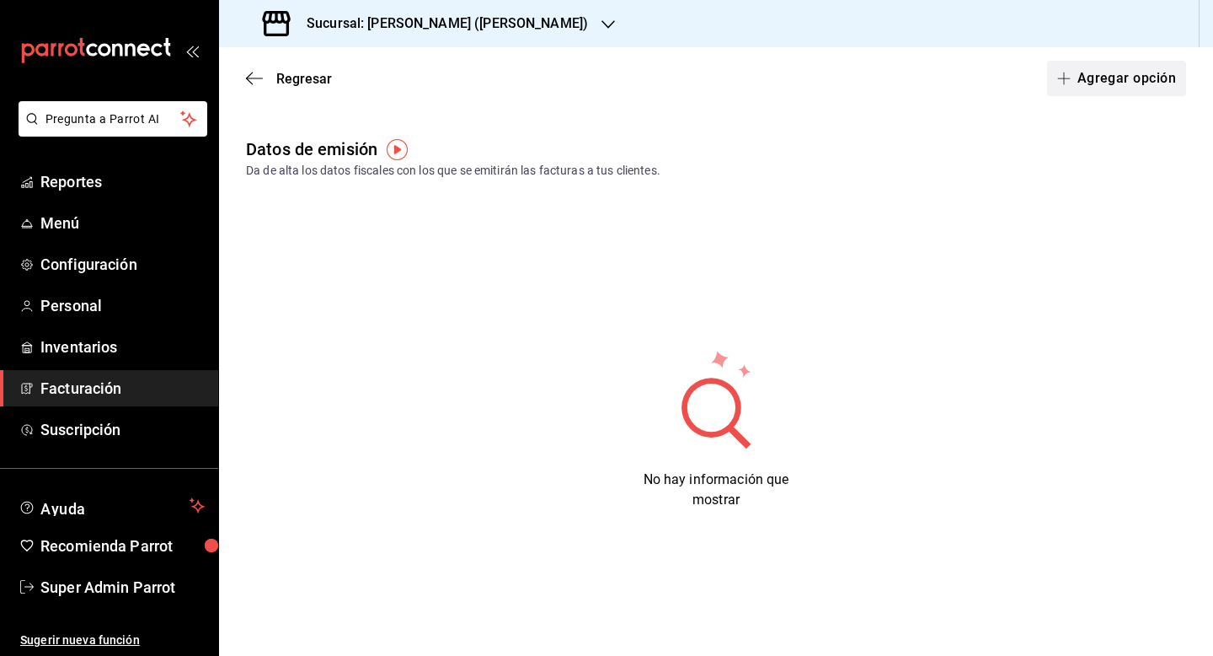
click at [1111, 78] on button "Agregar opción" at bounding box center [1116, 78] width 139 height 35
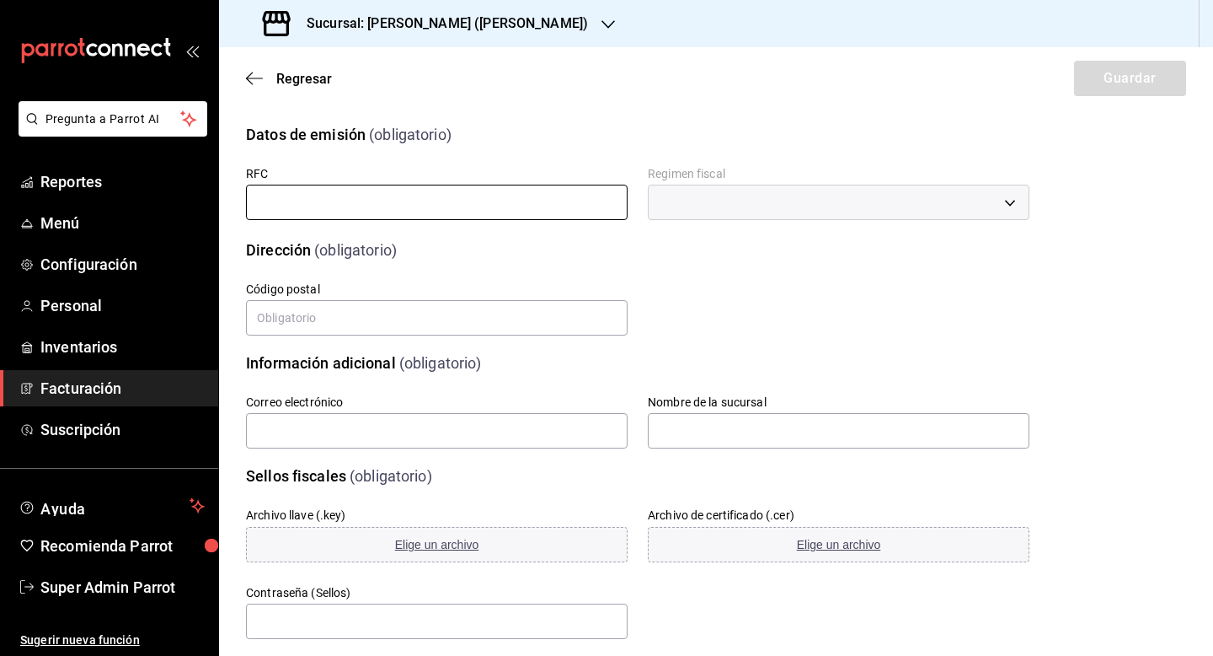
click at [522, 191] on input "text" at bounding box center [437, 202] width 382 height 35
paste input "SACE8002013V5"
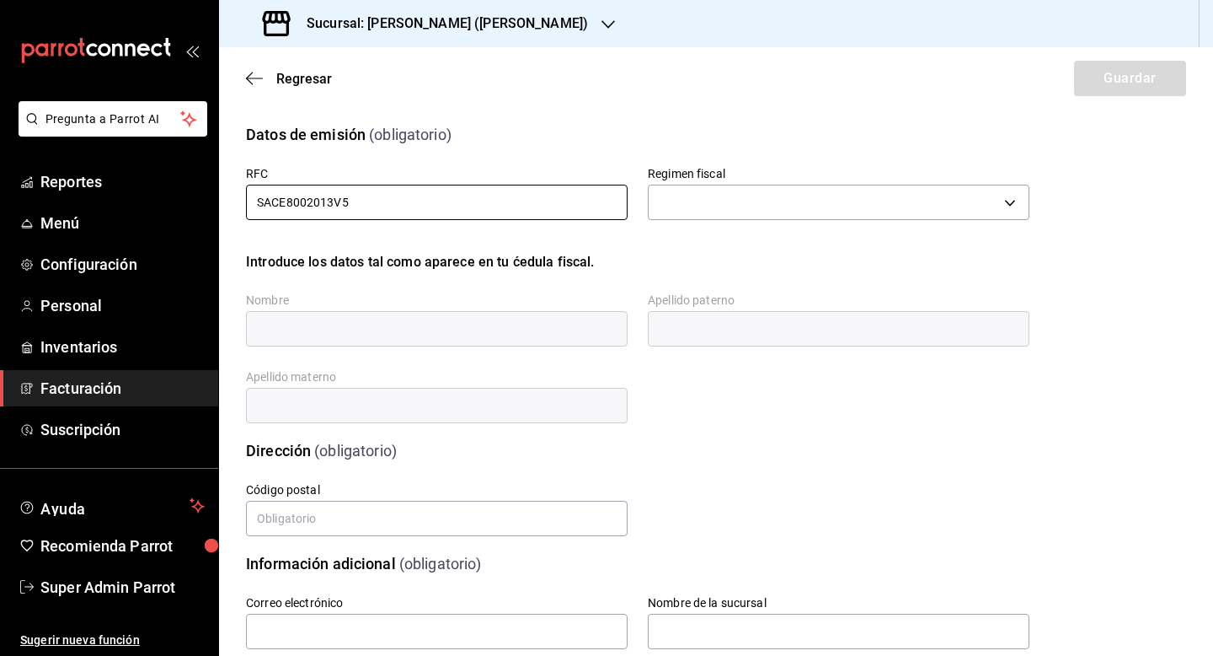
type input "SACE8002013V5"
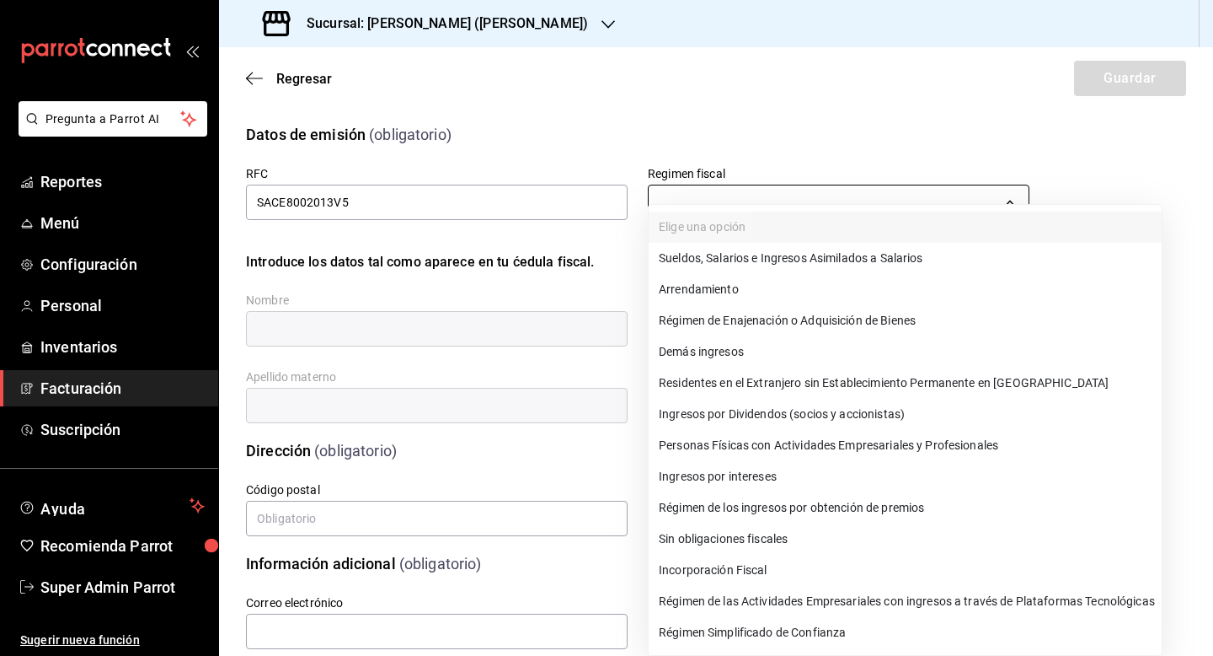
click at [711, 185] on body "Pregunta a Parrot AI Reportes Menú Configuración Personal Inventarios Facturaci…" at bounding box center [606, 328] width 1213 height 656
click at [736, 442] on li "Personas Físicas con Actividades Empresariales y Profesionales" at bounding box center [905, 445] width 513 height 31
type input "612"
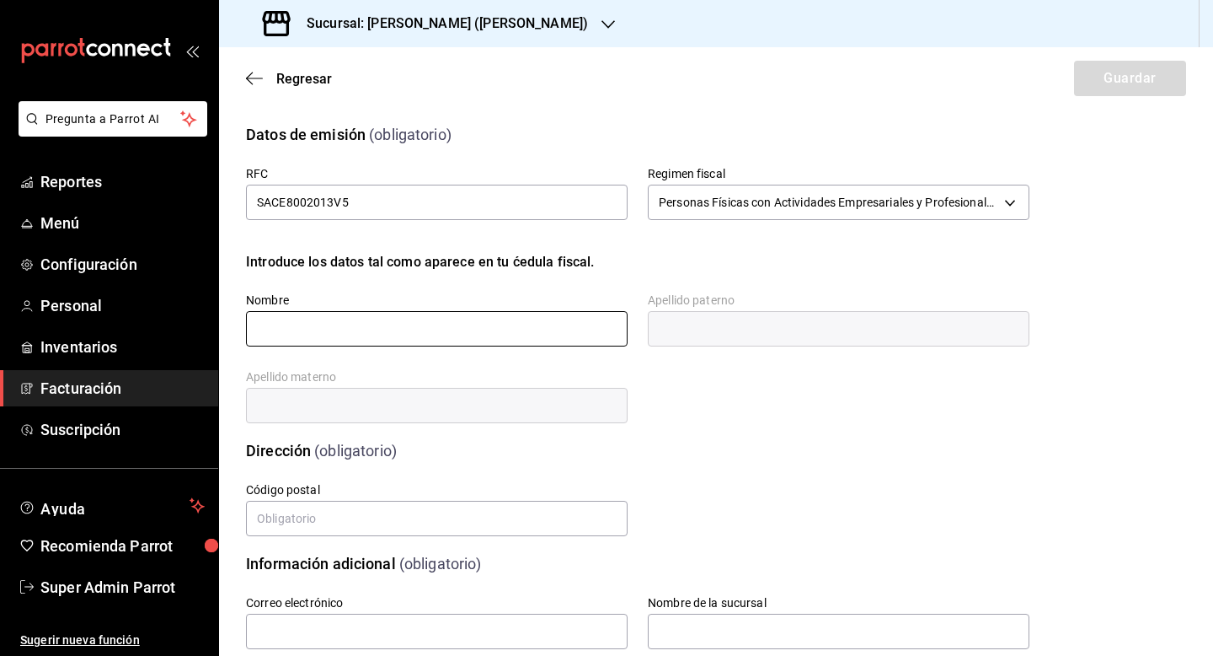
click at [506, 321] on input "text" at bounding box center [437, 328] width 382 height 35
paste input "JOSE EDUARDO"
type input "JOSE EDUARDO"
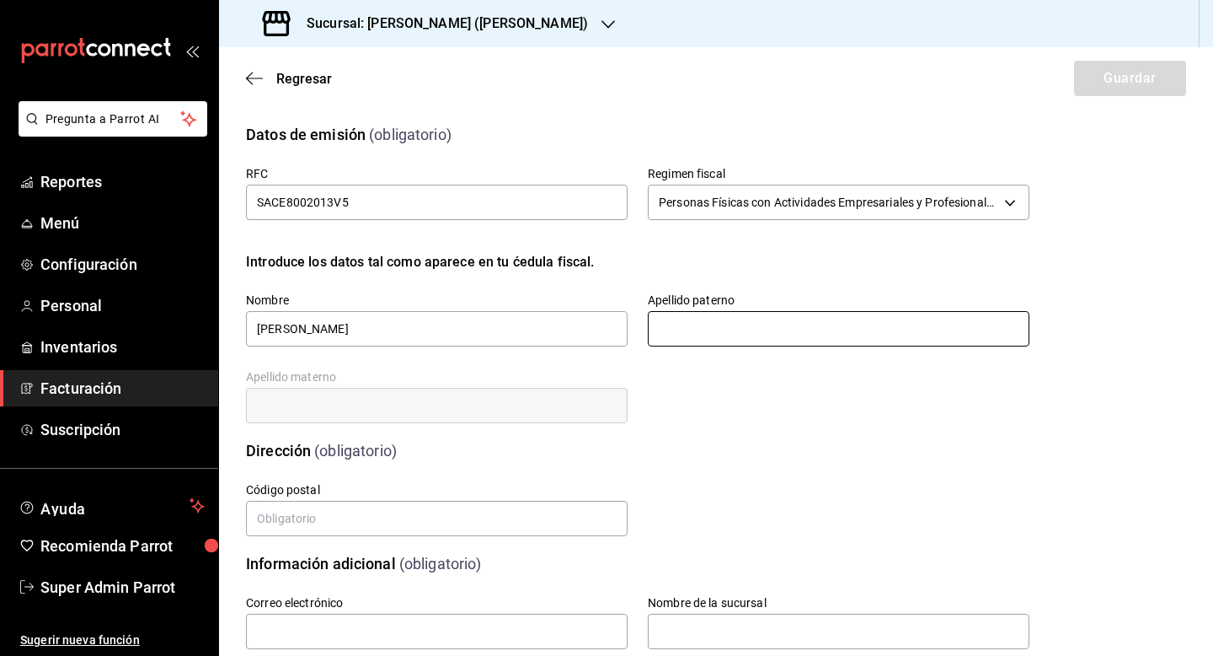
click at [795, 327] on input "text" at bounding box center [839, 328] width 382 height 35
paste input "SANCHEZ"
type input "SANCHEZ"
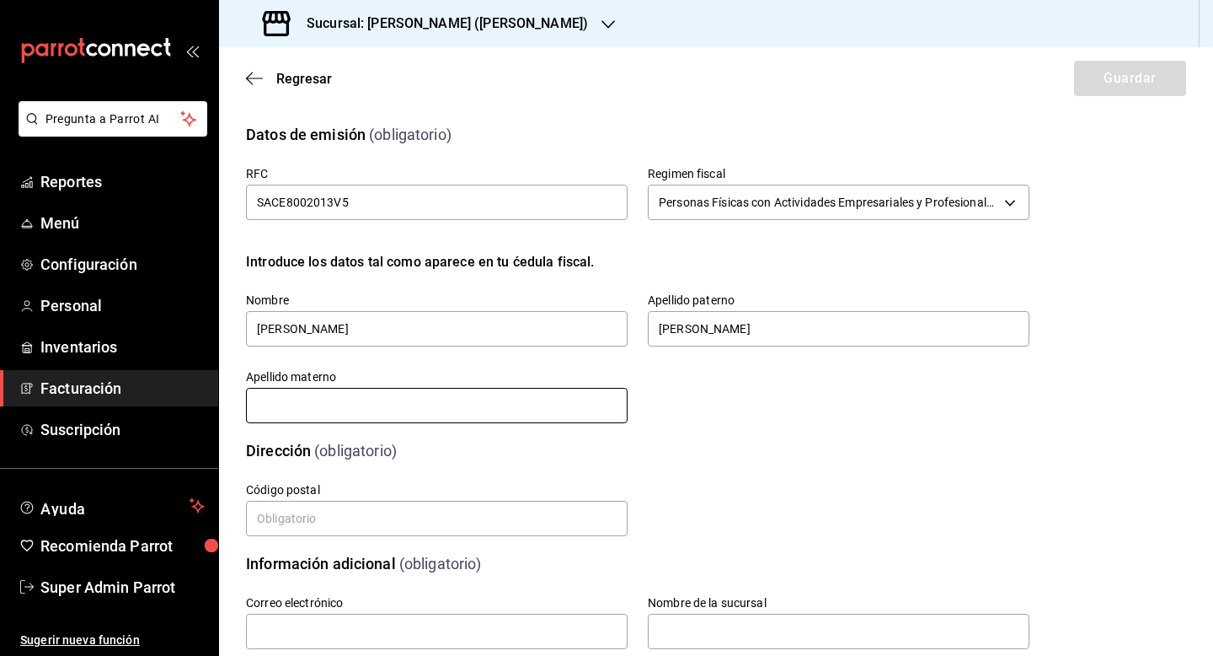
click at [364, 416] on input "text" at bounding box center [437, 405] width 382 height 35
paste input "CABALLERO"
type input "CABALLERO"
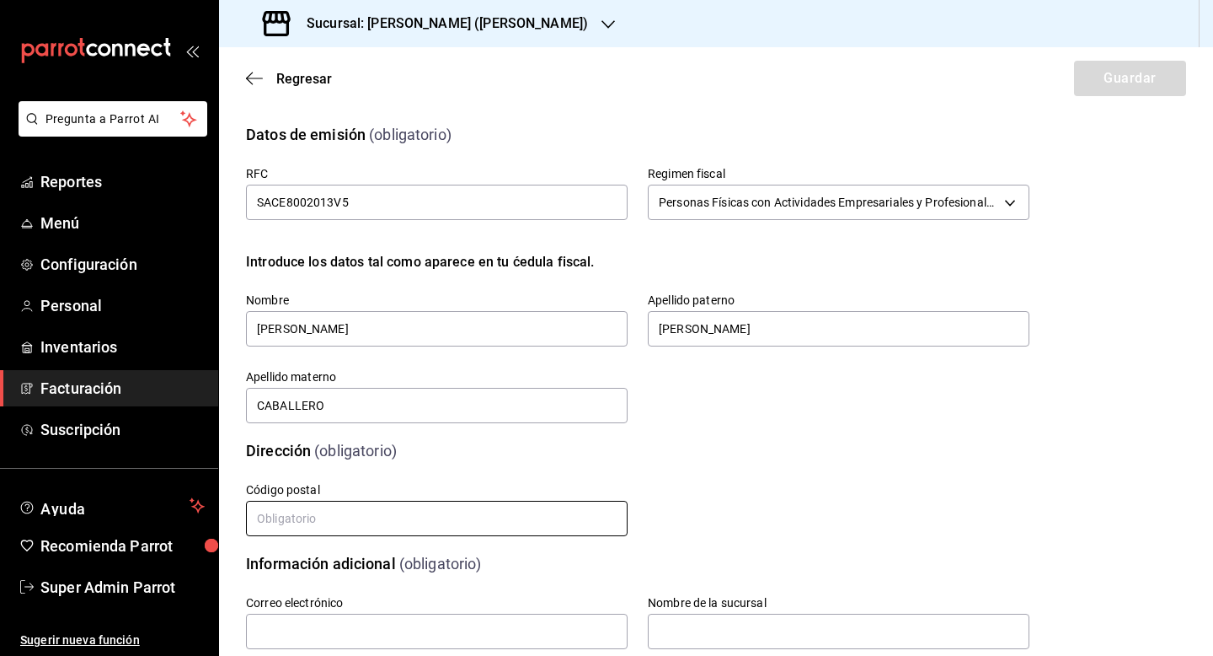
click at [411, 523] on input "text" at bounding box center [437, 518] width 382 height 35
paste input "66420"
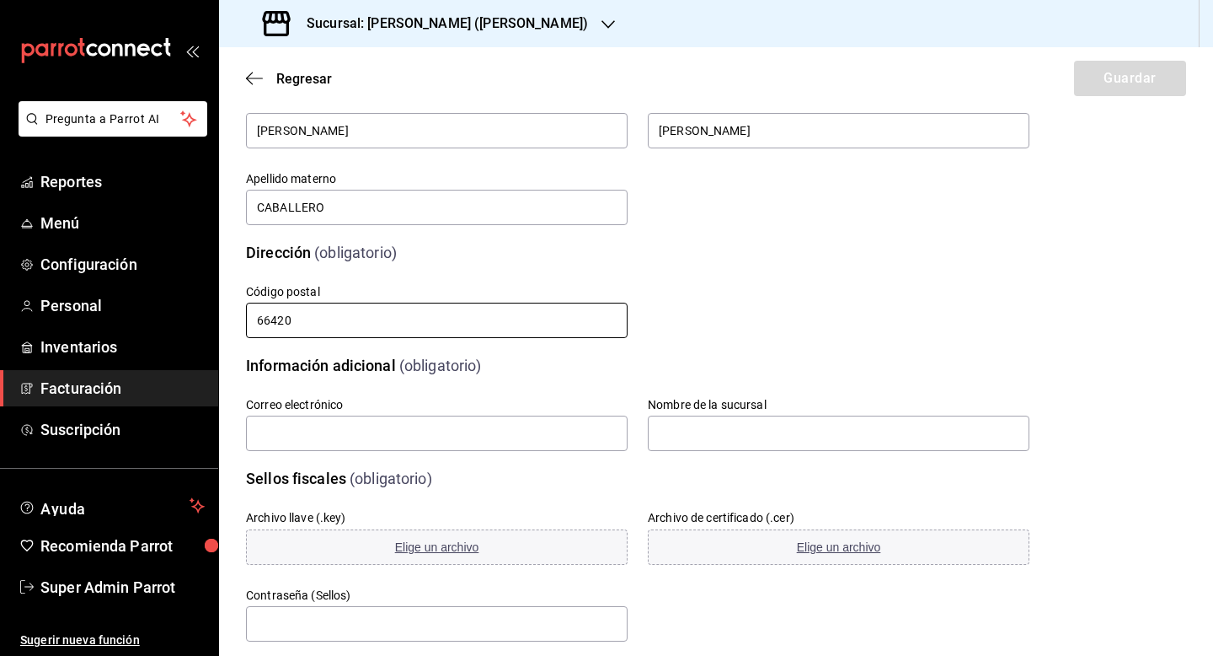
scroll to position [218, 0]
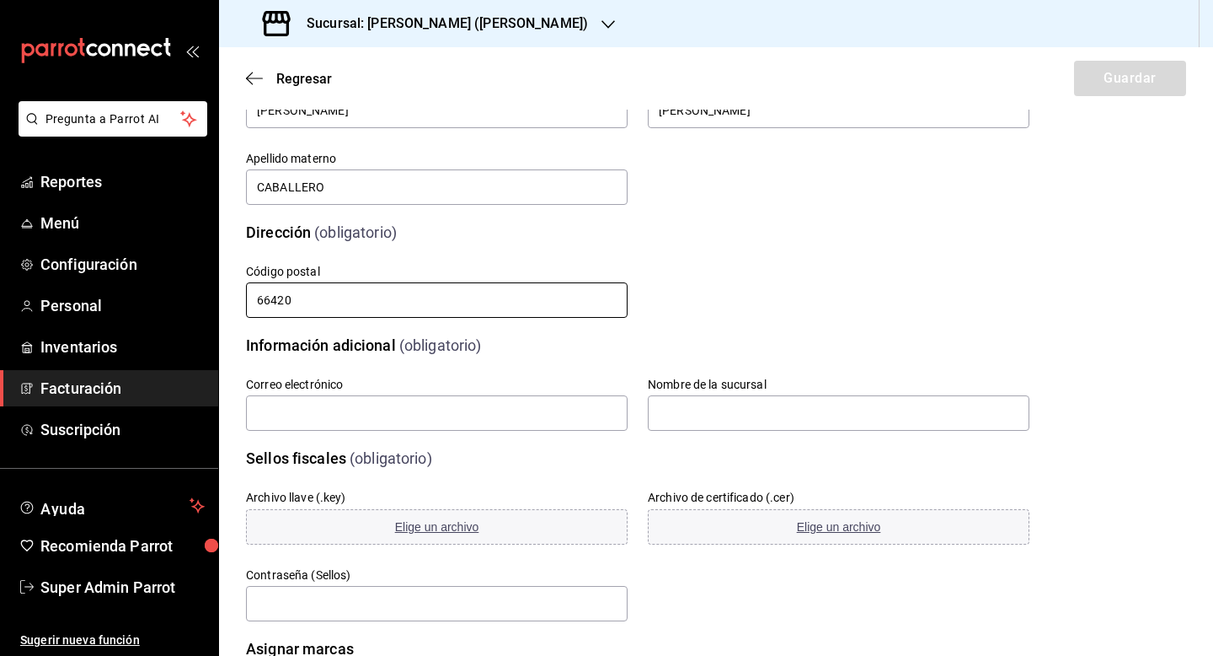
type input "66420"
click at [414, 422] on input "text" at bounding box center [437, 412] width 382 height 35
paste input "[EMAIL_ADDRESS][DOMAIN_NAME]"
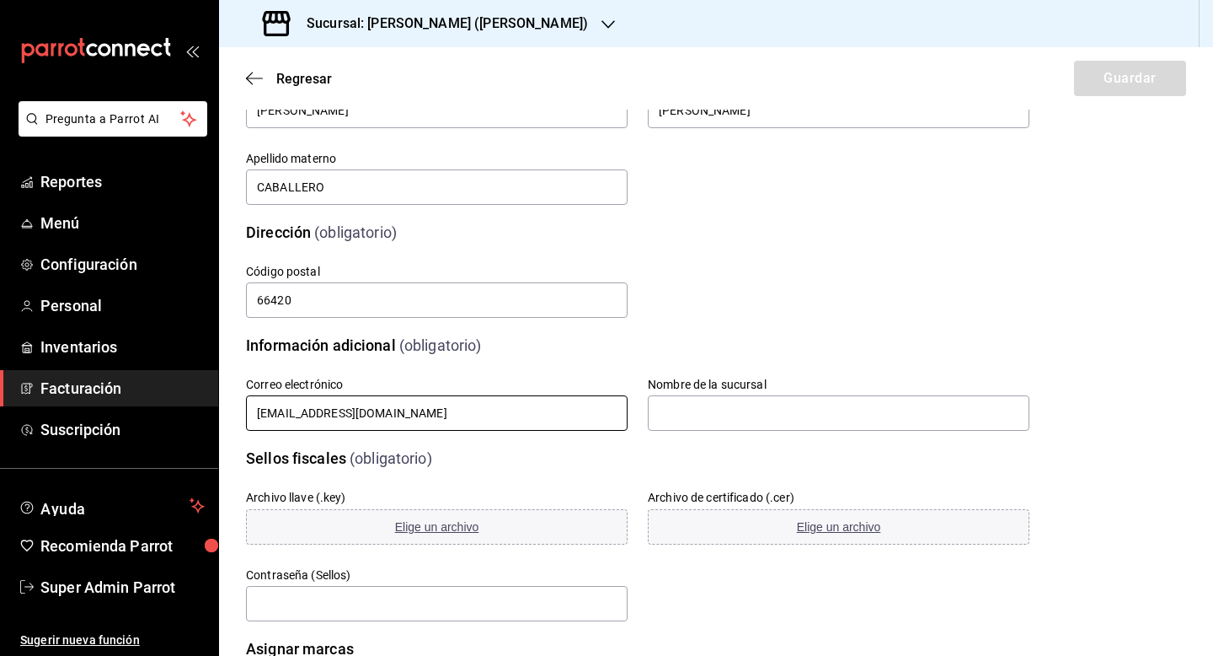
type input "[EMAIL_ADDRESS][DOMAIN_NAME]"
click at [703, 406] on input "text" at bounding box center [839, 412] width 382 height 35
paste input "Tacos Don Pedro Cumbres"
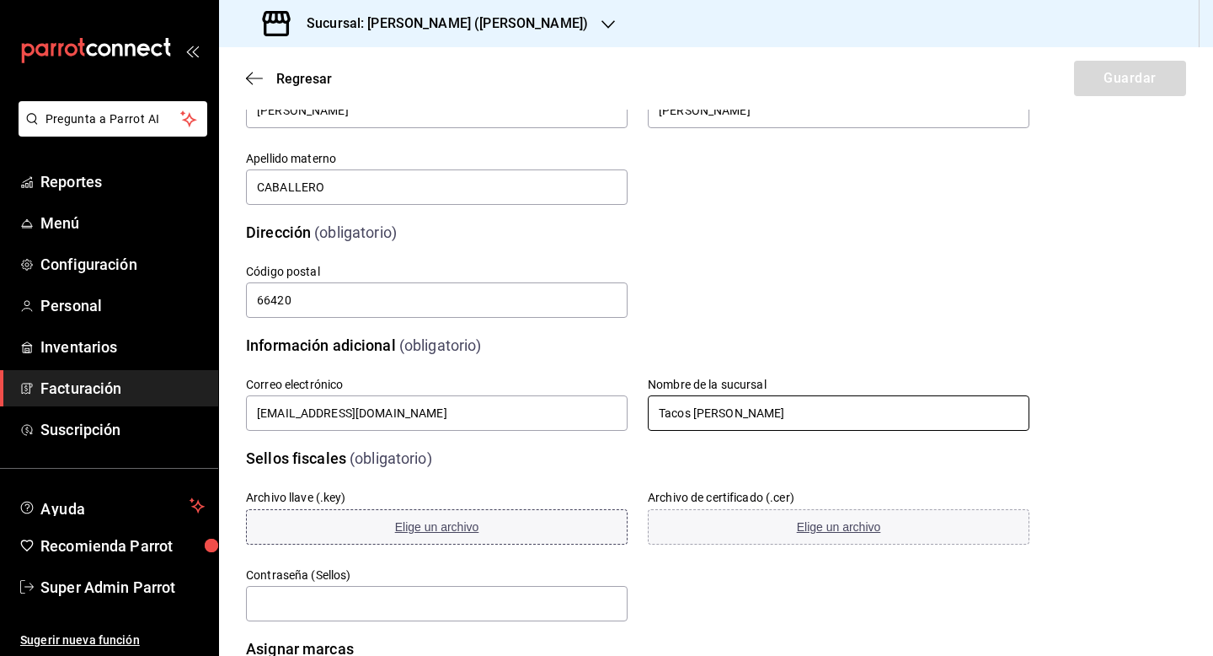
type input "Tacos Don Pedro Cumbres"
click at [431, 522] on span "Elige un archivo" at bounding box center [437, 526] width 84 height 13
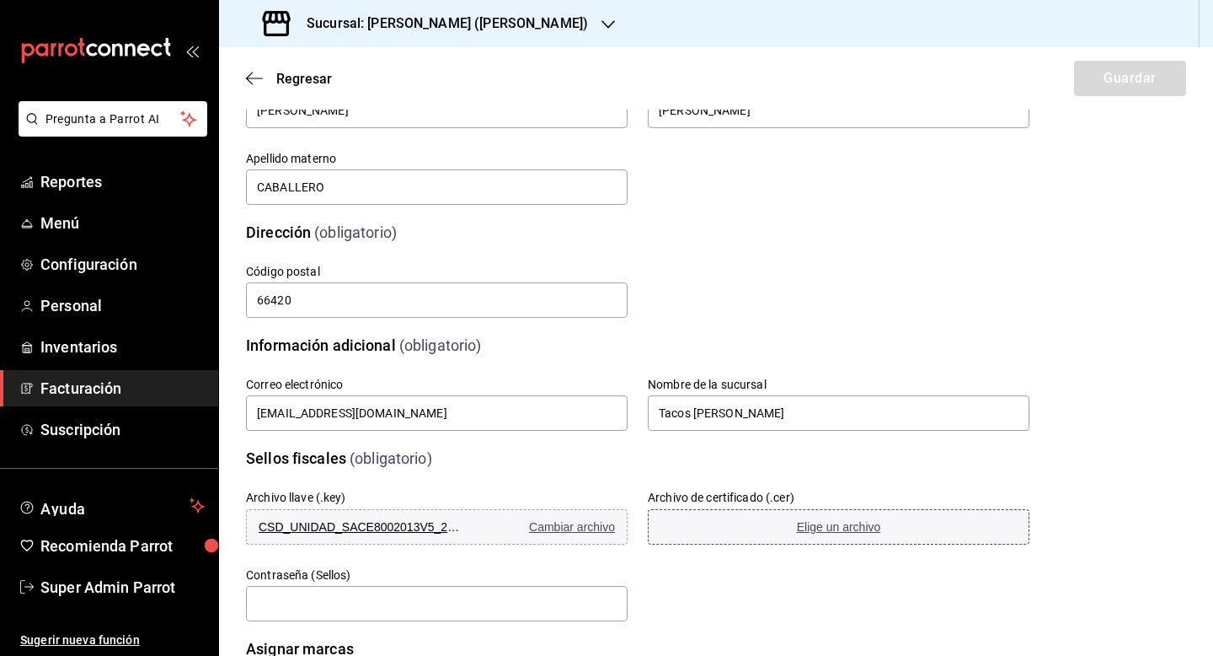
click at [830, 538] on button "Elige un archivo" at bounding box center [839, 526] width 382 height 35
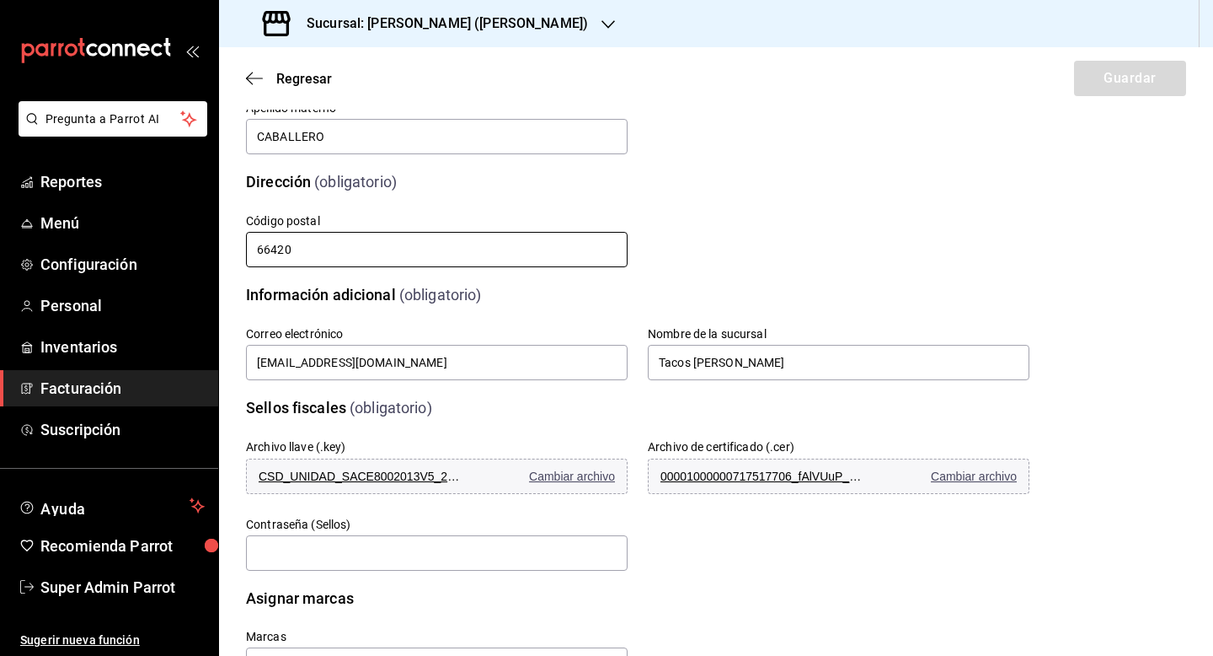
scroll to position [336, 0]
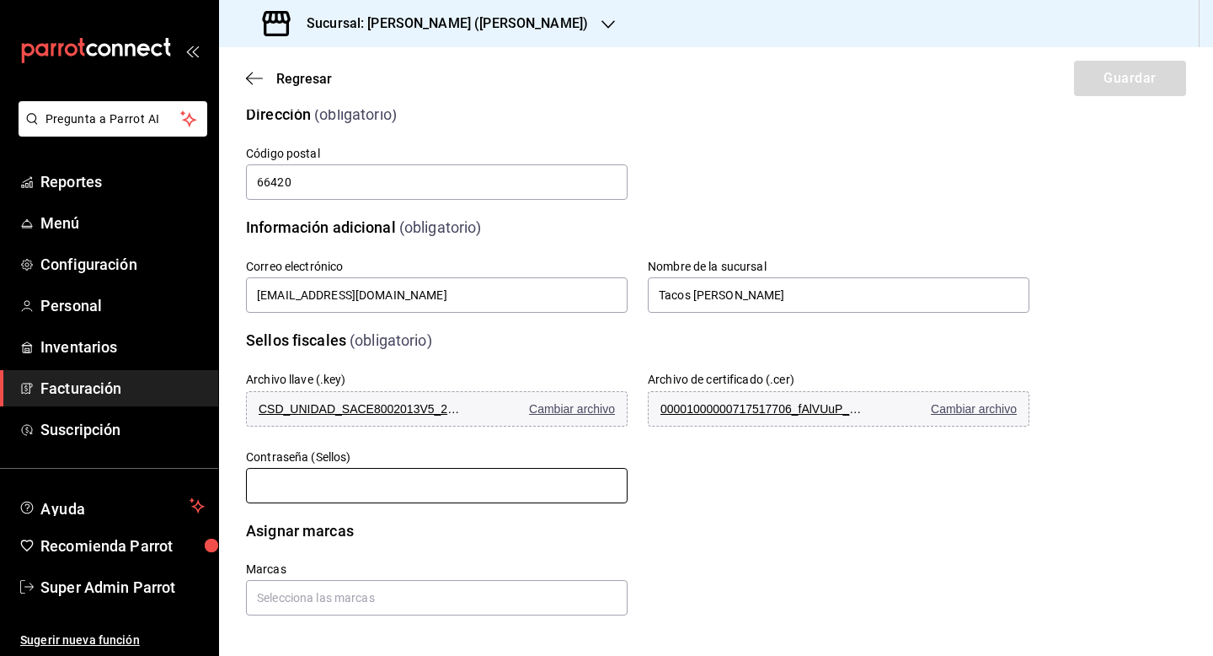
click at [465, 492] on input "text" at bounding box center [437, 485] width 382 height 35
paste input "JOSE230725"
type input "JOSE230725"
click at [431, 598] on input "text" at bounding box center [437, 597] width 382 height 35
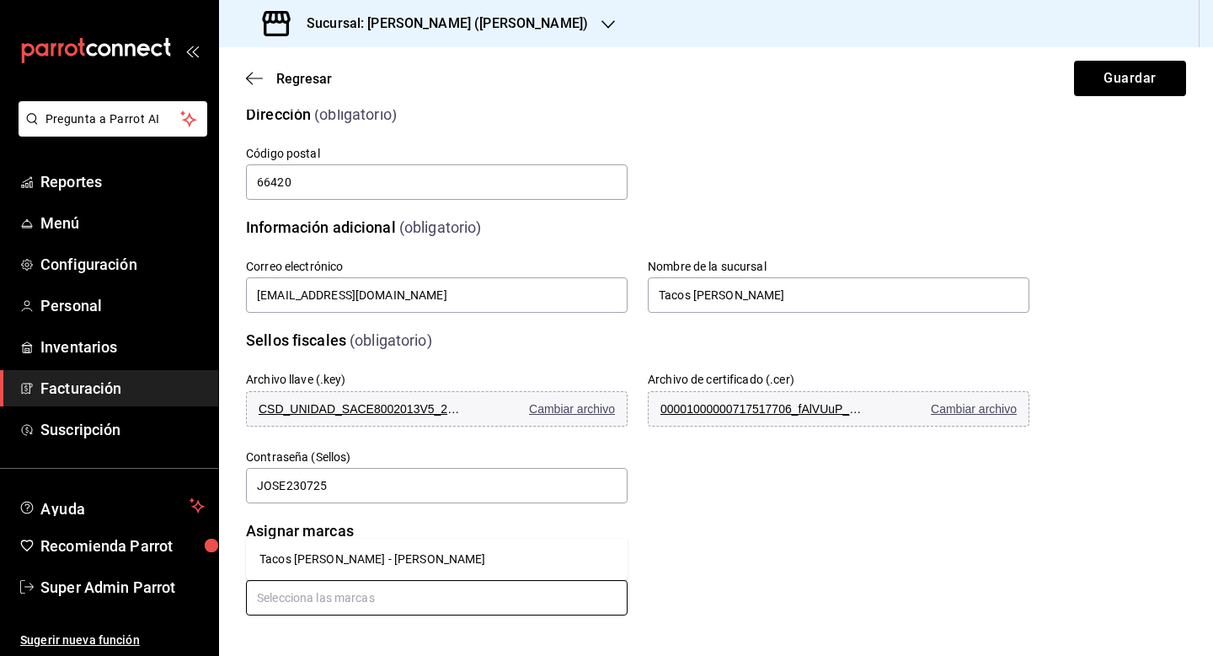
click at [431, 547] on li "Tacos Pedro - Bartolomé" at bounding box center [437, 559] width 382 height 28
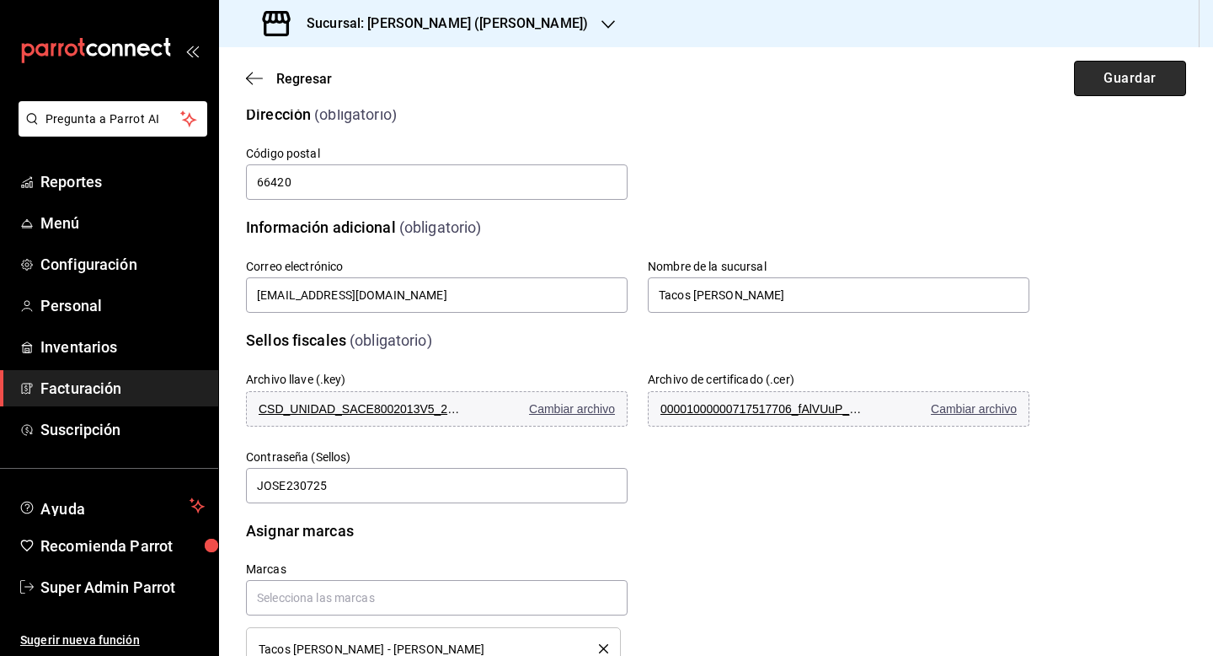
click at [1097, 81] on button "Guardar" at bounding box center [1130, 78] width 112 height 35
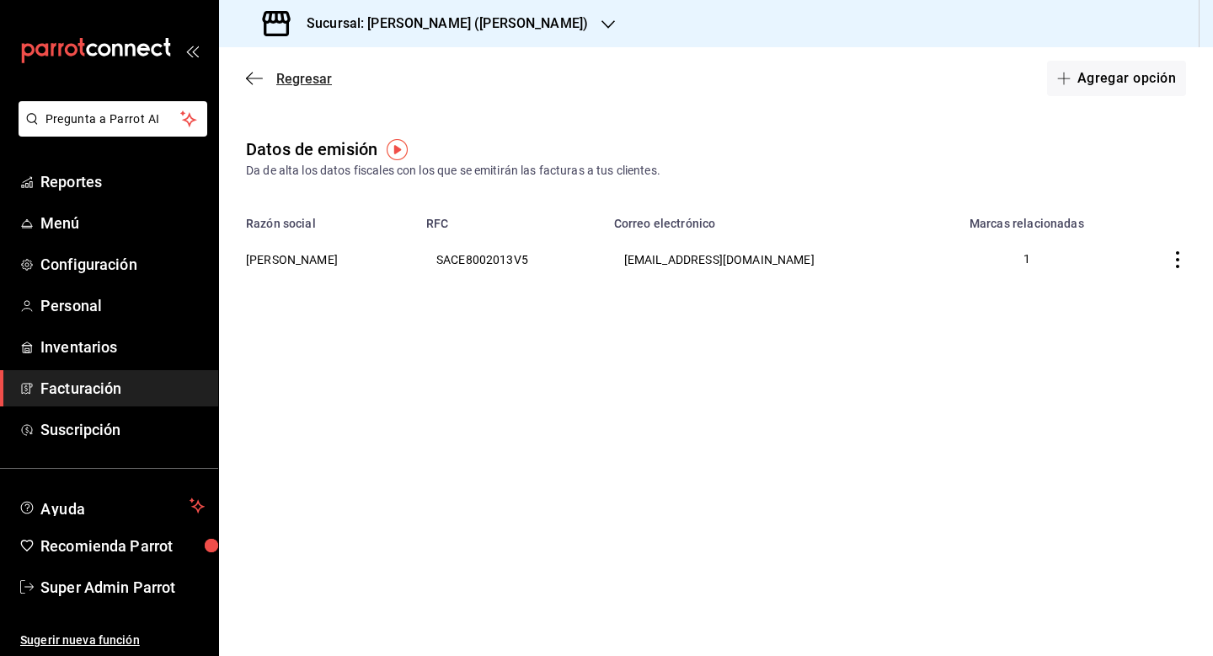
click at [304, 76] on span "Regresar" at bounding box center [304, 79] width 56 height 16
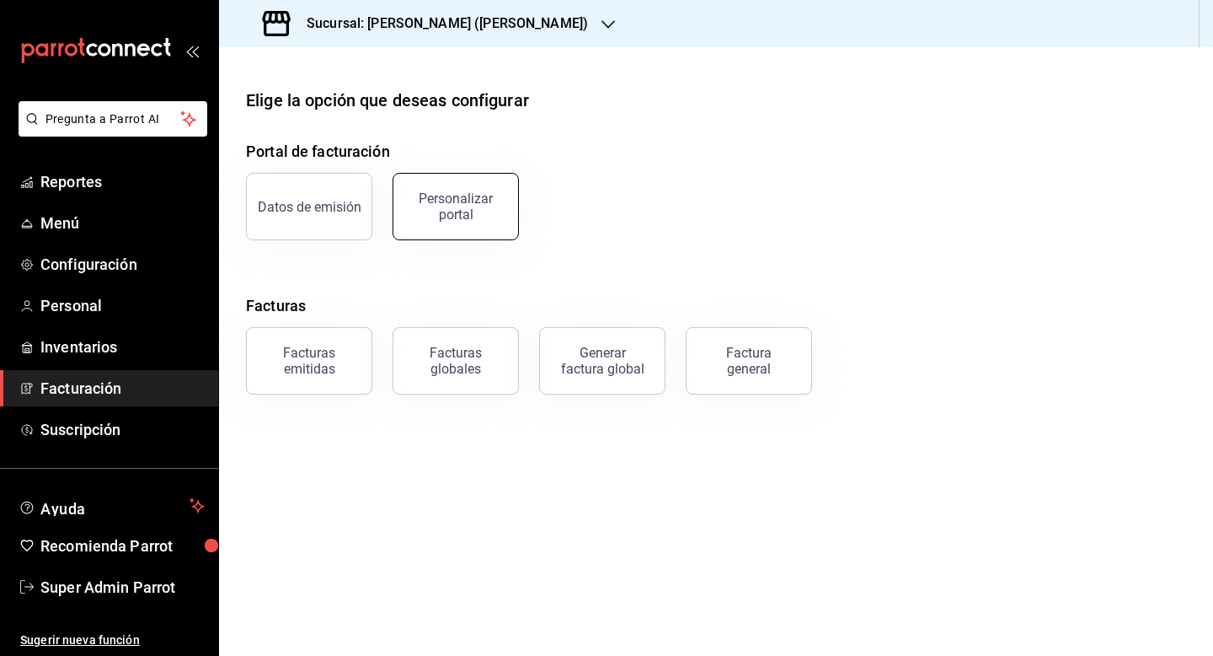
click at [449, 230] on button "Personalizar portal" at bounding box center [456, 206] width 126 height 67
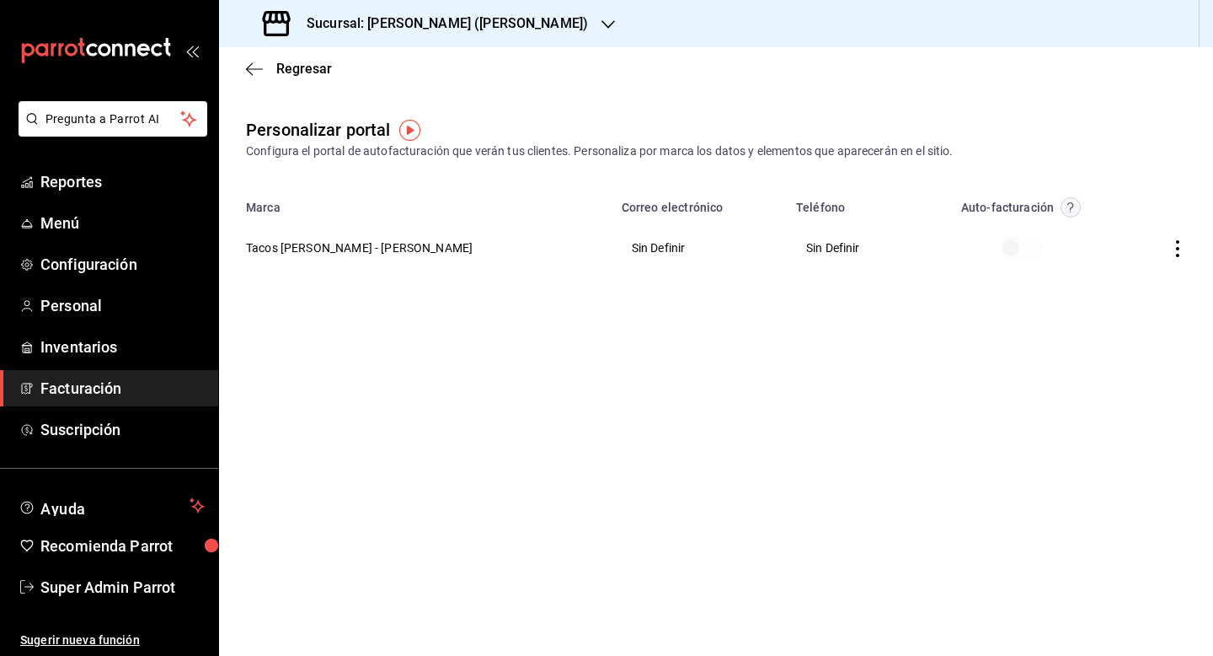
click at [1178, 244] on icon "button" at bounding box center [1178, 248] width 17 height 17
click at [1055, 225] on span "Editar" at bounding box center [1066, 227] width 57 height 16
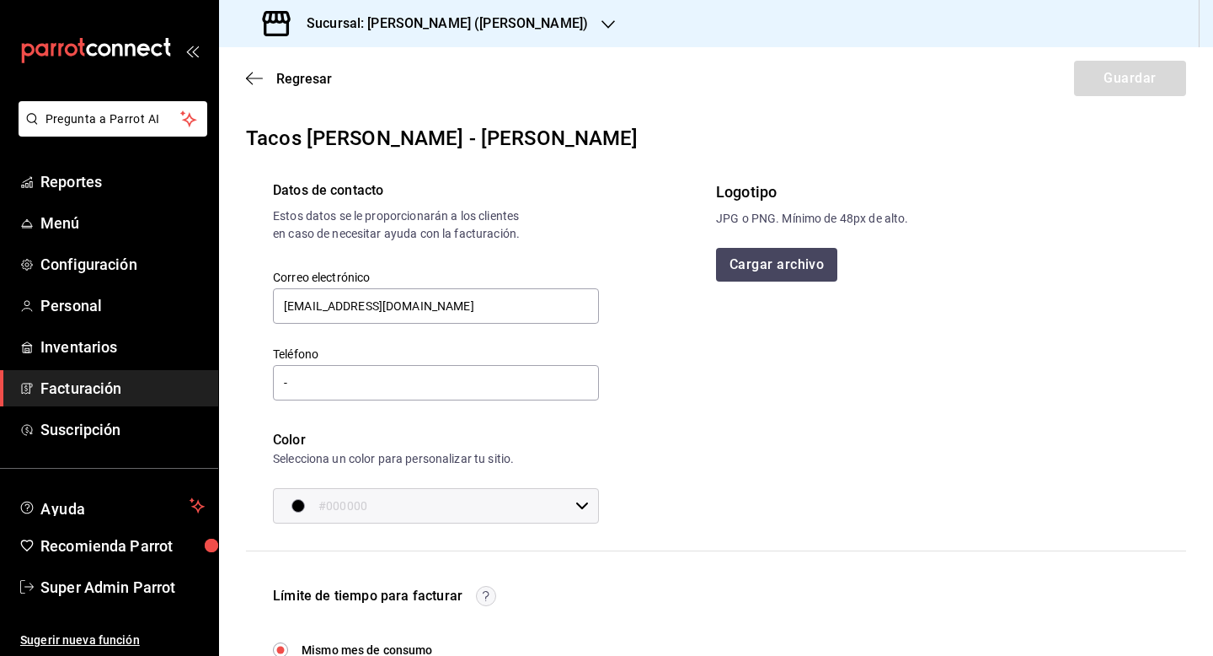
type input "[EMAIL_ADDRESS][DOMAIN_NAME]"
click at [482, 400] on input "-" at bounding box center [436, 382] width 326 height 35
paste input "81 1367-0857"
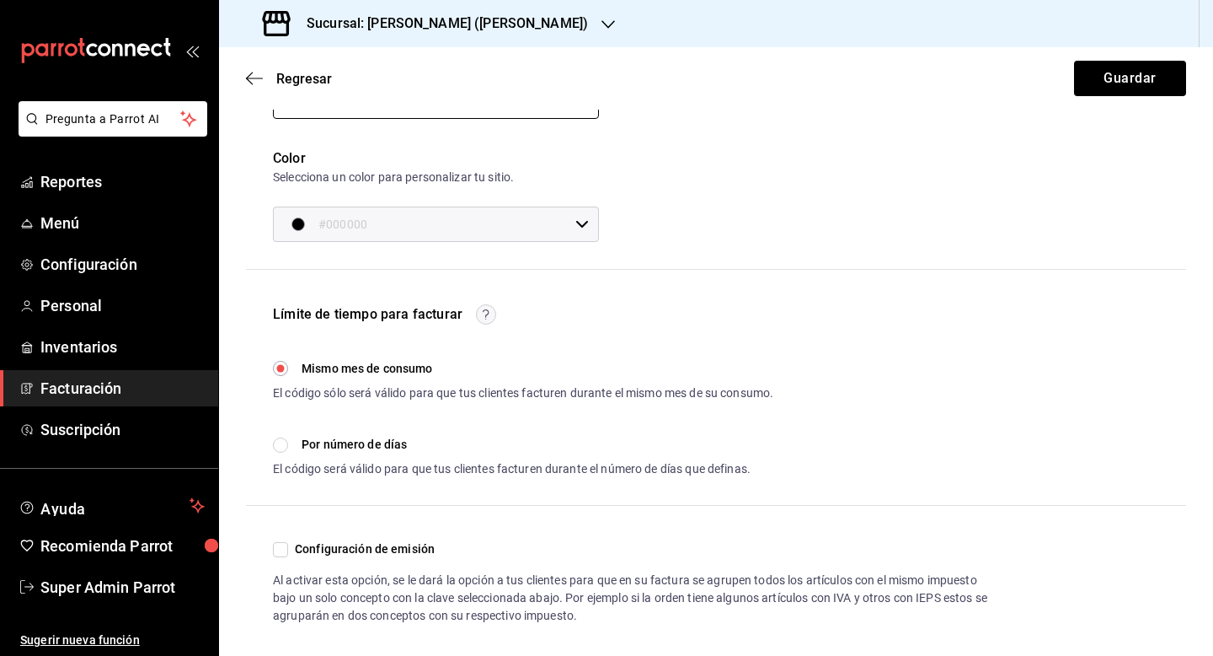
scroll to position [315, 0]
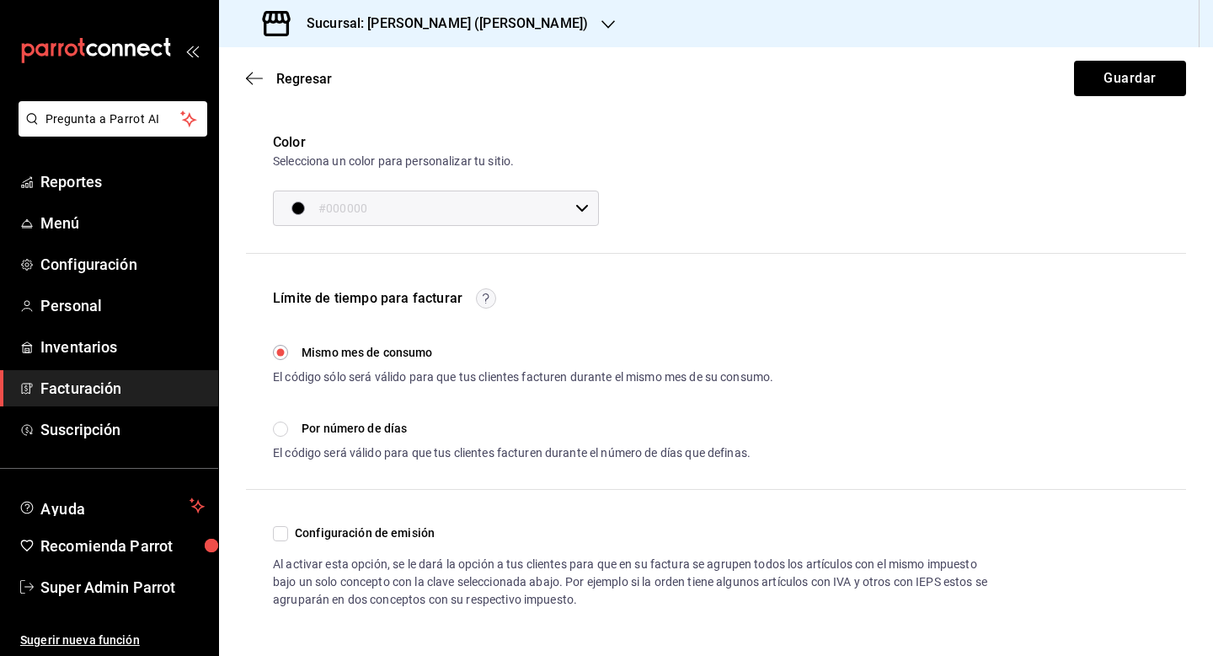
type input "81 1367-0857"
click at [1111, 80] on button "Guardar" at bounding box center [1130, 78] width 112 height 35
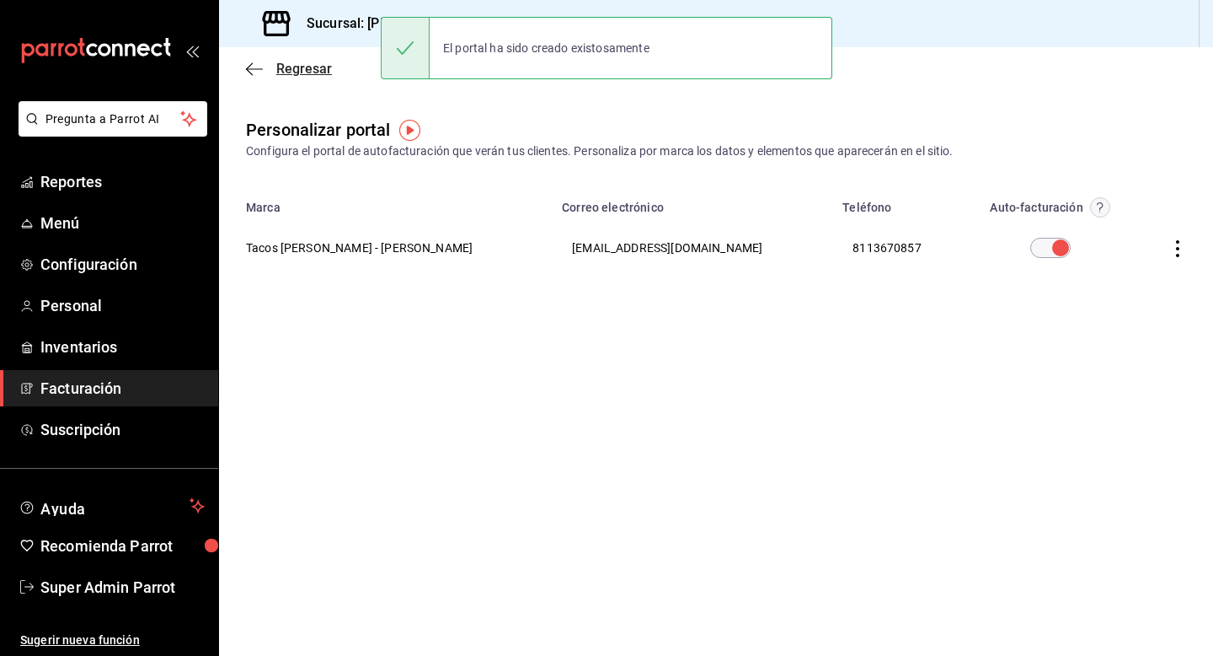
click at [279, 74] on span "Regresar" at bounding box center [304, 69] width 56 height 16
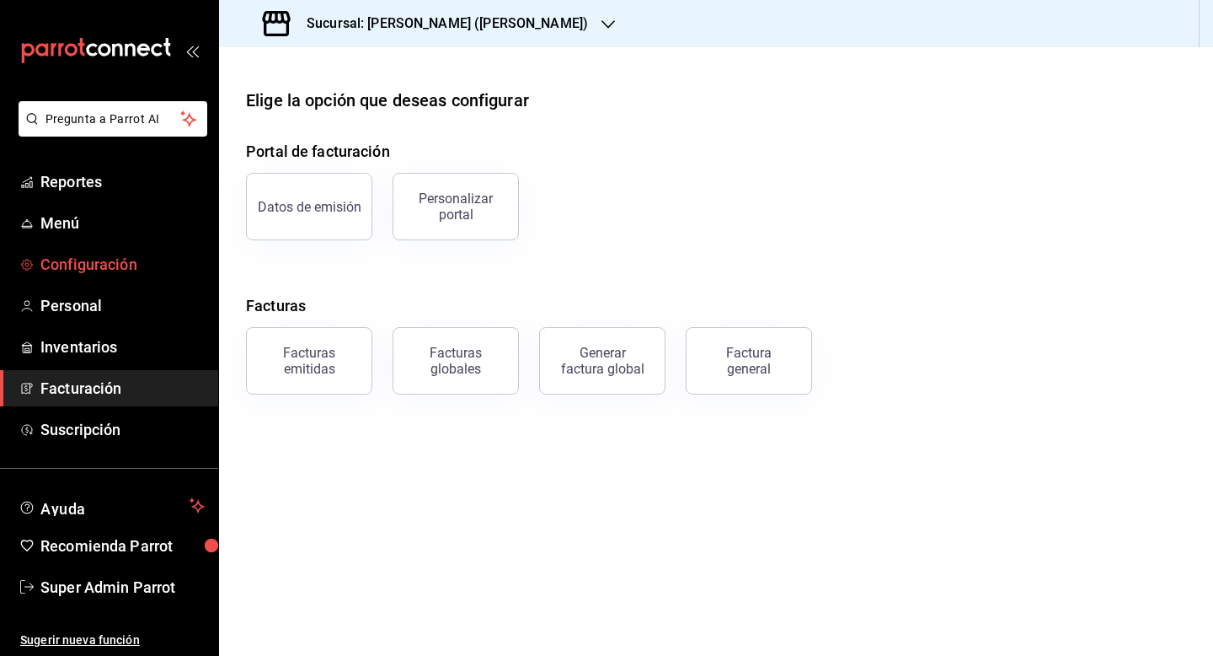
click at [110, 250] on link "Configuración" at bounding box center [109, 264] width 218 height 36
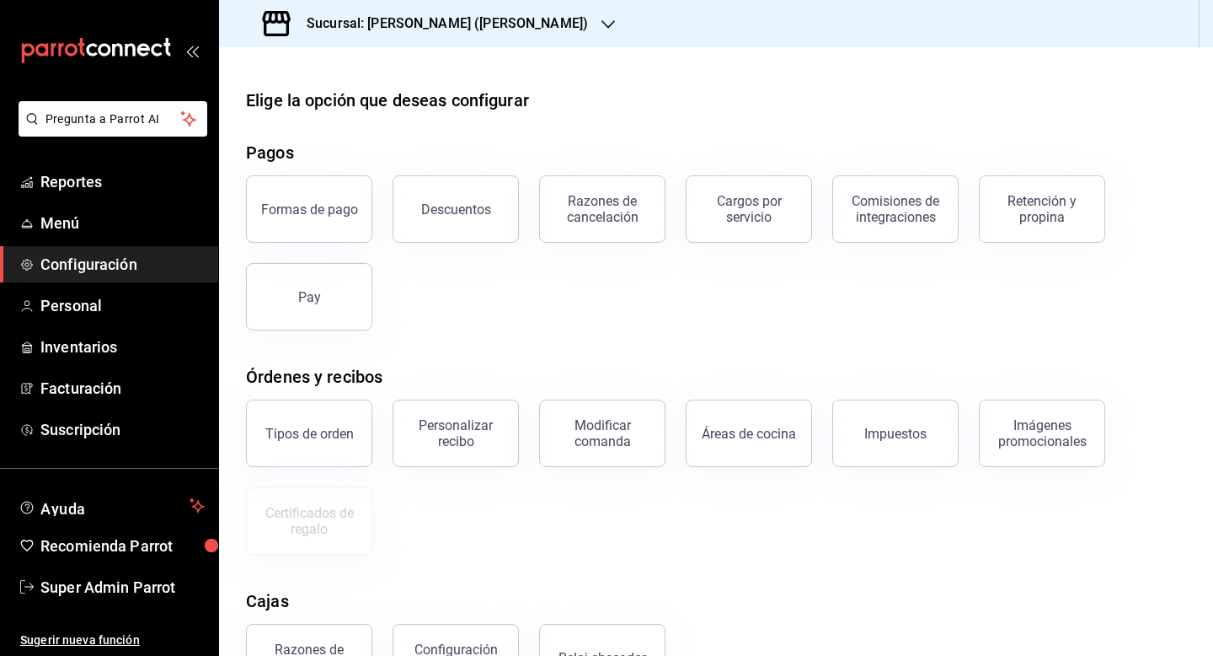
click at [554, 32] on div "Sucursal: [PERSON_NAME] ([PERSON_NAME])" at bounding box center [427, 23] width 389 height 47
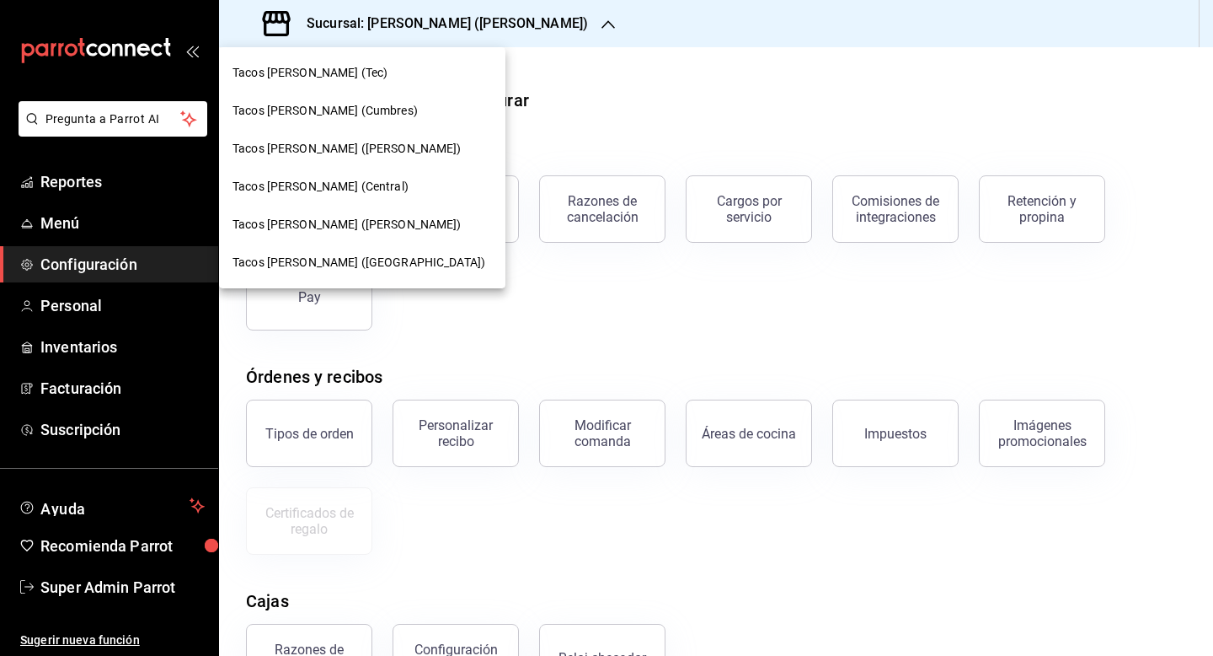
click at [89, 592] on div at bounding box center [606, 328] width 1213 height 656
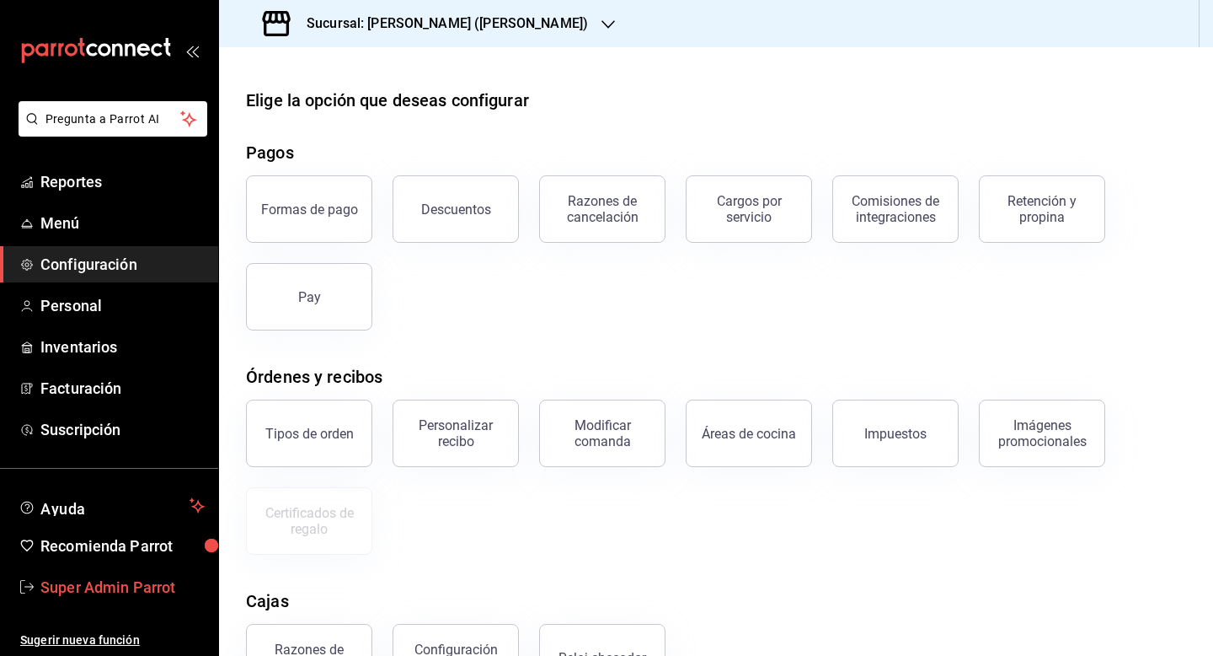
click at [95, 588] on span "Super Admin Parrot" at bounding box center [122, 587] width 164 height 23
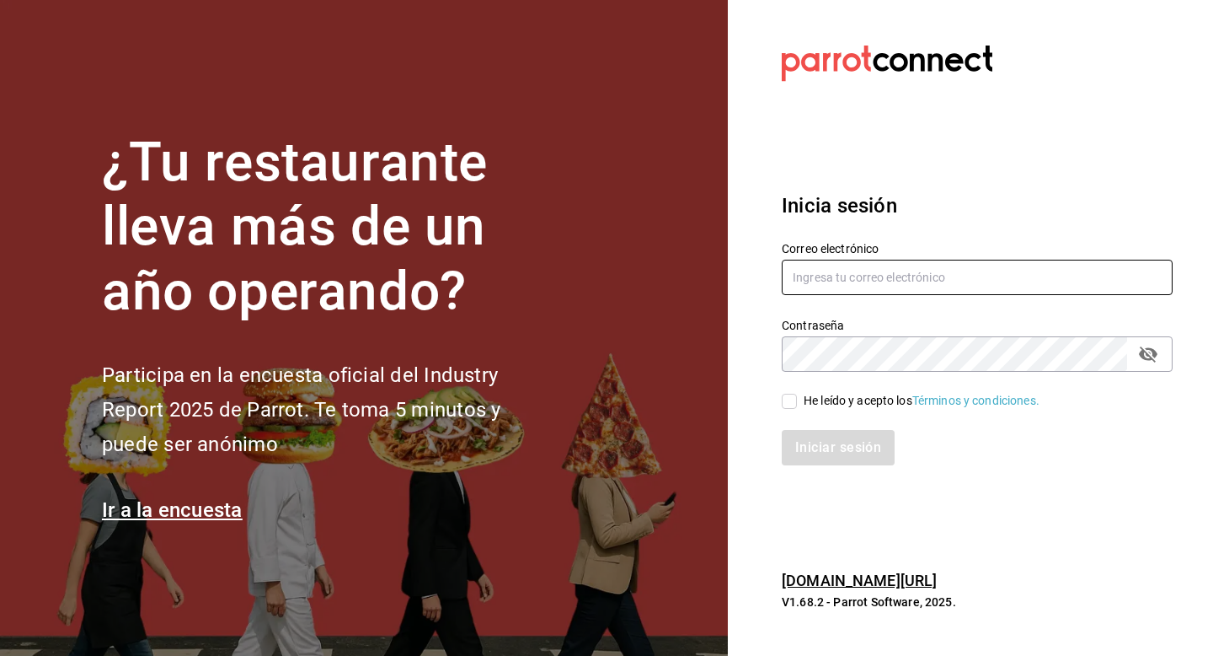
click at [902, 267] on input "text" at bounding box center [977, 277] width 391 height 35
type input "apapachohostal@cdmx.com"
click at [827, 397] on div "He leído y acepto los Términos y condiciones." at bounding box center [922, 401] width 236 height 18
click at [797, 397] on input "He leído y acepto los Términos y condiciones." at bounding box center [789, 401] width 15 height 15
checkbox input "true"
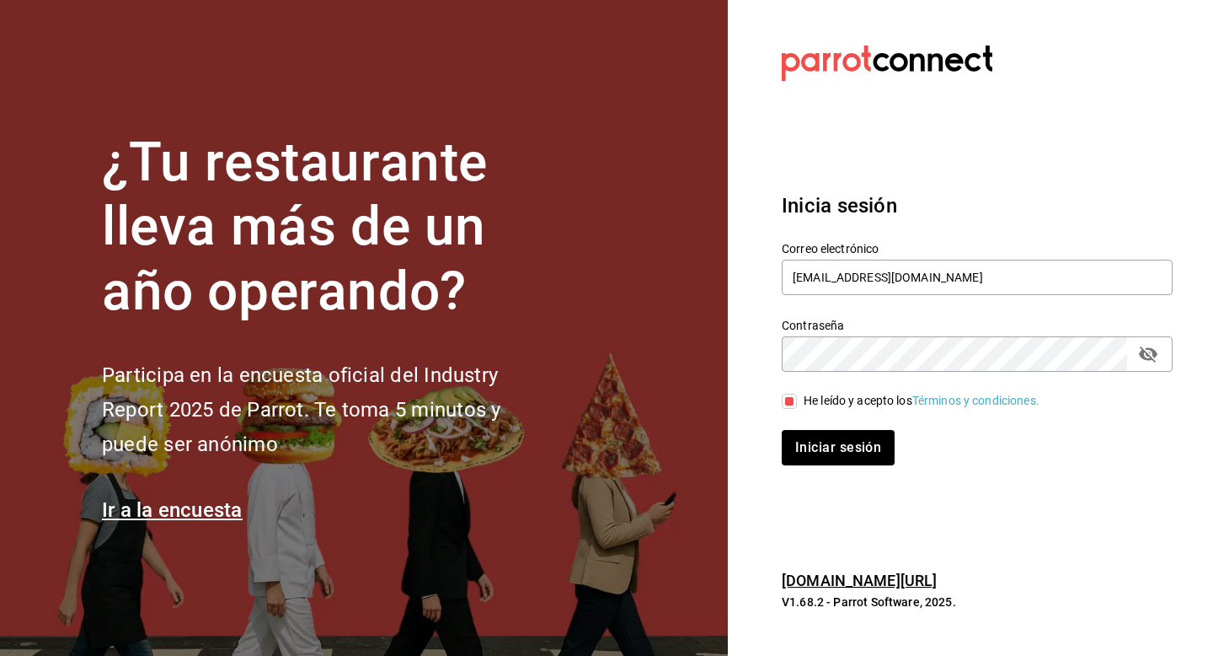
click at [827, 470] on div "Inicia sesión Correo electrónico apapachohostal@cdmx.com Contraseña Contraseña …" at bounding box center [977, 328] width 391 height 316
click at [827, 452] on button "Iniciar sesión" at bounding box center [839, 447] width 115 height 35
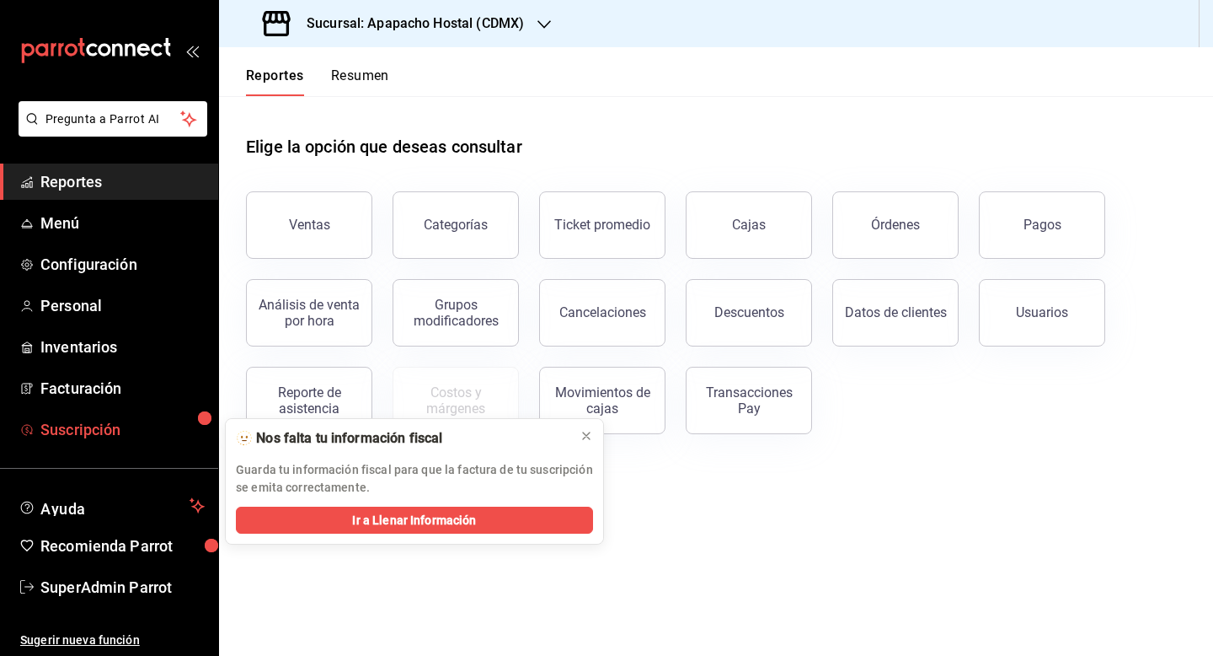
click at [105, 428] on span "Suscripción" at bounding box center [122, 429] width 164 height 23
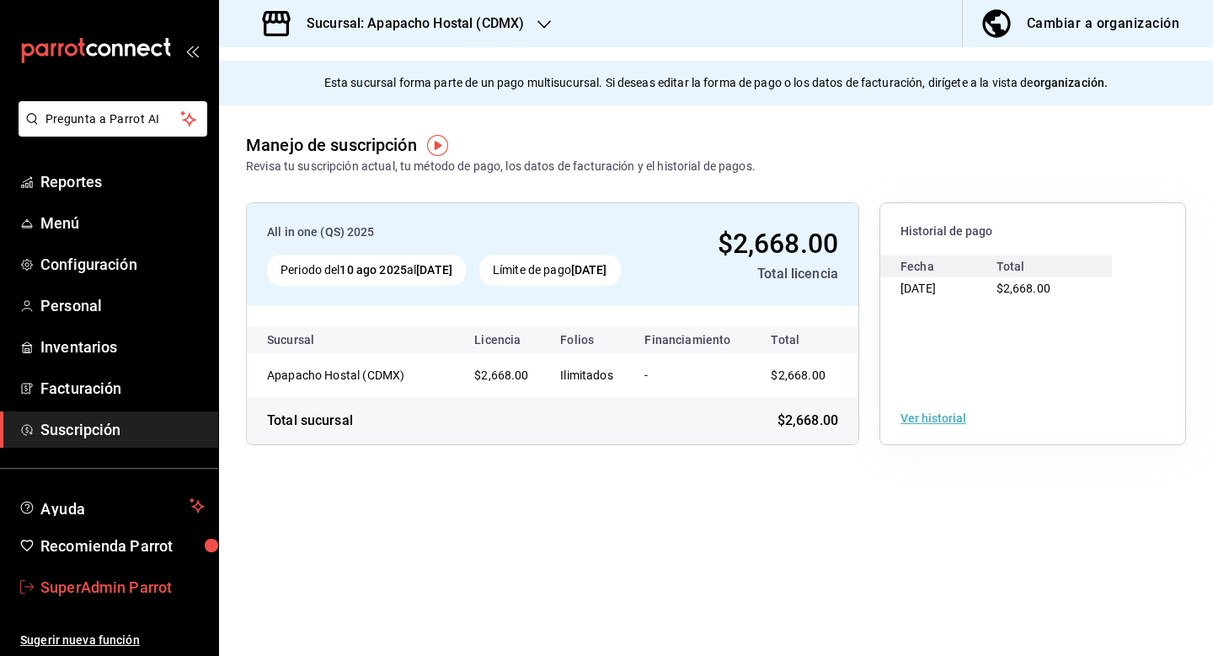
click at [116, 596] on span "SuperAdmin Parrot" at bounding box center [122, 587] width 164 height 23
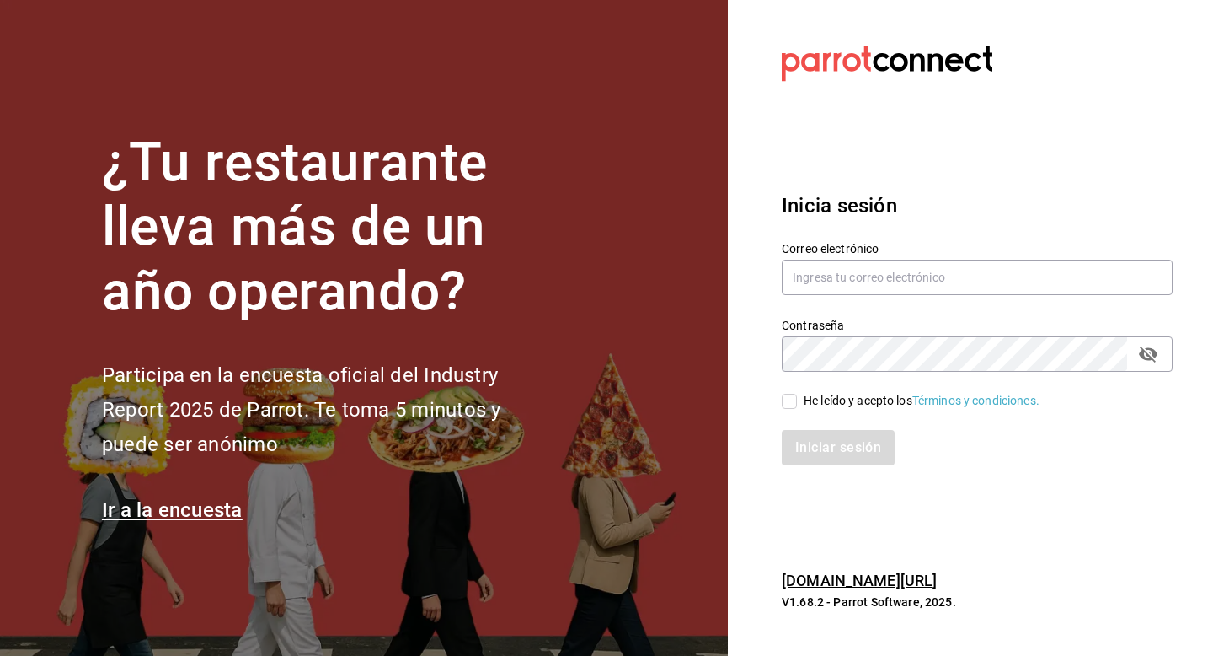
click at [818, 250] on label "Correo electrónico" at bounding box center [977, 248] width 391 height 12
click at [818, 256] on div "Correo electrónico" at bounding box center [977, 269] width 391 height 56
click at [817, 272] on input "text" at bounding box center [977, 277] width 391 height 35
type input "[EMAIL_ADDRESS][DOMAIN_NAME]"
click at [801, 401] on span "He leído y acepto los Términos y condiciones." at bounding box center [918, 401] width 243 height 18
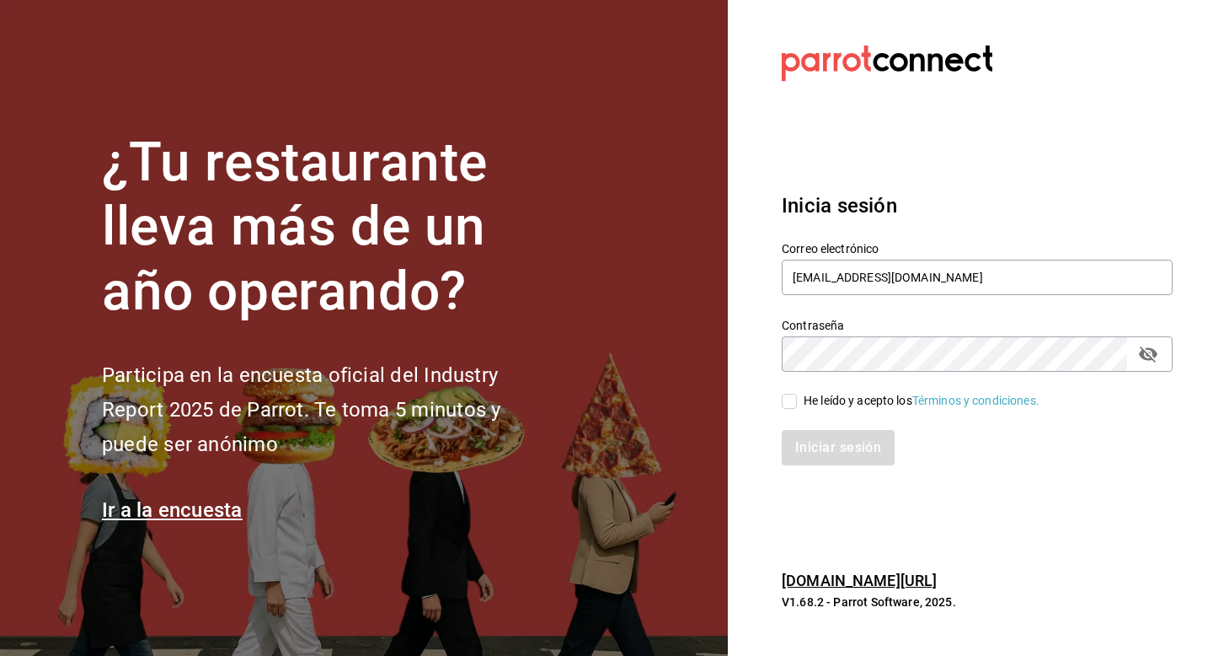
click at [797, 401] on input "He leído y acepto los Términos y condiciones." at bounding box center [789, 401] width 15 height 15
checkbox input "true"
click at [801, 446] on button "Iniciar sesión" at bounding box center [839, 447] width 115 height 35
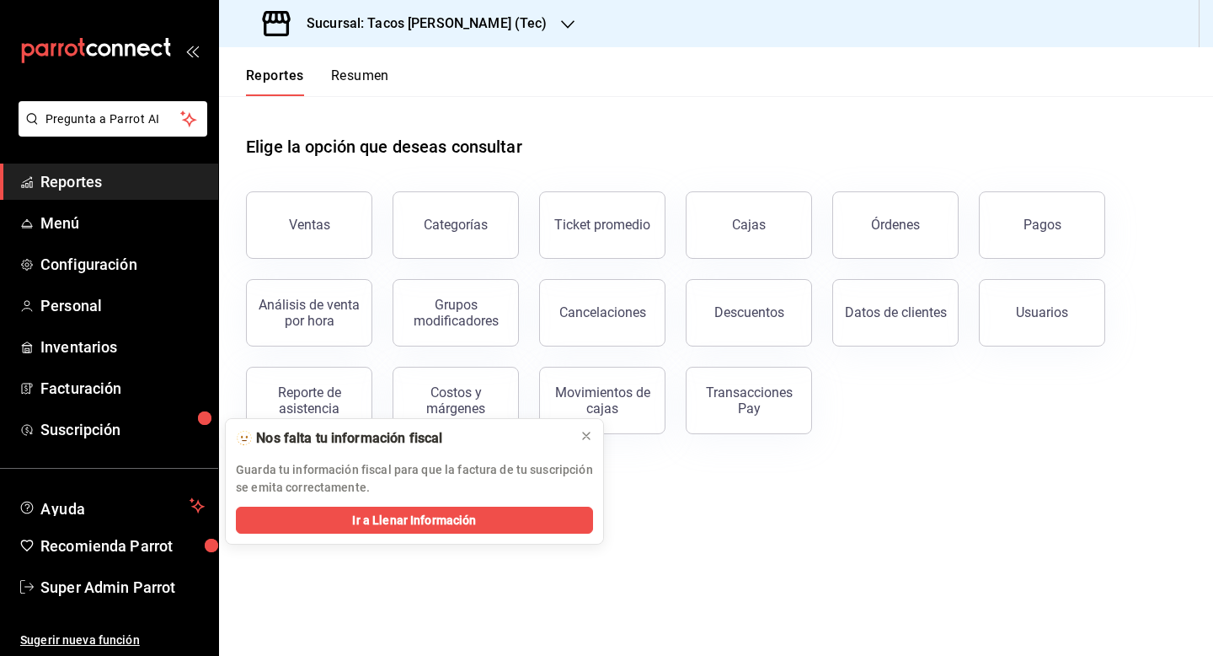
click at [400, 35] on div "Sucursal: Tacos [PERSON_NAME] (Tec)" at bounding box center [407, 23] width 349 height 47
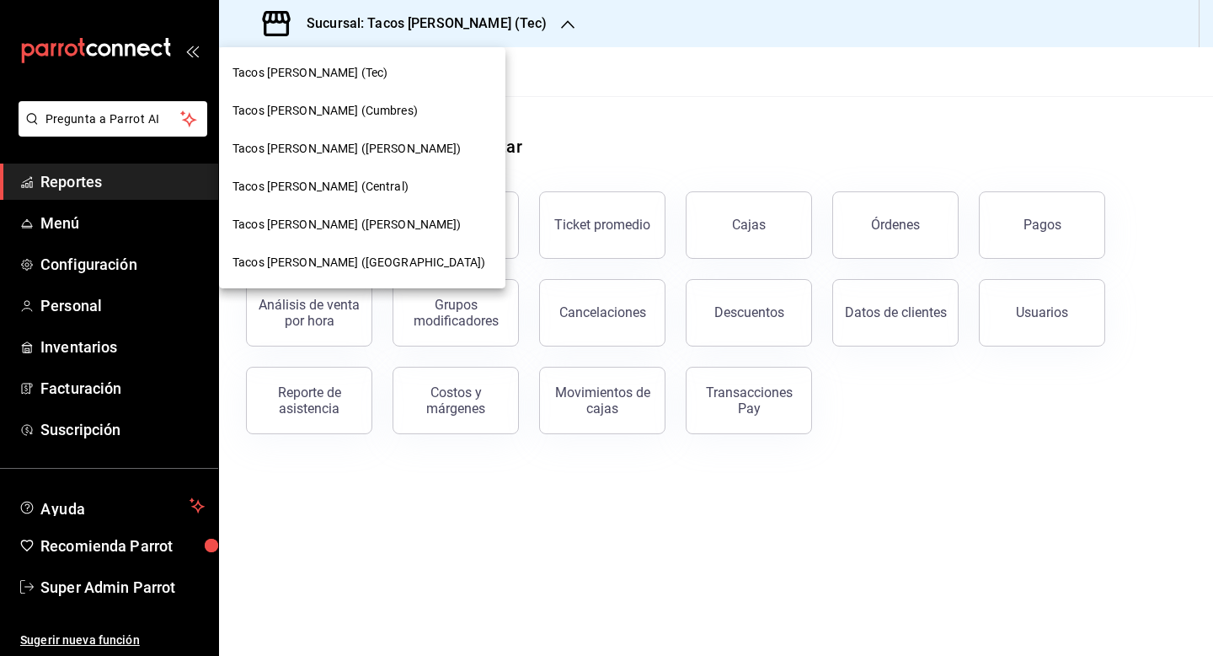
click at [363, 154] on span "Tacos don [PERSON_NAME] ([PERSON_NAME])" at bounding box center [347, 149] width 229 height 18
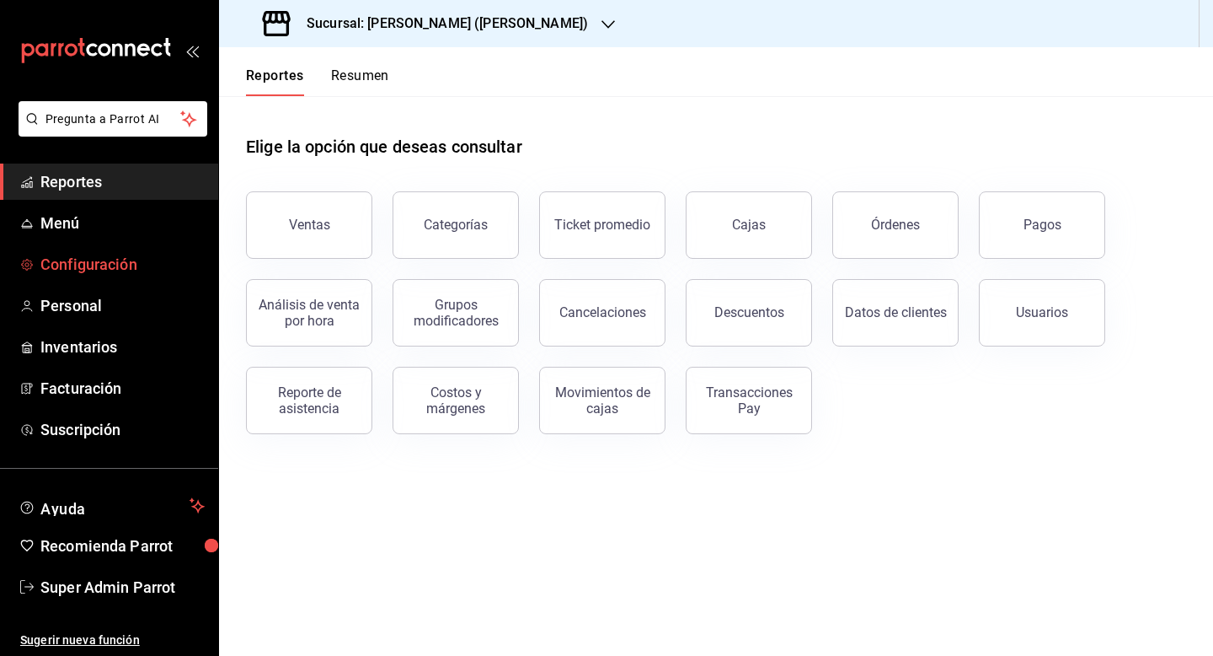
click at [106, 260] on span "Configuración" at bounding box center [122, 264] width 164 height 23
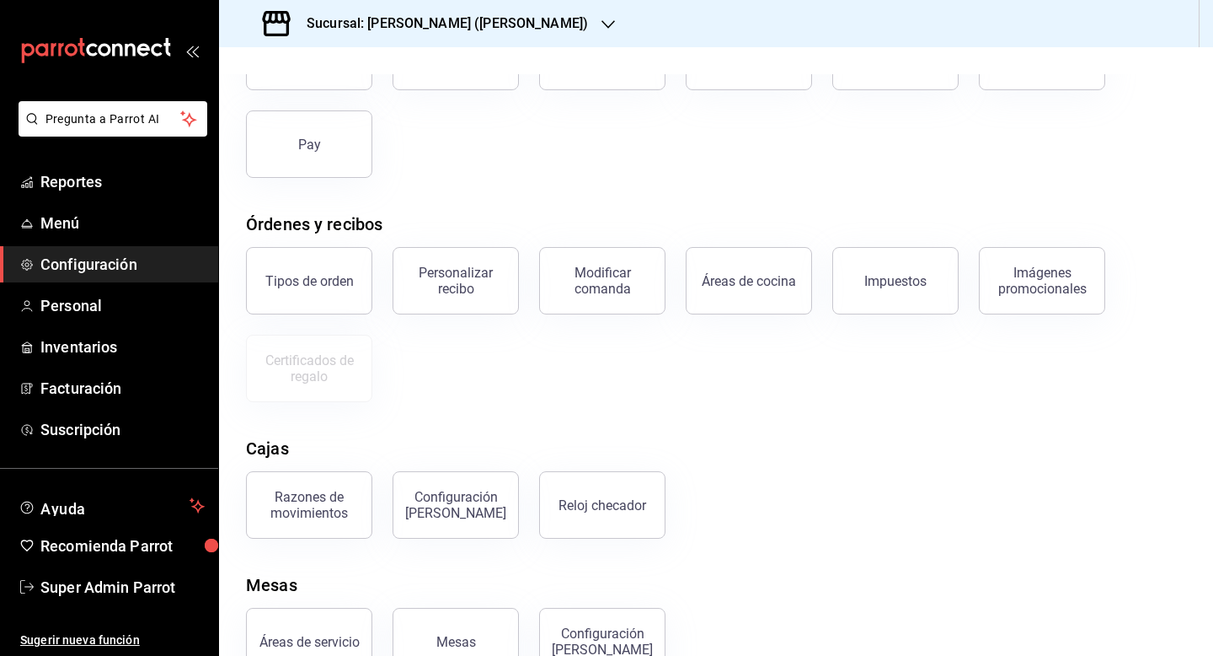
scroll to position [199, 0]
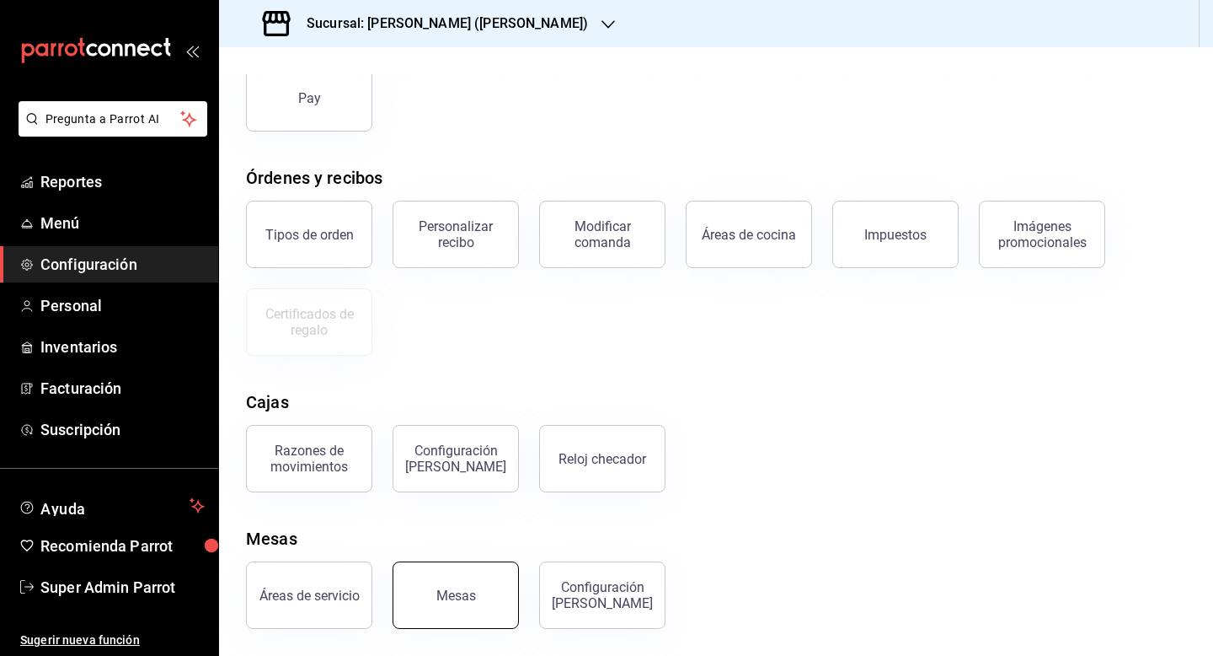
click at [446, 596] on div "Mesas" at bounding box center [456, 595] width 40 height 16
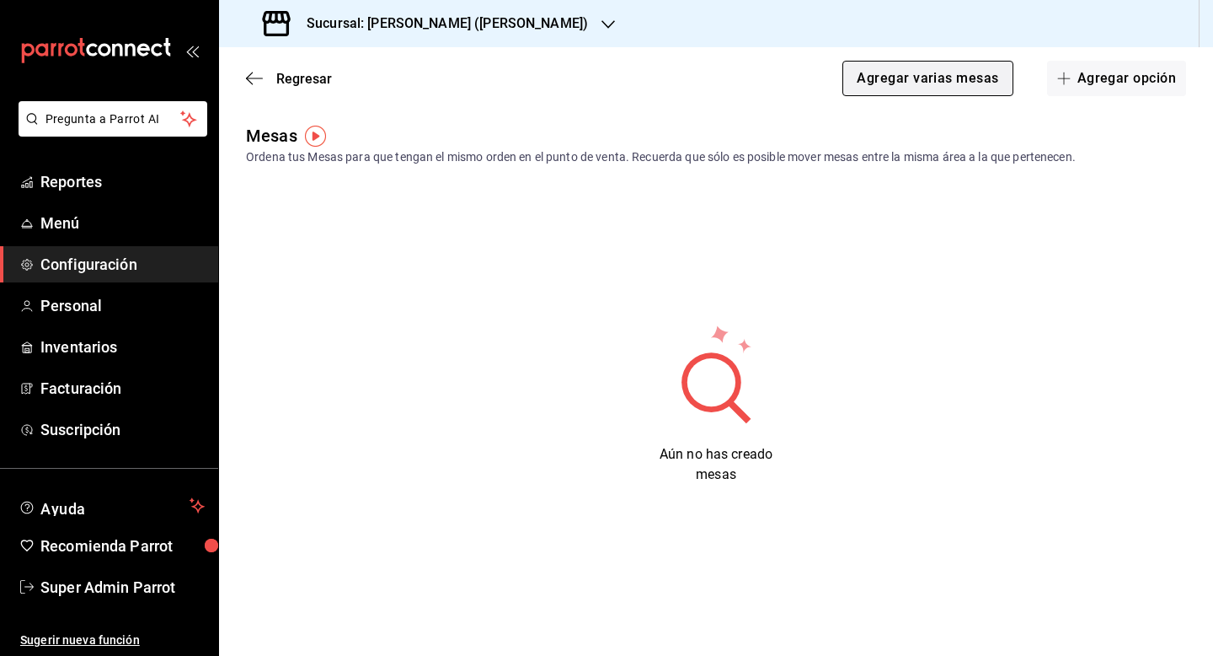
click at [953, 86] on button "Agregar varias mesas" at bounding box center [928, 78] width 170 height 35
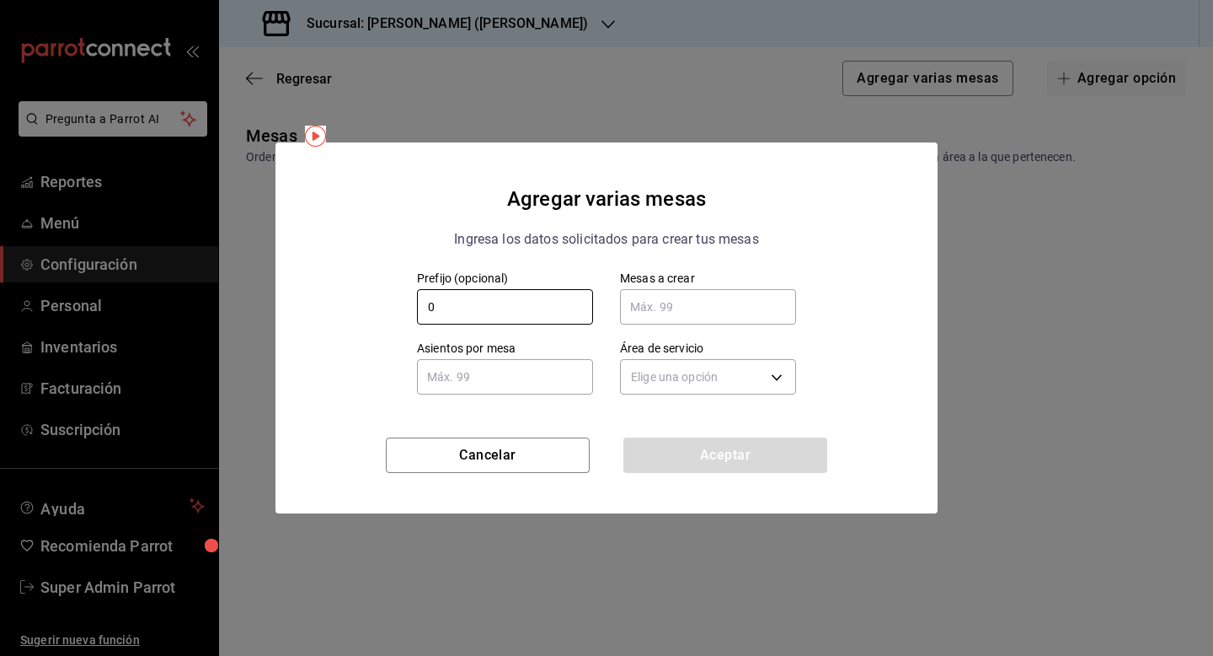
type input "0"
type input "30"
type input "4"
click at [485, 381] on input "4" at bounding box center [505, 377] width 176 height 34
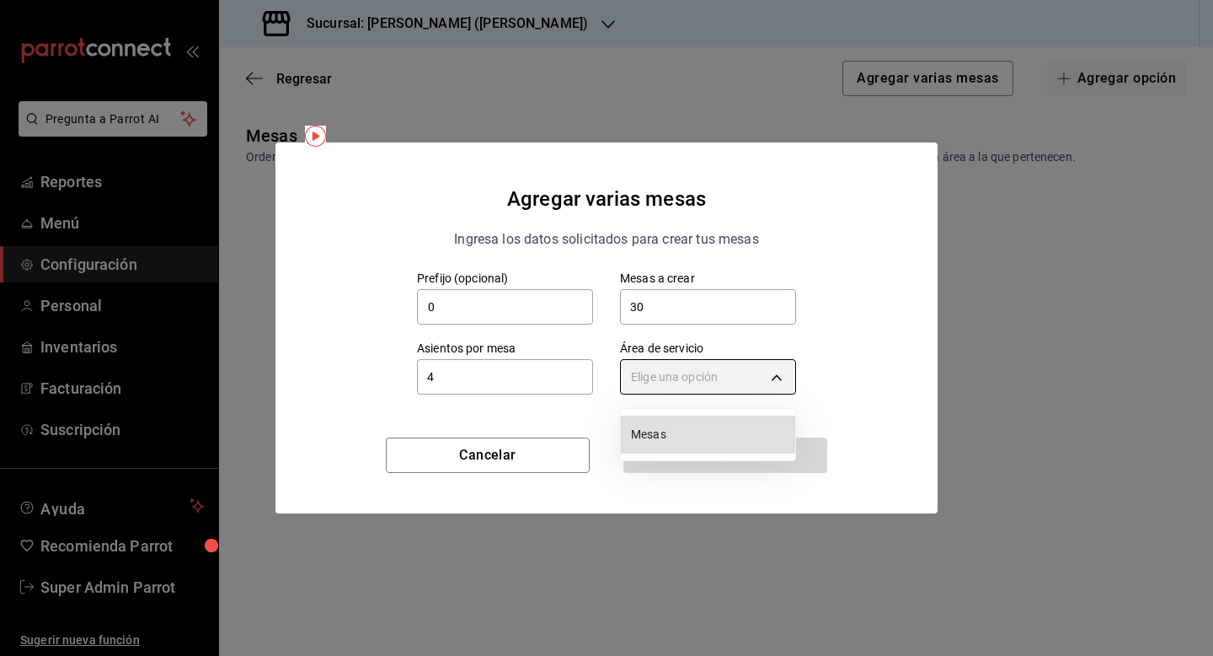
type input "b9e64738-7eb7-48a1-92af-67618e8dc33b"
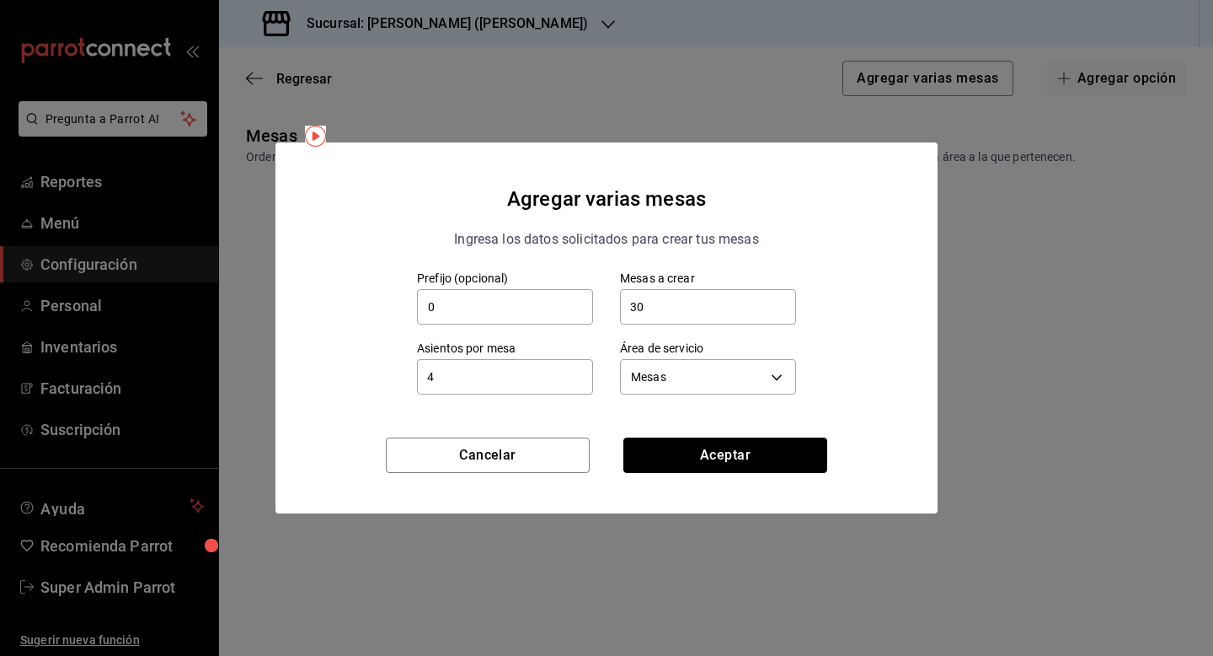
click at [624, 437] on button "Aceptar" at bounding box center [726, 454] width 204 height 35
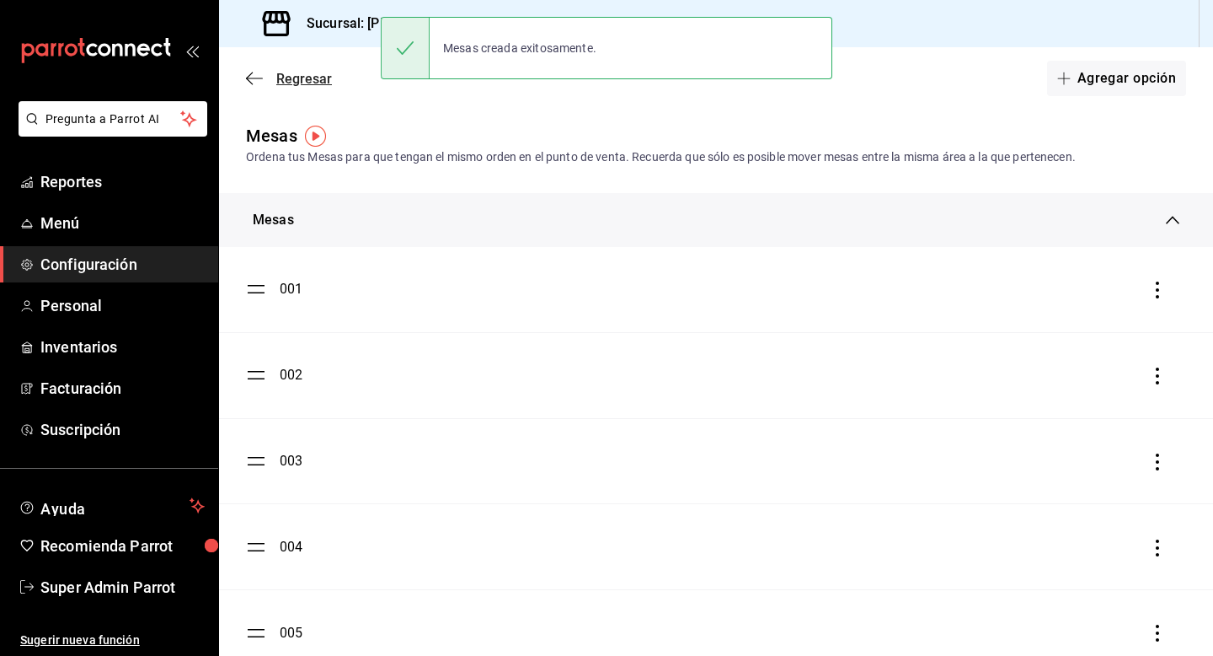
click at [285, 80] on span "Regresar" at bounding box center [304, 79] width 56 height 16
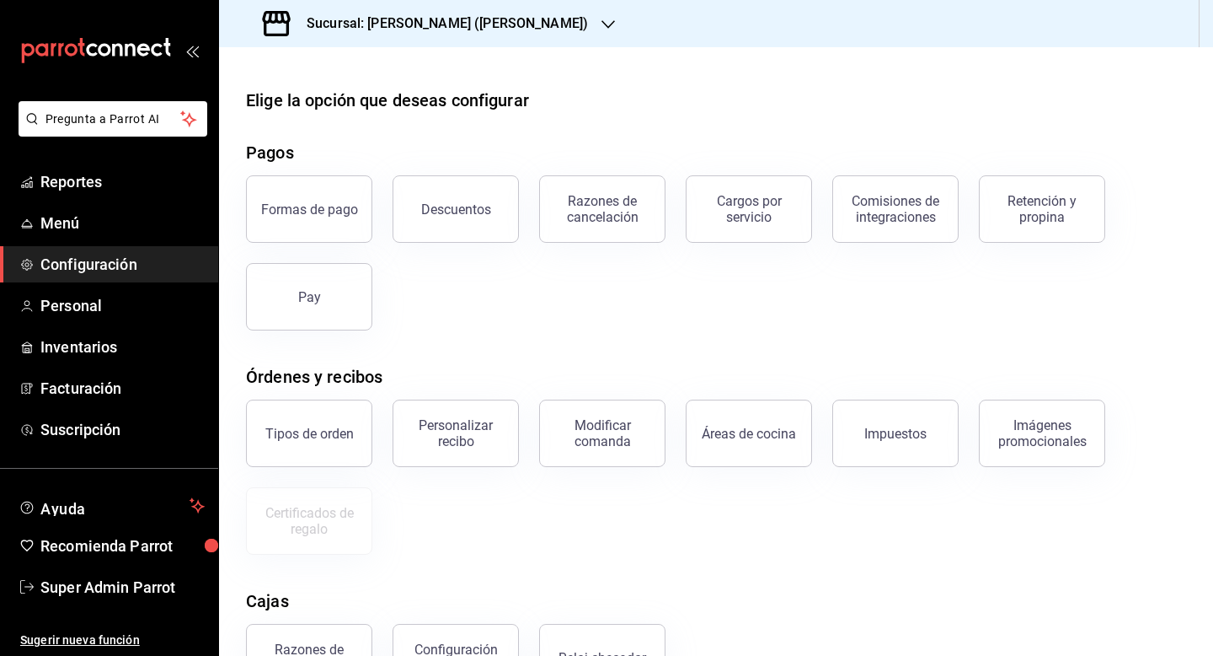
scroll to position [199, 0]
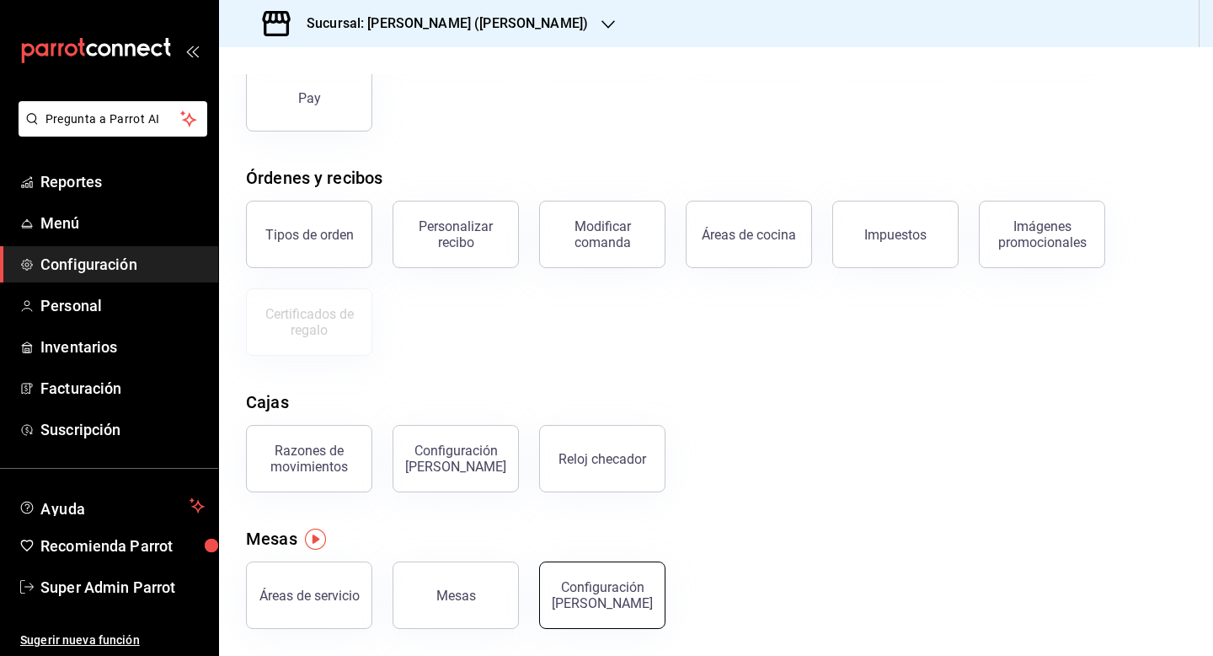
click at [588, 606] on div "Configuración de mesa" at bounding box center [602, 595] width 104 height 32
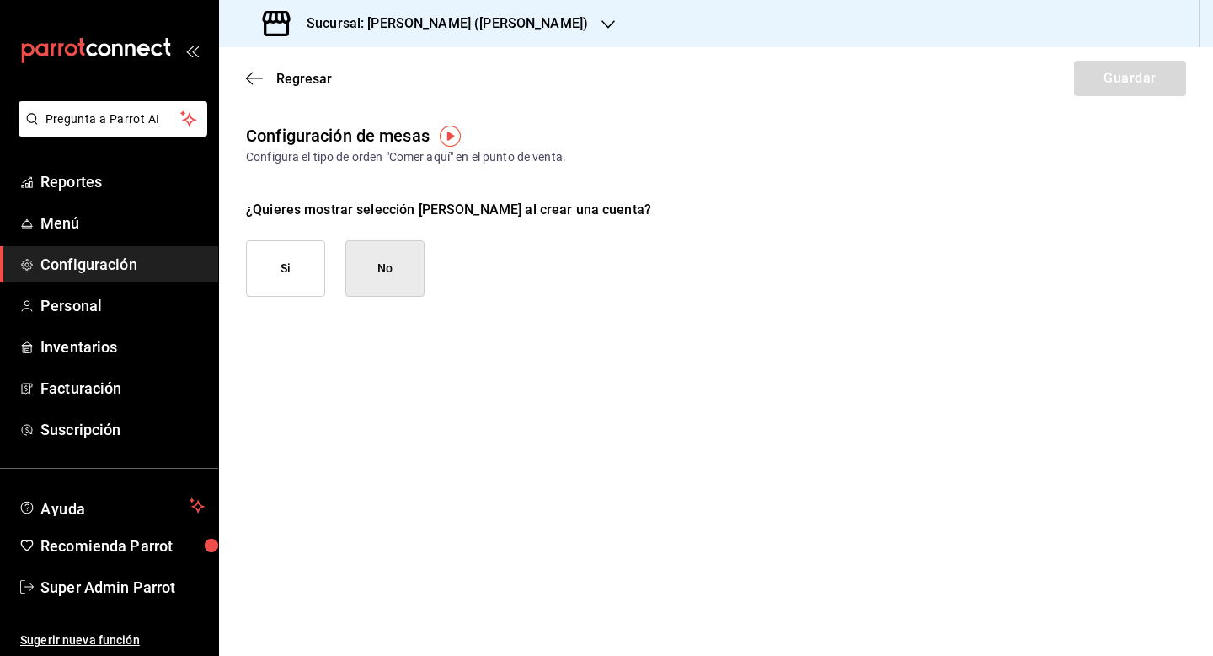
click at [294, 272] on button "Si" at bounding box center [285, 268] width 79 height 56
checkbox input "true"
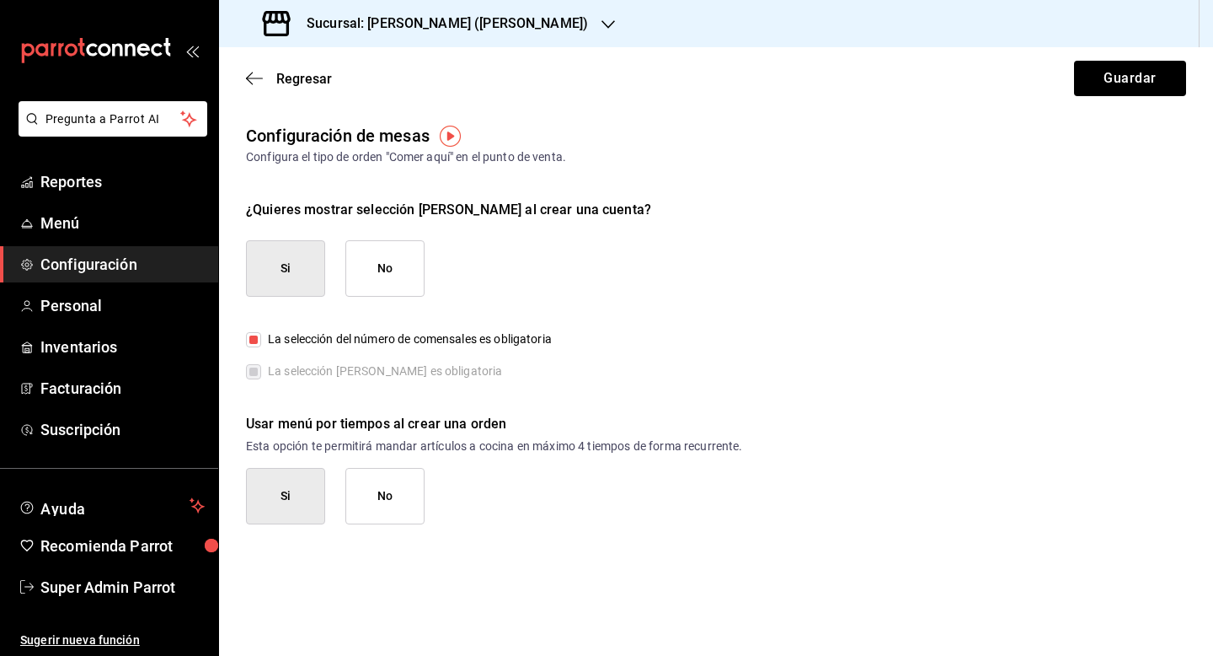
click at [406, 500] on button "No" at bounding box center [384, 496] width 79 height 56
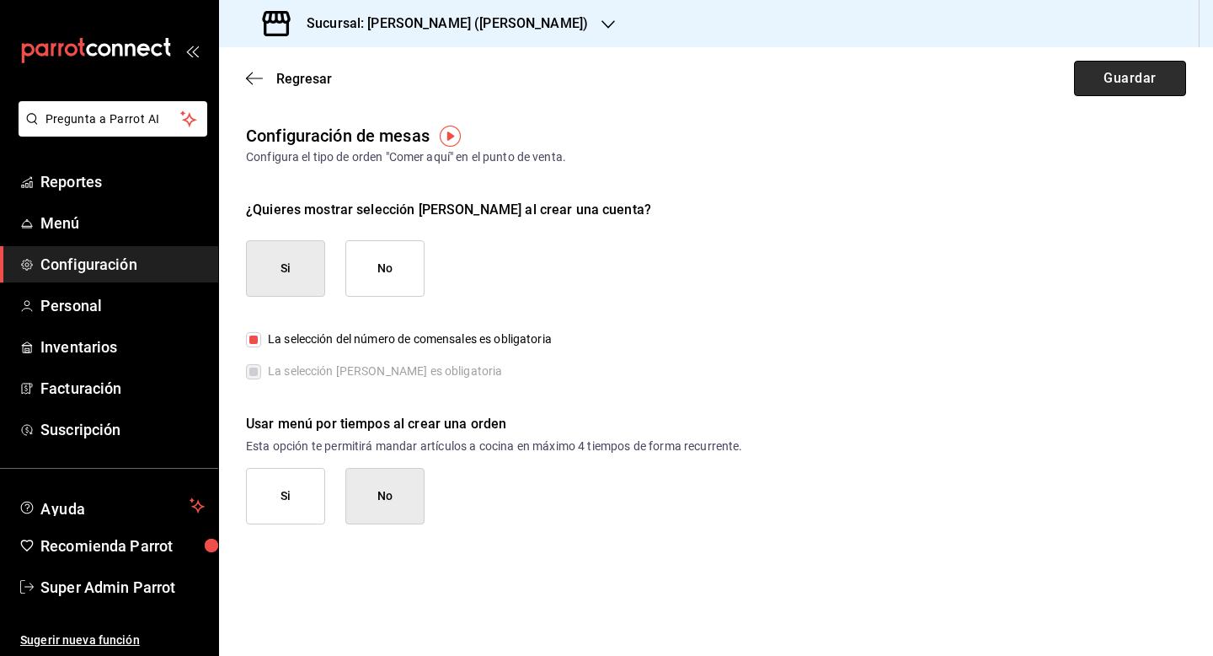
click at [1123, 86] on button "Guardar" at bounding box center [1130, 78] width 112 height 35
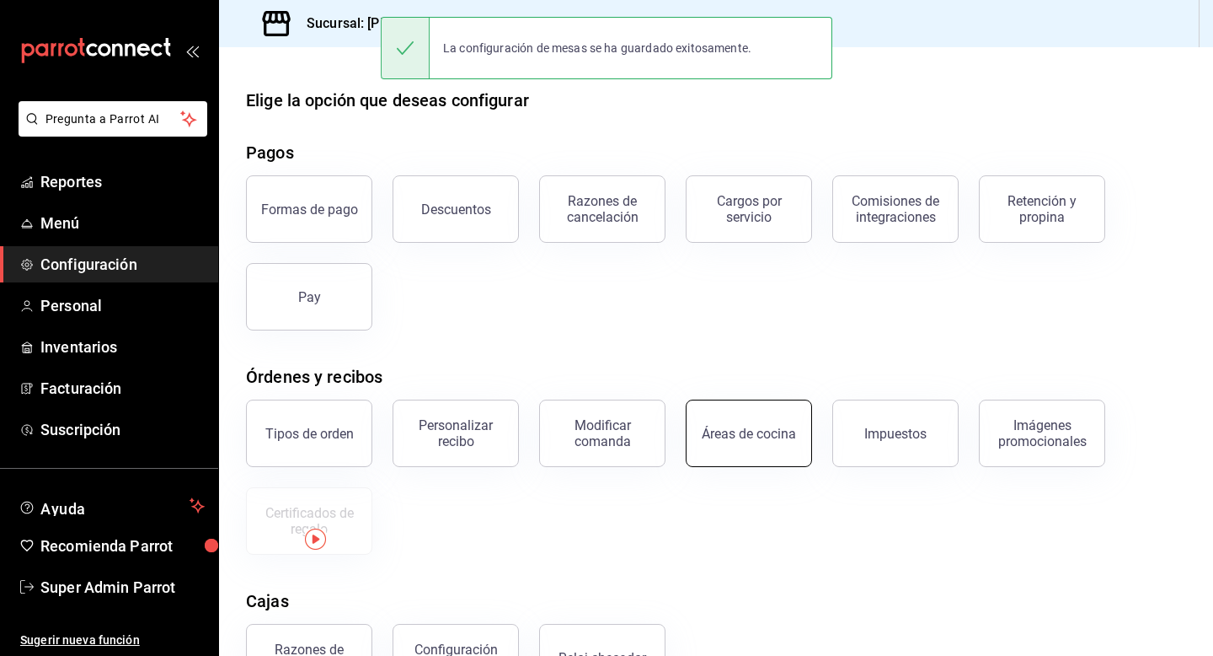
scroll to position [199, 0]
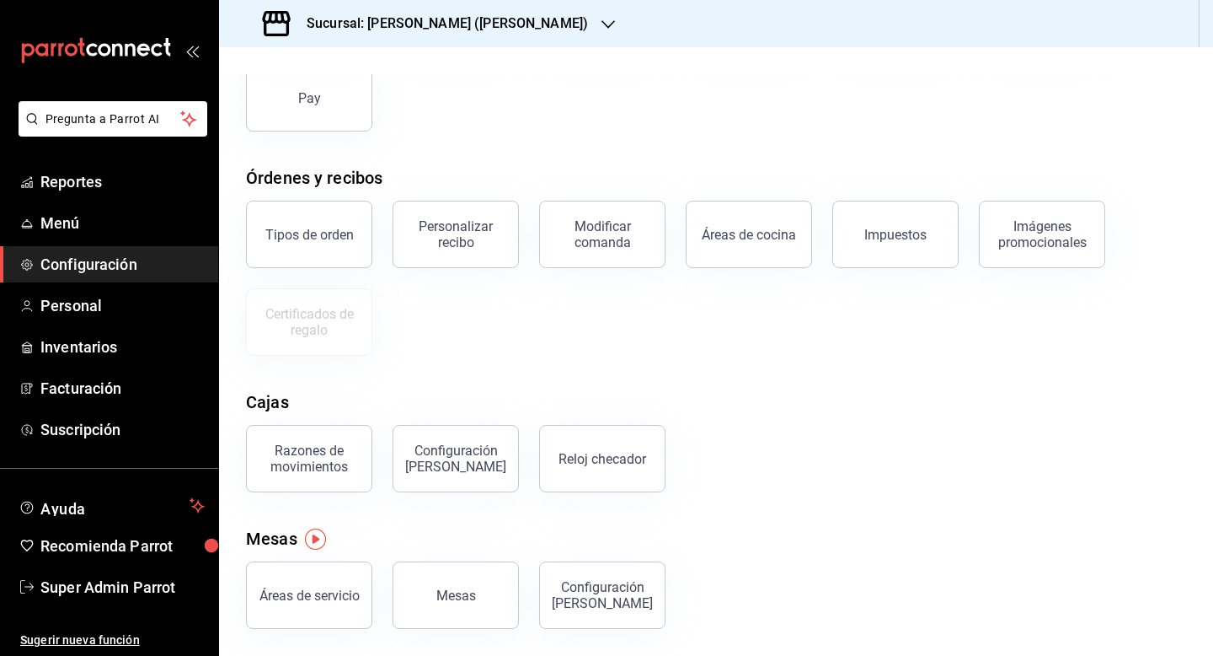
click at [83, 276] on link "Configuración" at bounding box center [109, 264] width 218 height 36
click at [1033, 237] on div "Imágenes promocionales" at bounding box center [1042, 234] width 104 height 32
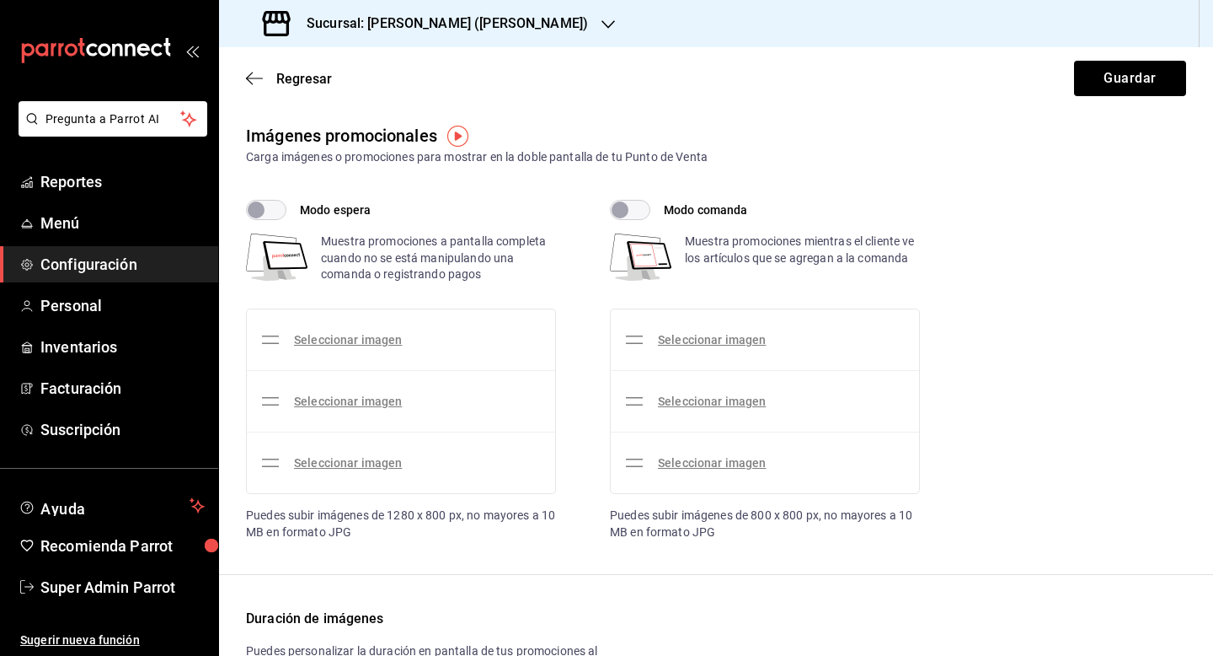
click at [270, 213] on input "Modo espera" at bounding box center [256, 210] width 61 height 20
checkbox input "true"
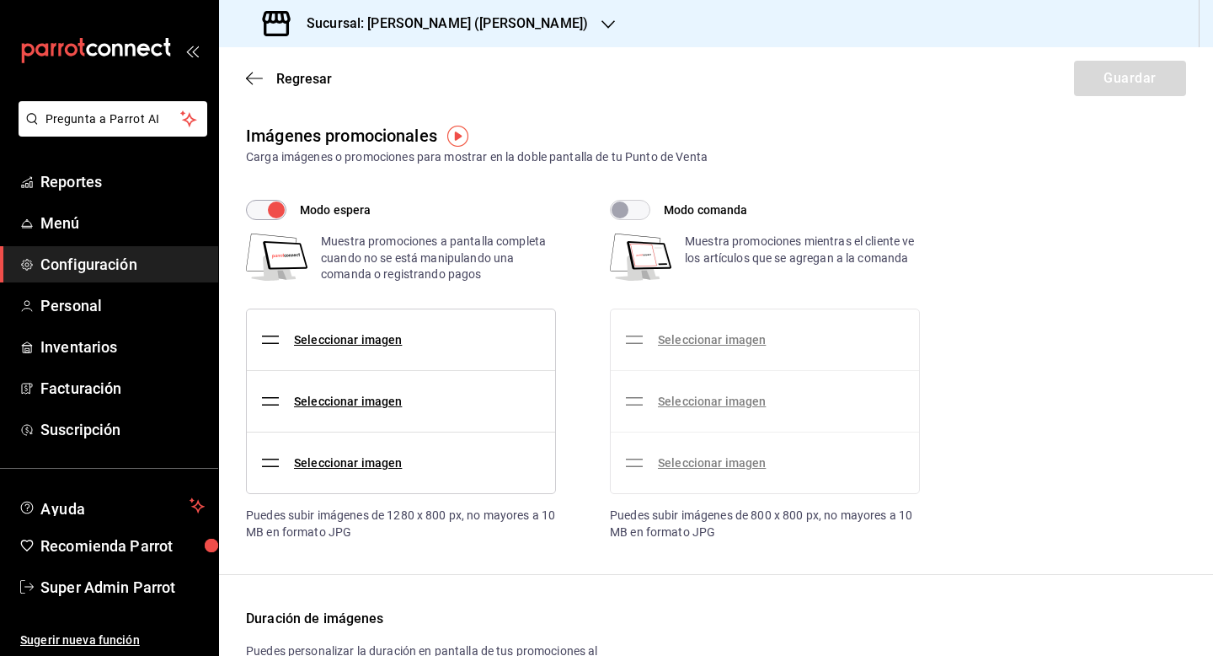
click at [651, 202] on label "Modo comanda" at bounding box center [679, 210] width 138 height 20
click at [651, 202] on input "Modo comanda" at bounding box center [620, 210] width 61 height 20
checkbox input "true"
click at [296, 86] on div "Regresar Guardar" at bounding box center [716, 78] width 994 height 62
click at [296, 79] on span "Regresar" at bounding box center [304, 79] width 56 height 16
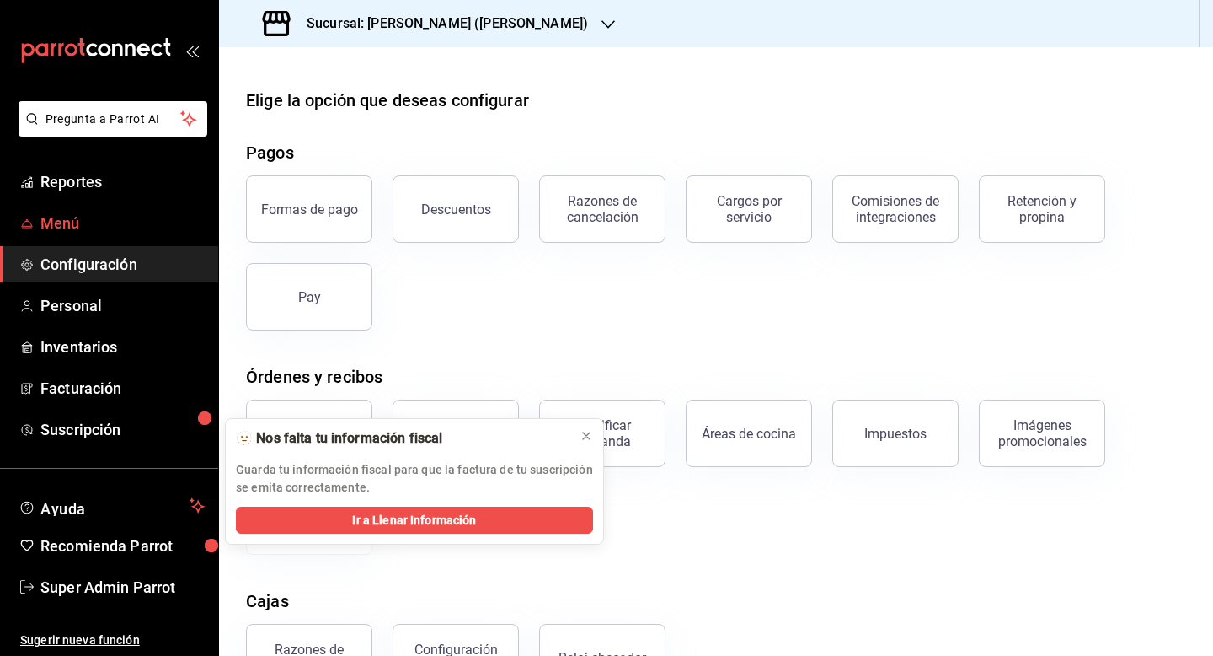
click at [65, 230] on span "Menú" at bounding box center [122, 223] width 164 height 23
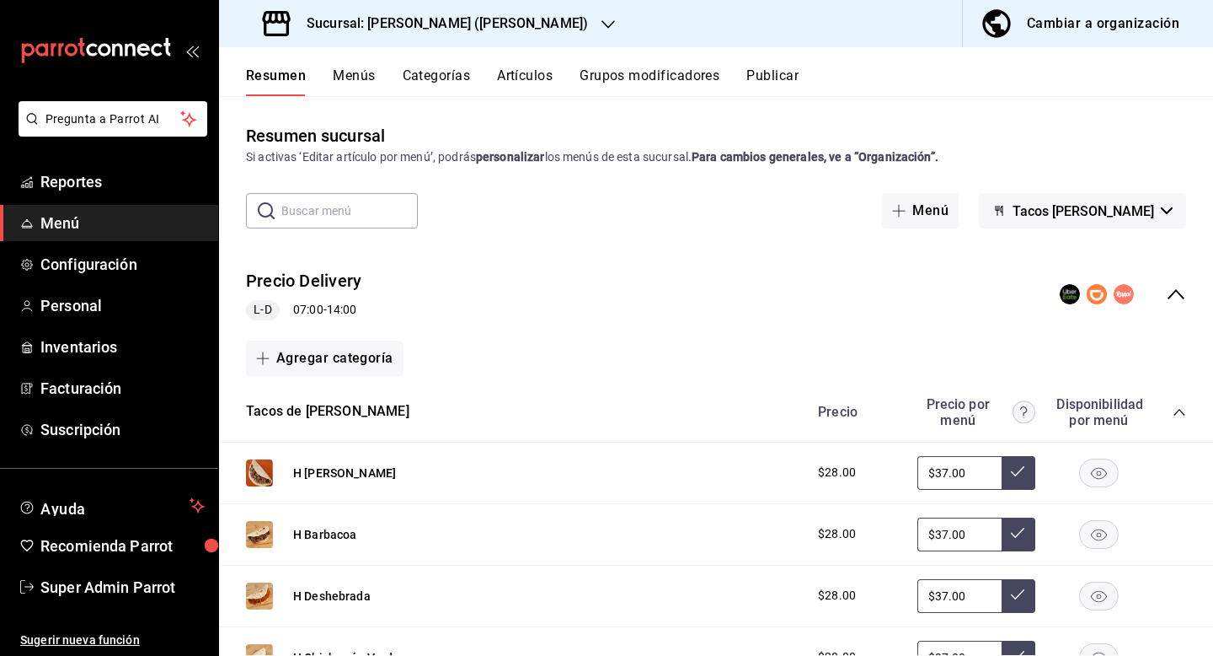
click at [768, 78] on button "Publicar" at bounding box center [773, 81] width 52 height 29
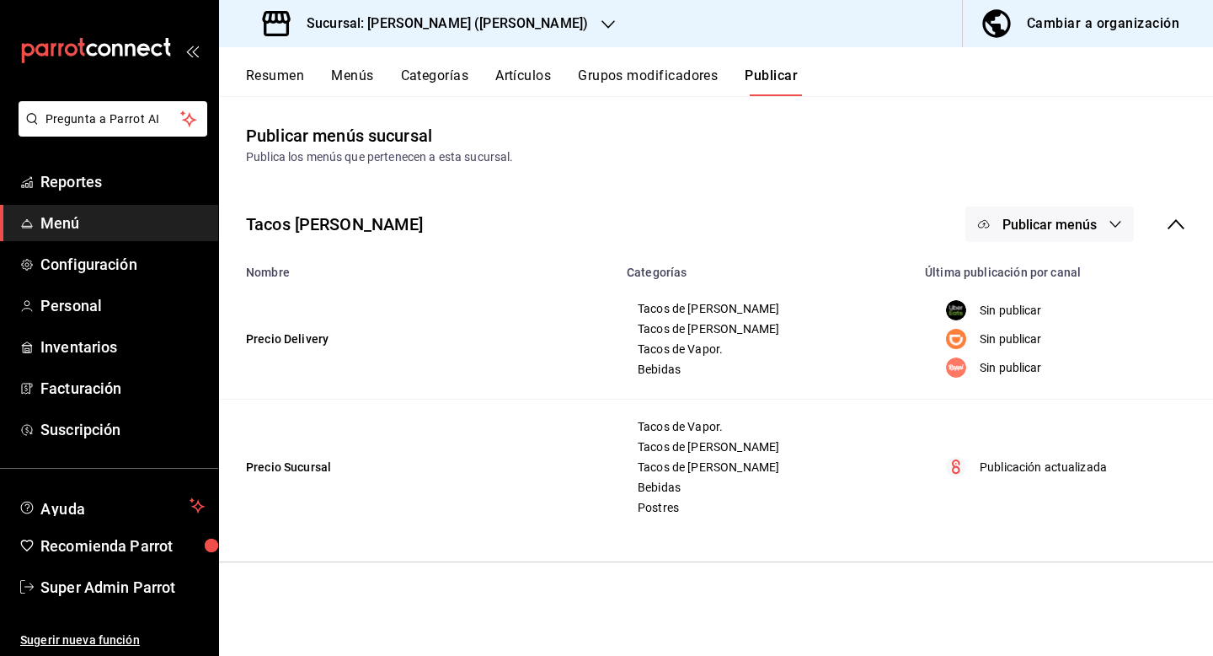
click at [1005, 226] on span "Publicar menús" at bounding box center [1050, 225] width 94 height 16
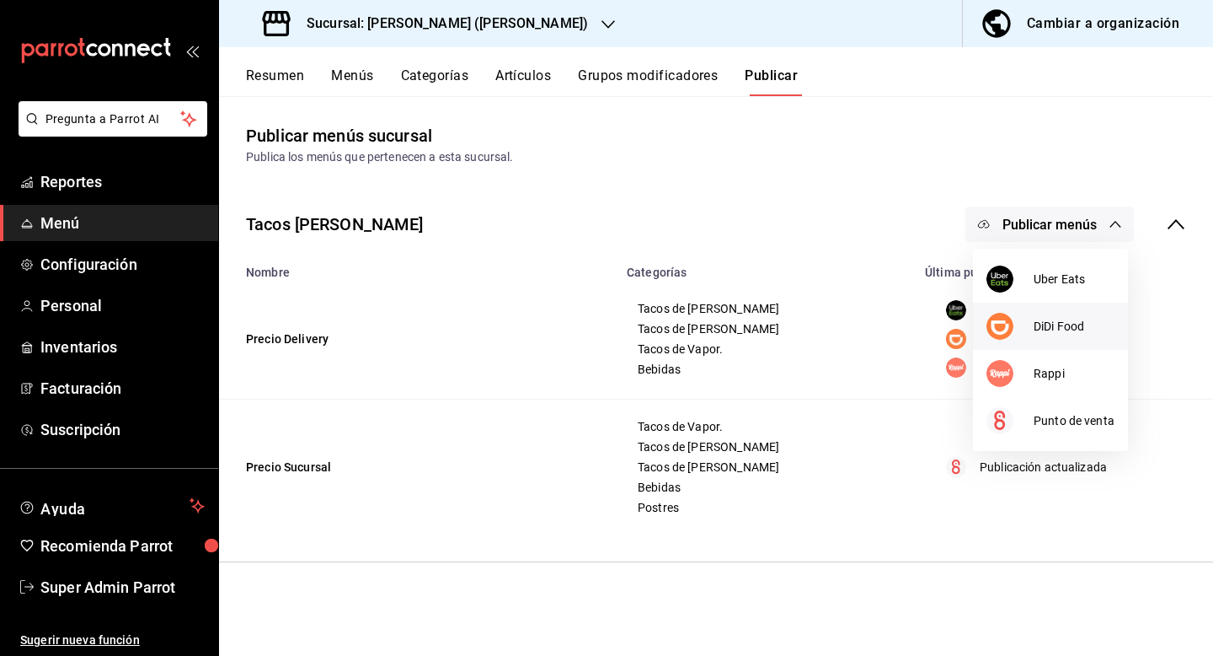
click at [1008, 318] on img at bounding box center [1000, 326] width 27 height 27
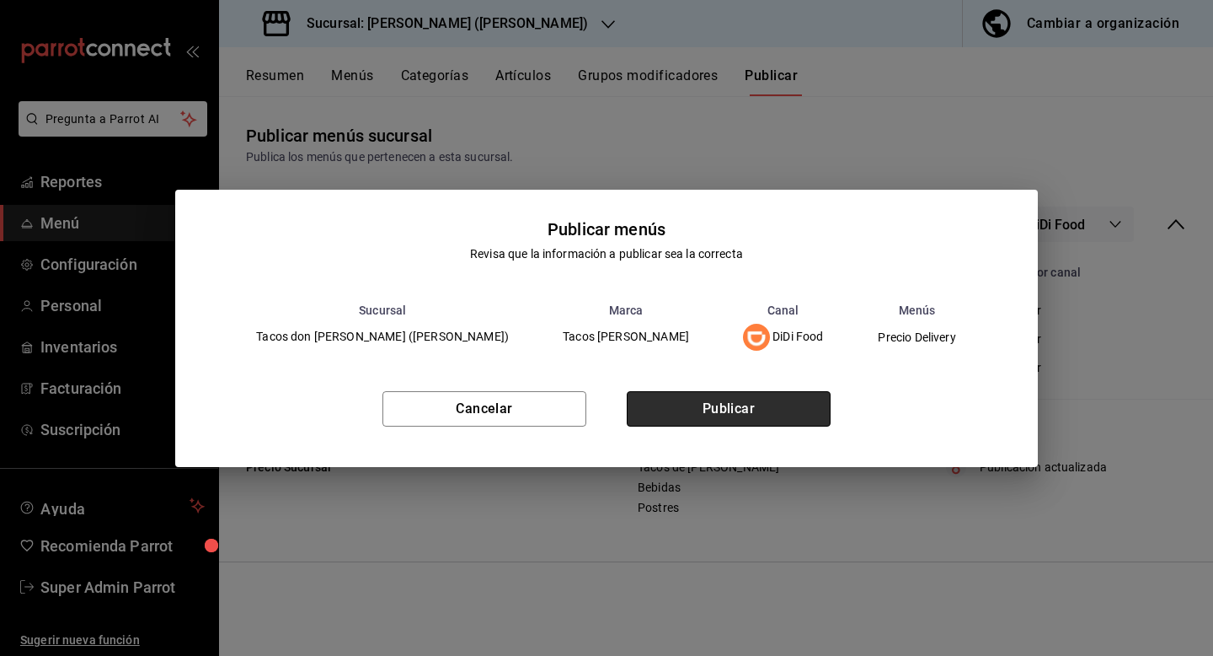
click at [710, 412] on button "Publicar" at bounding box center [729, 408] width 204 height 35
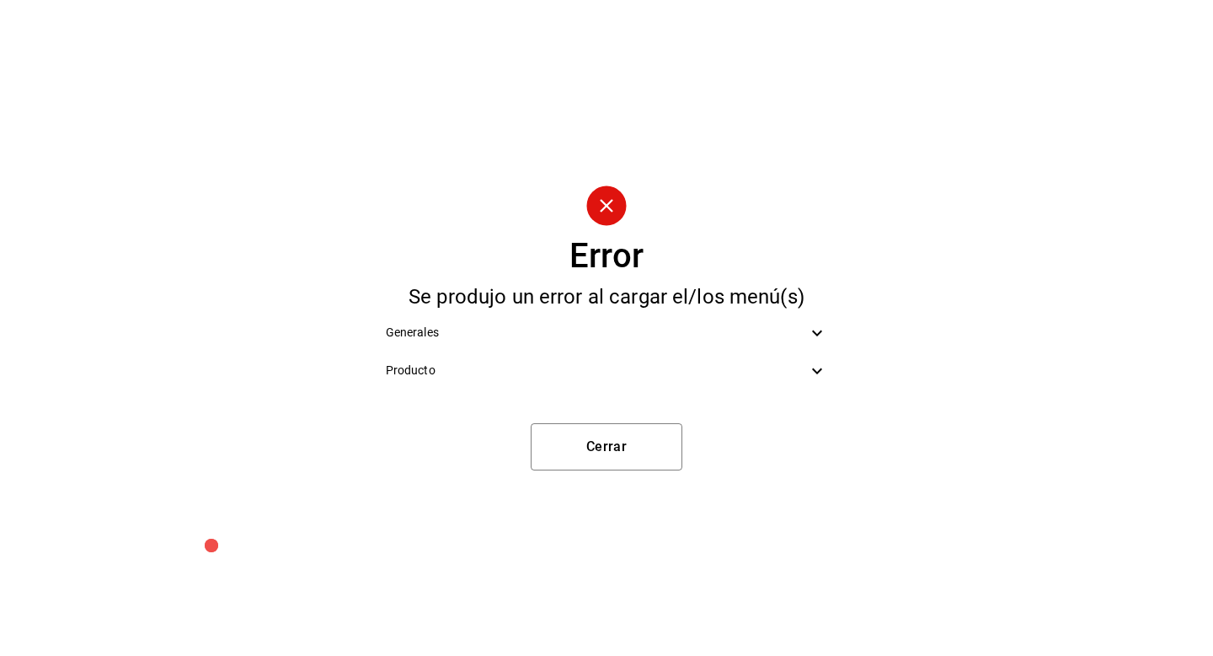
click at [663, 355] on div "Producto" at bounding box center [606, 370] width 469 height 38
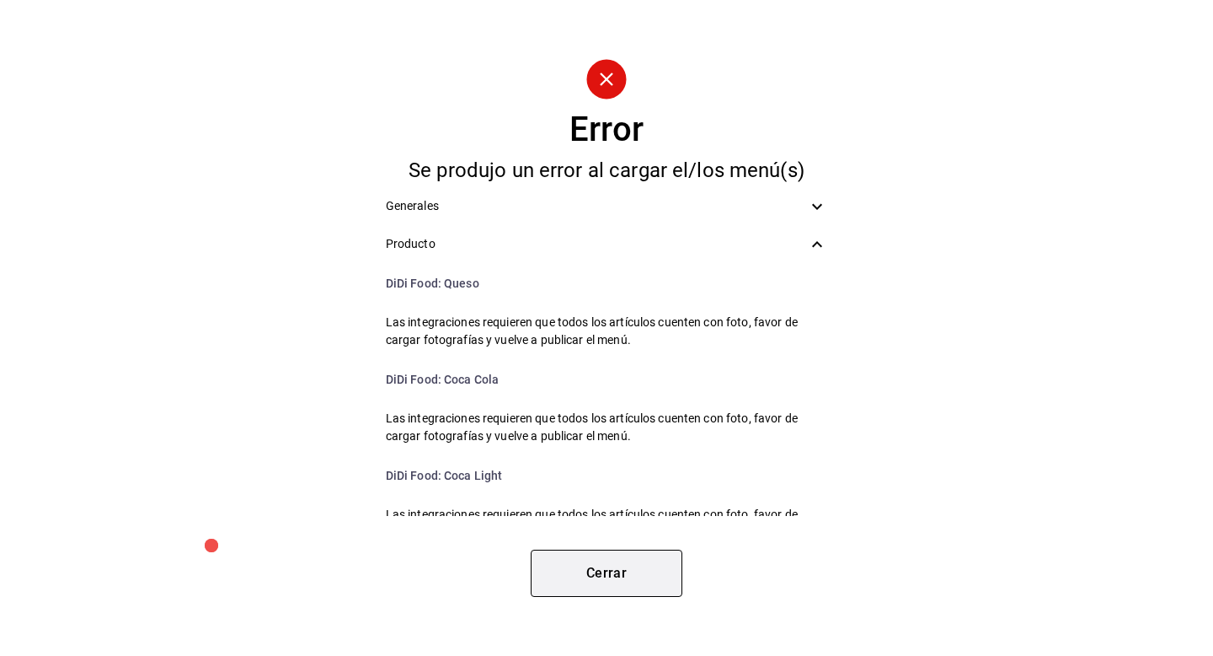
click at [577, 565] on button "Cerrar" at bounding box center [607, 572] width 152 height 47
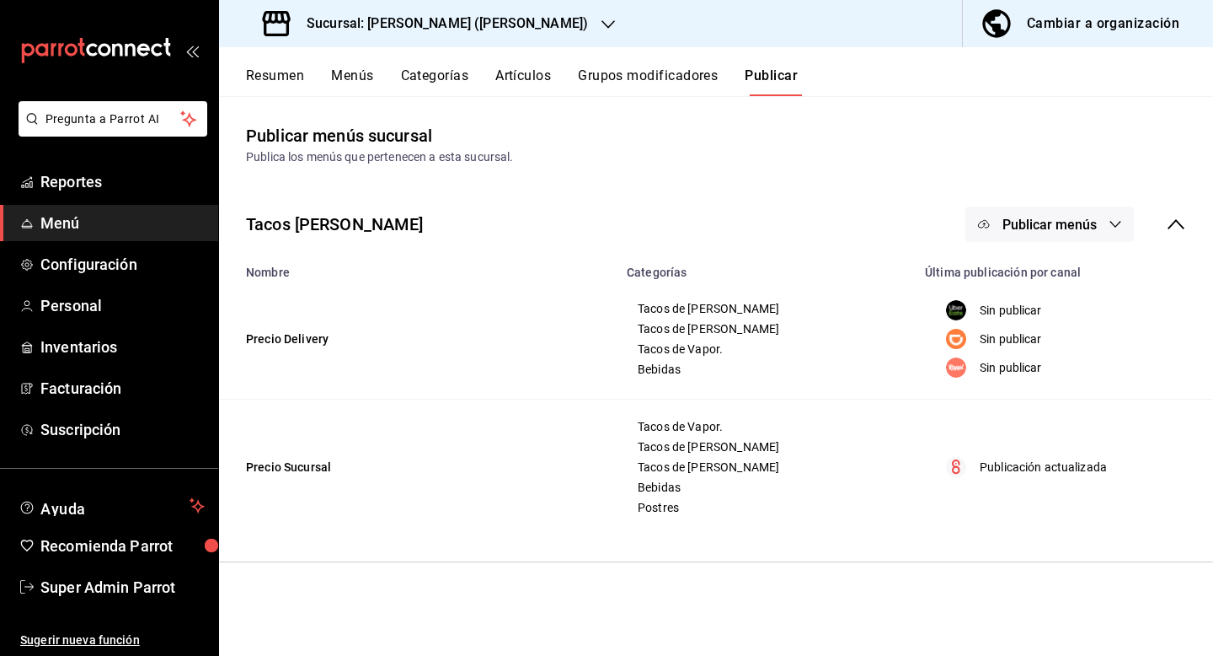
click at [1009, 217] on span "Publicar menús" at bounding box center [1050, 225] width 94 height 16
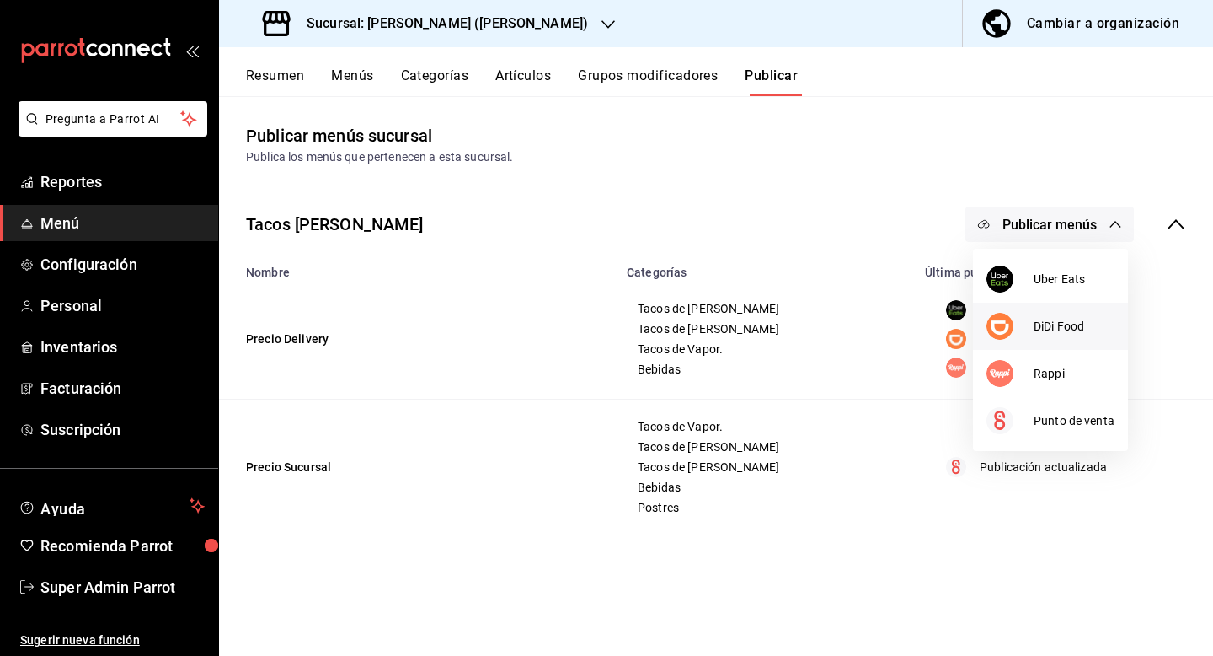
click at [1012, 334] on div at bounding box center [1010, 326] width 47 height 27
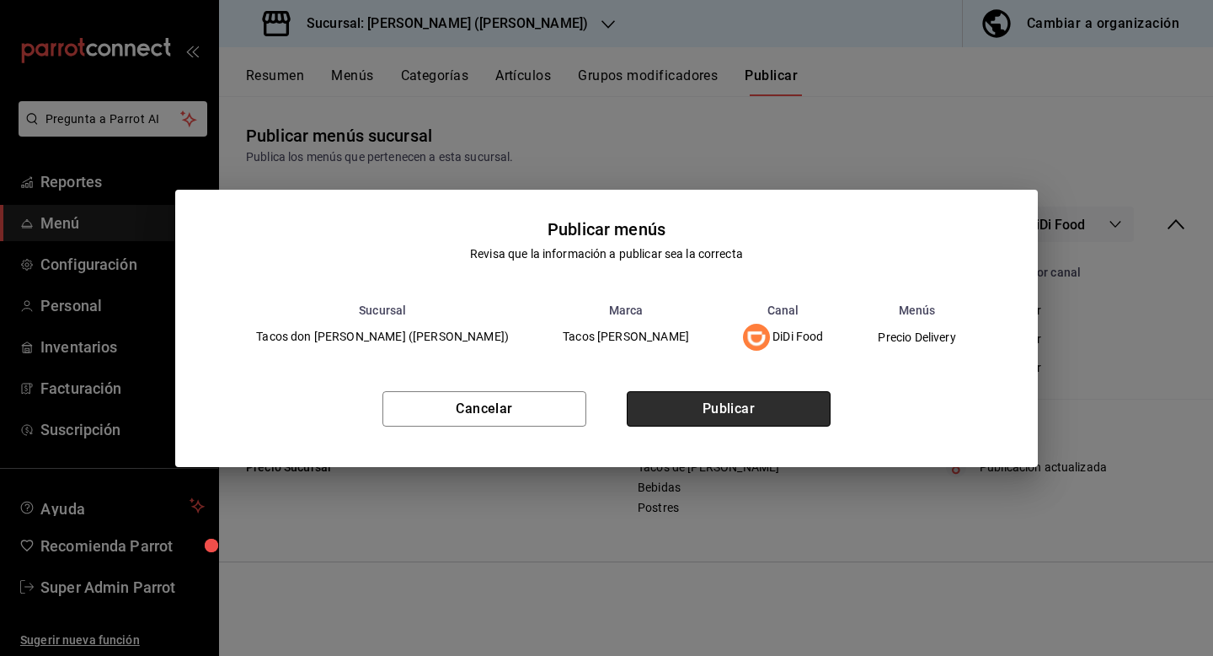
click at [732, 409] on button "Publicar" at bounding box center [729, 408] width 204 height 35
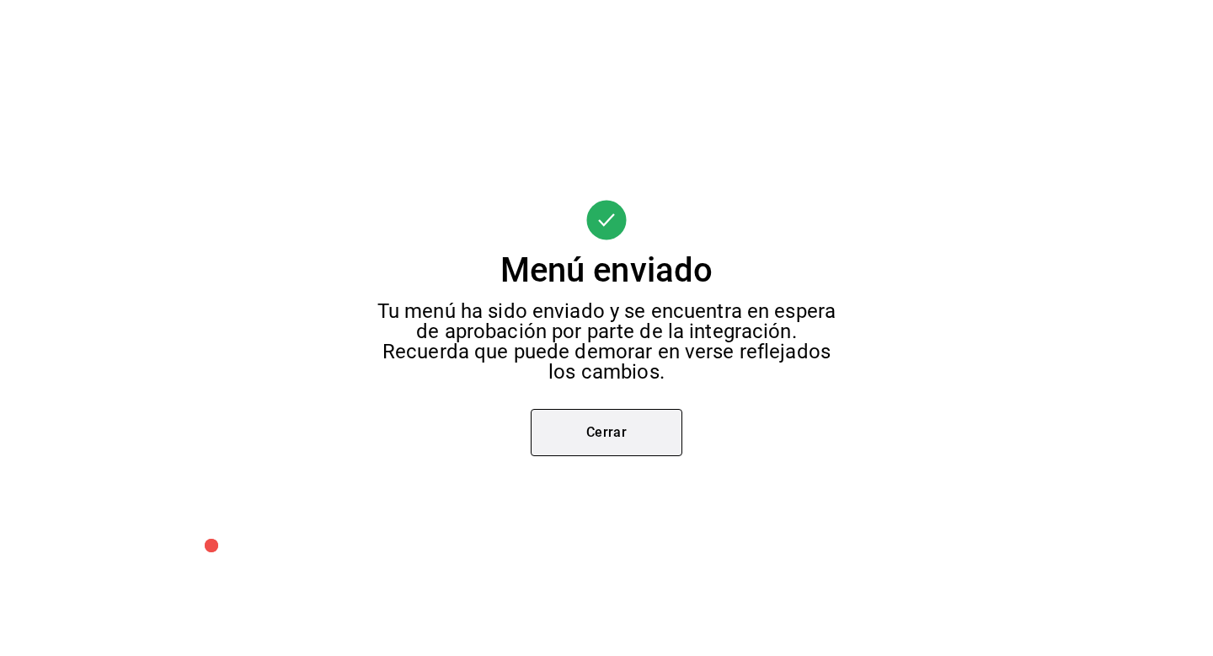
click at [603, 441] on button "Cerrar" at bounding box center [607, 432] width 152 height 47
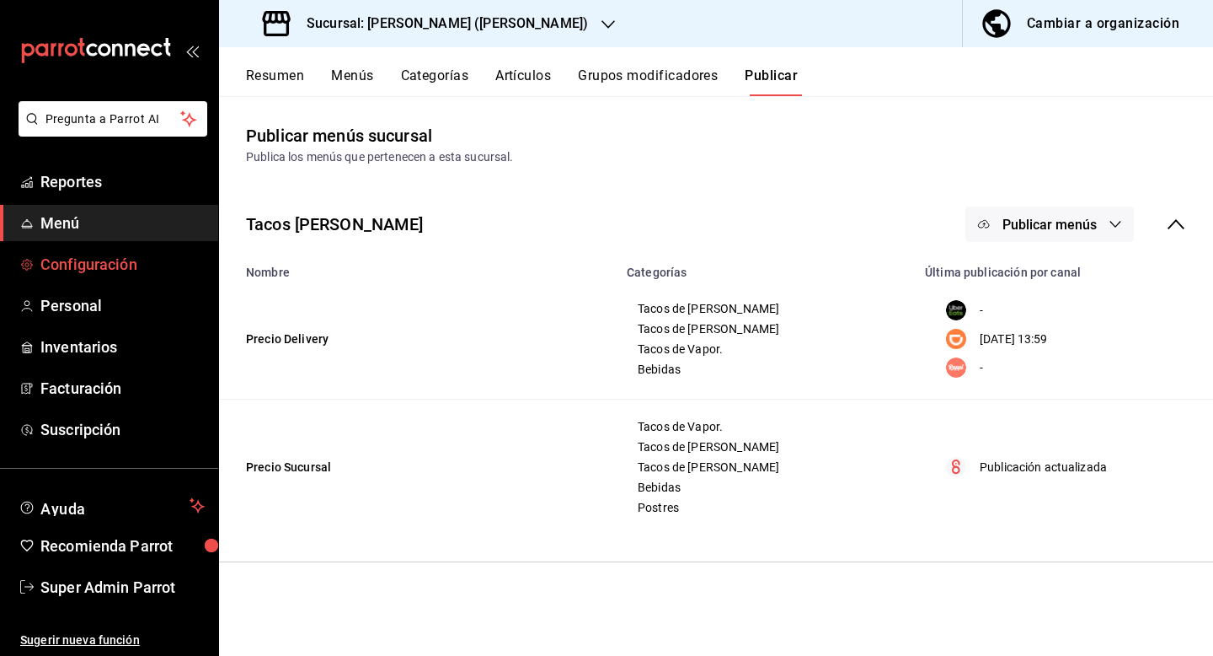
click at [94, 269] on span "Configuración" at bounding box center [122, 264] width 164 height 23
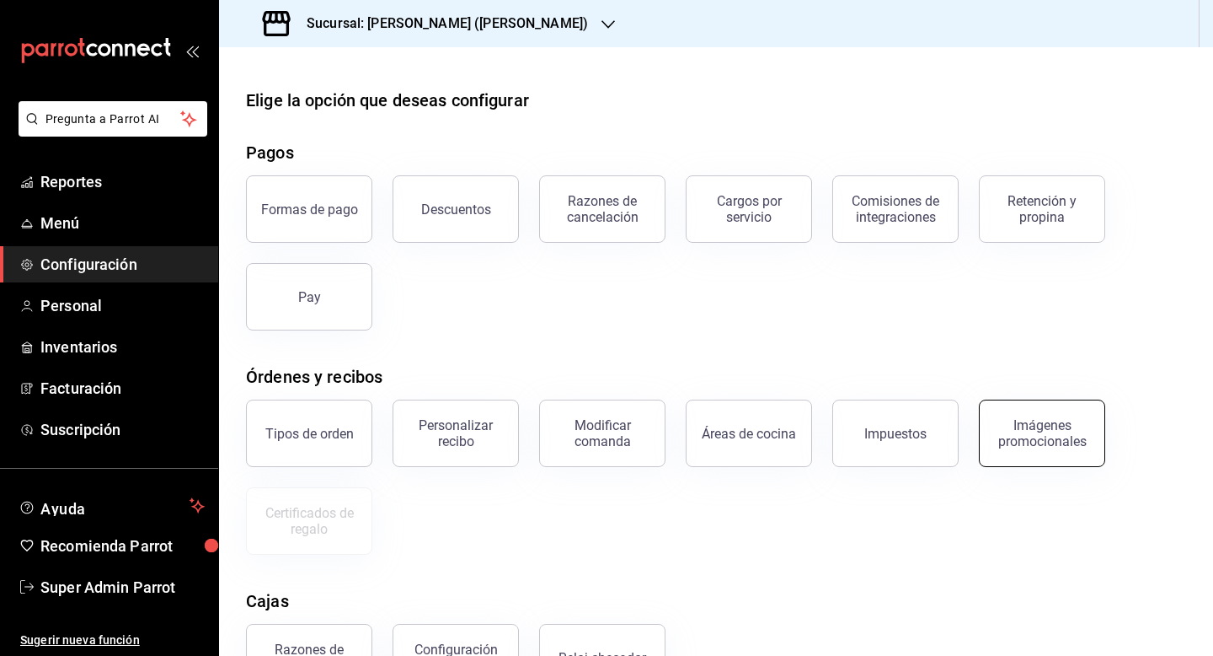
click at [1057, 432] on div "Imágenes promocionales" at bounding box center [1042, 433] width 104 height 32
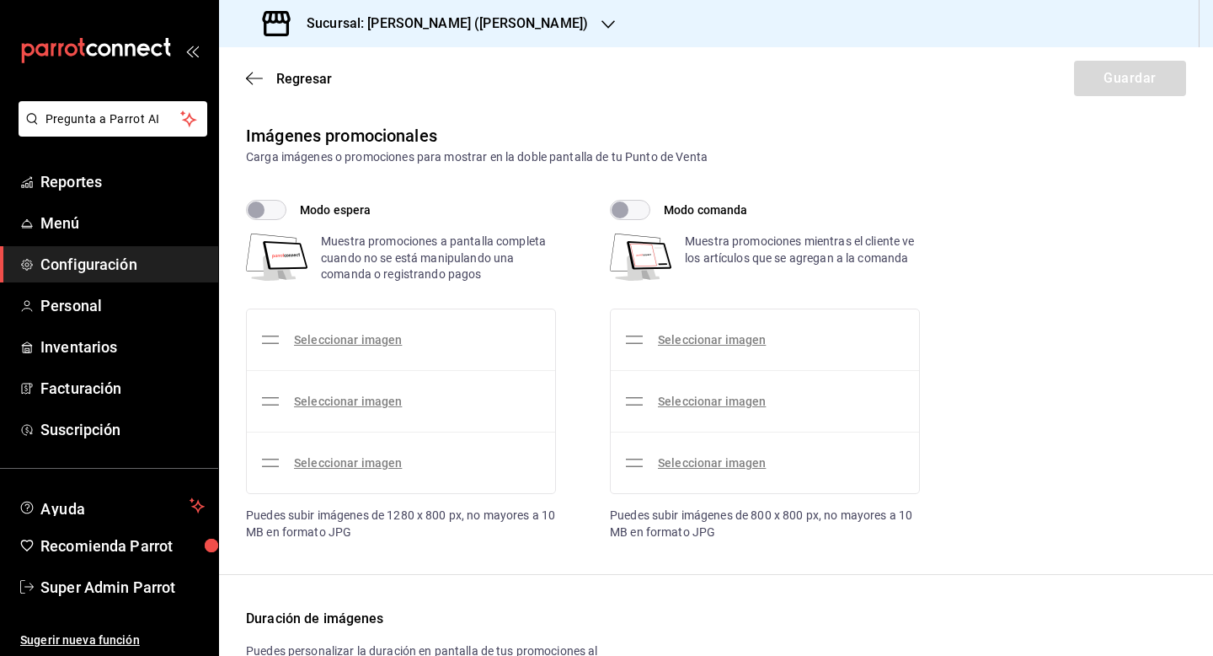
checkbox input "true"
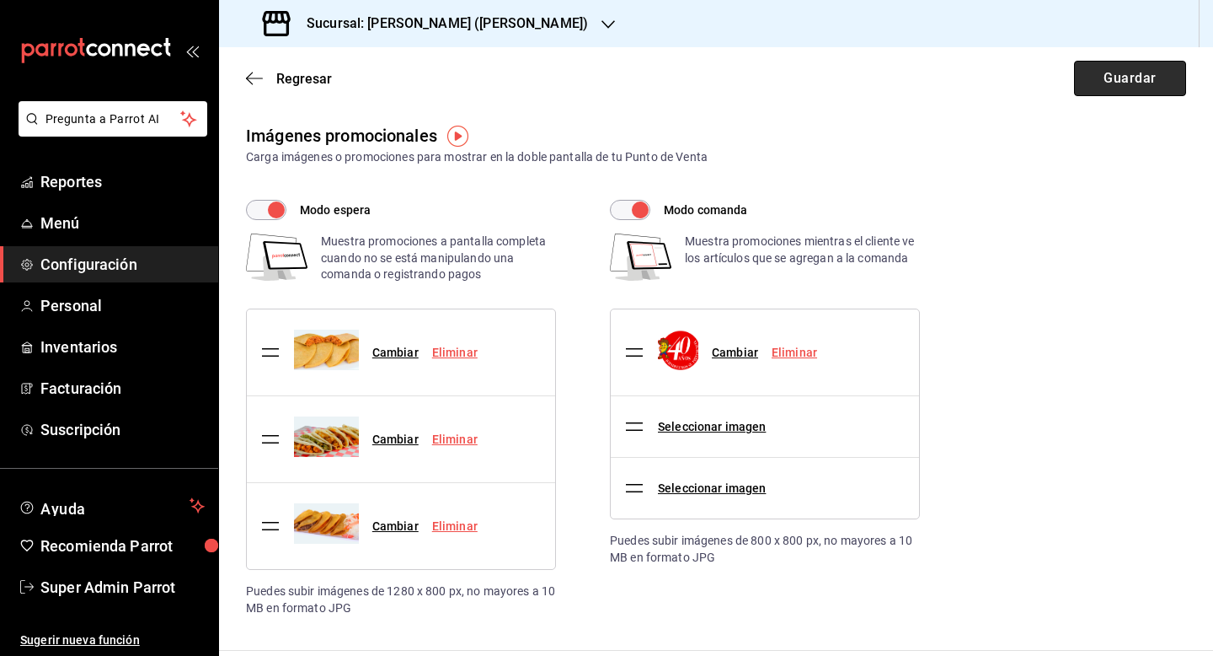
click at [1111, 79] on button "Guardar" at bounding box center [1130, 78] width 112 height 35
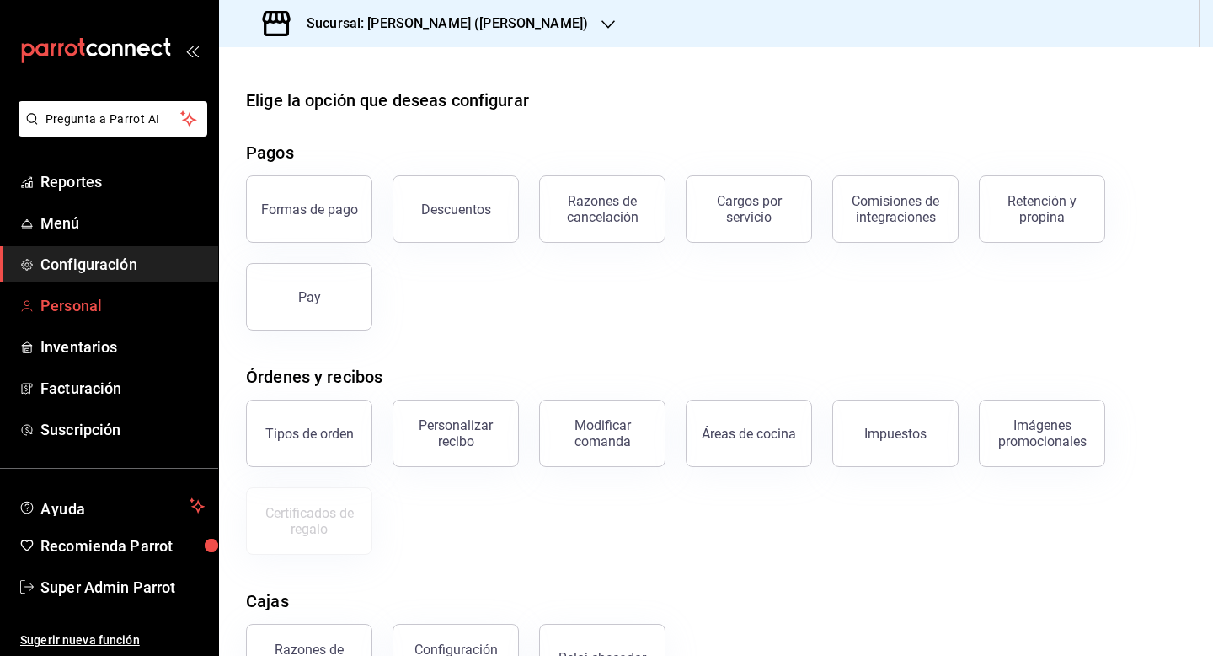
click at [71, 299] on span "Personal" at bounding box center [122, 305] width 164 height 23
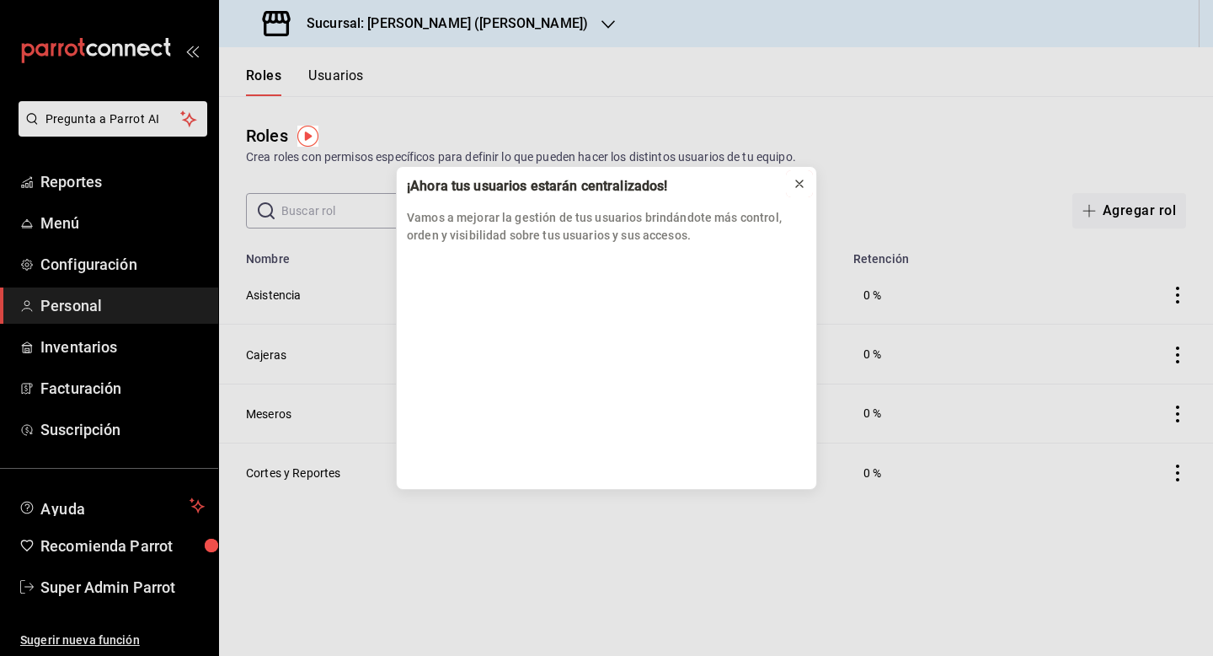
click at [795, 179] on icon at bounding box center [799, 183] width 13 height 13
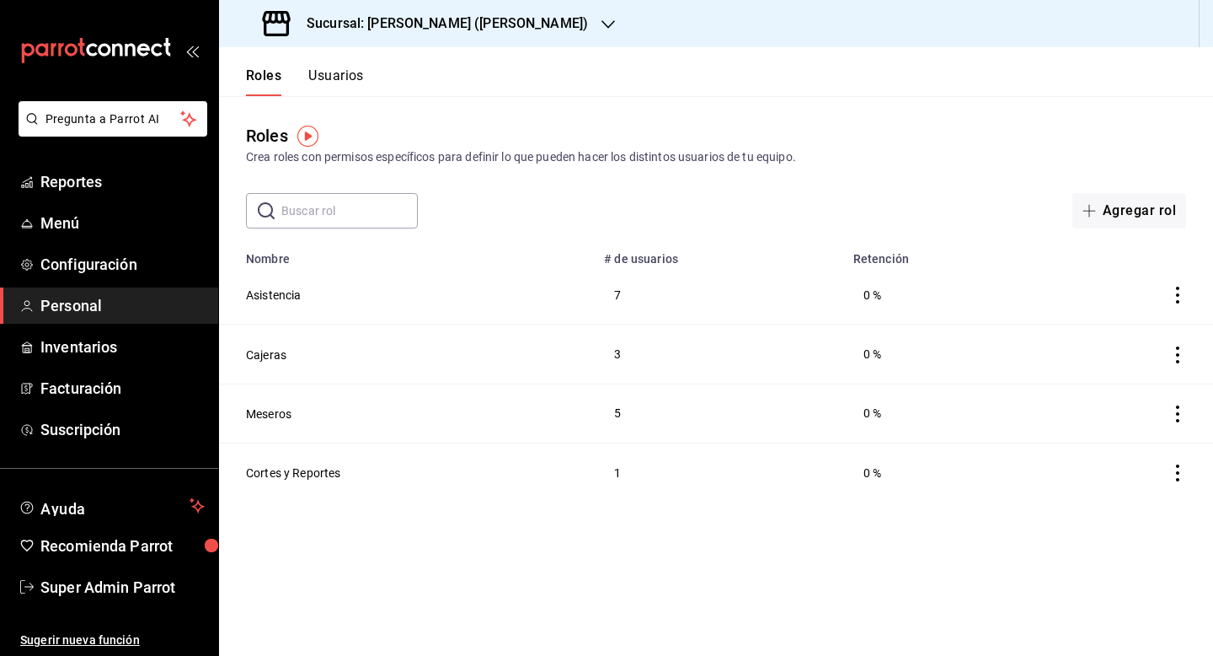
click at [342, 86] on button "Usuarios" at bounding box center [336, 81] width 56 height 29
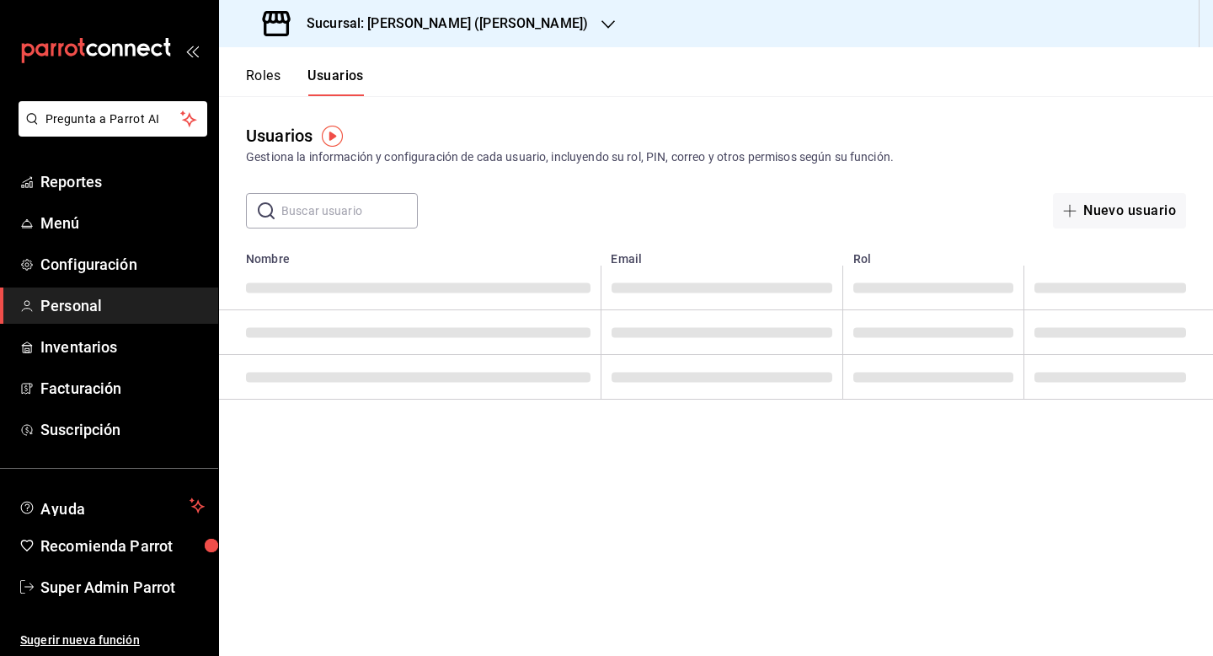
click at [506, 33] on h3 "Sucursal: [PERSON_NAME] ([PERSON_NAME])" at bounding box center [440, 23] width 295 height 20
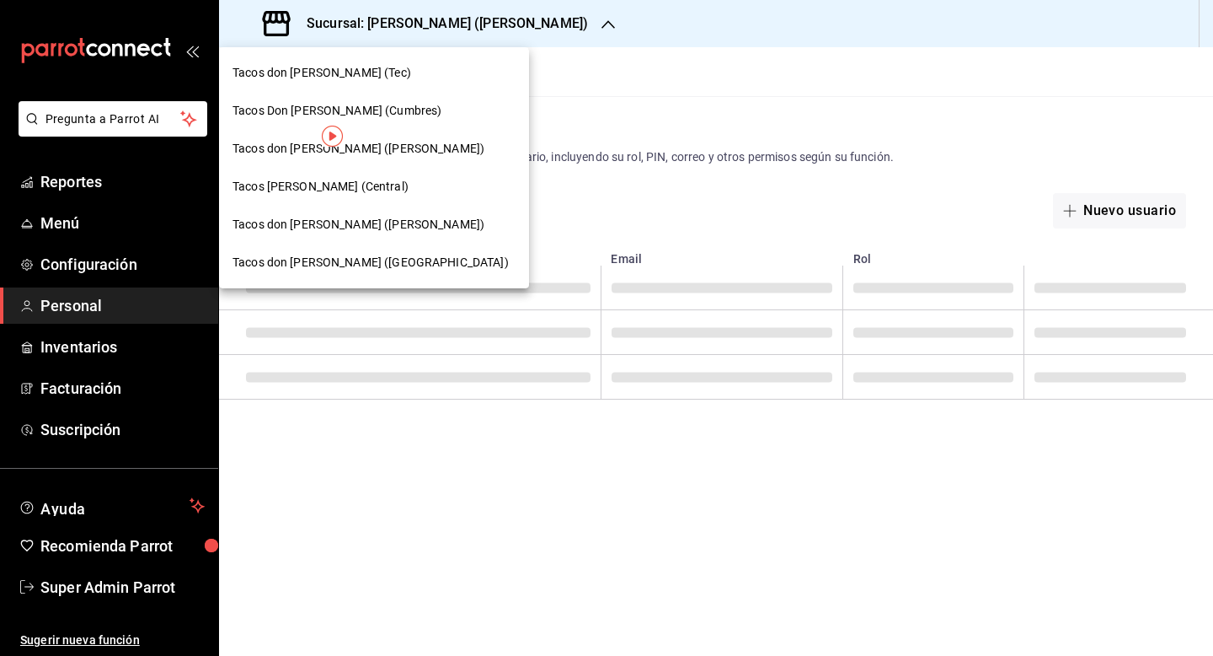
click at [392, 66] on div "Tacos don [PERSON_NAME] (Tec)" at bounding box center [374, 73] width 283 height 18
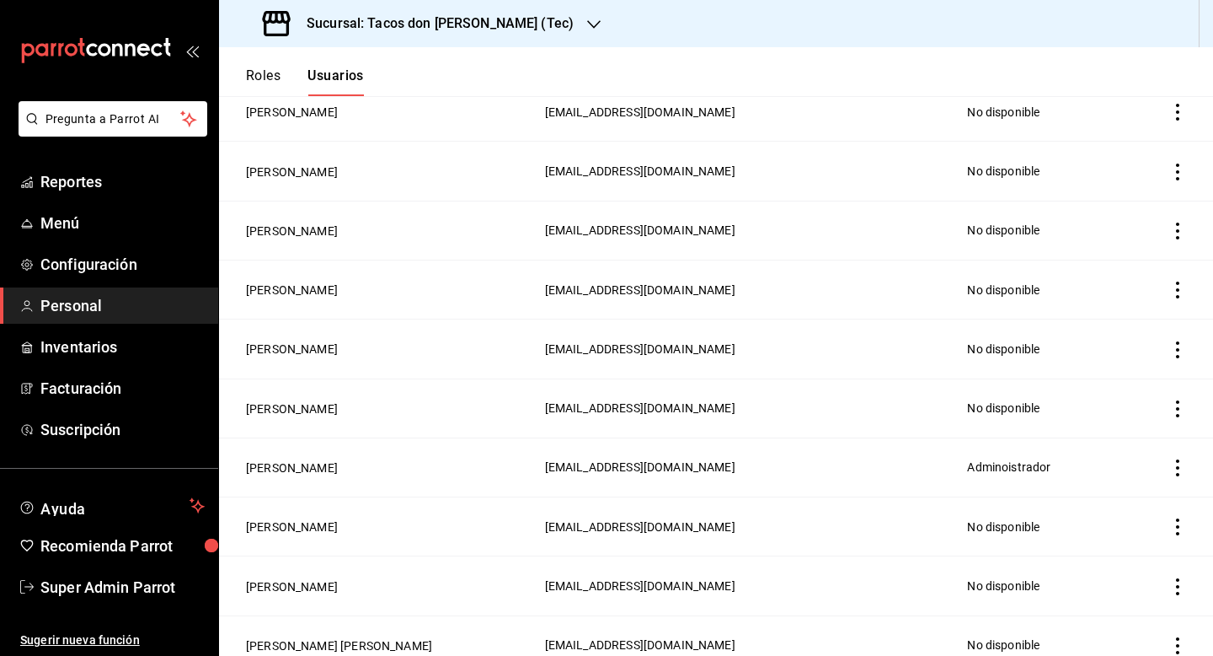
scroll to position [1800, 0]
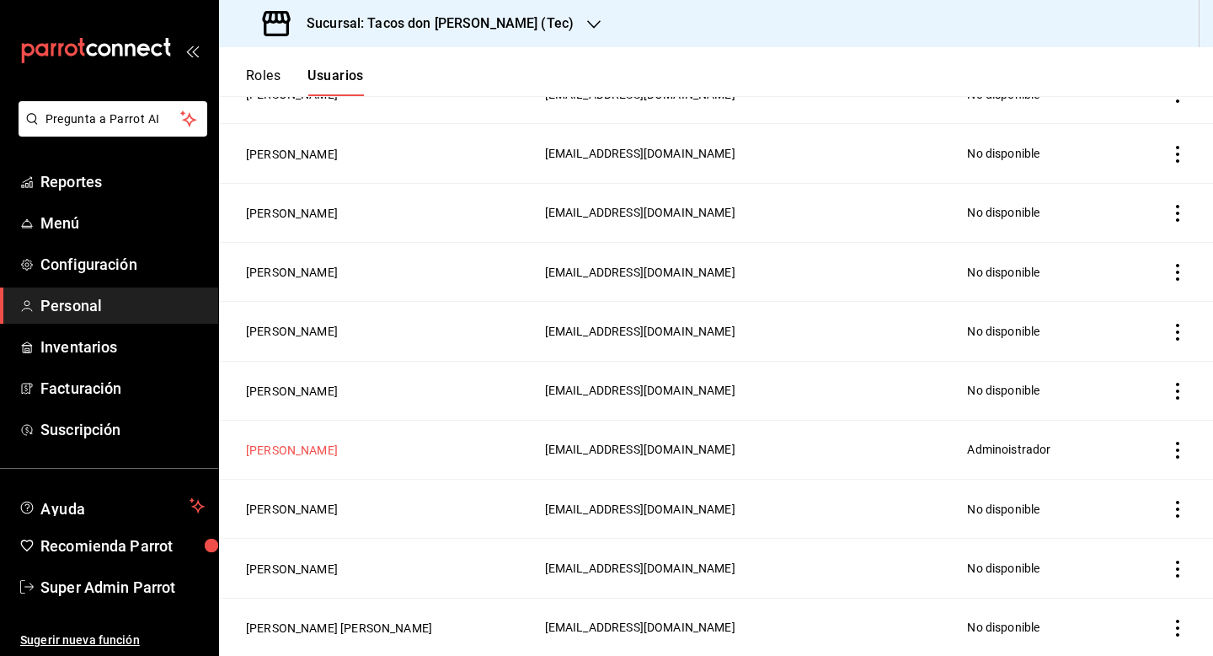
click at [302, 442] on button "[PERSON_NAME]" at bounding box center [292, 450] width 92 height 17
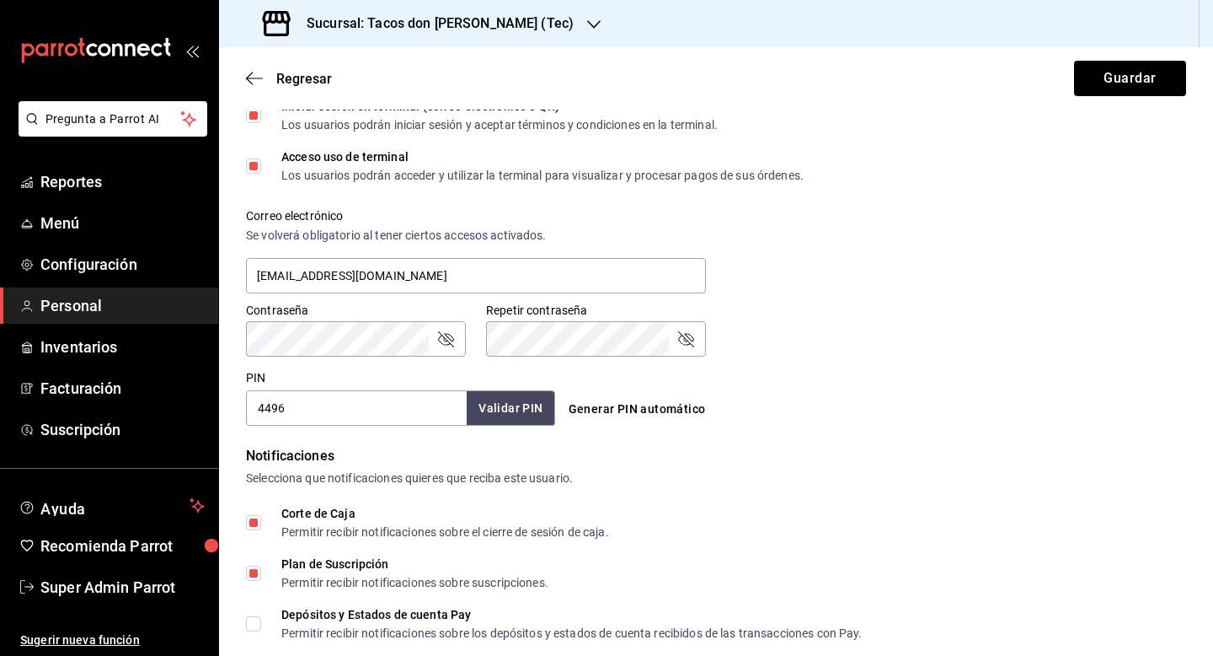
scroll to position [541, 0]
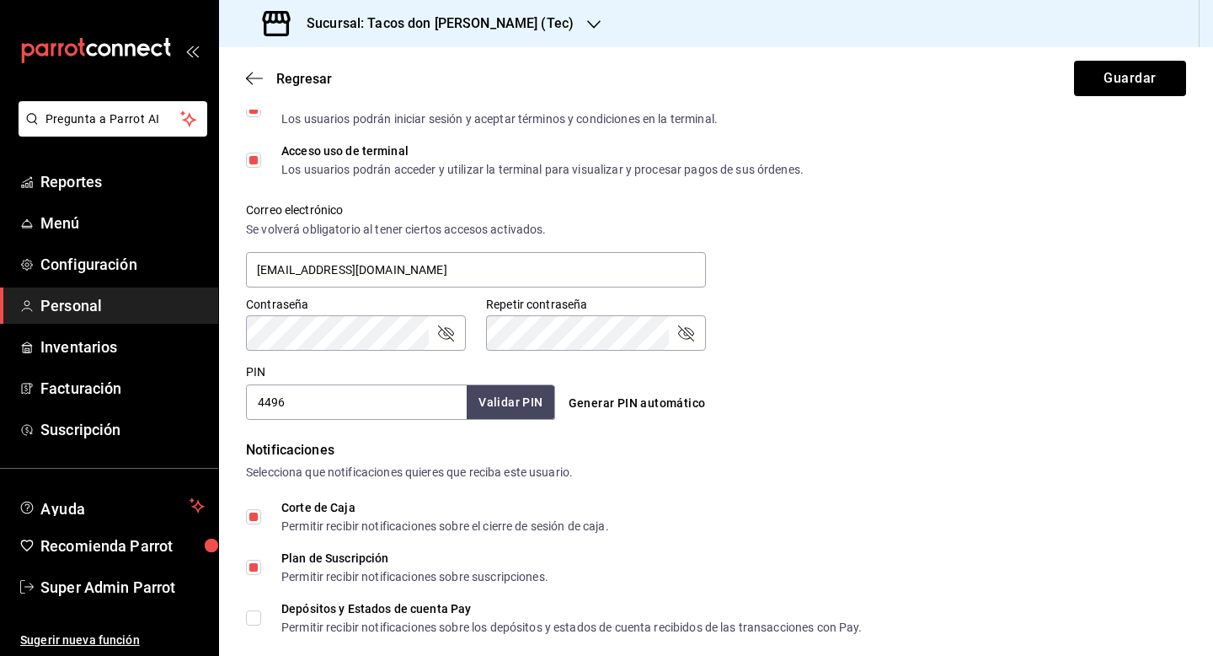
click at [363, 403] on input "4496" at bounding box center [356, 401] width 221 height 35
click at [397, 34] on div "Sucursal: Tacos don [PERSON_NAME] (Tec)" at bounding box center [420, 23] width 375 height 47
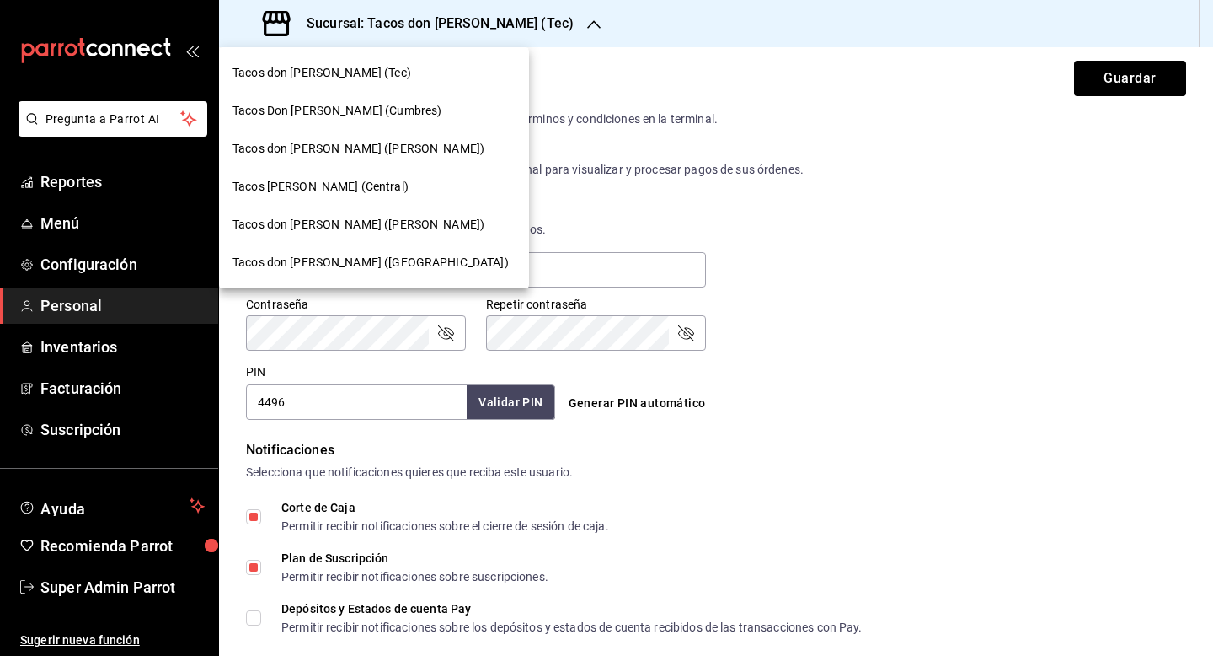
click at [380, 144] on span "Tacos don [PERSON_NAME] ([PERSON_NAME])" at bounding box center [359, 149] width 252 height 18
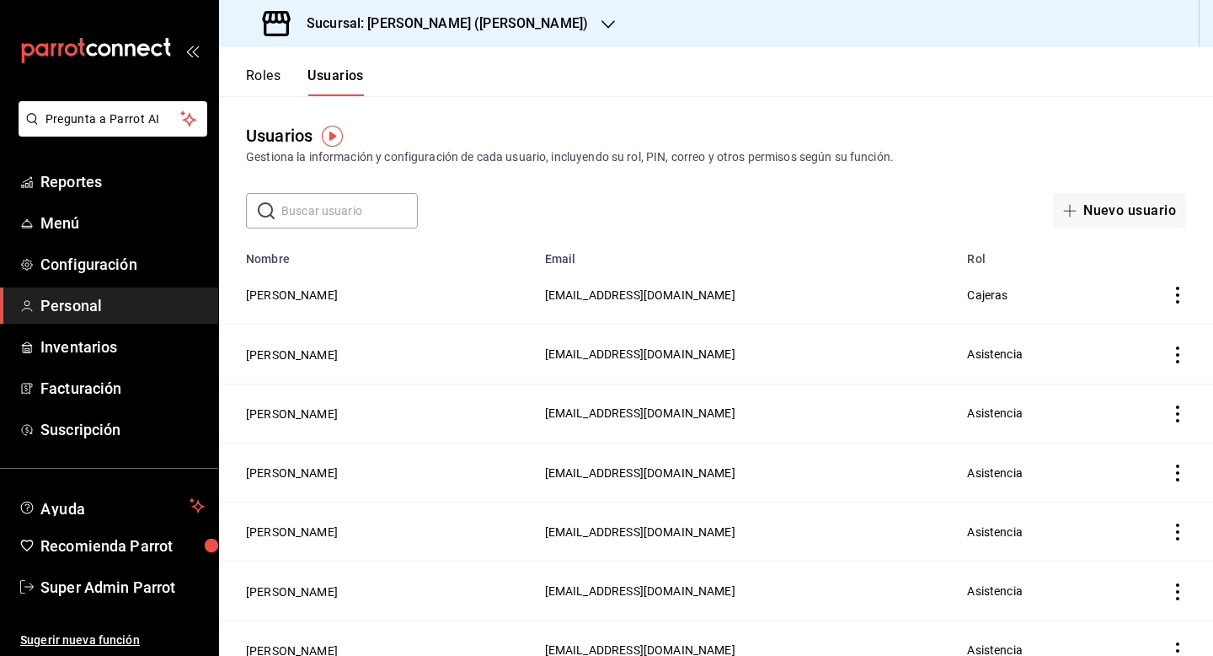
click at [362, 205] on input "text" at bounding box center [349, 211] width 137 height 34
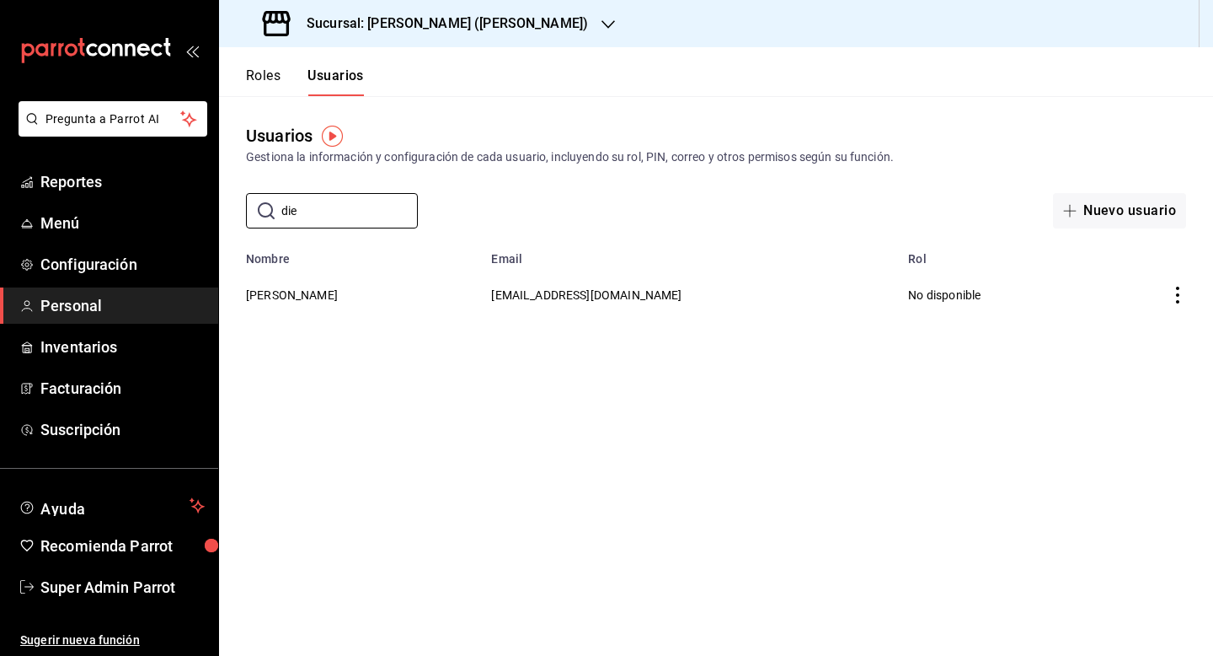
type input "die"
click at [568, 176] on div "Usuarios Gestiona la información y configuración de cada usuario, incluyendo su…" at bounding box center [716, 162] width 994 height 132
click at [328, 292] on button "[PERSON_NAME]" at bounding box center [292, 294] width 92 height 17
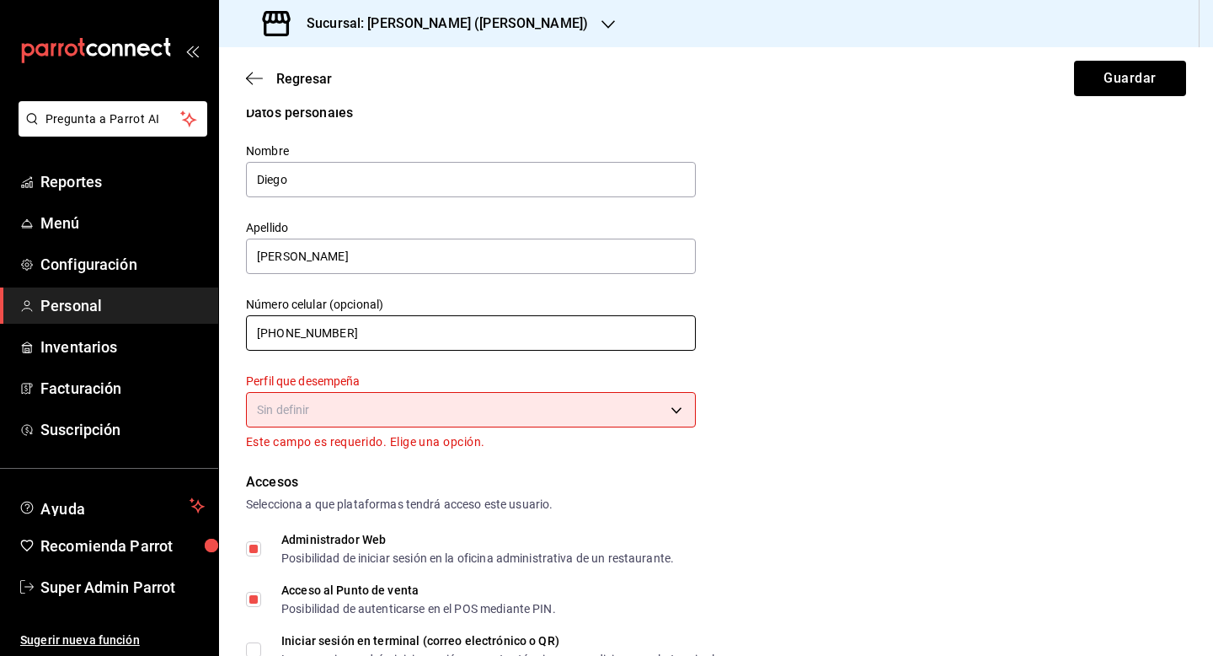
scroll to position [40, 0]
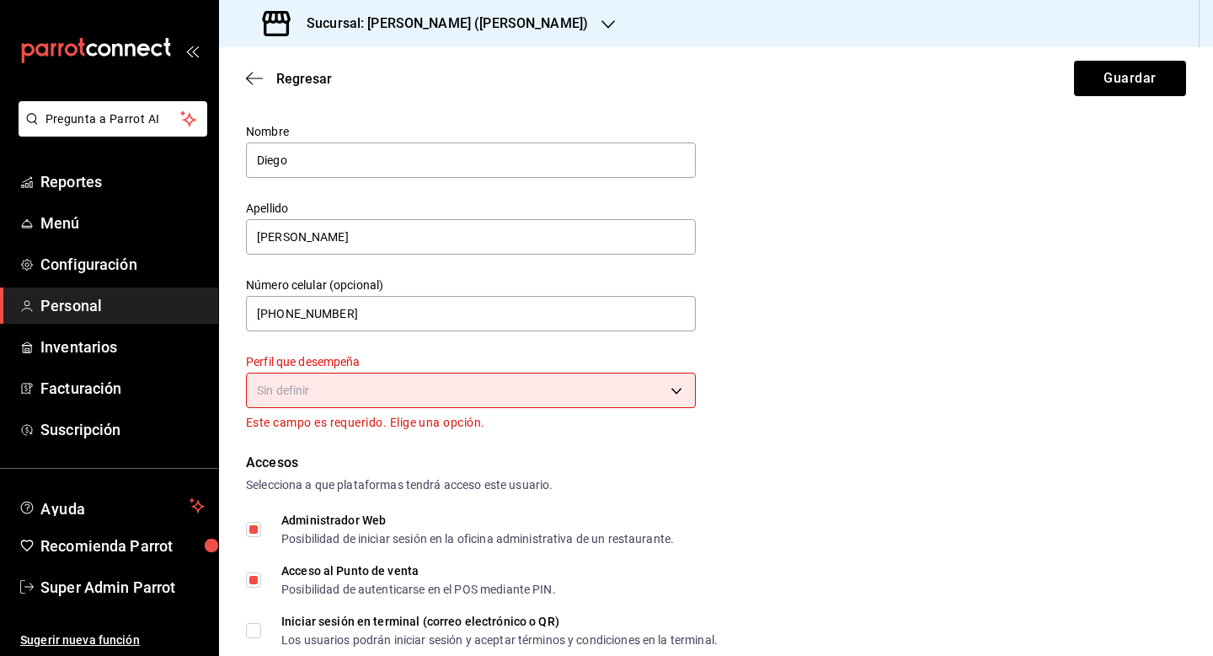
click at [430, 394] on body "Pregunta a Parrot AI Reportes Menú Configuración Personal Inventarios Facturaci…" at bounding box center [606, 328] width 1213 height 656
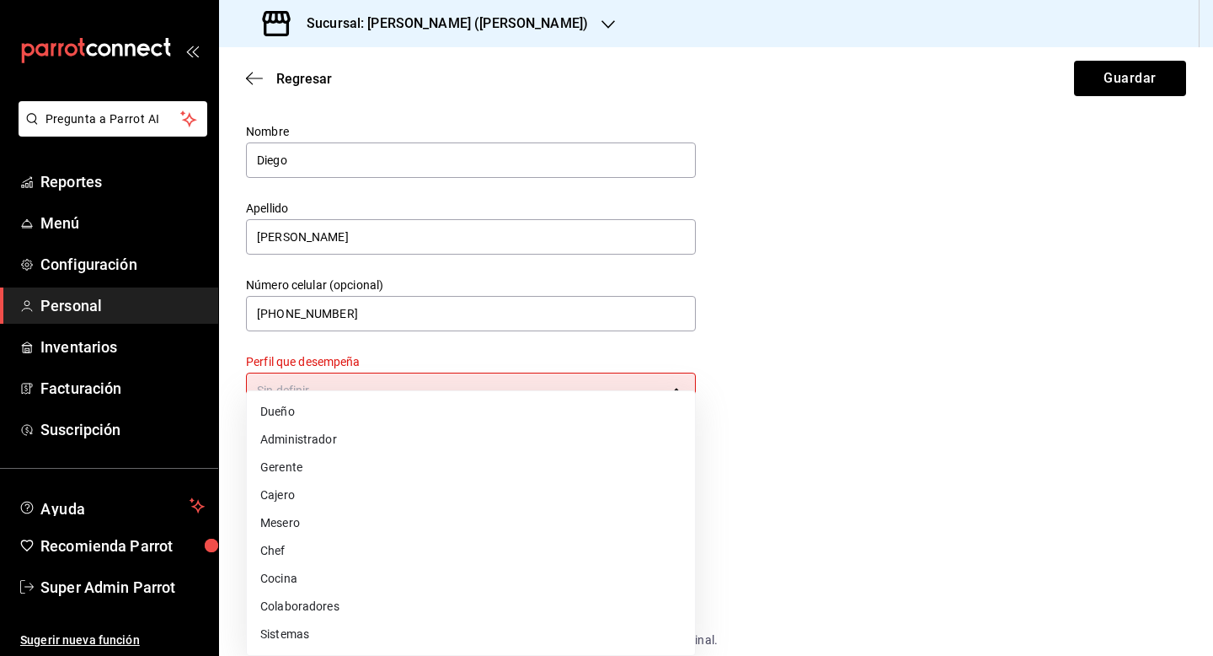
click at [416, 434] on li "Administrador" at bounding box center [471, 440] width 448 height 28
type input "ADMIN"
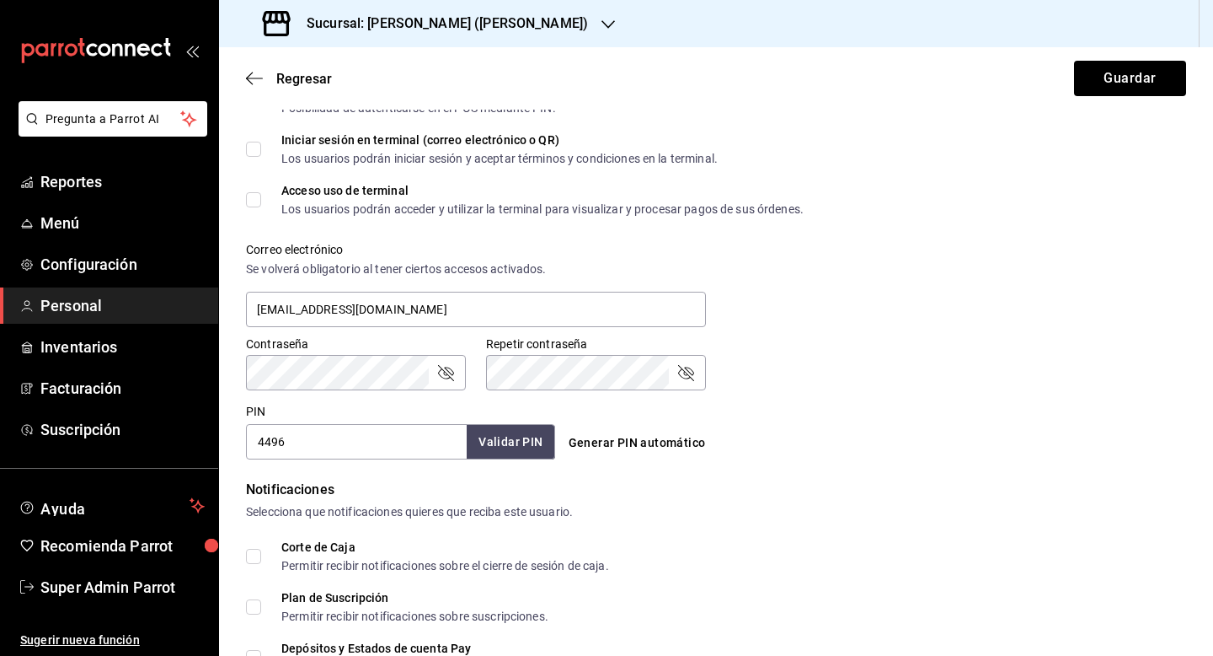
scroll to position [526, 0]
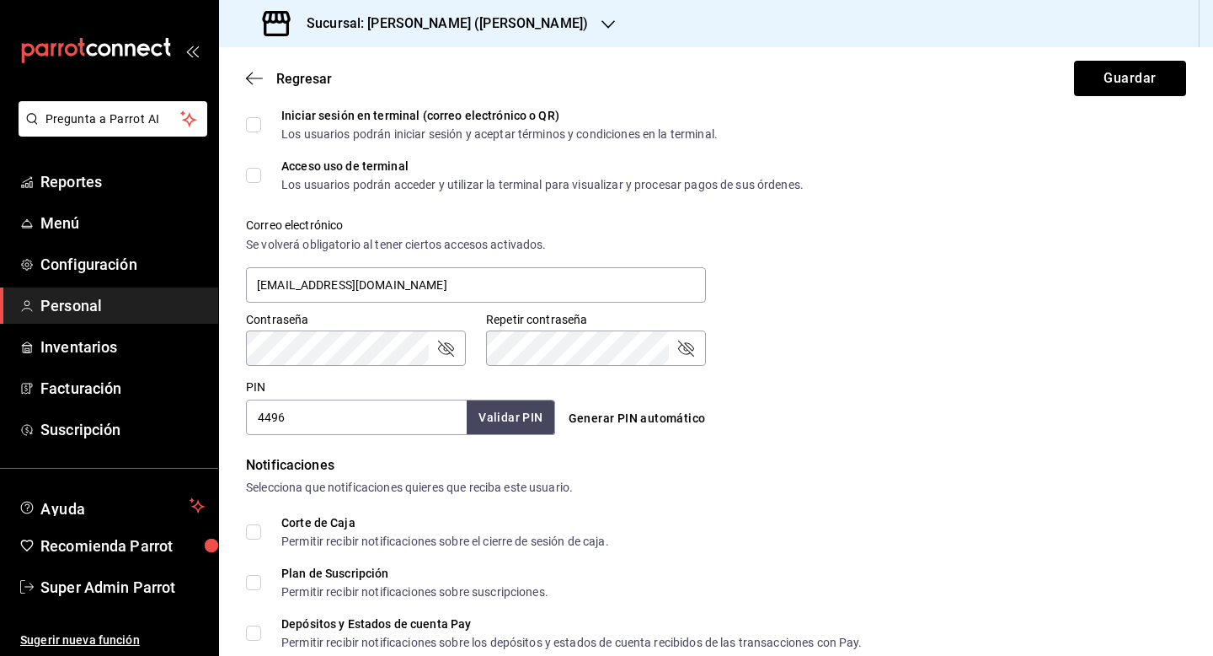
click at [586, 420] on button "Generar PIN automático" at bounding box center [637, 418] width 151 height 31
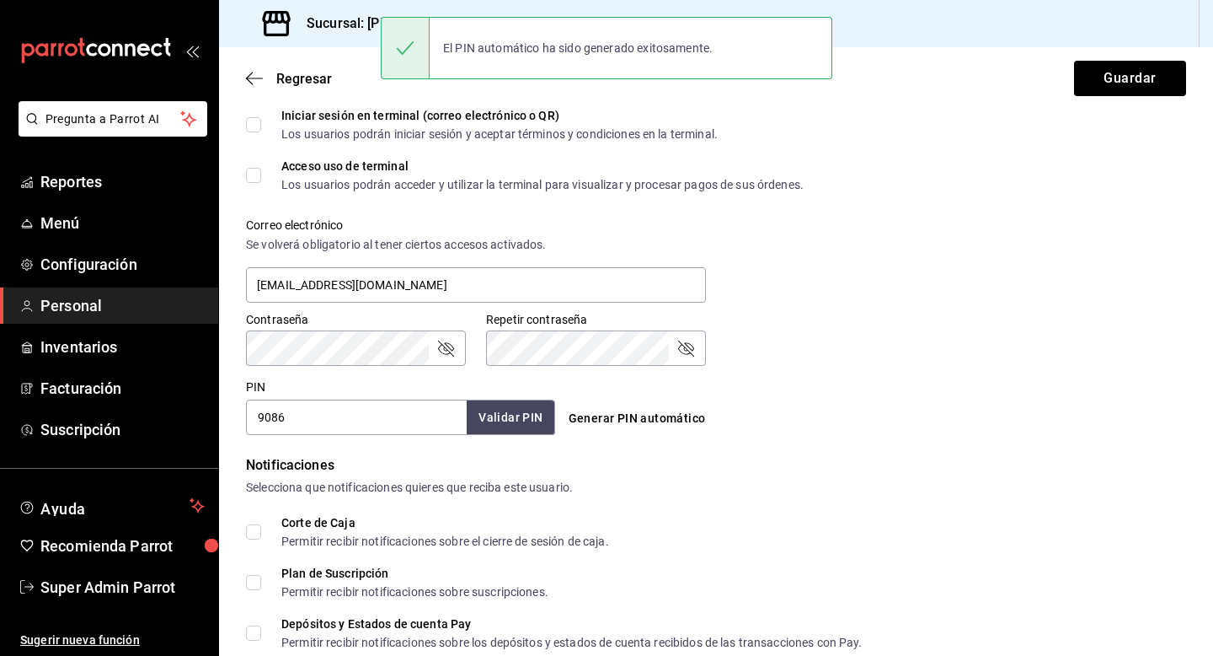
click at [431, 424] on input "9086" at bounding box center [356, 416] width 221 height 35
paste input "449"
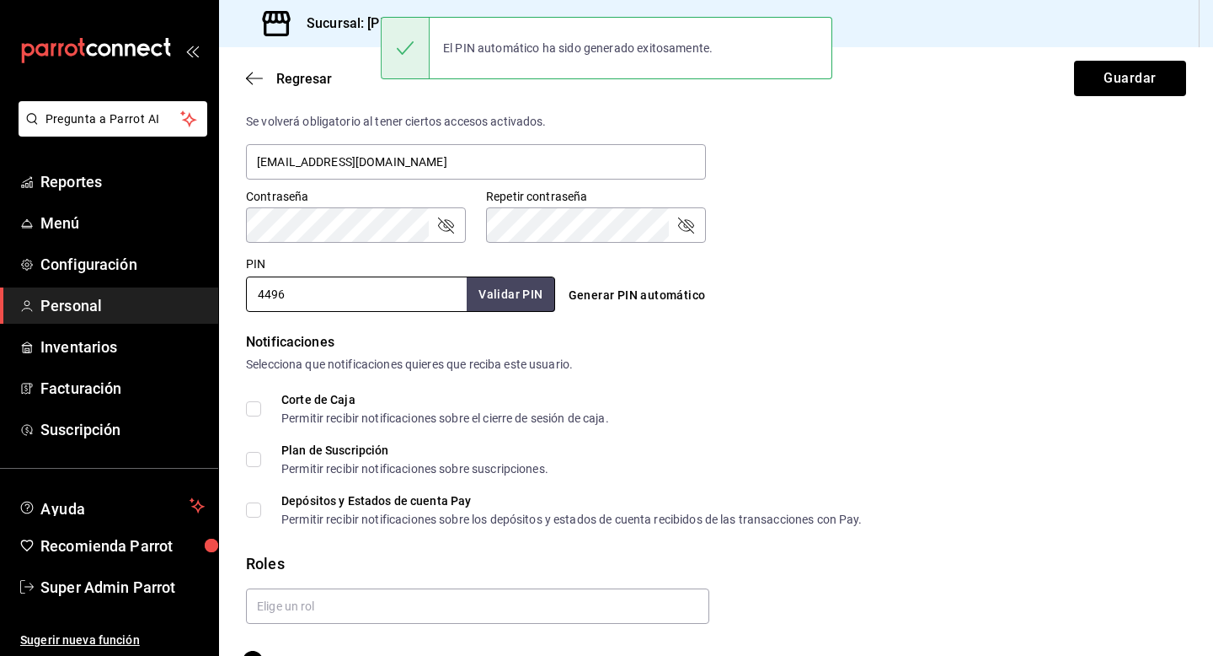
scroll to position [691, 0]
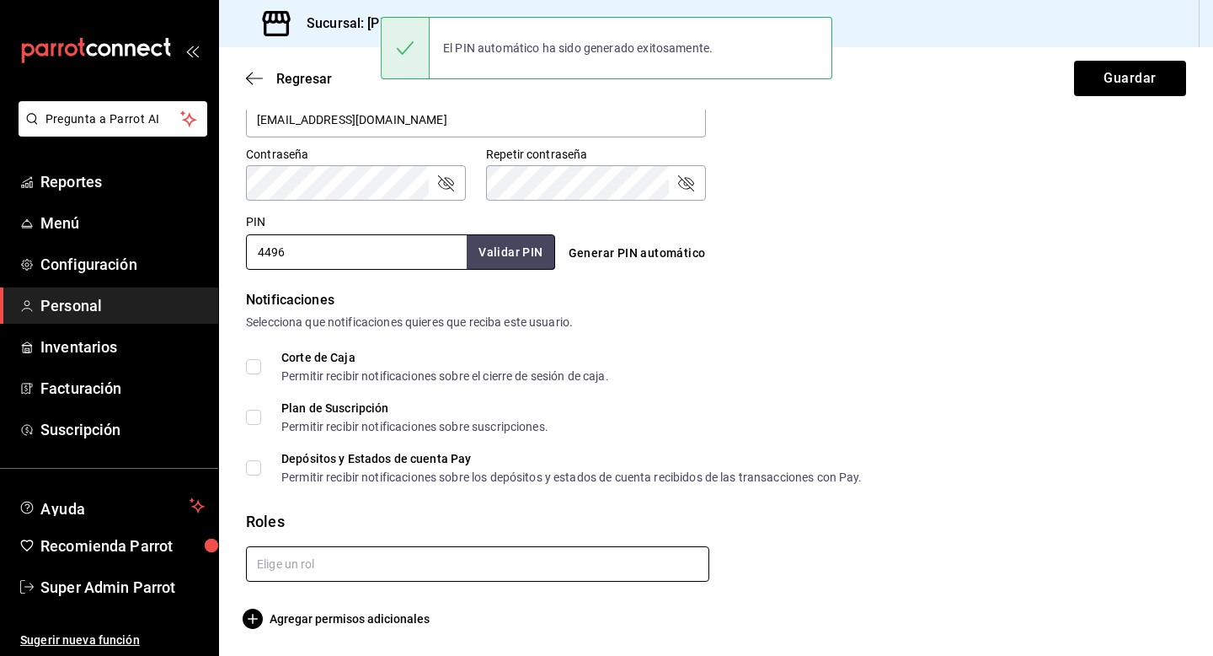
type input "4496"
click at [560, 552] on input "text" at bounding box center [477, 563] width 463 height 35
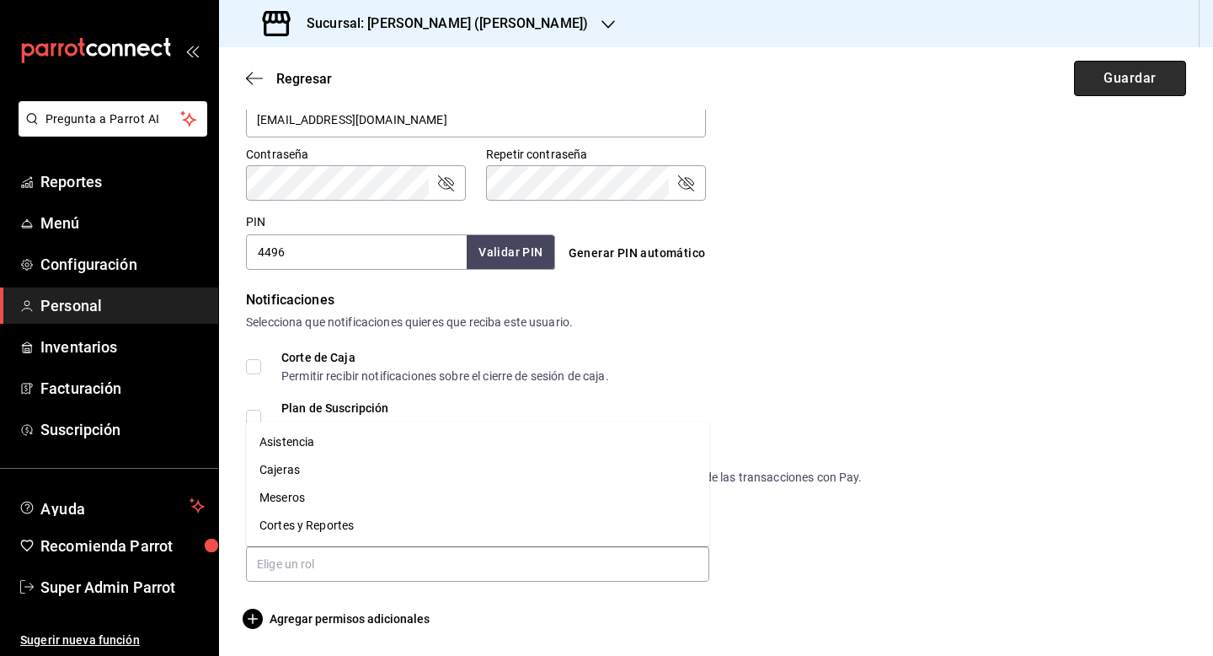
click at [1090, 84] on button "Guardar" at bounding box center [1130, 78] width 112 height 35
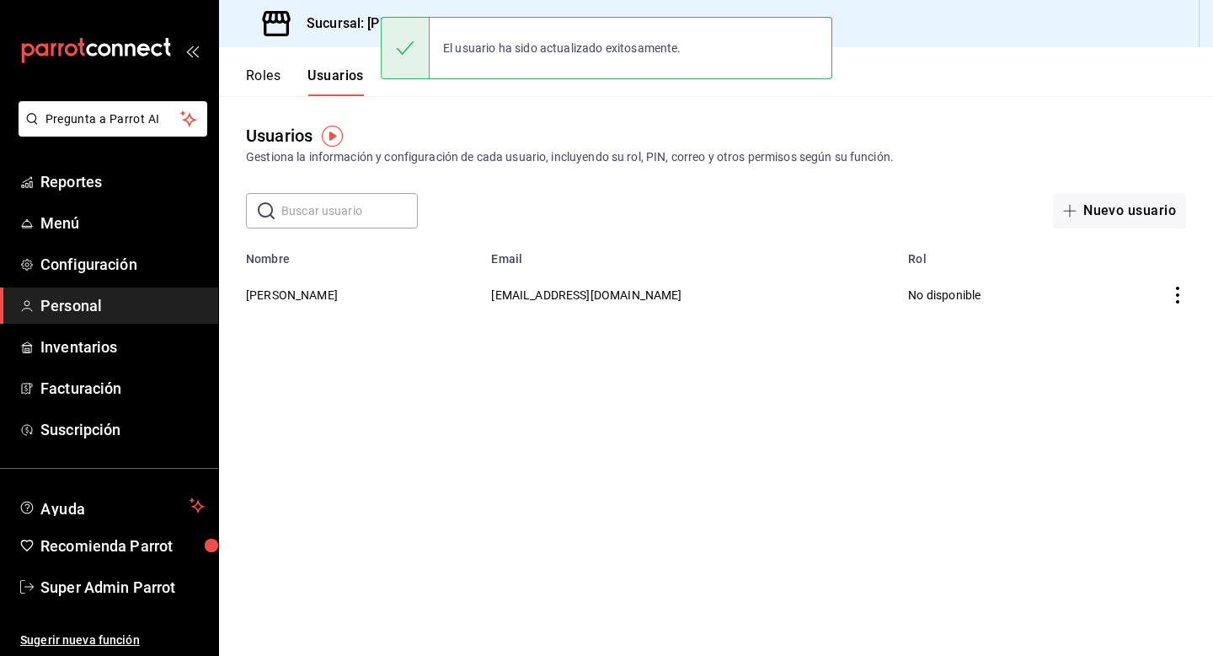
click at [73, 304] on span "Personal" at bounding box center [122, 305] width 164 height 23
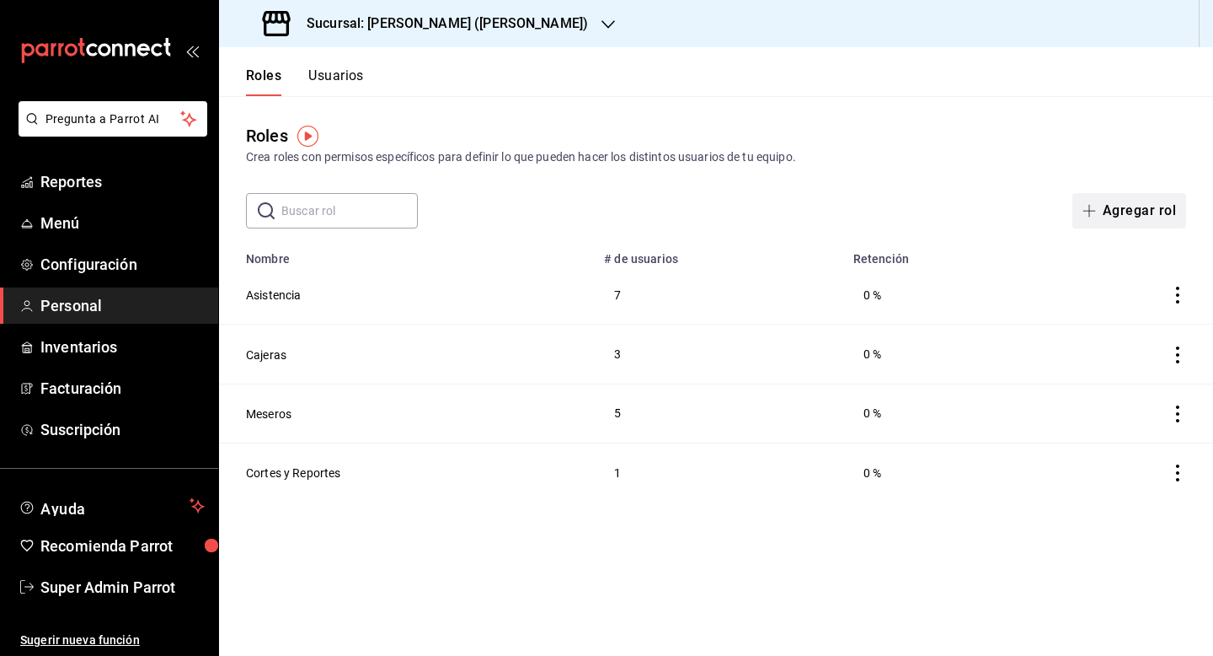
click at [1109, 215] on button "Agregar rol" at bounding box center [1130, 210] width 114 height 35
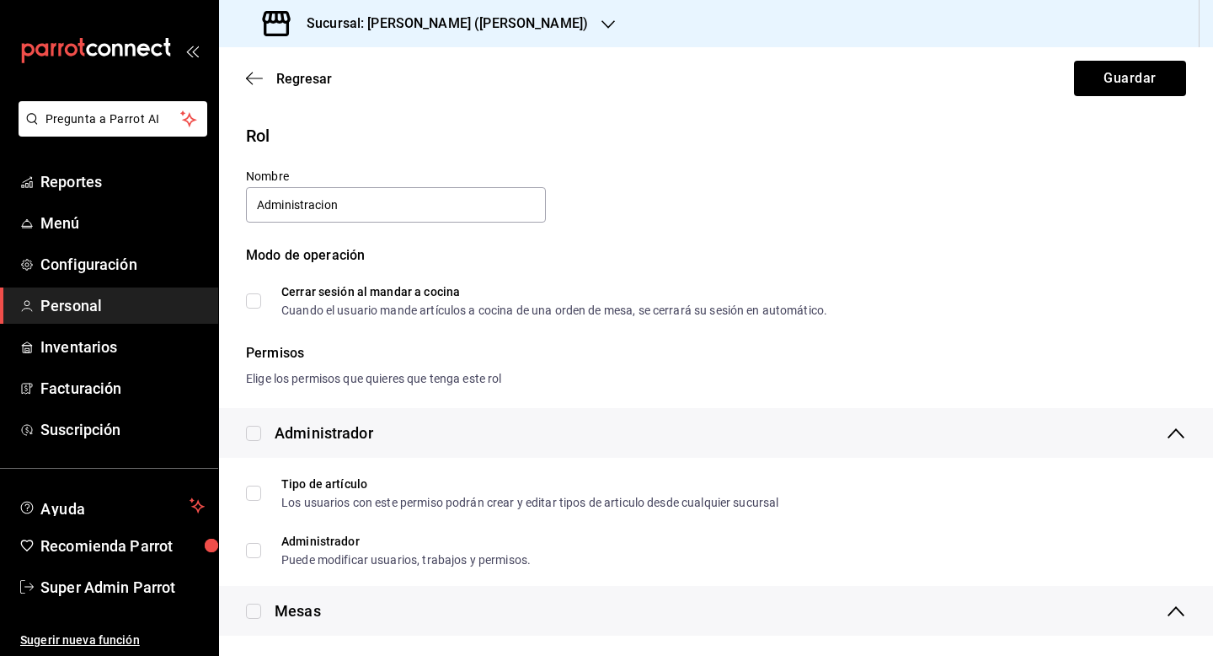
type input "Administracion"
click at [255, 428] on input "checkbox" at bounding box center [253, 433] width 15 height 15
checkbox input "true"
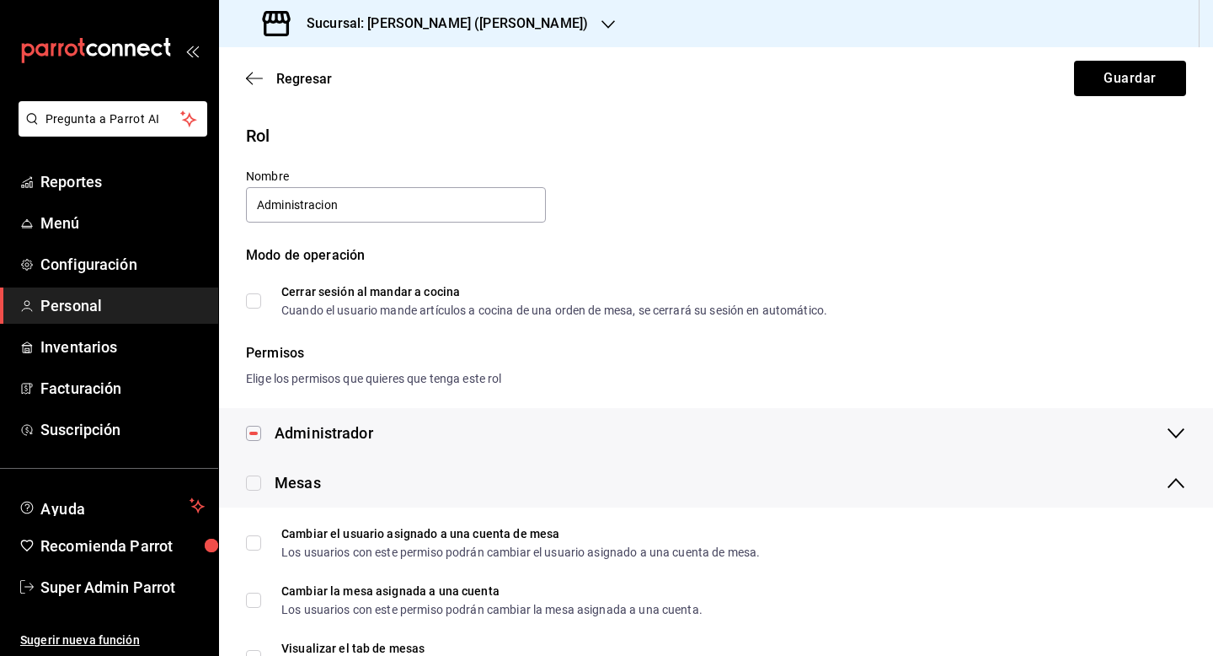
click at [253, 490] on input "checkbox" at bounding box center [253, 482] width 15 height 15
checkbox input "true"
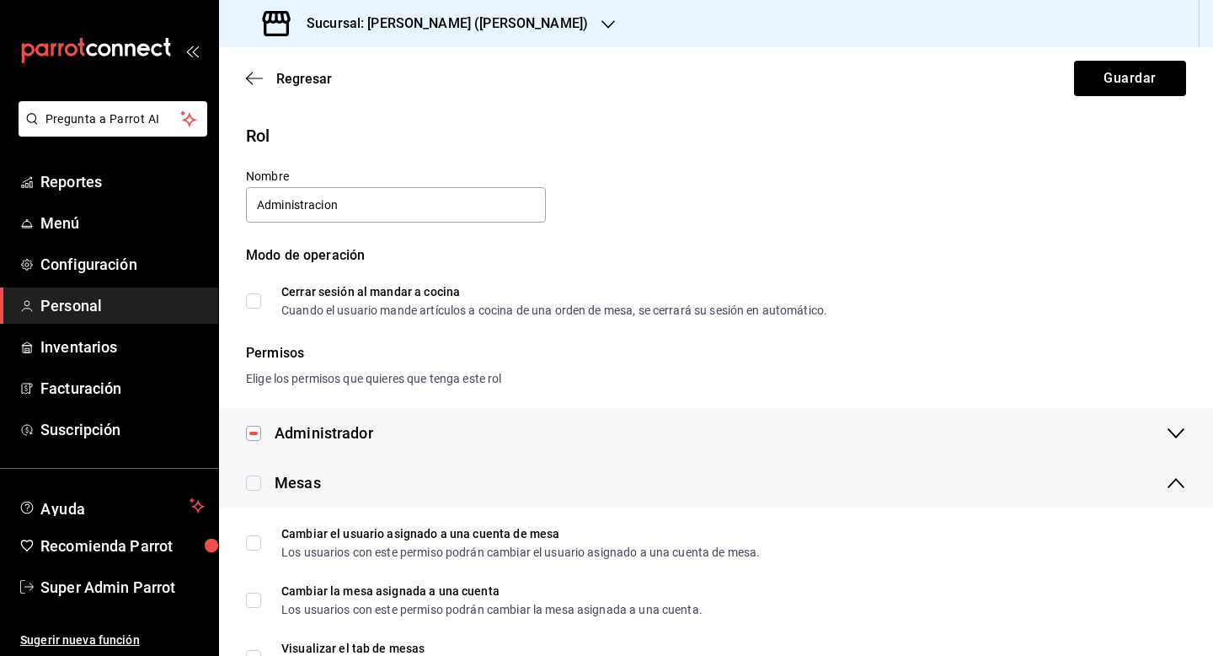
checkbox input "true"
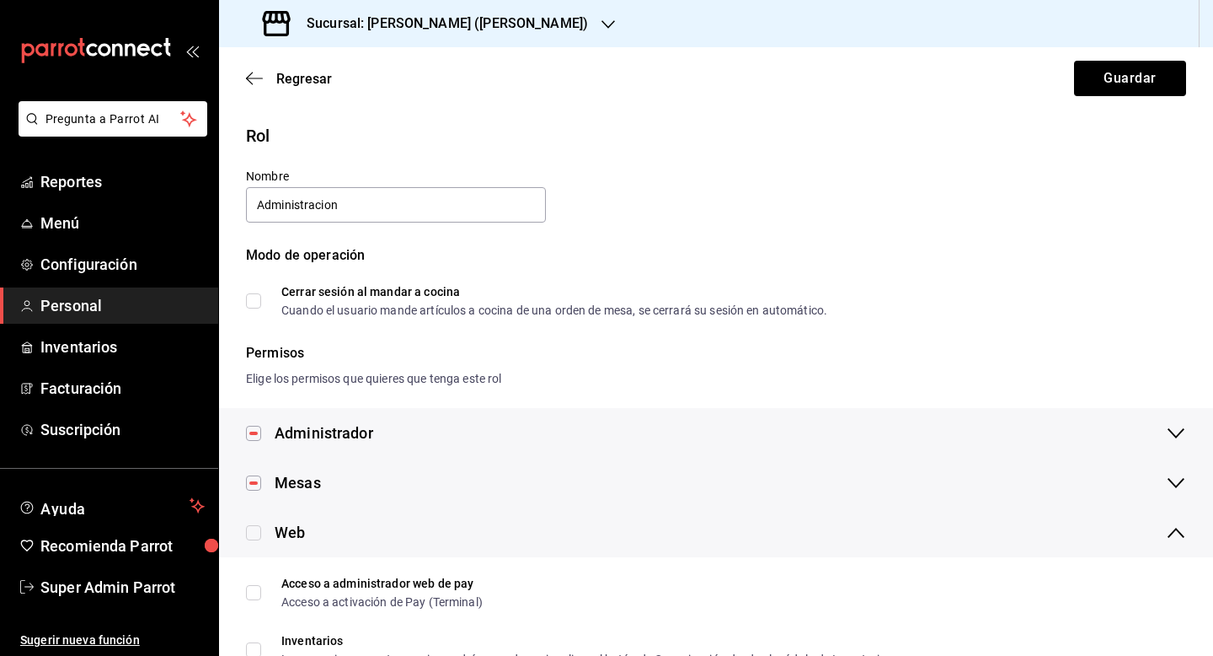
click at [251, 532] on input "checkbox" at bounding box center [253, 532] width 15 height 15
checkbox input "true"
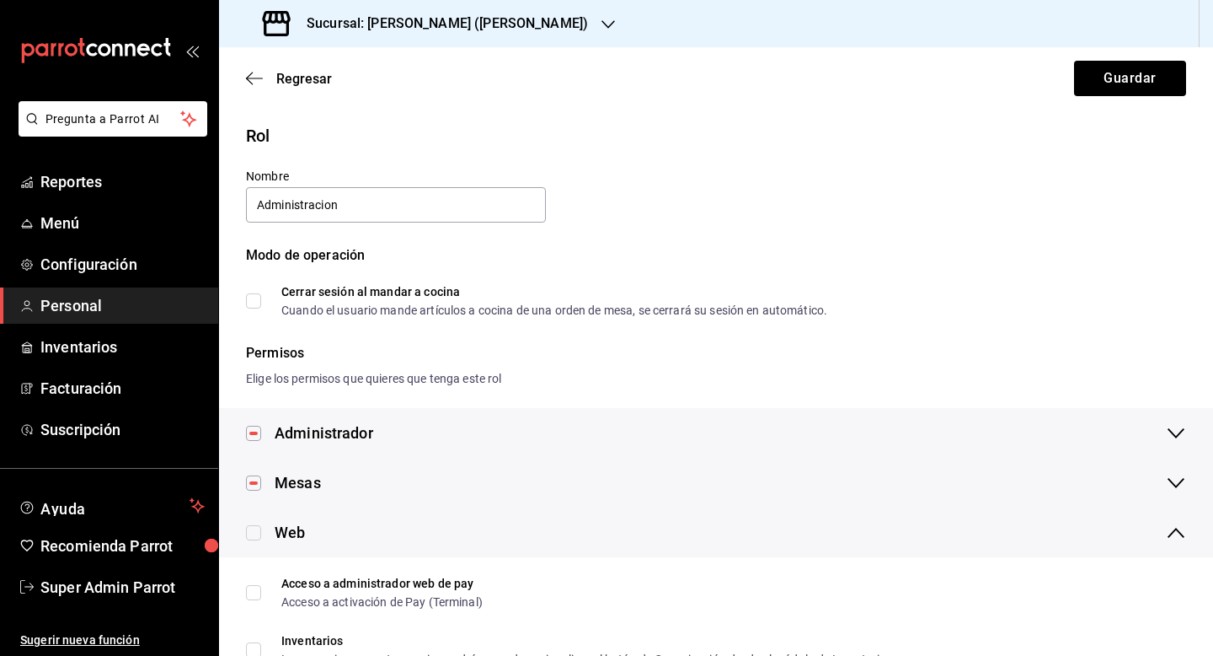
checkbox input "true"
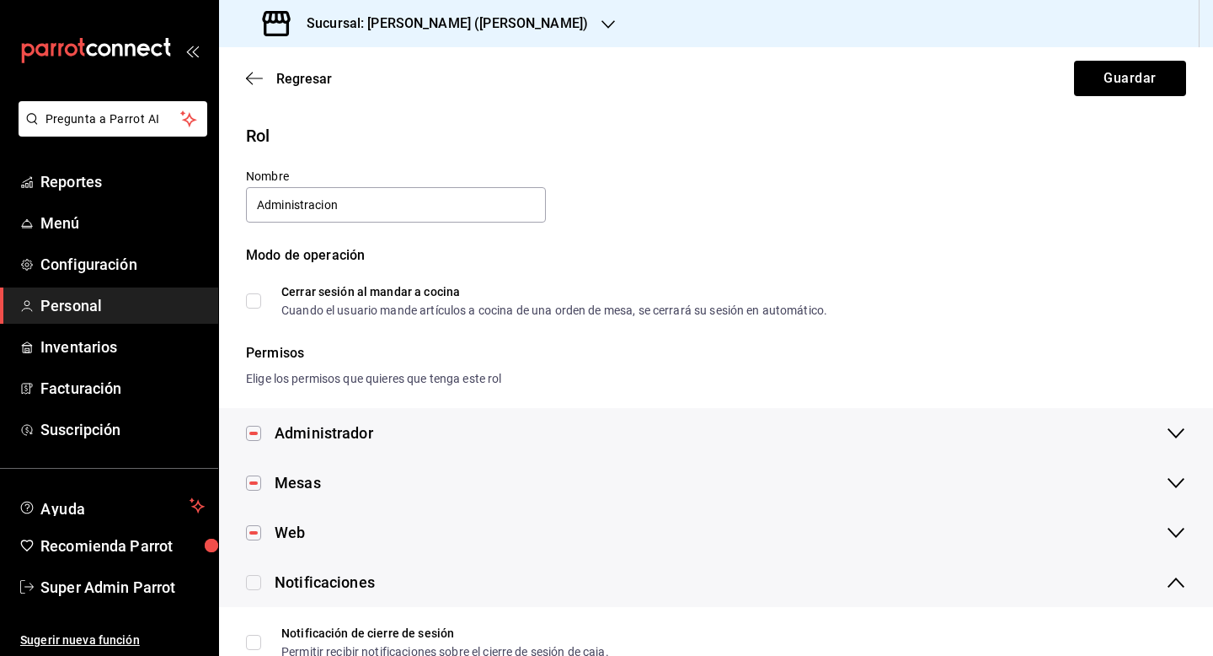
click at [253, 584] on input "checkbox" at bounding box center [253, 582] width 15 height 15
checkbox input "true"
click at [251, 635] on input "checkbox" at bounding box center [253, 631] width 15 height 15
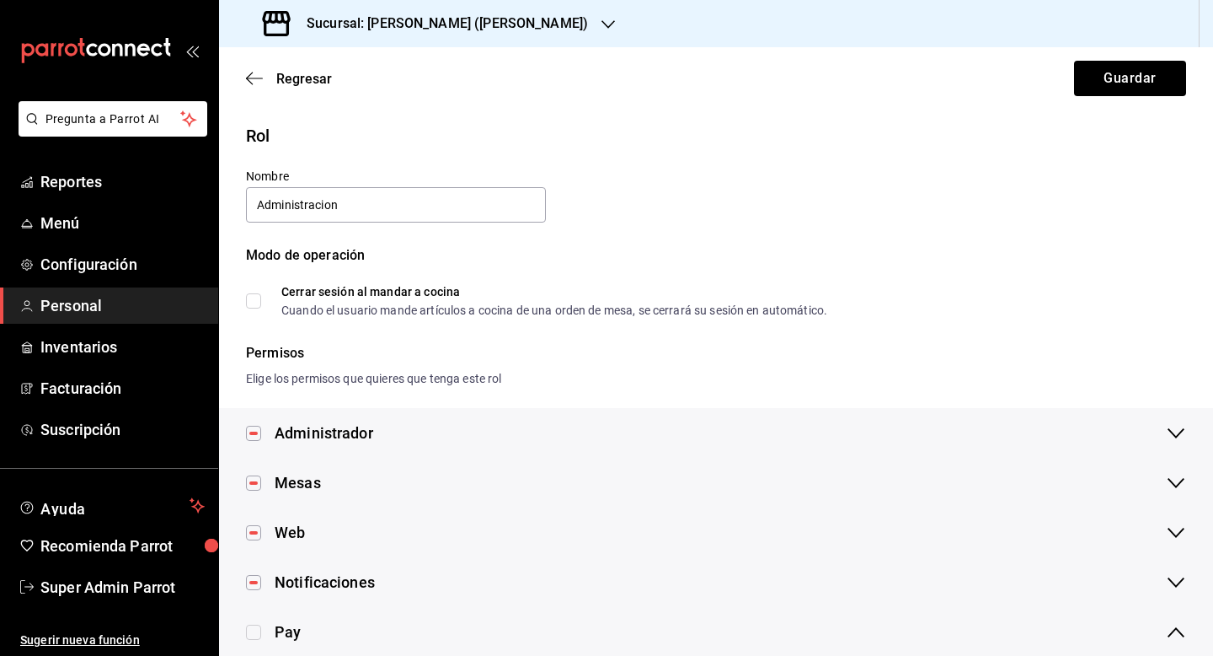
checkbox input "true"
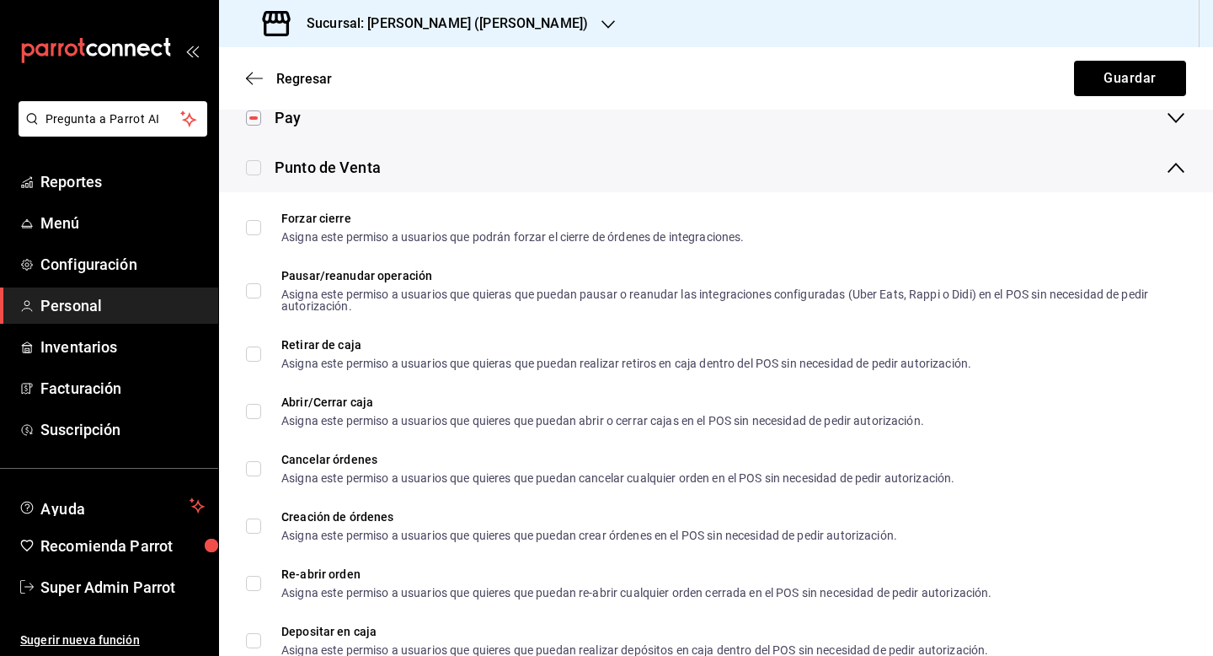
scroll to position [553, 0]
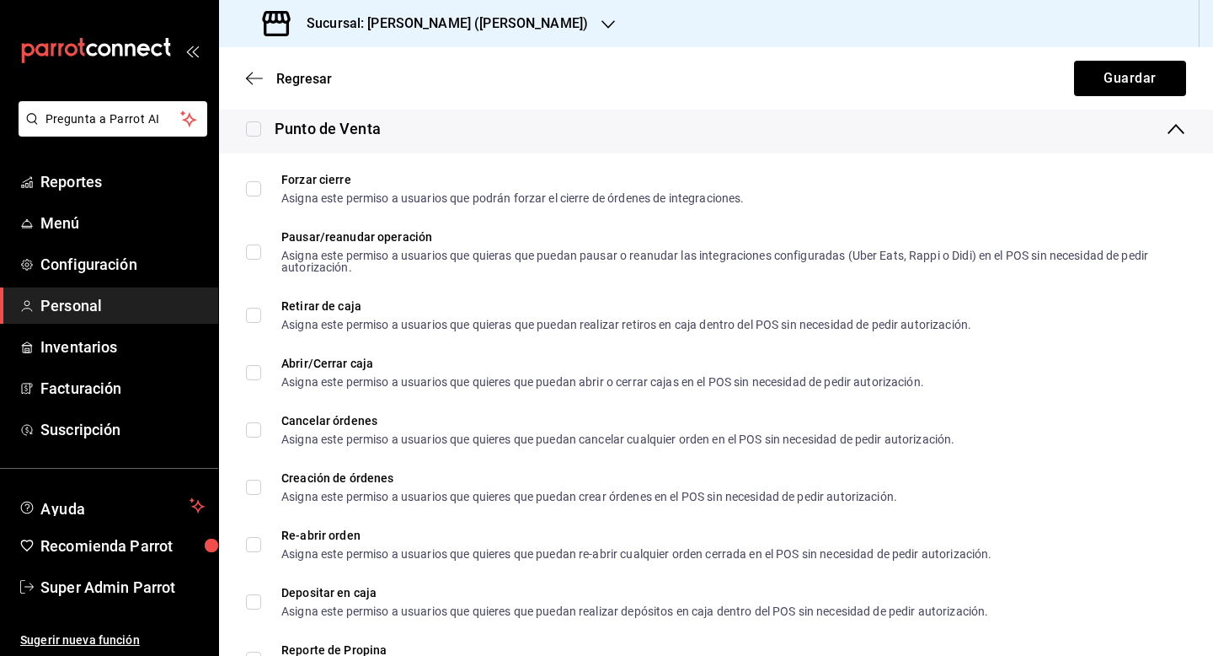
click at [249, 126] on input "checkbox" at bounding box center [253, 128] width 15 height 15
checkbox input "true"
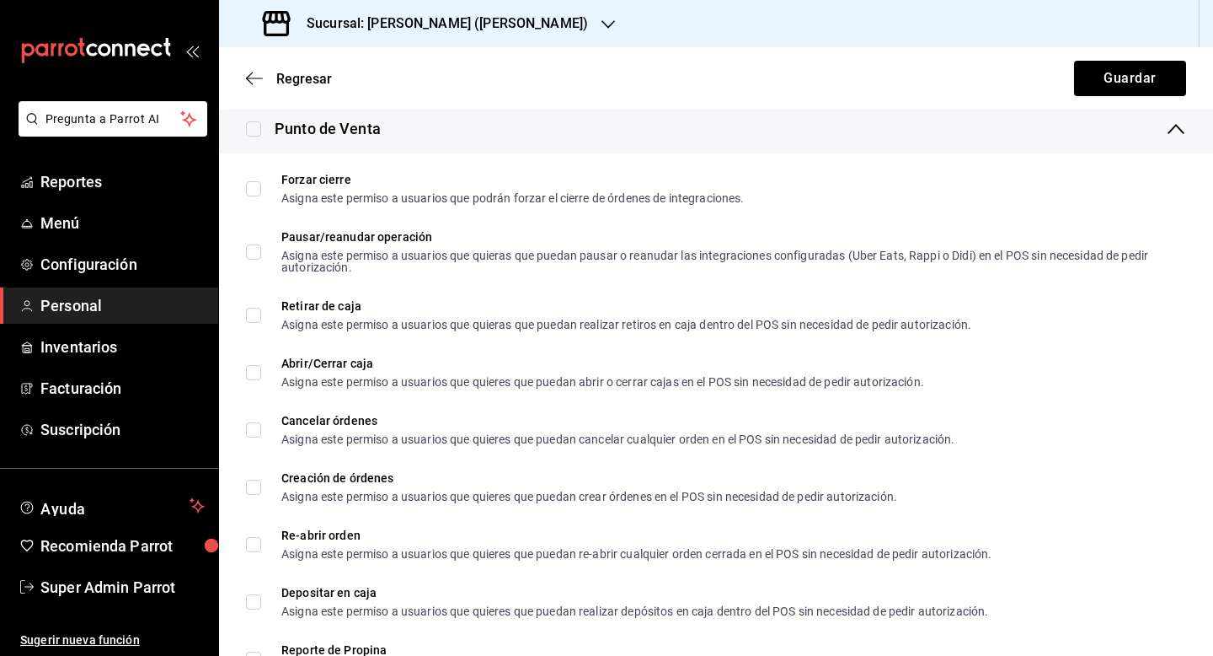
checkbox input "true"
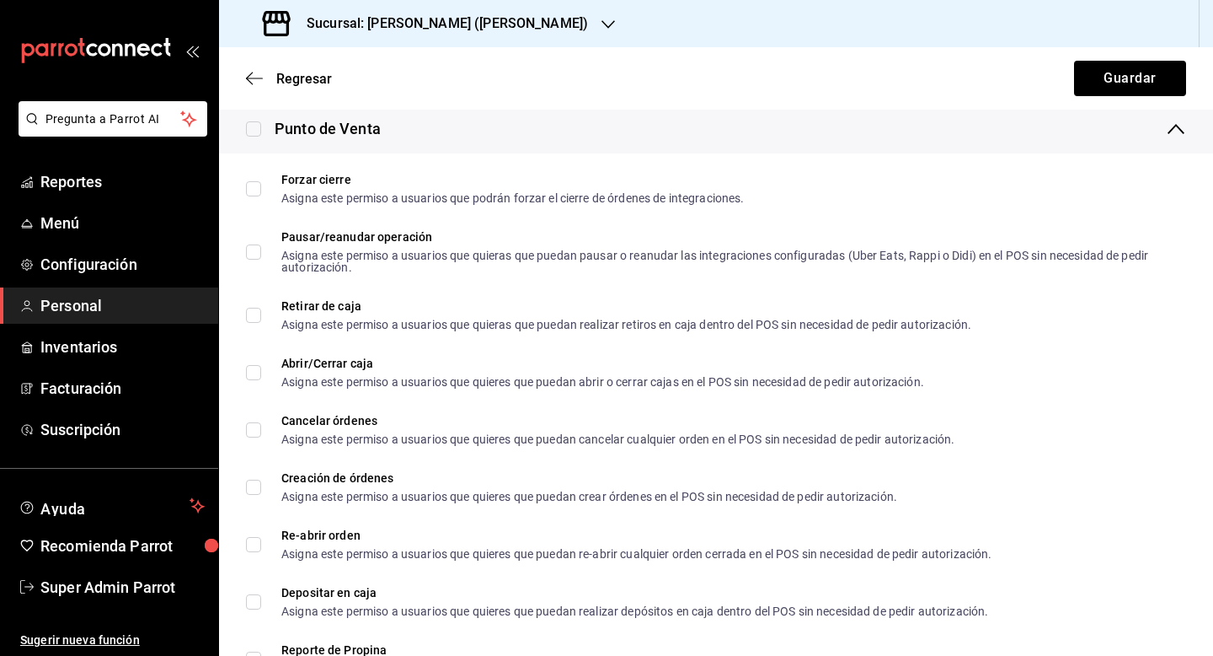
checkbox input "true"
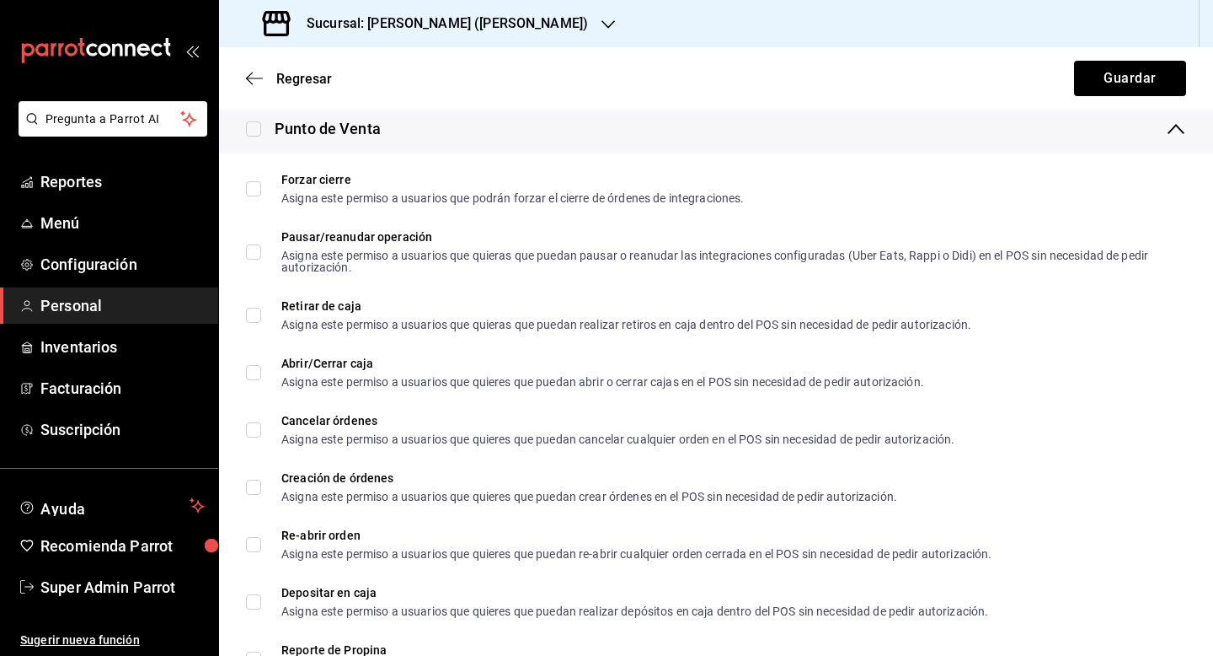
checkbox input "true"
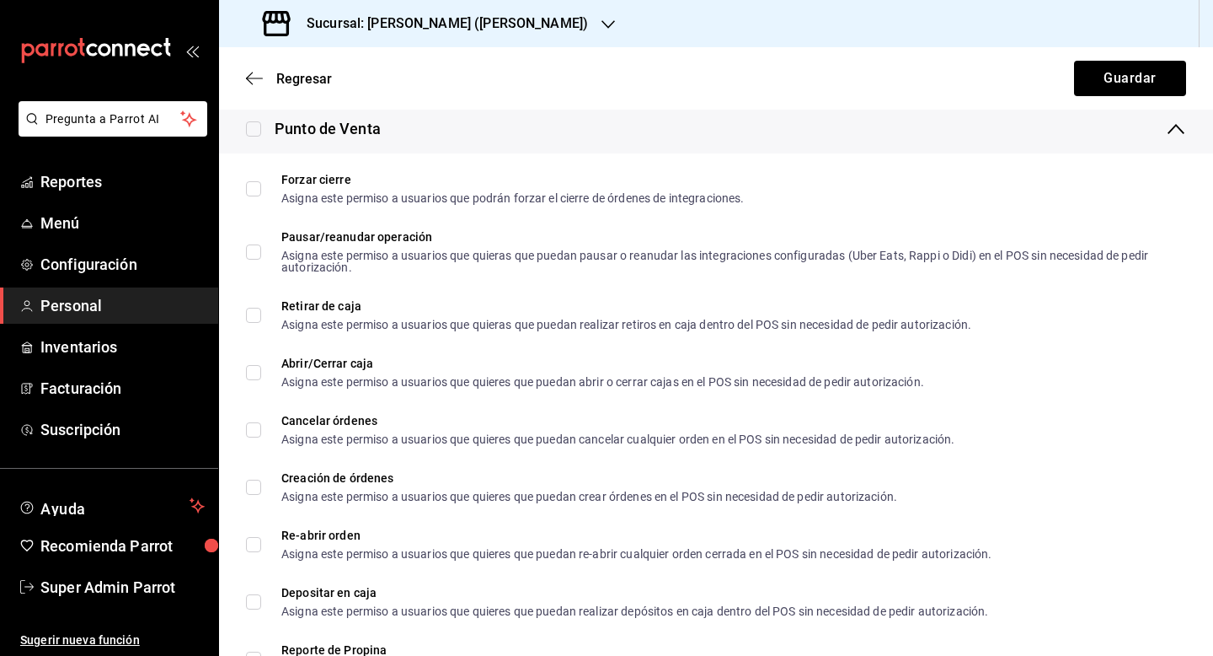
checkbox input "true"
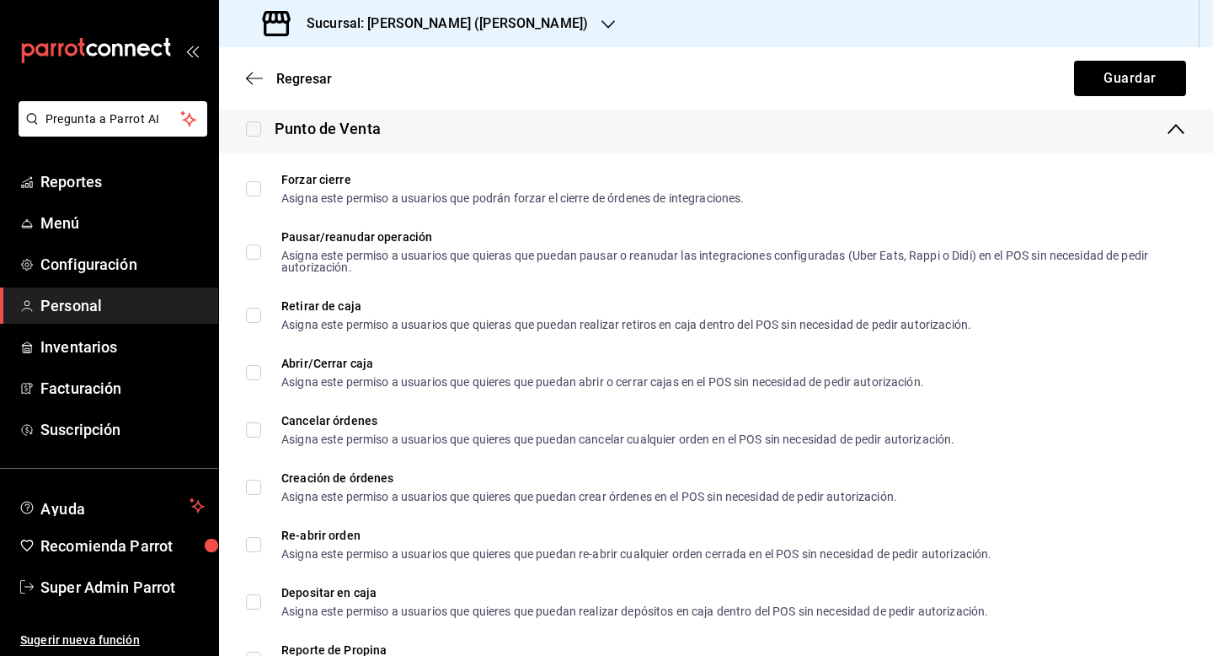
checkbox input "true"
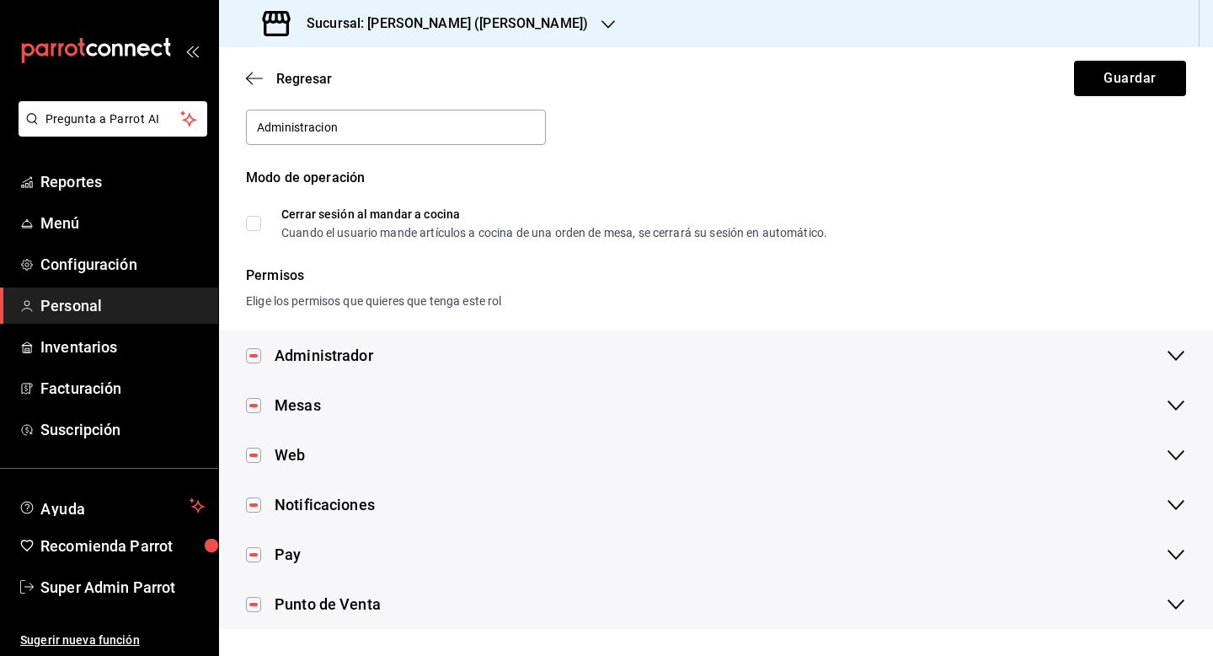
scroll to position [78, 0]
click at [1146, 62] on button "Guardar" at bounding box center [1130, 78] width 112 height 35
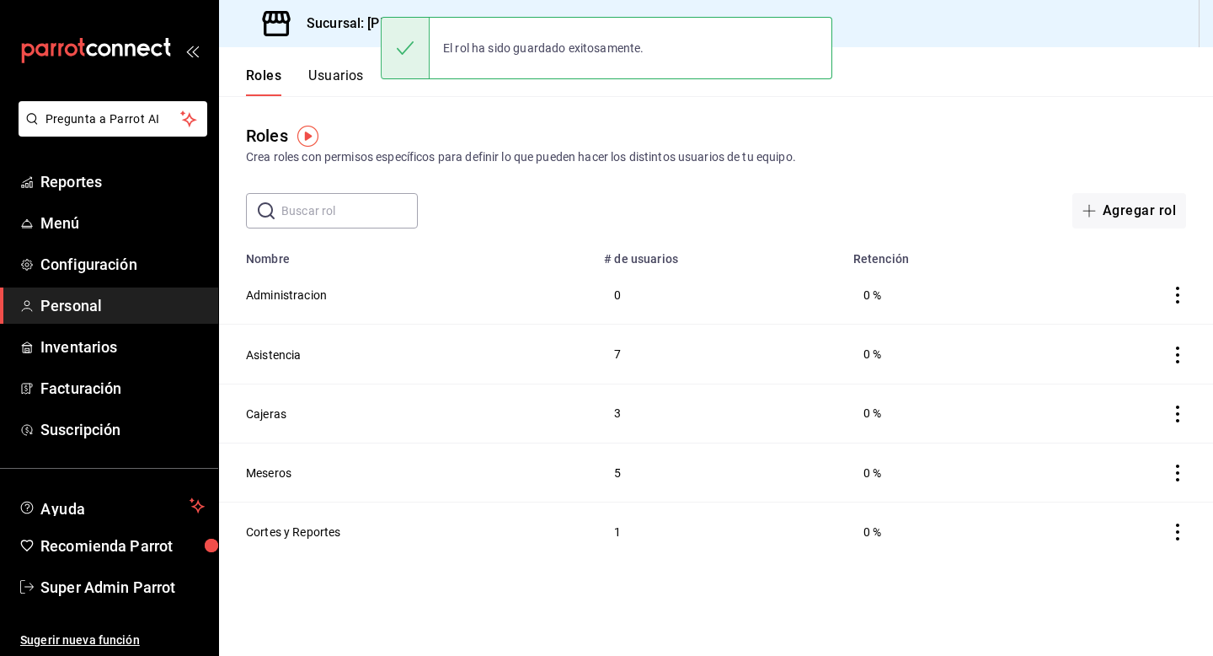
click at [327, 82] on button "Usuarios" at bounding box center [336, 81] width 56 height 29
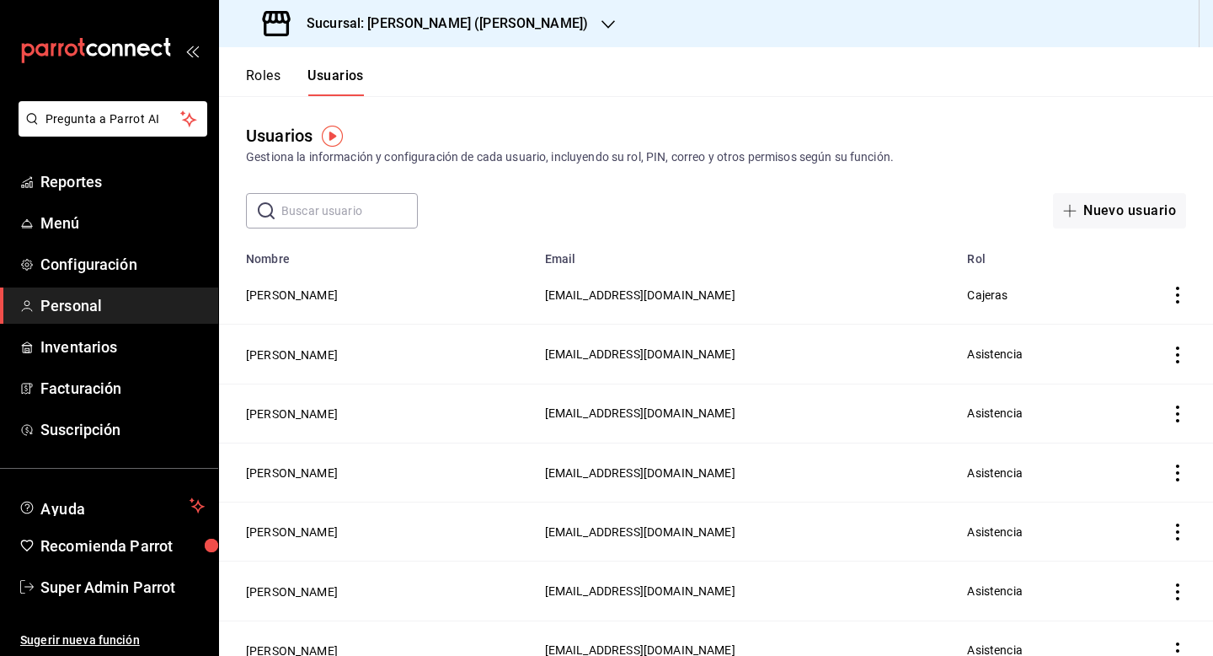
click at [341, 206] on input "text" at bounding box center [349, 211] width 137 height 34
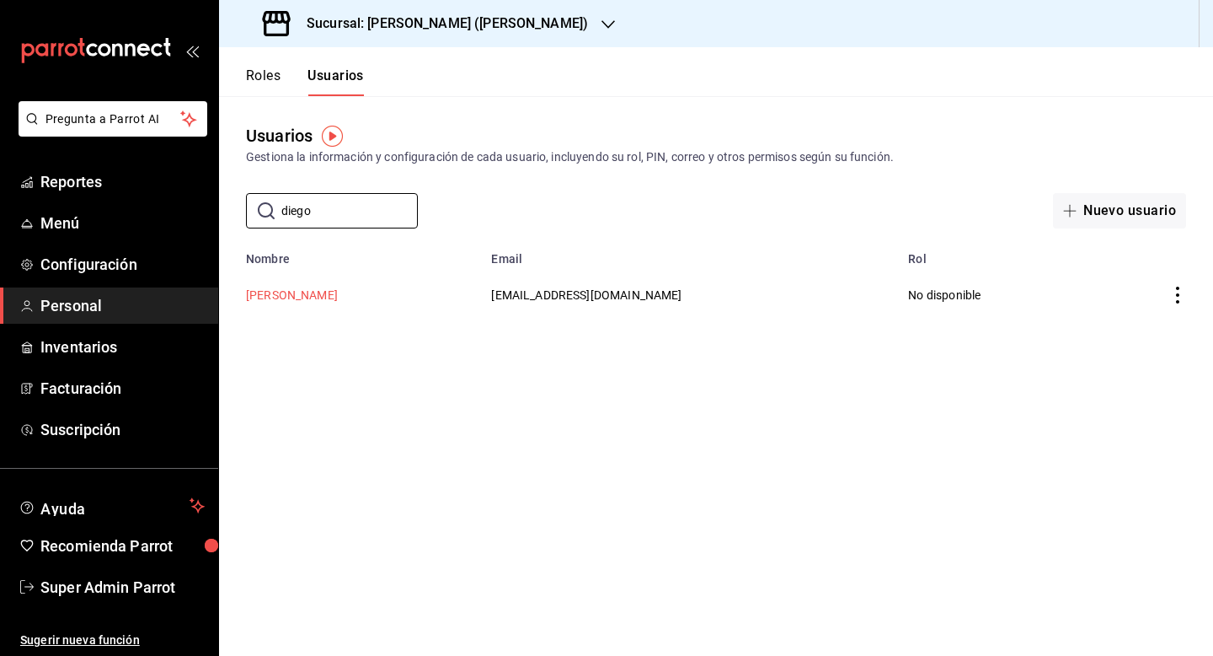
type input "diego"
click at [285, 292] on button "[PERSON_NAME]" at bounding box center [292, 294] width 92 height 17
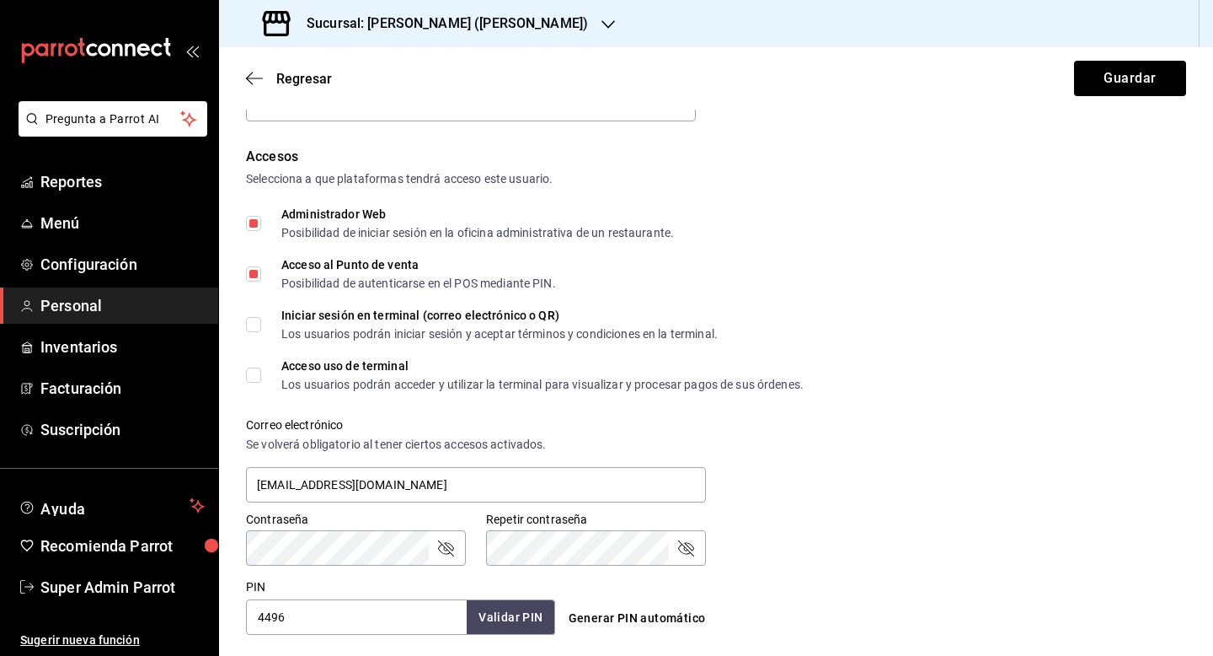
scroll to position [691, 0]
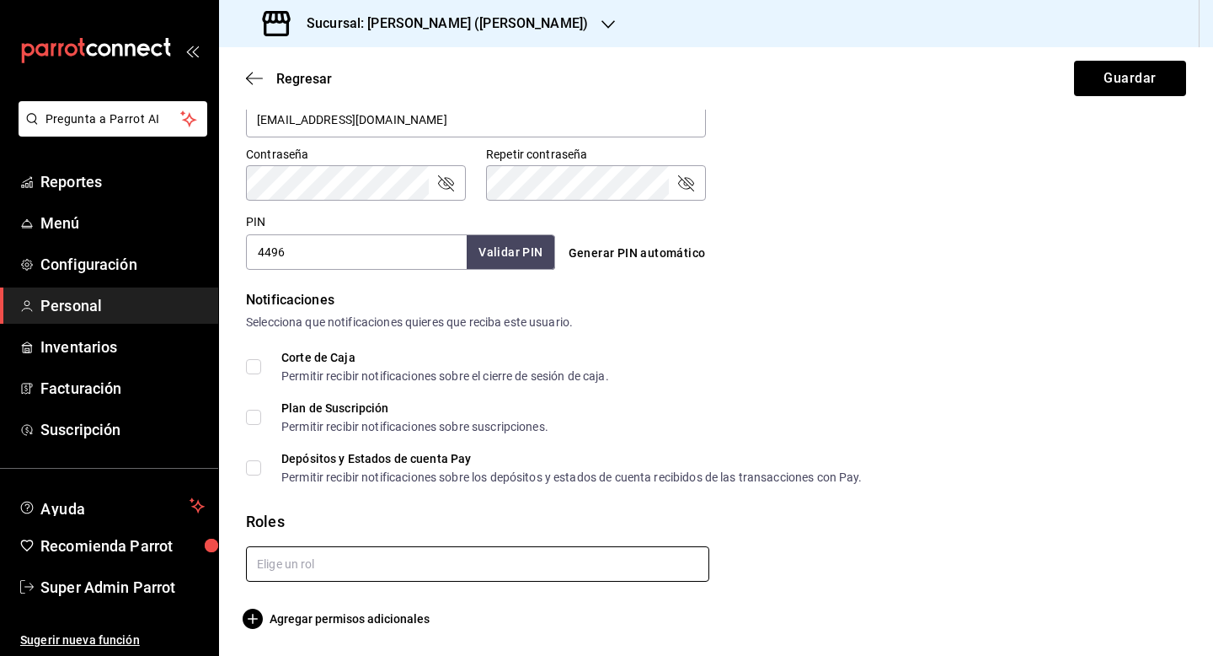
click at [348, 559] on input "text" at bounding box center [477, 563] width 463 height 35
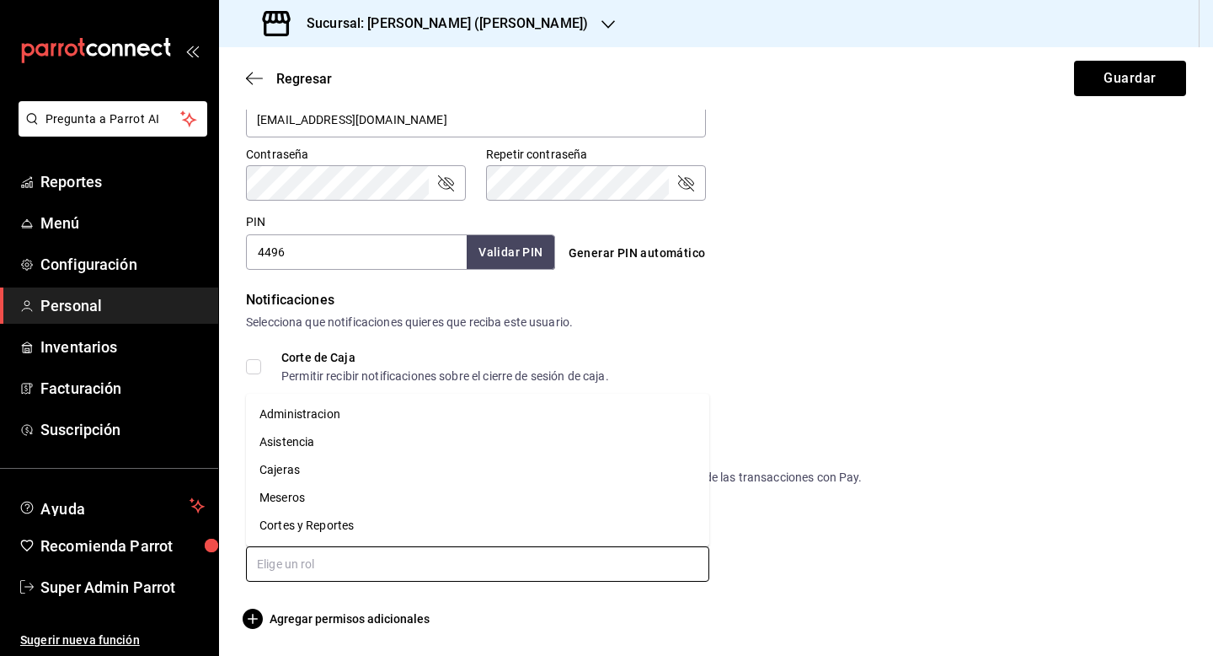
click at [359, 415] on li "Administracion" at bounding box center [477, 414] width 463 height 28
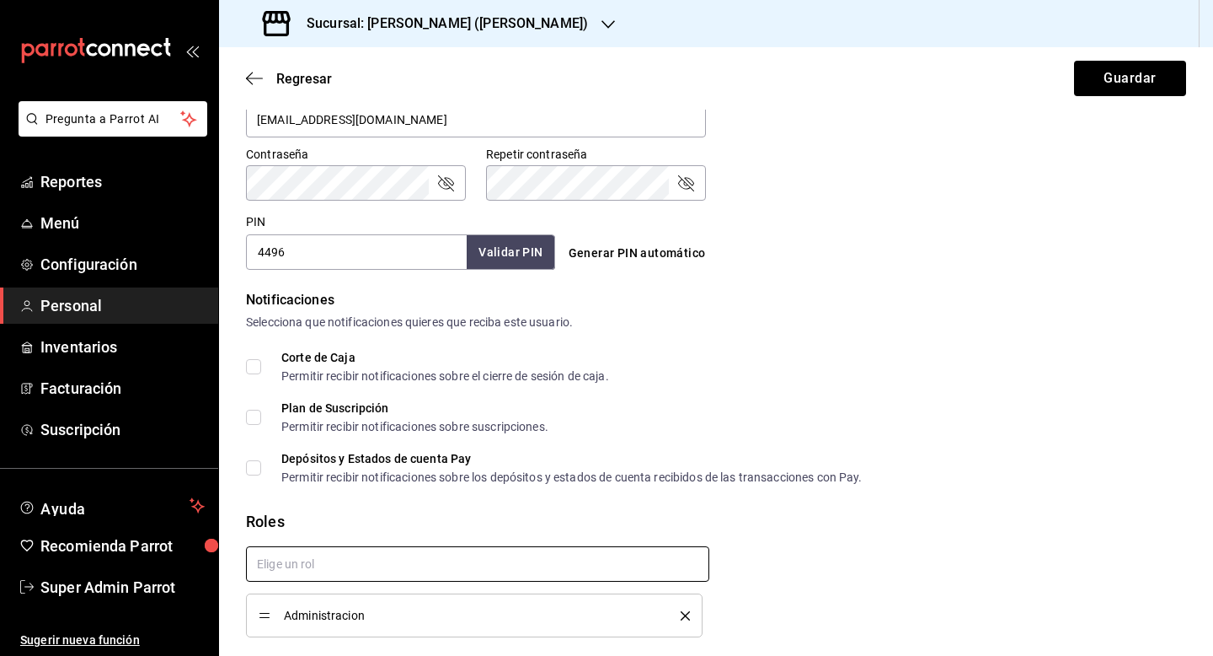
checkbox input "true"
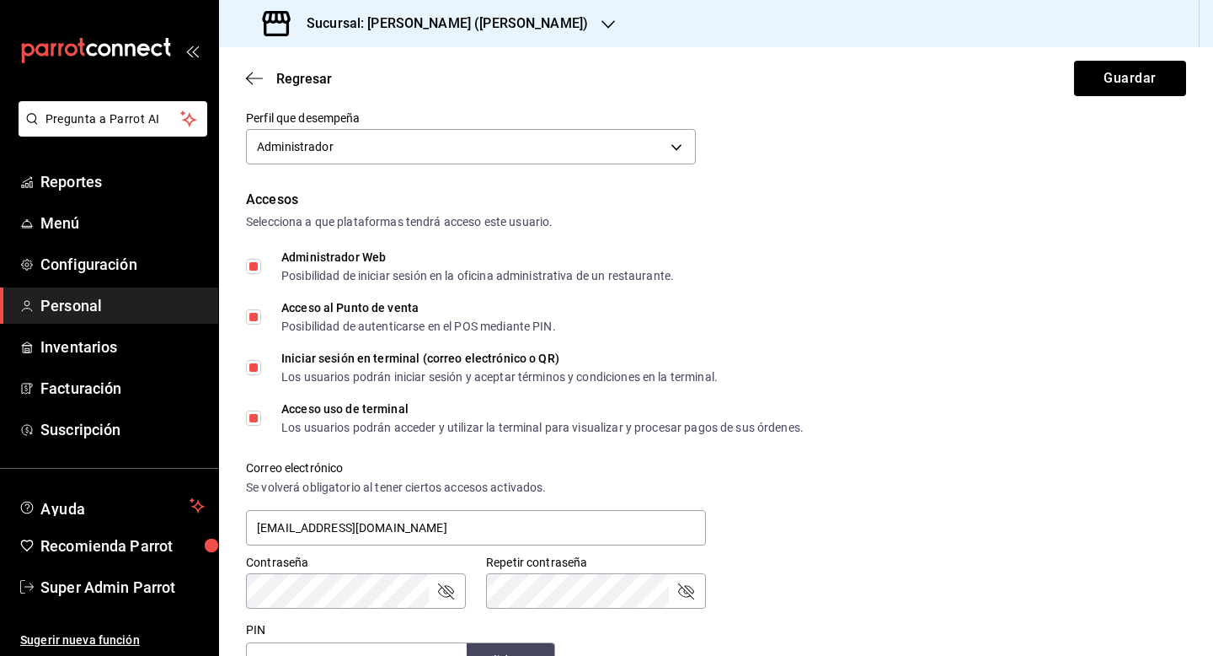
scroll to position [234, 0]
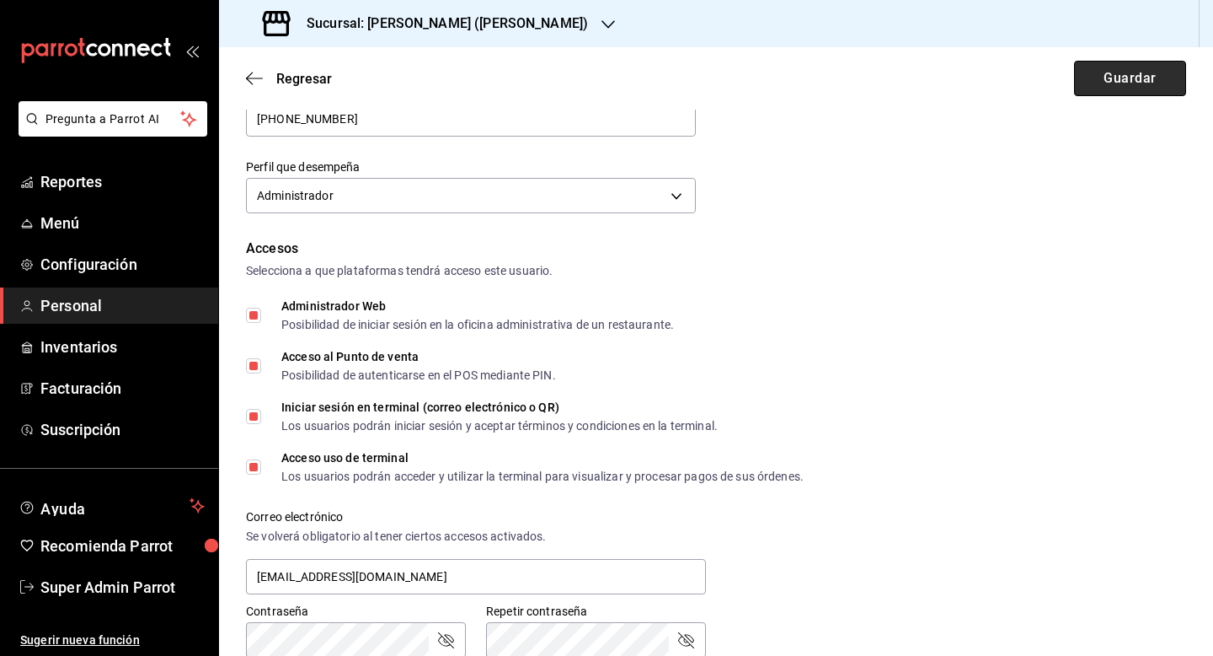
click at [1100, 79] on button "Guardar" at bounding box center [1130, 78] width 112 height 35
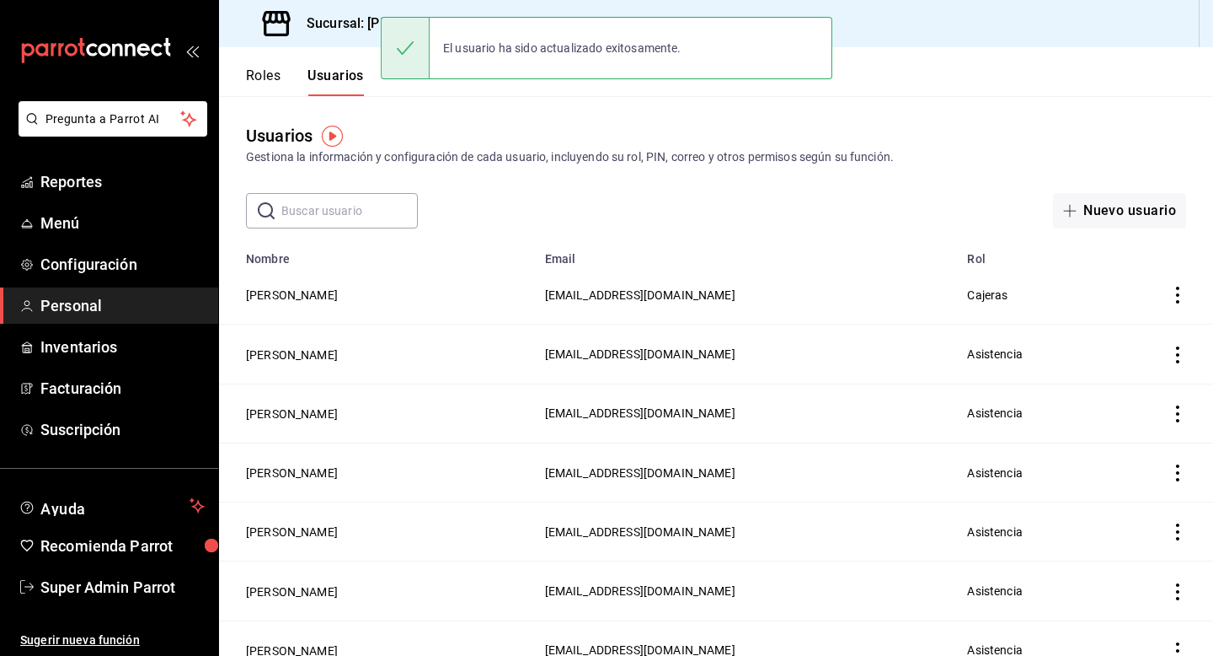
click at [345, 33] on h3 "Sucursal: [PERSON_NAME] ([PERSON_NAME])" at bounding box center [440, 23] width 295 height 20
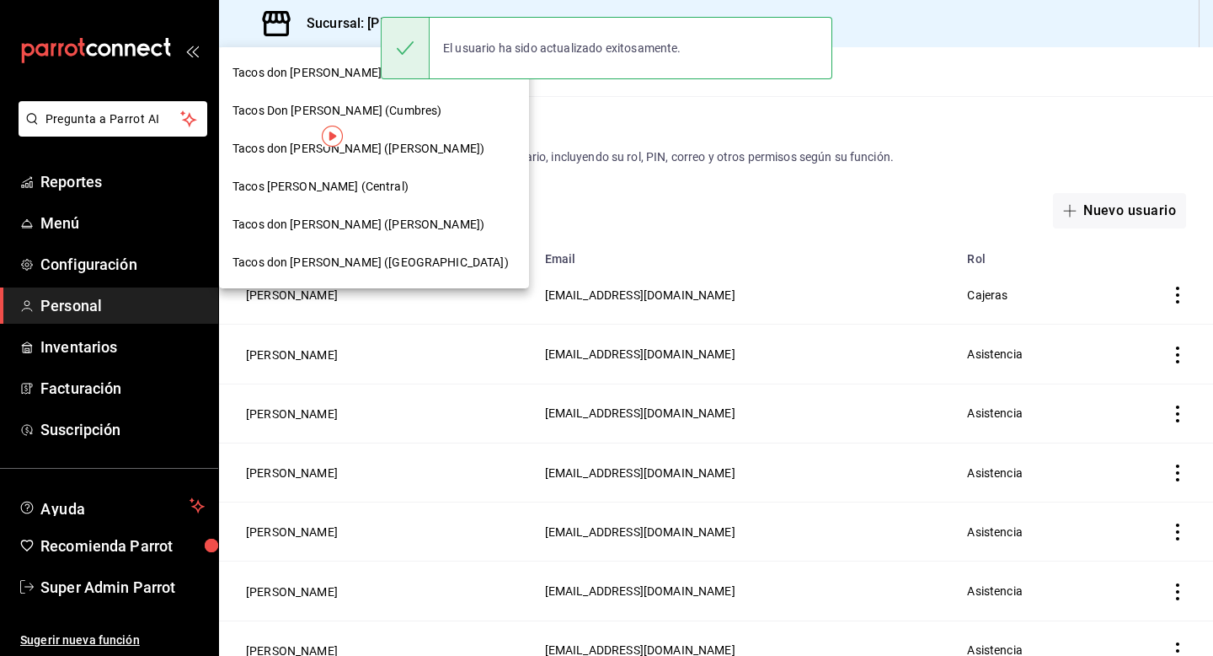
click at [329, 73] on span "Tacos don [PERSON_NAME] (Tec)" at bounding box center [322, 73] width 179 height 18
